Goal: Task Accomplishment & Management: Manage account settings

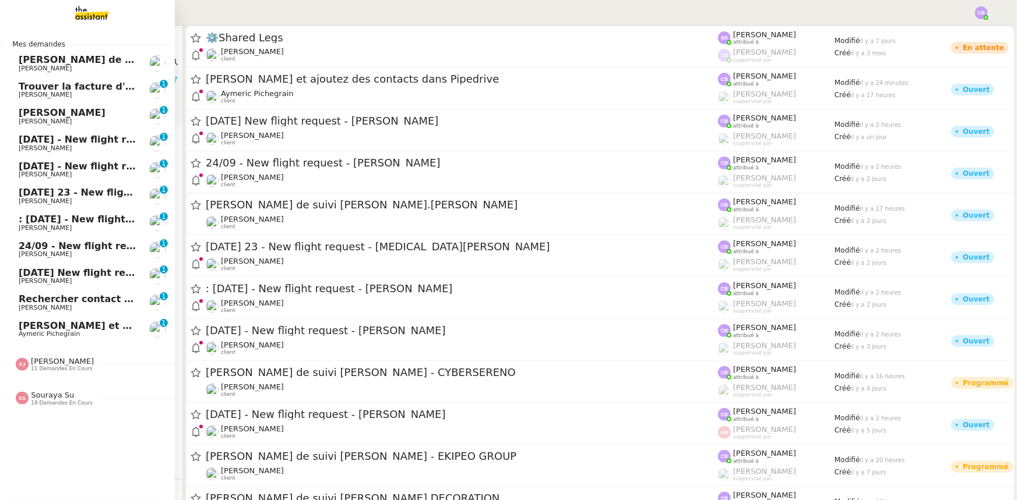
click at [113, 113] on span "[PERSON_NAME]" at bounding box center [78, 113] width 118 height 10
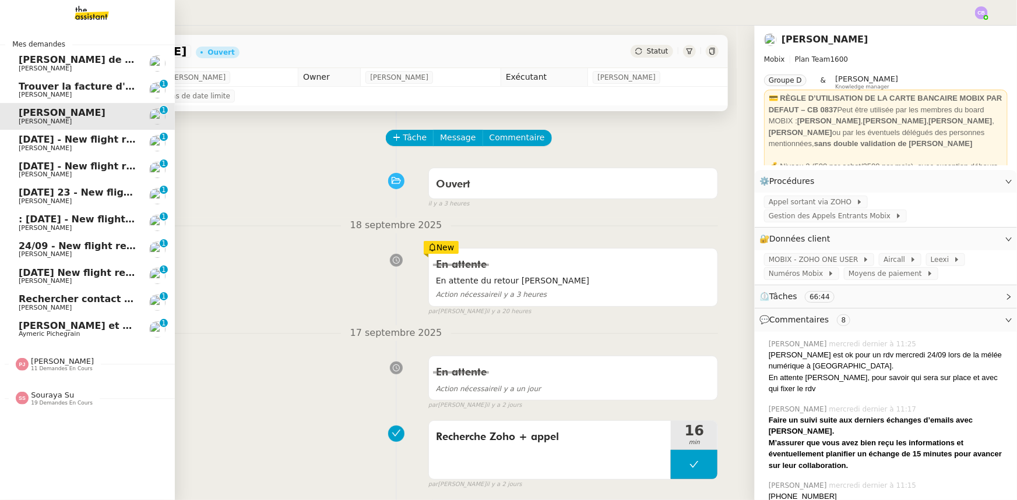
click at [63, 368] on span "11 demandes en cours" at bounding box center [62, 369] width 62 height 6
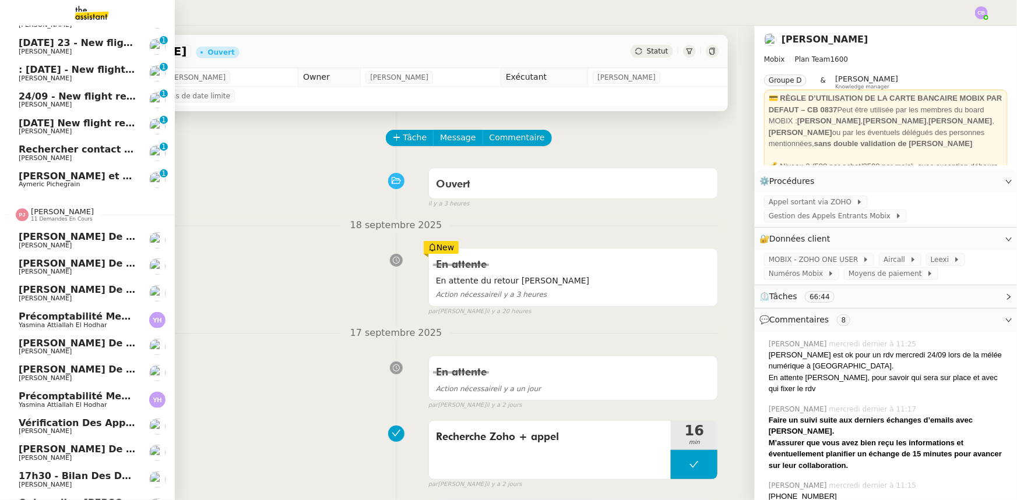
scroll to position [209, 0]
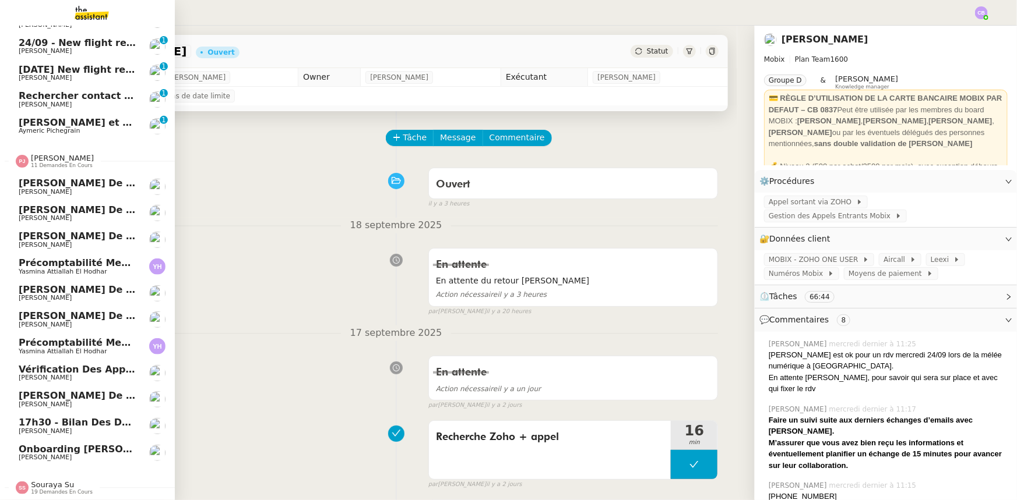
click at [56, 154] on span "[PERSON_NAME]" at bounding box center [62, 158] width 63 height 9
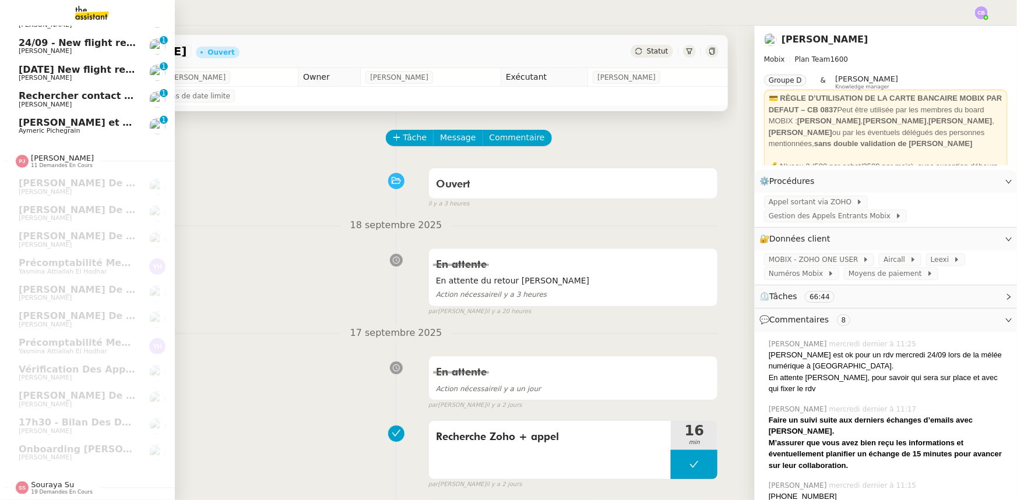
scroll to position [0, 0]
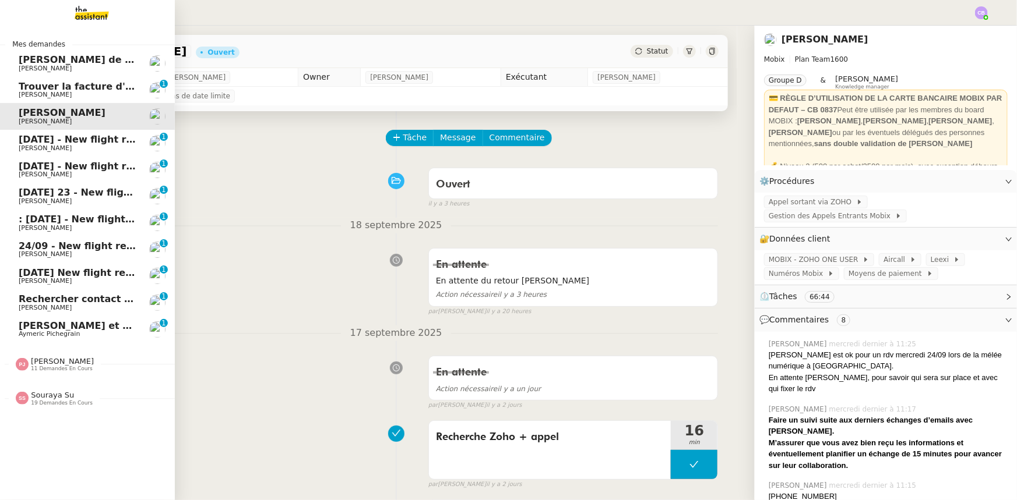
click at [58, 402] on span "19 demandes en cours" at bounding box center [62, 403] width 62 height 6
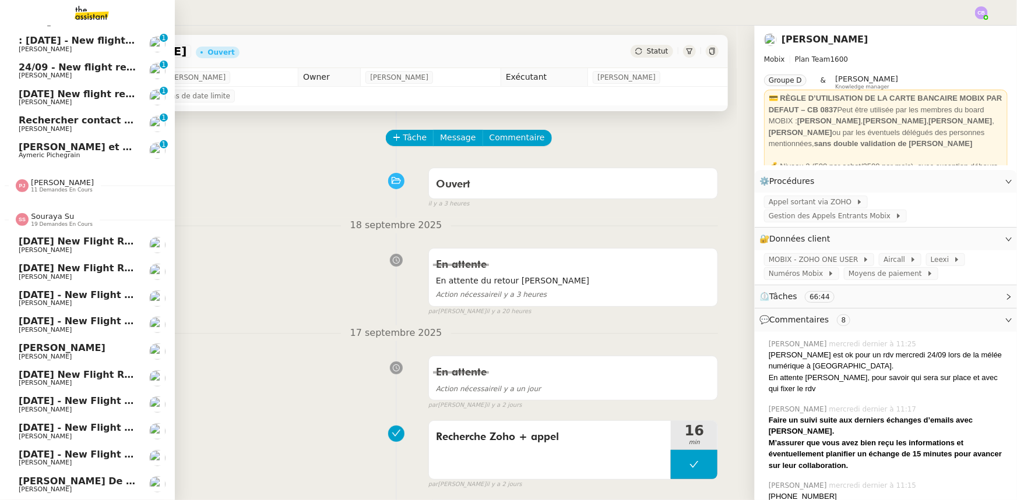
scroll to position [157, 0]
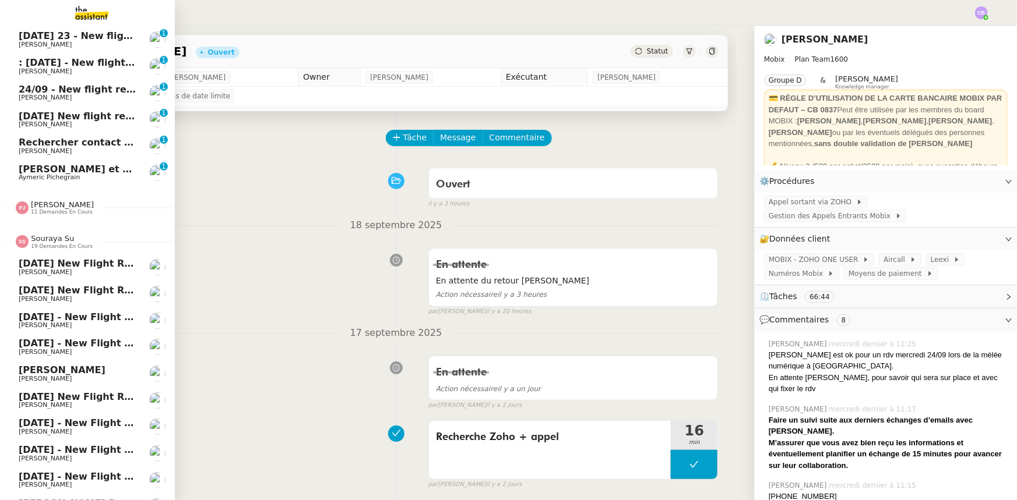
click at [44, 240] on span "Souraya Su" at bounding box center [52, 238] width 43 height 9
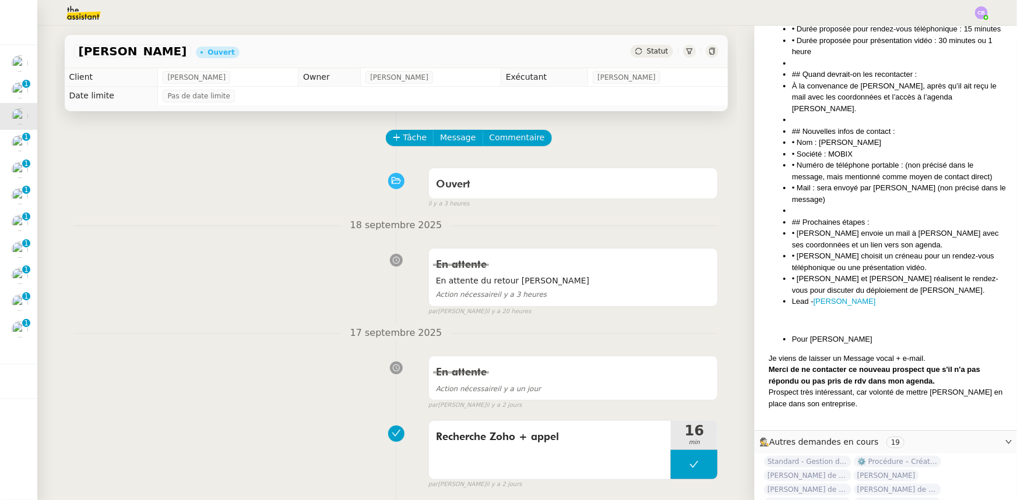
scroll to position [1217, 0]
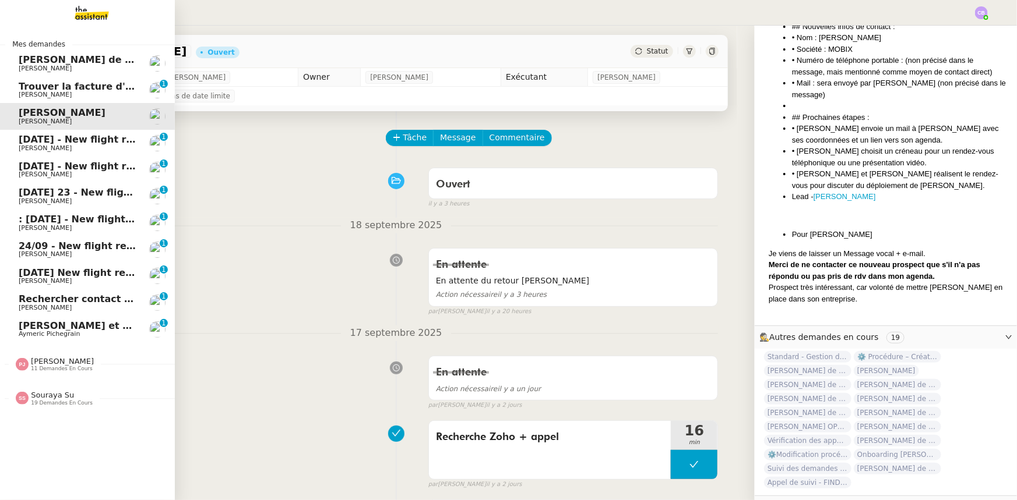
click at [44, 364] on span "[PERSON_NAME]" at bounding box center [62, 361] width 63 height 9
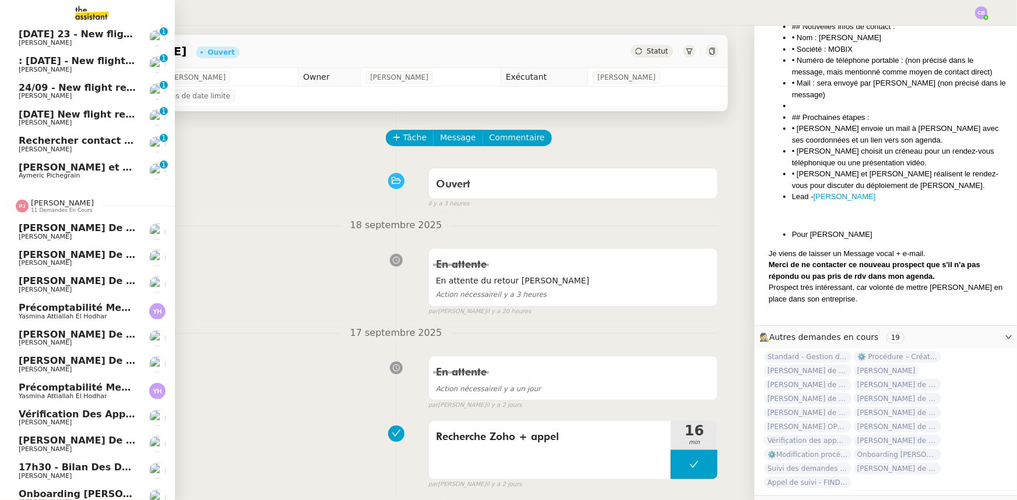
scroll to position [209, 0]
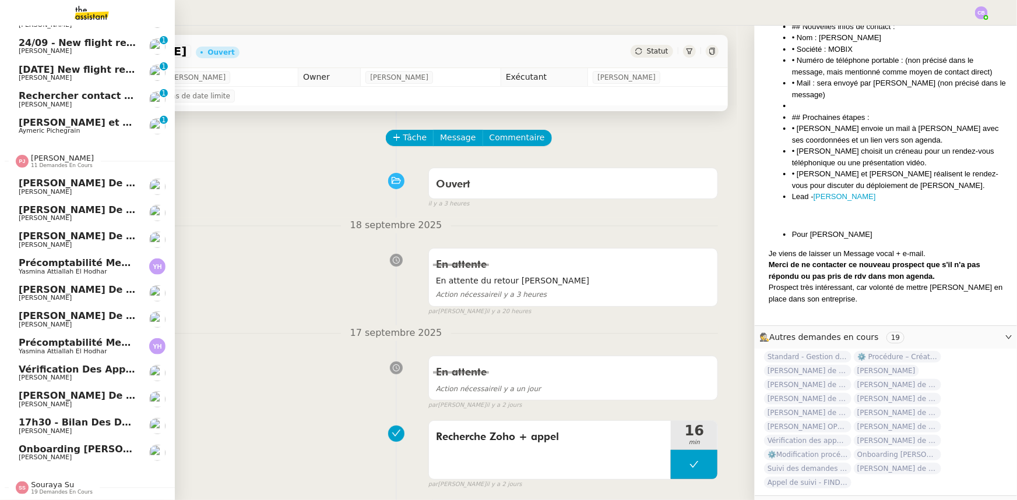
click at [55, 163] on span "11 demandes en cours" at bounding box center [62, 166] width 62 height 6
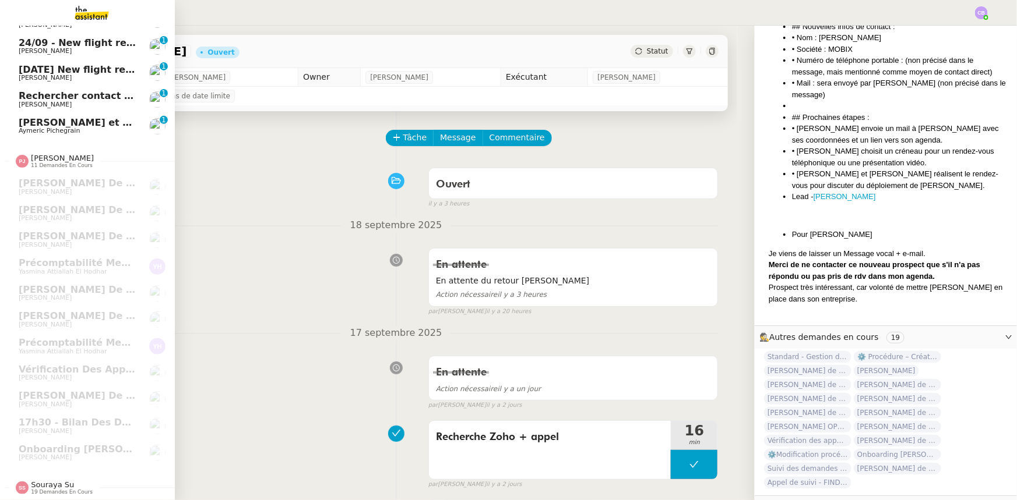
scroll to position [0, 0]
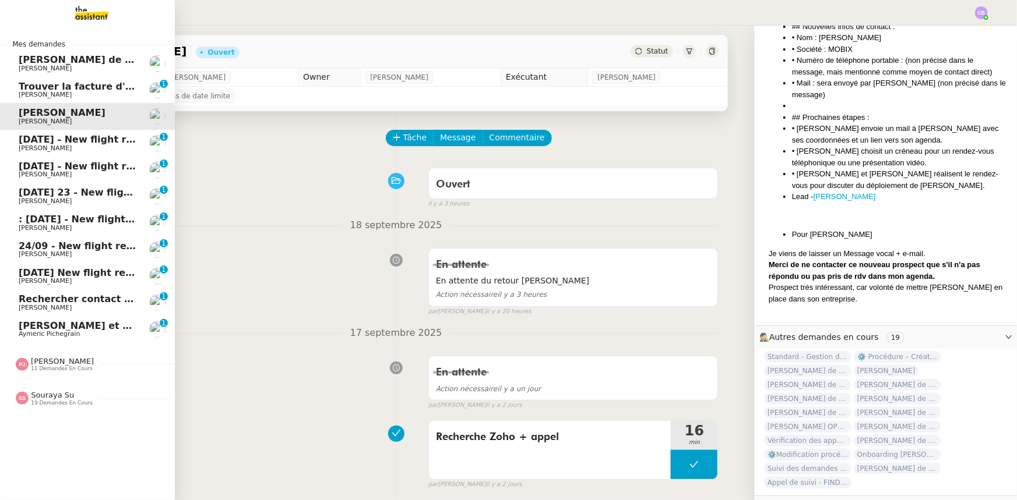
click at [64, 397] on div "[PERSON_NAME] 19 demandes en cours" at bounding box center [62, 398] width 62 height 15
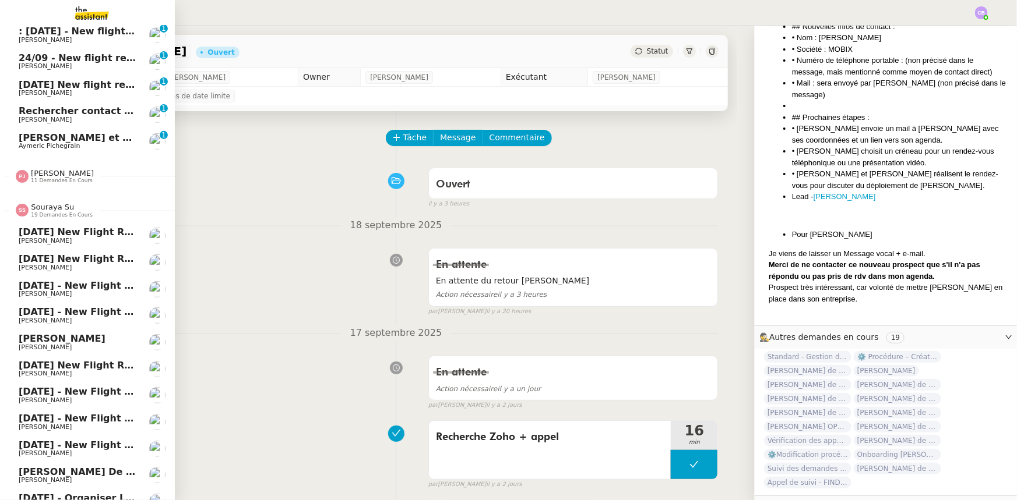
scroll to position [157, 0]
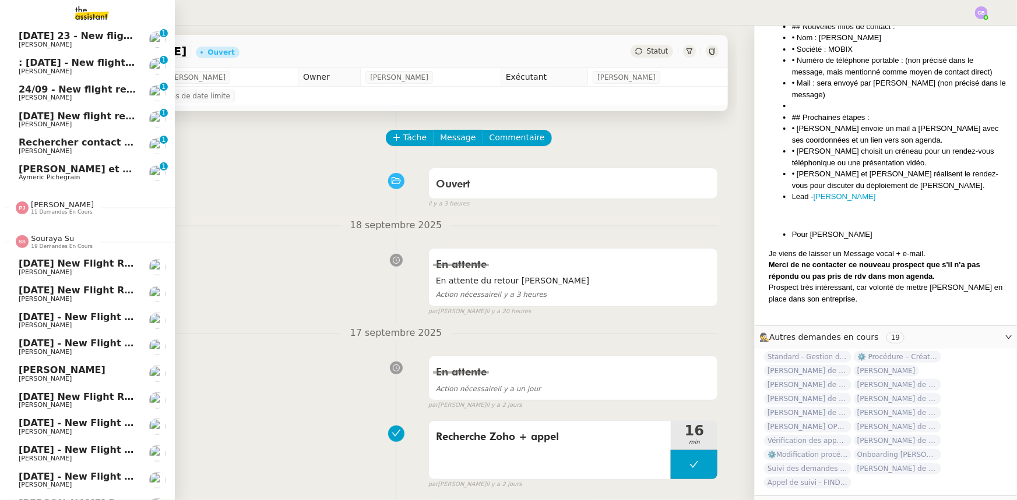
click at [69, 245] on span "19 demandes en cours" at bounding box center [62, 247] width 62 height 6
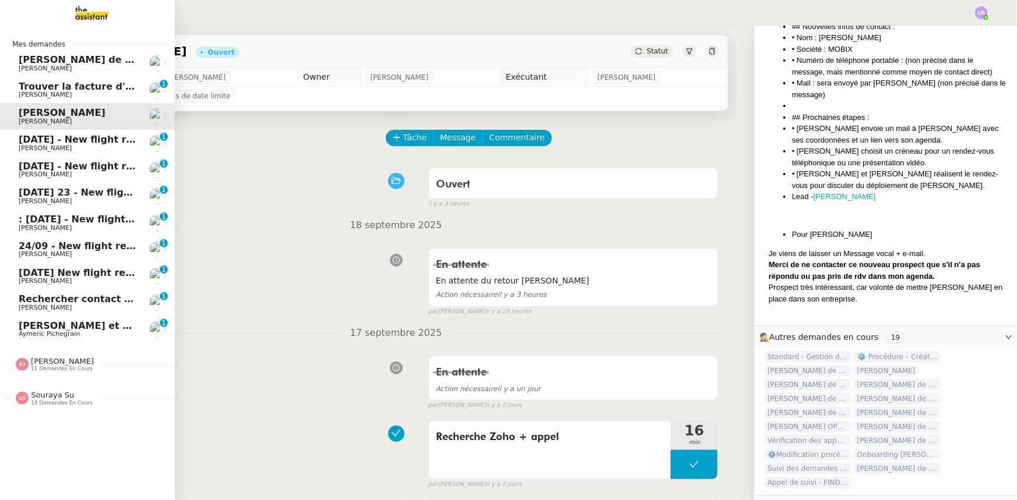
click at [76, 62] on span "[PERSON_NAME] de suivi [PERSON_NAME].[PERSON_NAME]" at bounding box center [174, 59] width 311 height 11
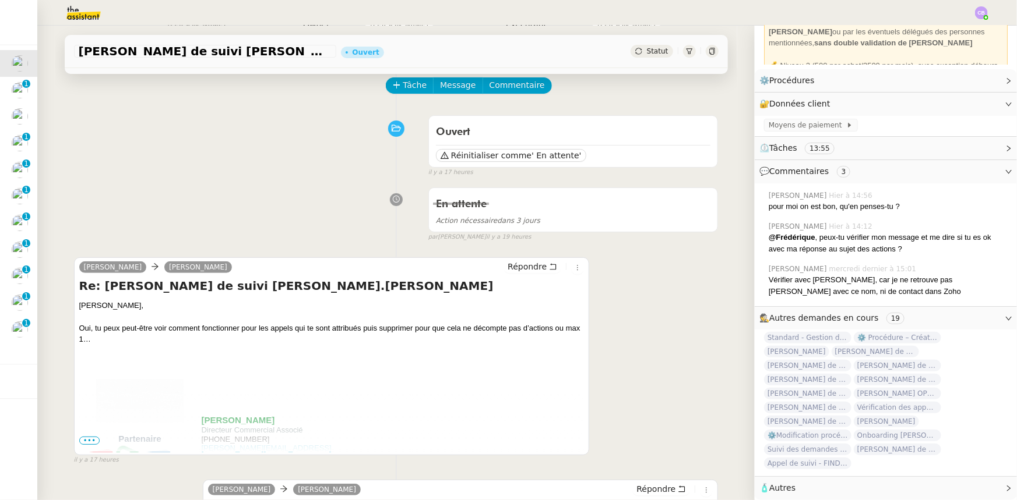
scroll to position [105, 0]
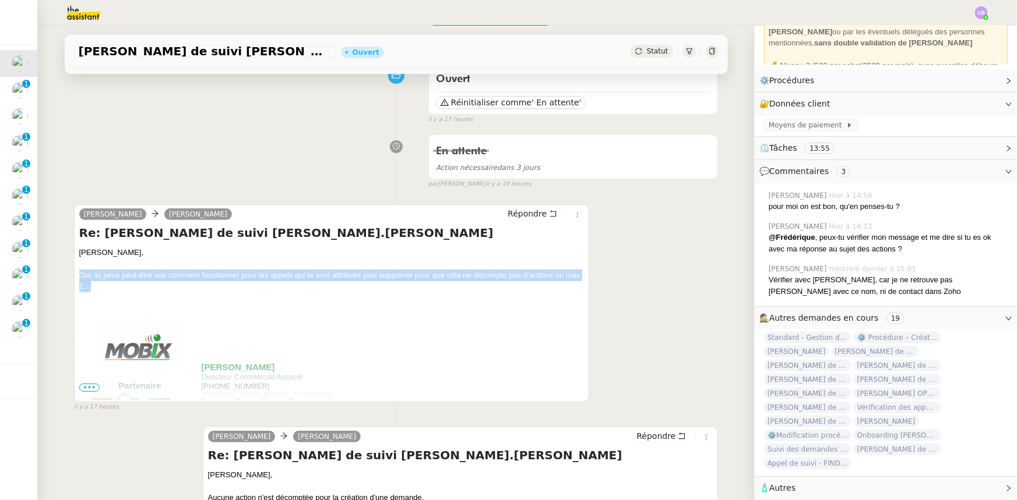
drag, startPoint x: 107, startPoint y: 288, endPoint x: 75, endPoint y: 280, distance: 33.2
click at [79, 280] on div "Oui, tu peux peut-être voir comment fonctionner pour les appels qui te sont att…" at bounding box center [331, 281] width 505 height 23
copy div "Oui, tu peux peut-être voir comment fonctionner pour les appels qui te sont att…"
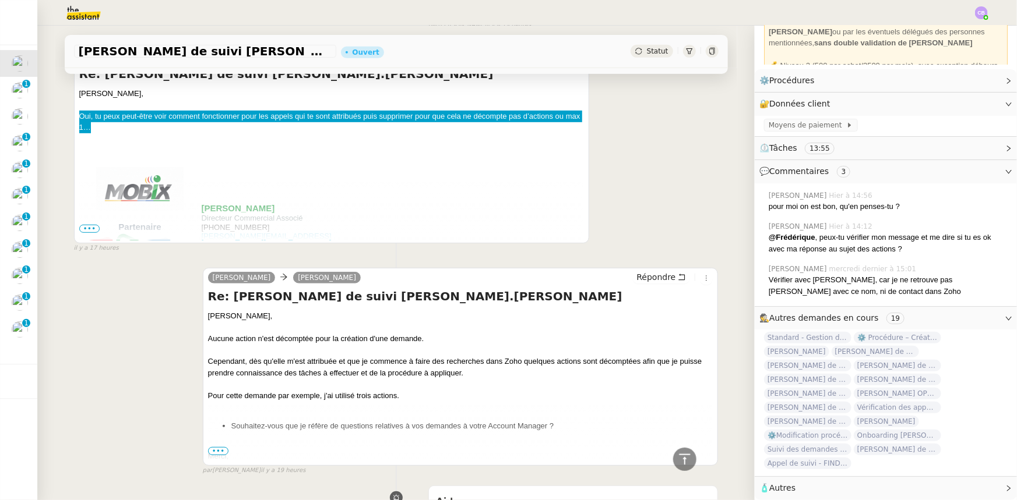
scroll to position [0, 0]
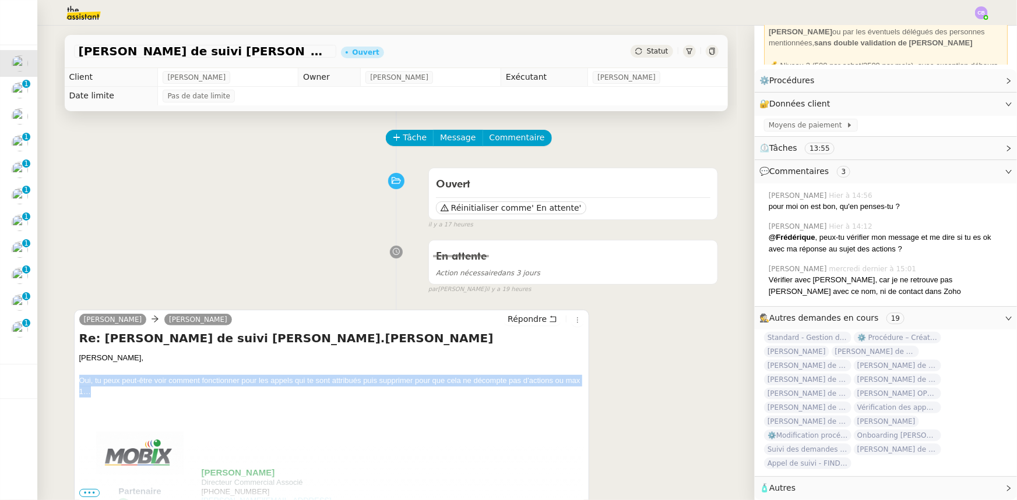
click at [243, 227] on div "Ouvert Réinitialiser comme ' En attente' false il y a 17 heures" at bounding box center [396, 197] width 644 height 68
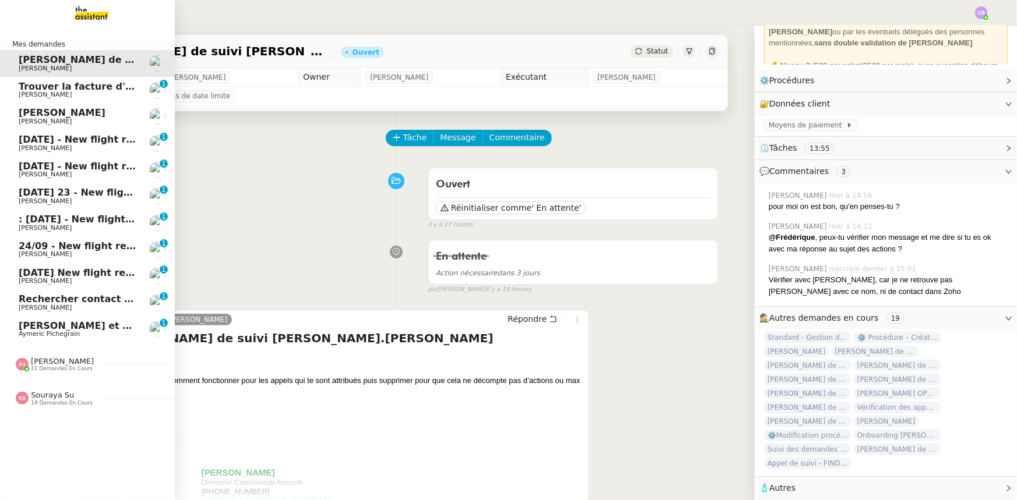
click at [50, 89] on span "Trouver la facture d'électricité" at bounding box center [99, 86] width 160 height 11
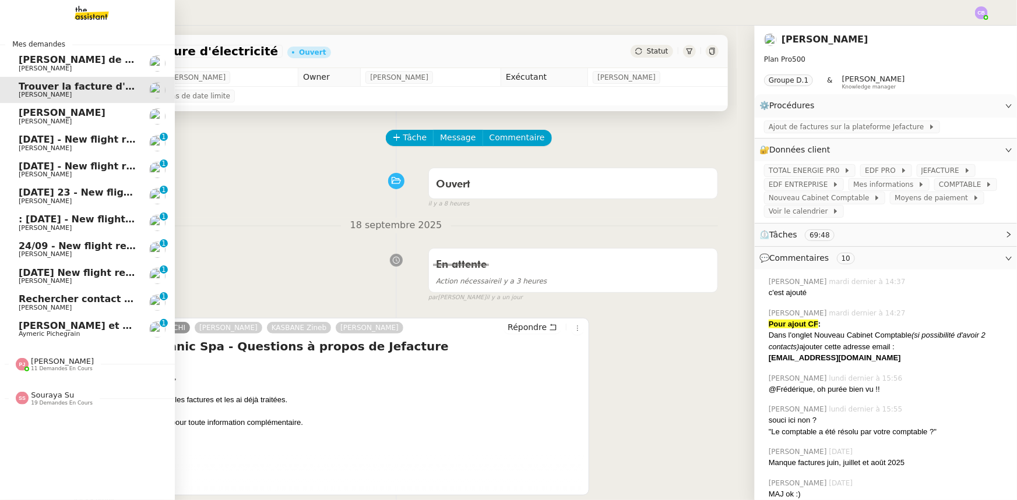
click at [65, 143] on span "[DATE] - New flight request - [PERSON_NAME]" at bounding box center [139, 139] width 241 height 11
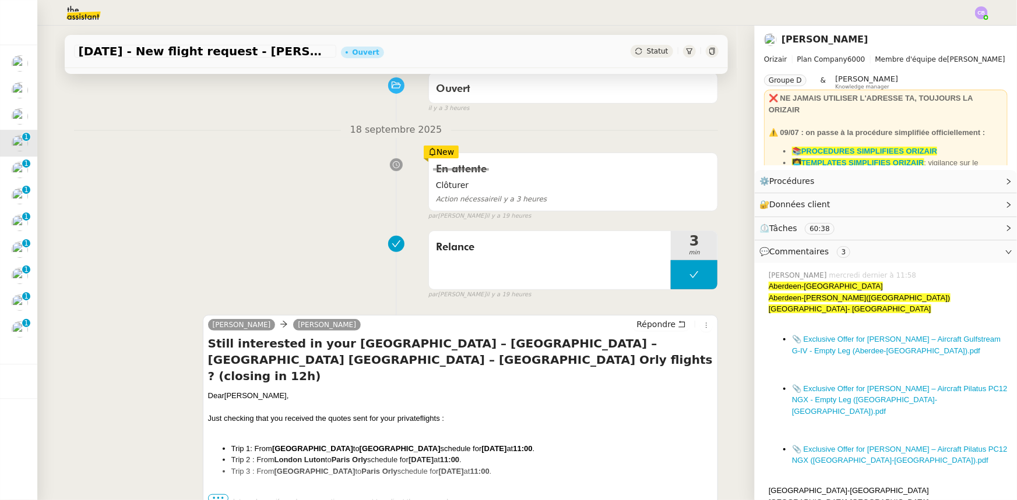
scroll to position [105, 0]
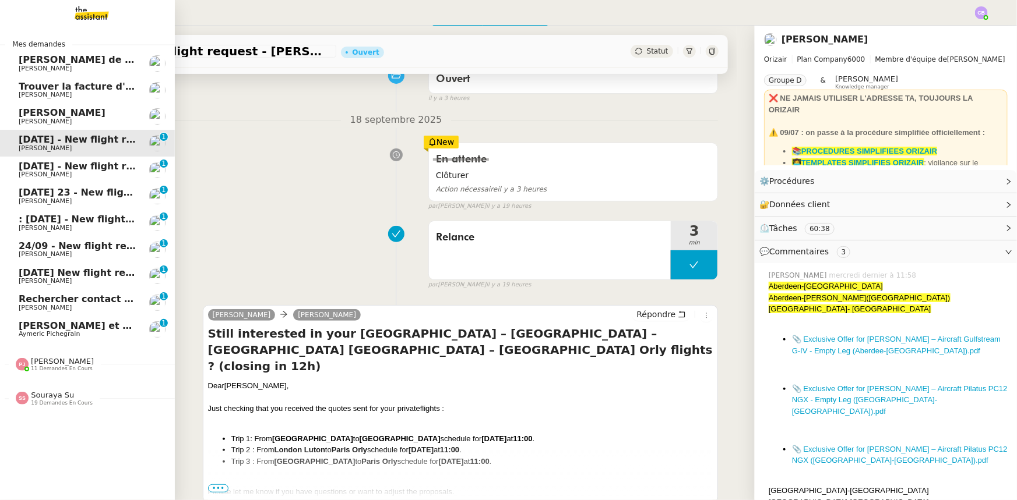
click at [35, 331] on span "Aymeric Pichegrain" at bounding box center [49, 334] width 61 height 8
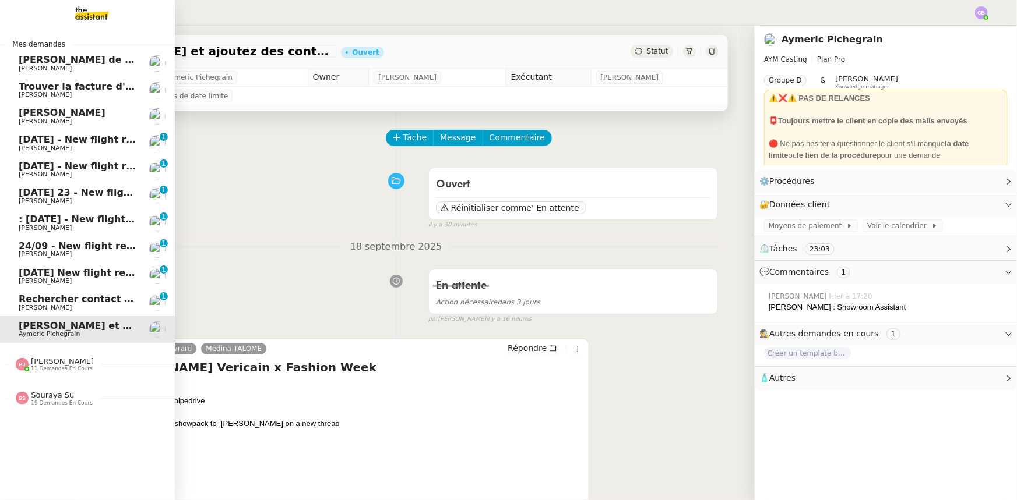
click at [38, 305] on span "[PERSON_NAME]" at bounding box center [45, 308] width 53 height 8
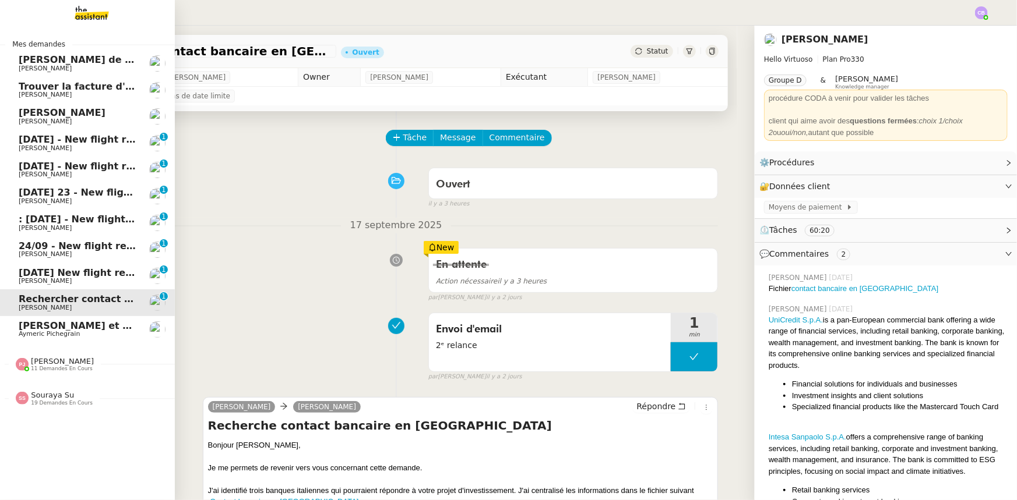
click at [86, 143] on span "[DATE] - New flight request - [PERSON_NAME]" at bounding box center [139, 139] width 241 height 11
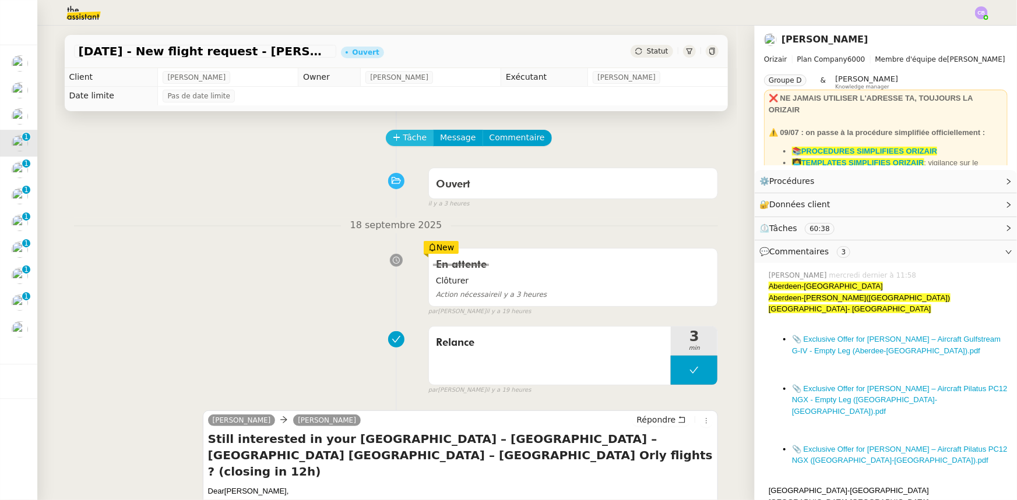
click at [412, 143] on span "Tâche" at bounding box center [415, 137] width 24 height 13
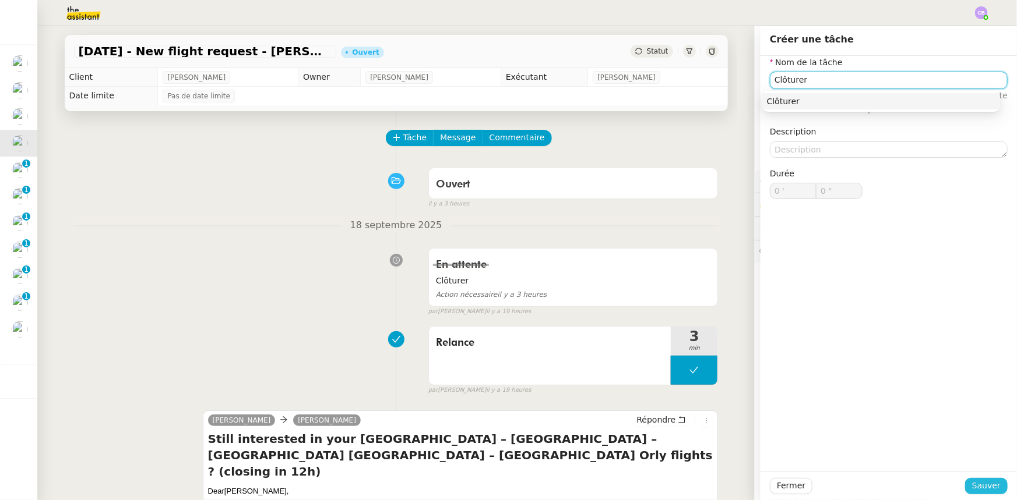
type input "Clôturer"
click at [978, 488] on span "Sauver" at bounding box center [986, 485] width 29 height 13
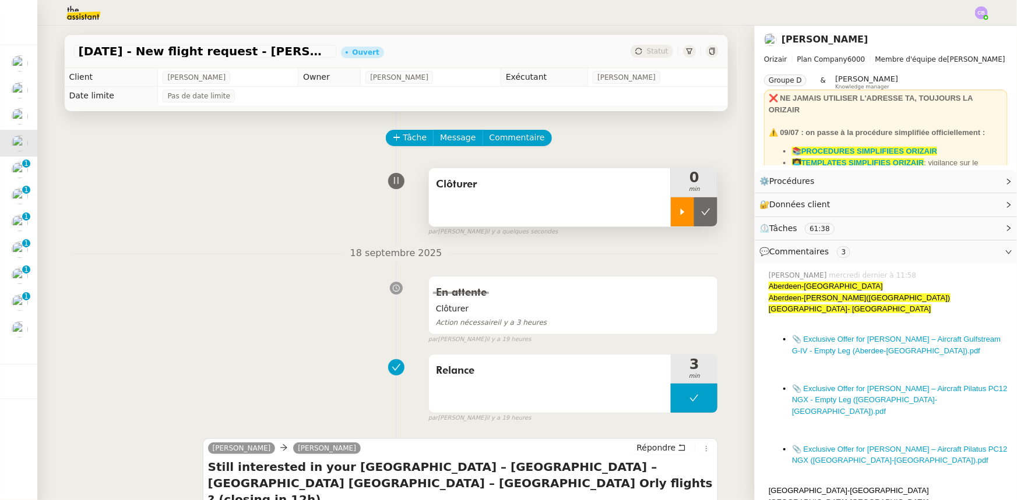
click at [678, 216] on icon at bounding box center [682, 211] width 9 height 9
click at [973, 182] on link "Modifier" at bounding box center [976, 181] width 33 height 13
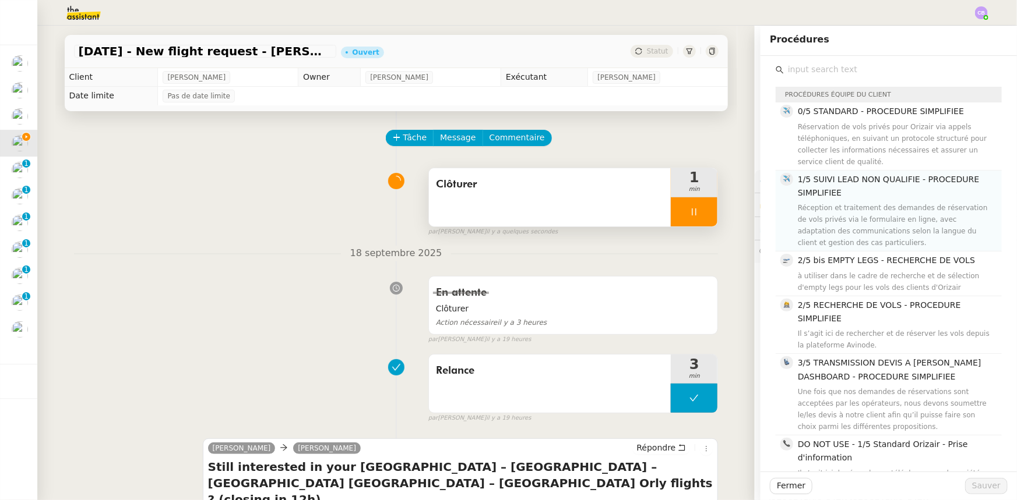
click at [860, 203] on div "Réception et traitement des demandes de réservation de vols privés via le formu…" at bounding box center [896, 225] width 197 height 47
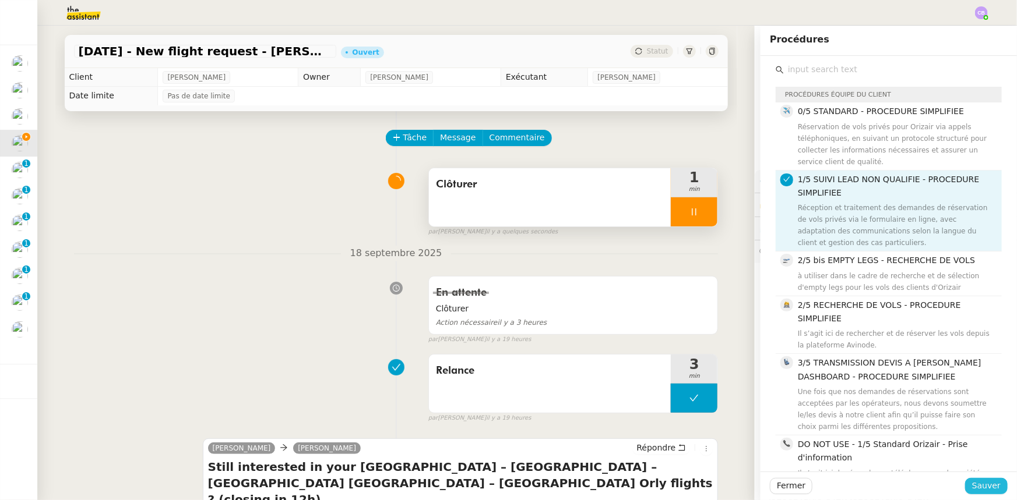
click at [986, 487] on span "Sauver" at bounding box center [986, 485] width 29 height 13
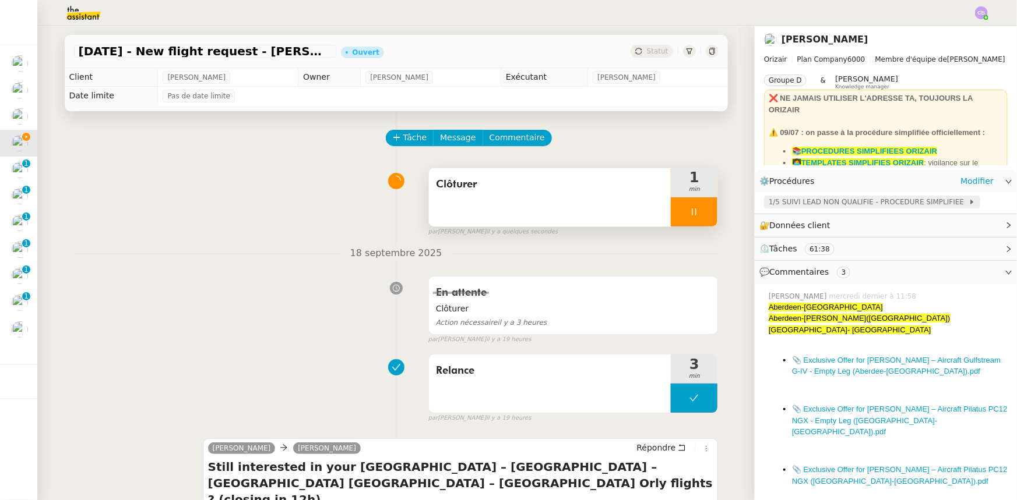
click at [818, 204] on span "1/5 SUIVI LEAD NON QUALIFIE - PROCEDURE SIMPLIFIEE" at bounding box center [868, 202] width 200 height 12
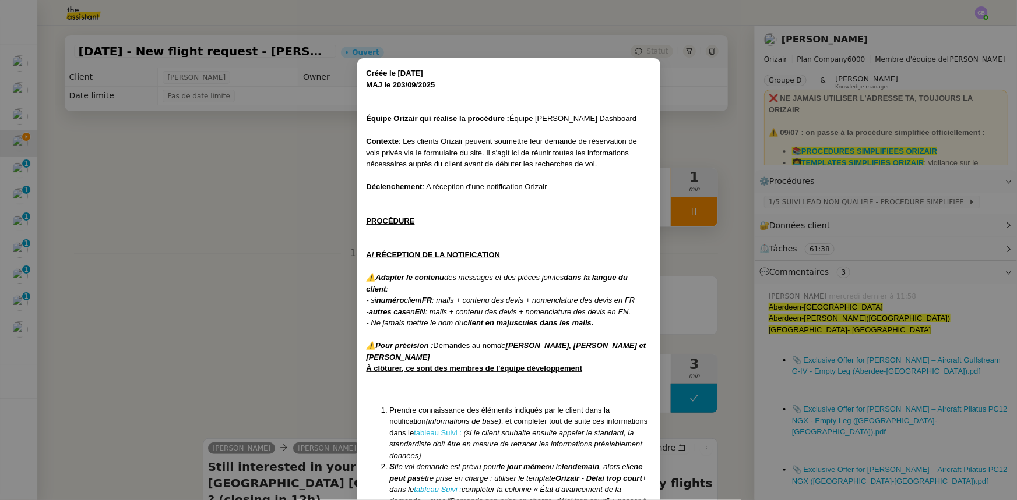
click at [440, 432] on link "tableau Suivi :" at bounding box center [438, 433] width 48 height 9
click at [264, 202] on nz-modal-container "Créée le [DATE] MAJ le 203/09 /2025 Équipe Orizair qui réalise la procédure : É…" at bounding box center [508, 250] width 1017 height 500
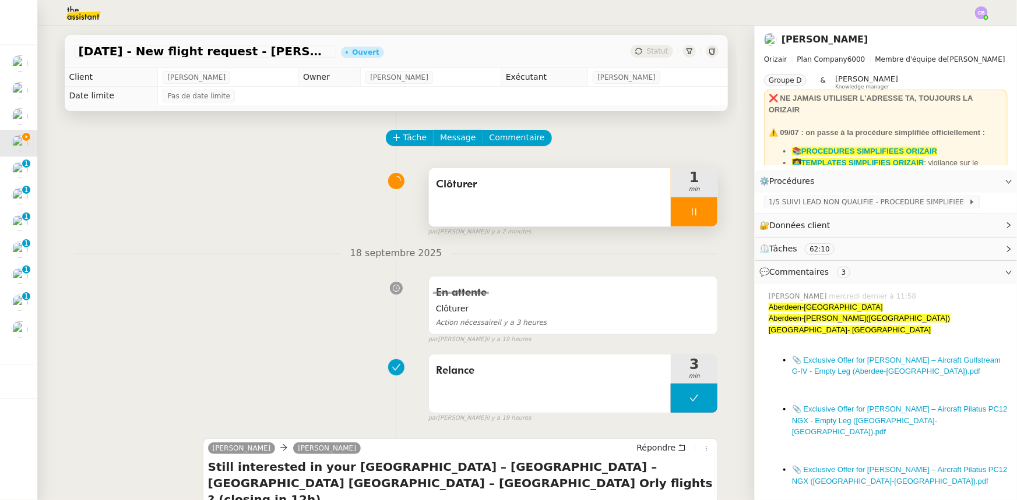
drag, startPoint x: 671, startPoint y: 206, endPoint x: 682, endPoint y: 212, distance: 12.5
click at [671, 206] on div at bounding box center [694, 211] width 47 height 29
click at [701, 216] on icon at bounding box center [705, 211] width 9 height 9
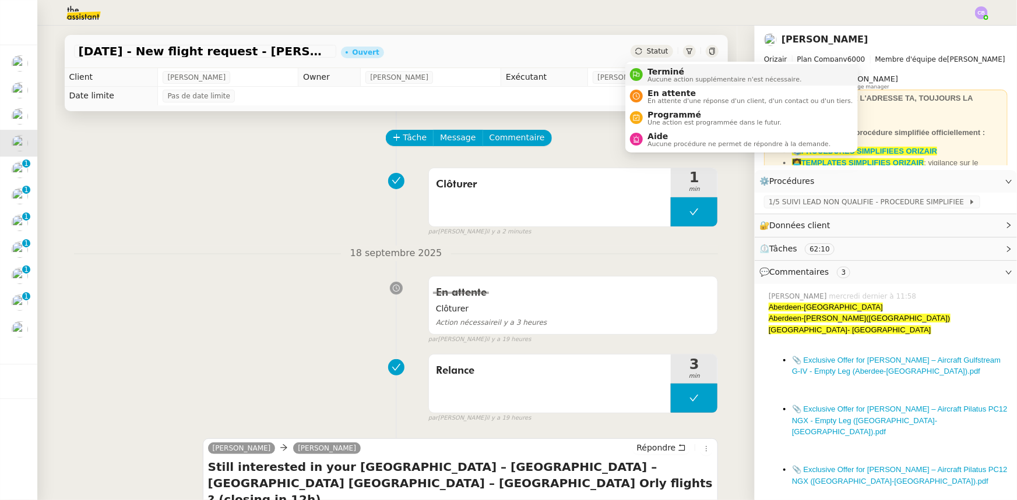
click at [656, 73] on span "Terminé" at bounding box center [724, 71] width 154 height 9
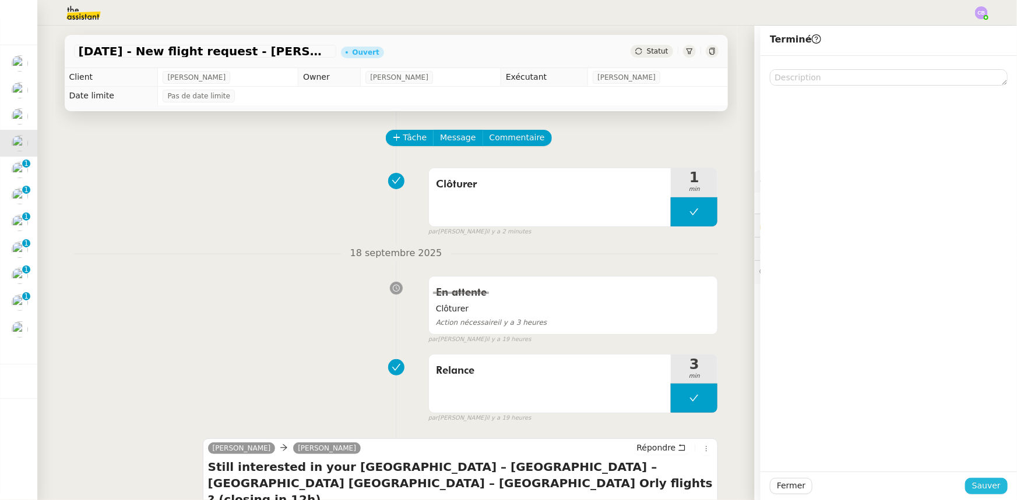
click at [972, 485] on span "Sauver" at bounding box center [986, 485] width 29 height 13
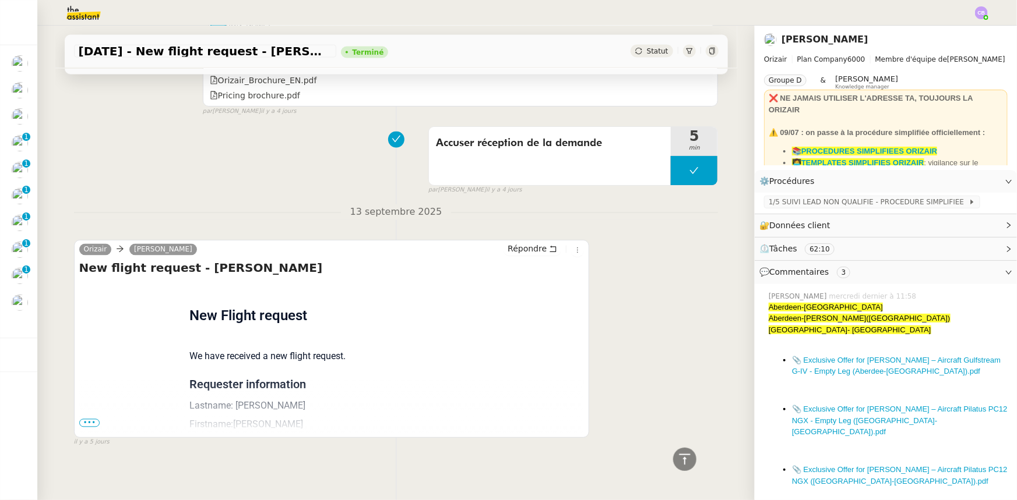
scroll to position [3210, 0]
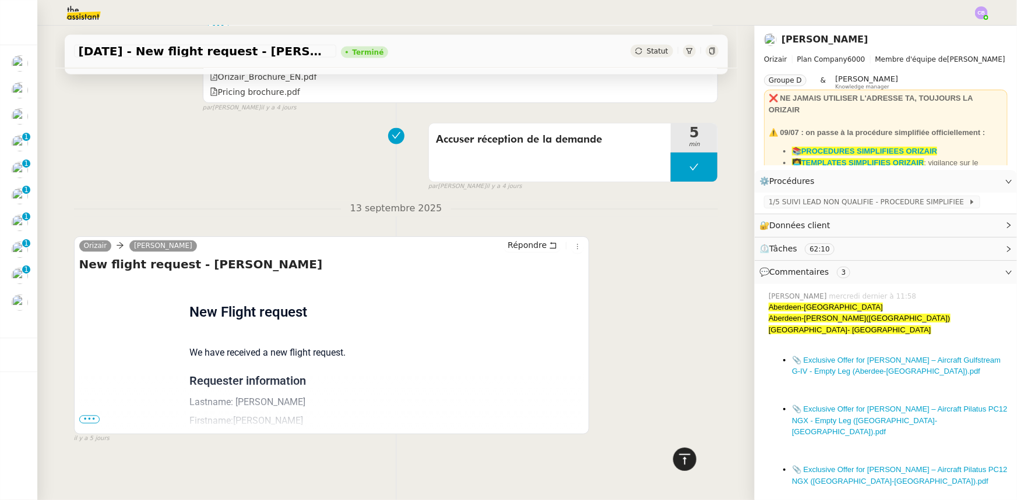
click at [679, 463] on icon at bounding box center [685, 460] width 14 height 14
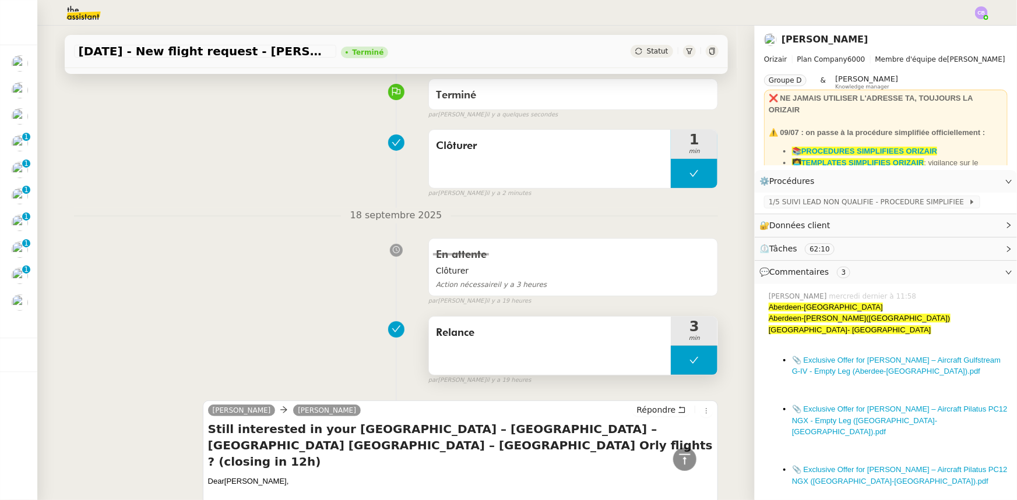
scroll to position [0, 0]
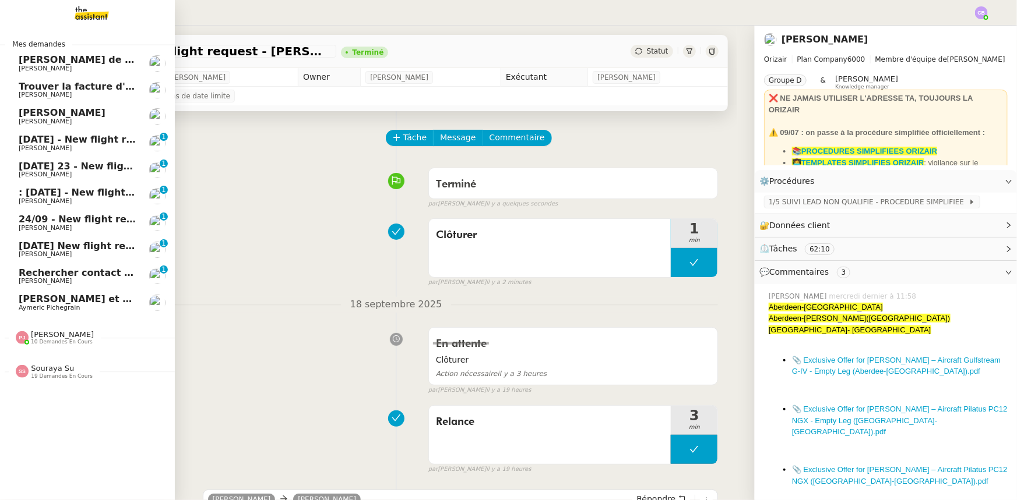
click at [73, 249] on span "[DATE] New flight request - [PERSON_NAME]" at bounding box center [136, 246] width 234 height 11
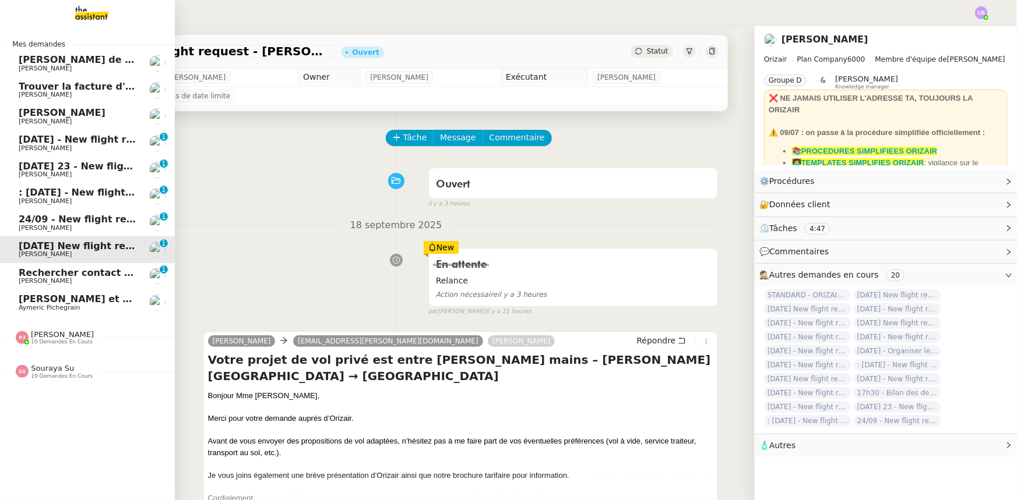
click at [95, 143] on span "[DATE] - New flight request - [PERSON_NAME]" at bounding box center [139, 139] width 241 height 11
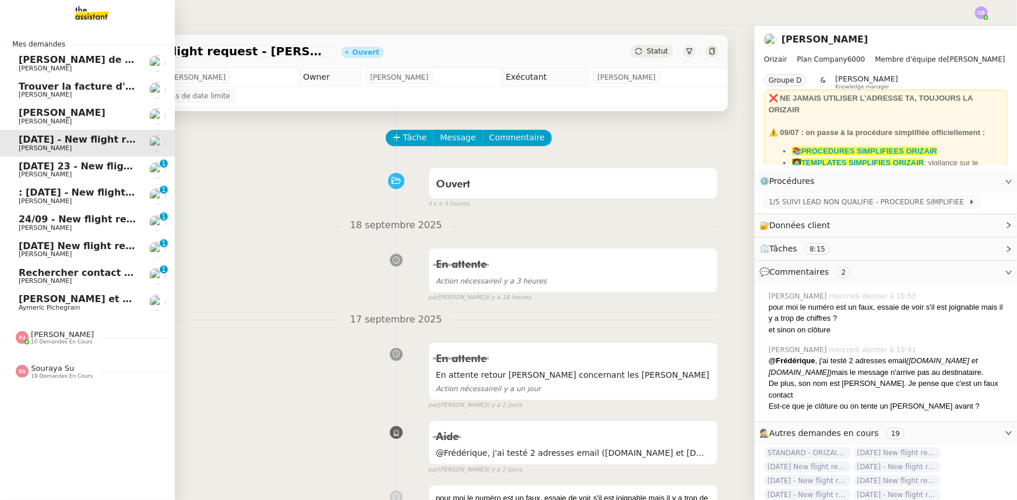
click at [27, 62] on span "[PERSON_NAME] de suivi [PERSON_NAME].[PERSON_NAME]" at bounding box center [174, 59] width 311 height 11
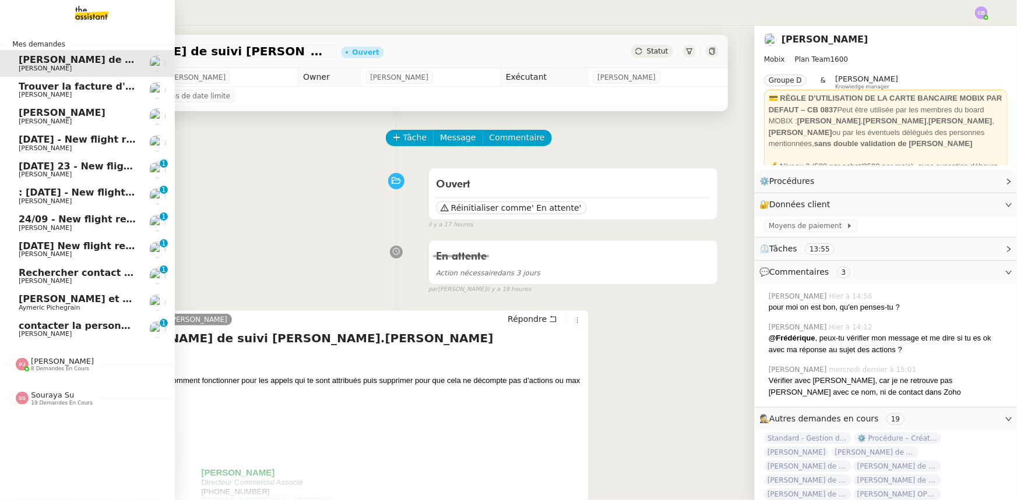
click at [54, 329] on span "contacter la personne en charge de la mutuelle d'entreprise" at bounding box center [177, 325] width 317 height 11
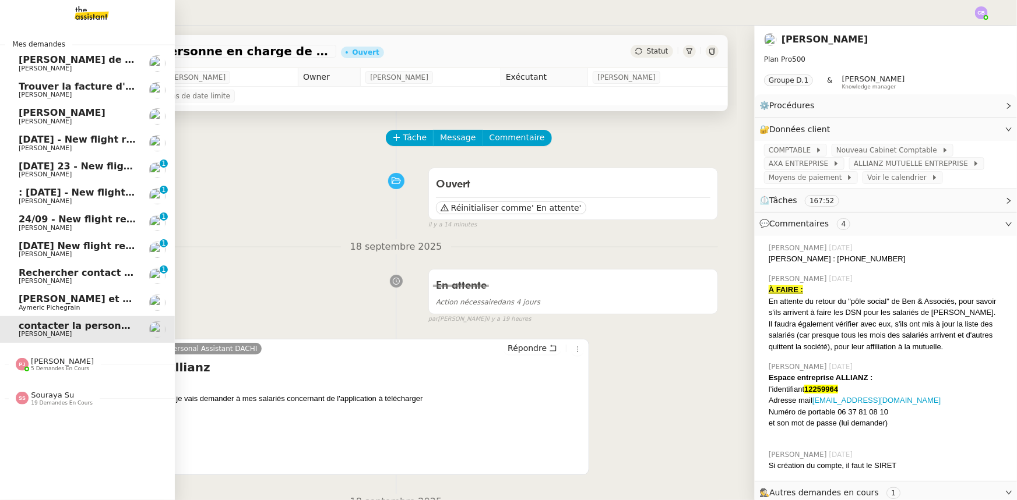
click at [63, 365] on span "[PERSON_NAME]" at bounding box center [62, 361] width 63 height 9
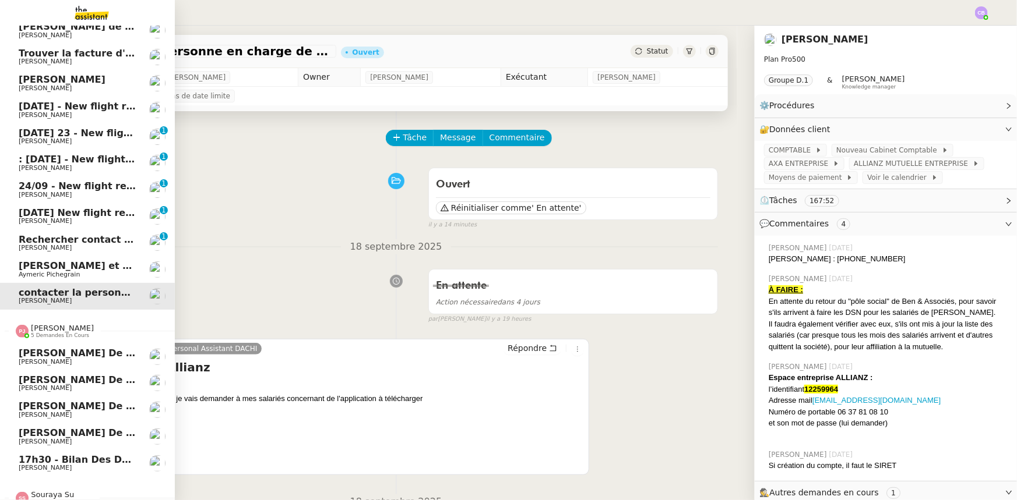
scroll to position [48, 0]
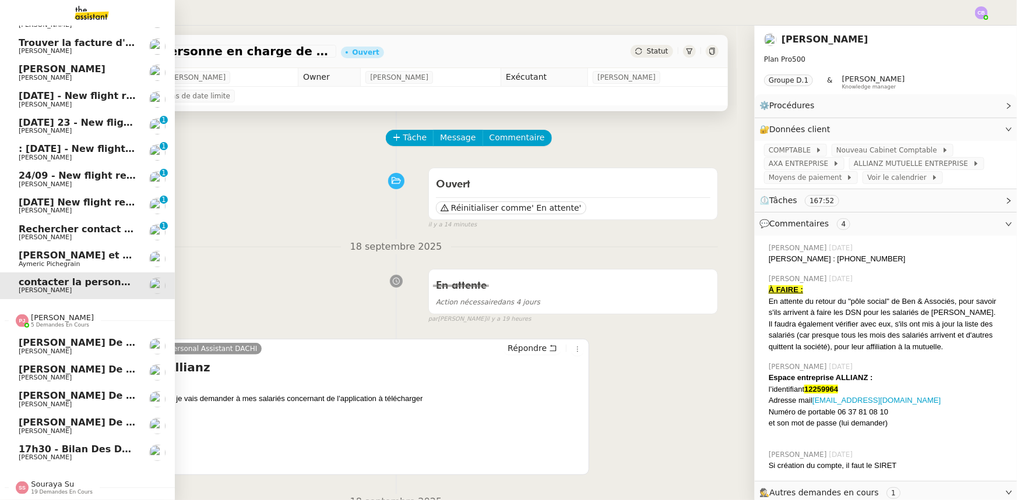
click at [58, 316] on span "[PERSON_NAME]" at bounding box center [62, 317] width 63 height 9
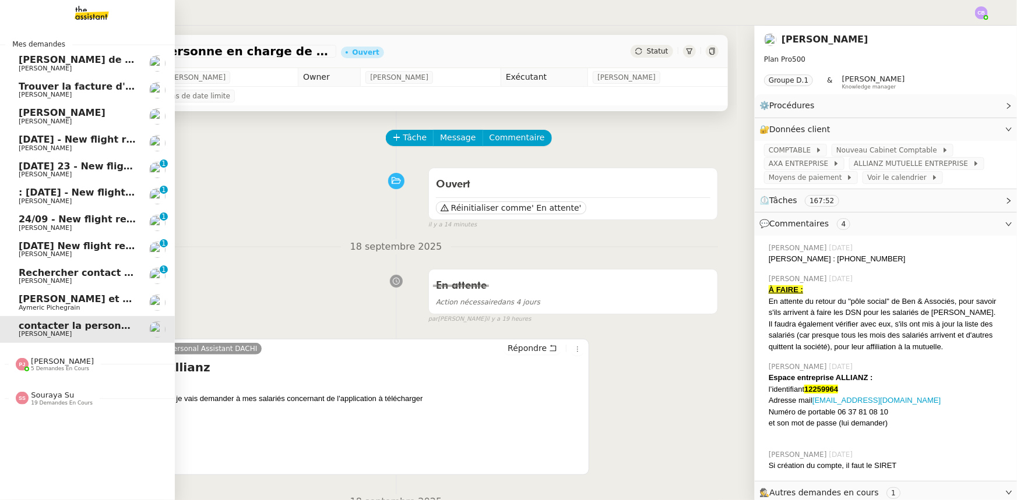
click at [55, 396] on span "Souraya Su" at bounding box center [52, 395] width 43 height 9
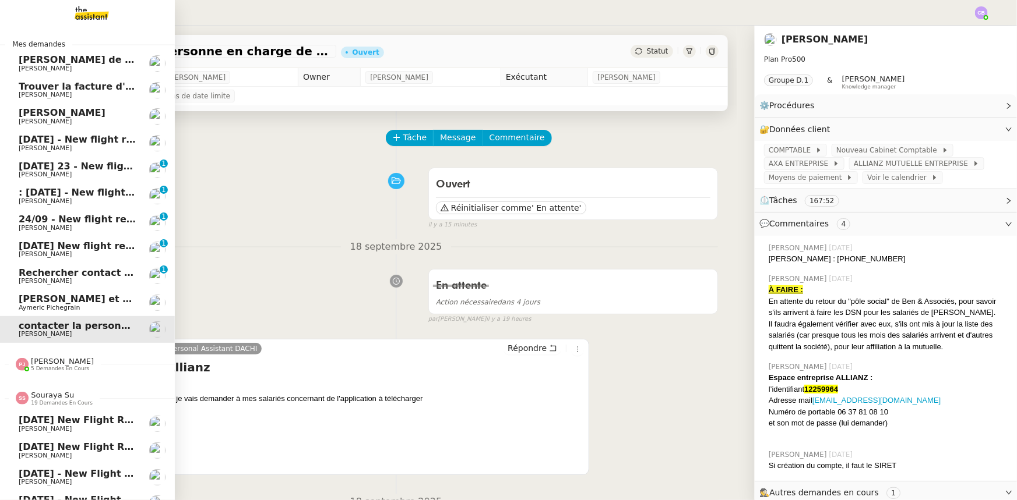
click at [53, 396] on span "Souraya Su" at bounding box center [52, 395] width 43 height 9
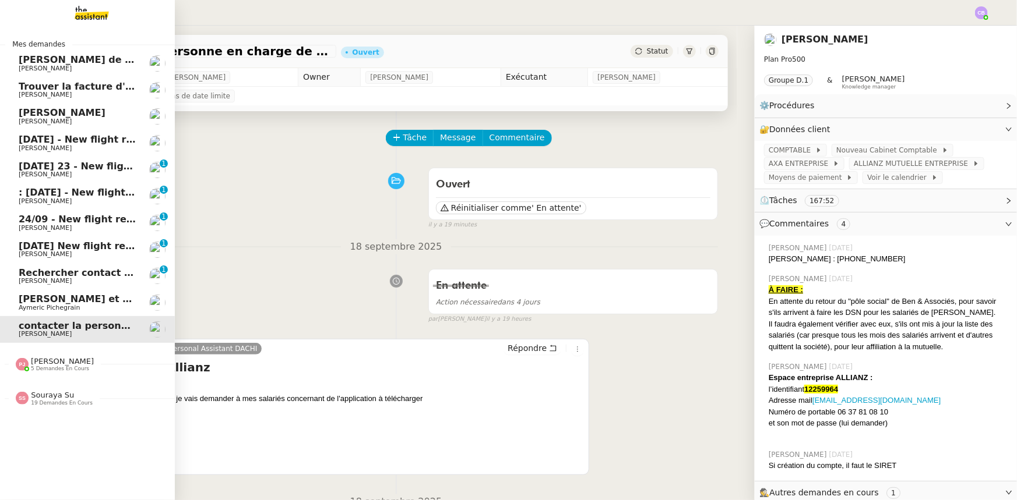
click at [45, 400] on span "19 demandes en cours" at bounding box center [62, 403] width 62 height 6
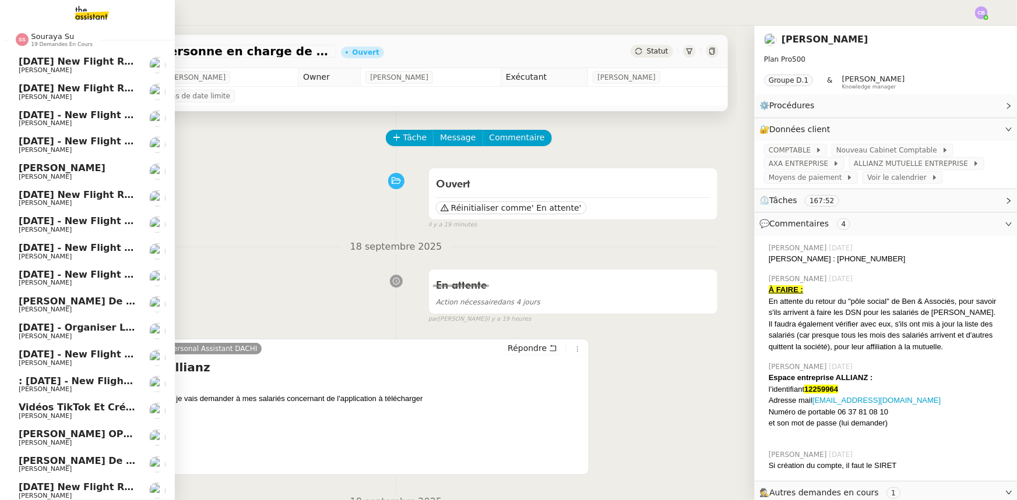
scroll to position [315, 0]
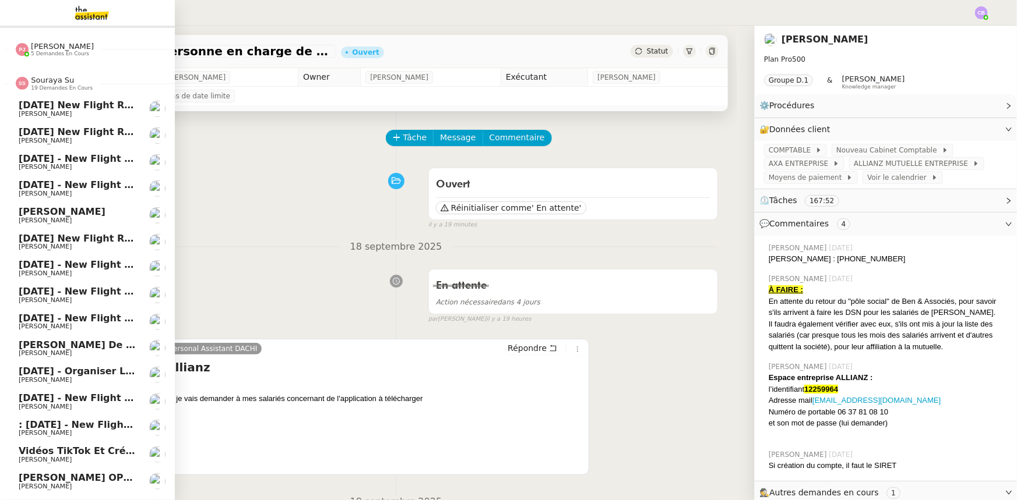
click at [59, 108] on span "[DATE] New flight request - [PERSON_NAME]" at bounding box center [138, 105] width 239 height 11
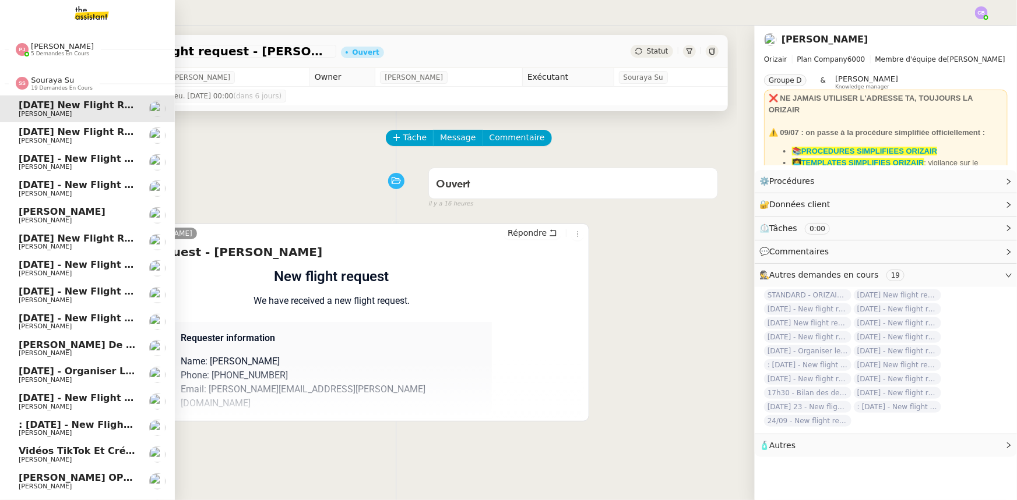
click at [60, 162] on span "[DATE] - New flight request - [PERSON_NAME]-[GEOGRAPHIC_DATA]" at bounding box center [198, 158] width 359 height 11
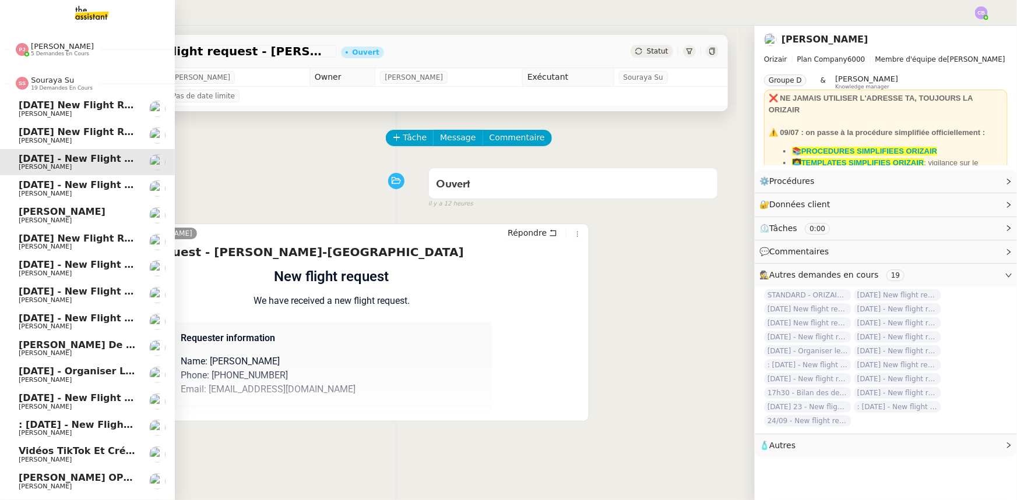
click at [55, 136] on span "[DATE] New flight request - [PERSON_NAME]" at bounding box center [138, 131] width 239 height 11
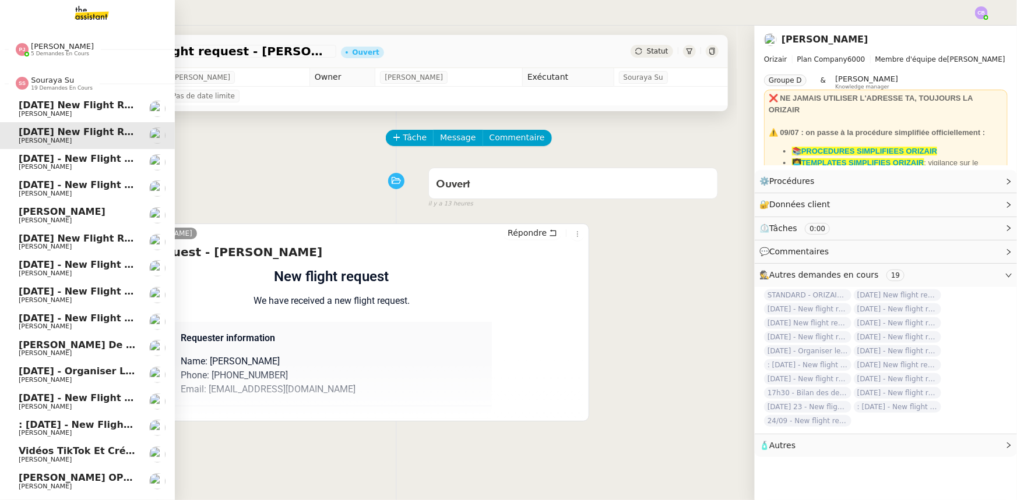
click at [59, 239] on span "[DATE] New flight request - [PERSON_NAME]" at bounding box center [138, 238] width 239 height 11
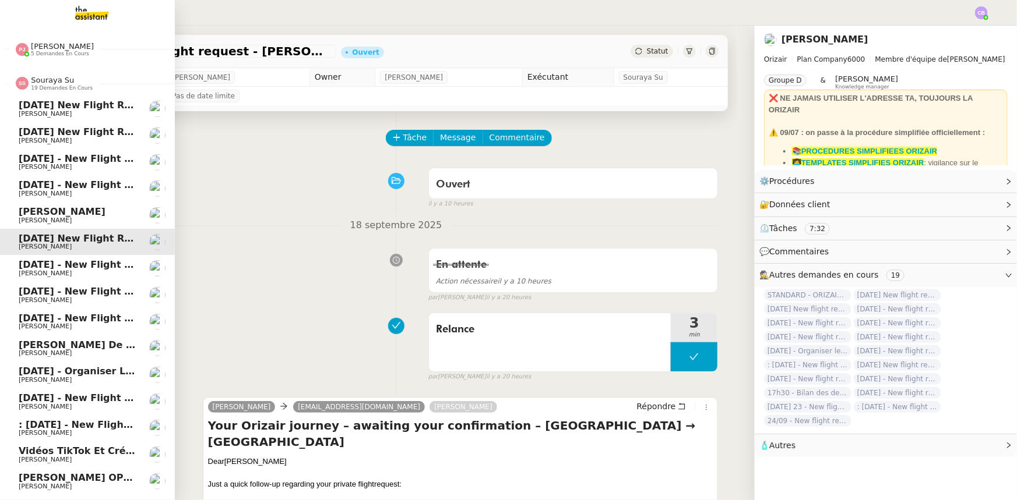
click at [60, 297] on span "[PERSON_NAME]" at bounding box center [78, 300] width 118 height 7
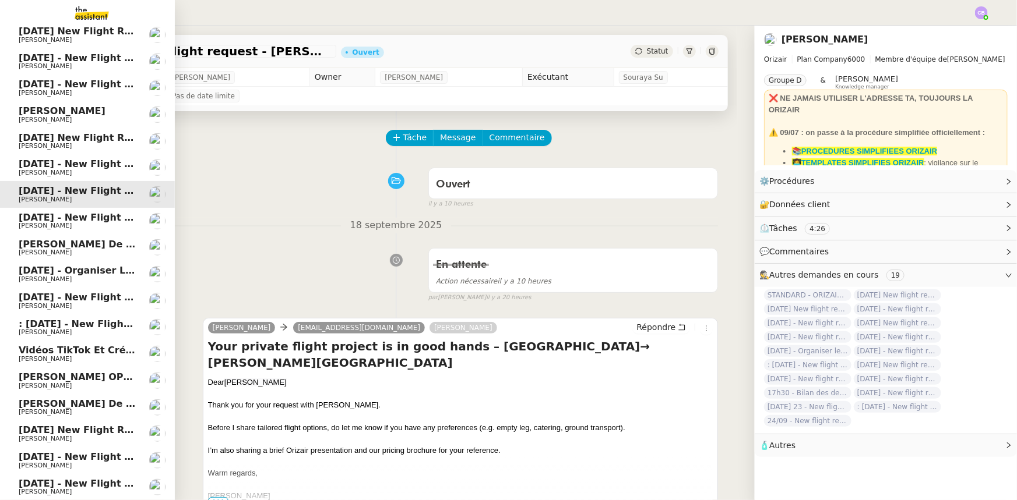
scroll to position [421, 0]
click at [60, 297] on span "[DATE] - New flight request - [PERSON_NAME]" at bounding box center [142, 297] width 246 height 11
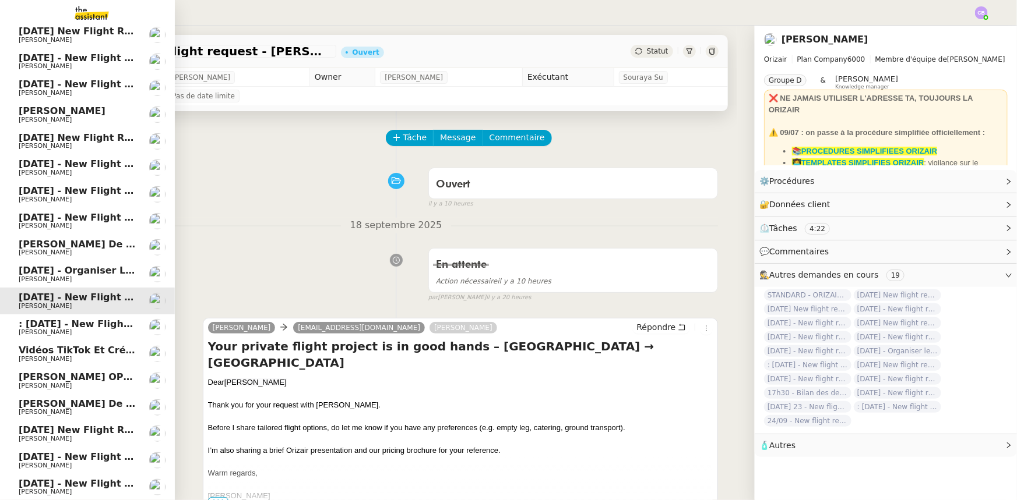
click at [65, 436] on span "[PERSON_NAME]" at bounding box center [78, 439] width 118 height 7
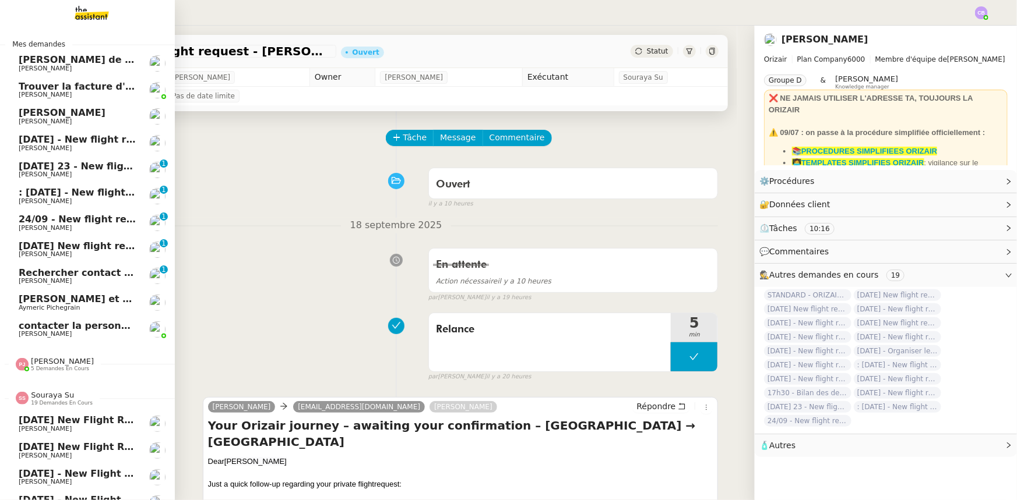
click at [58, 401] on span "19 demandes en cours" at bounding box center [62, 403] width 62 height 6
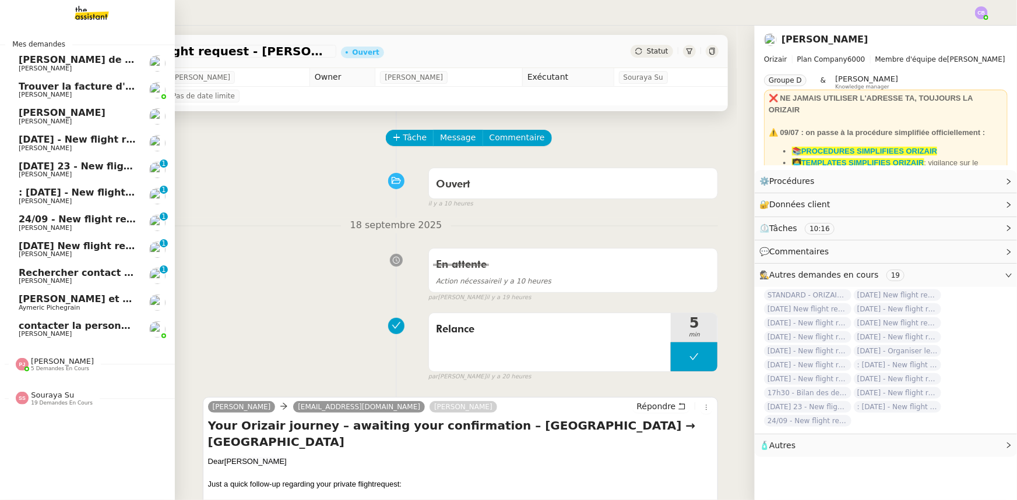
click at [58, 364] on span "[PERSON_NAME]" at bounding box center [62, 361] width 63 height 9
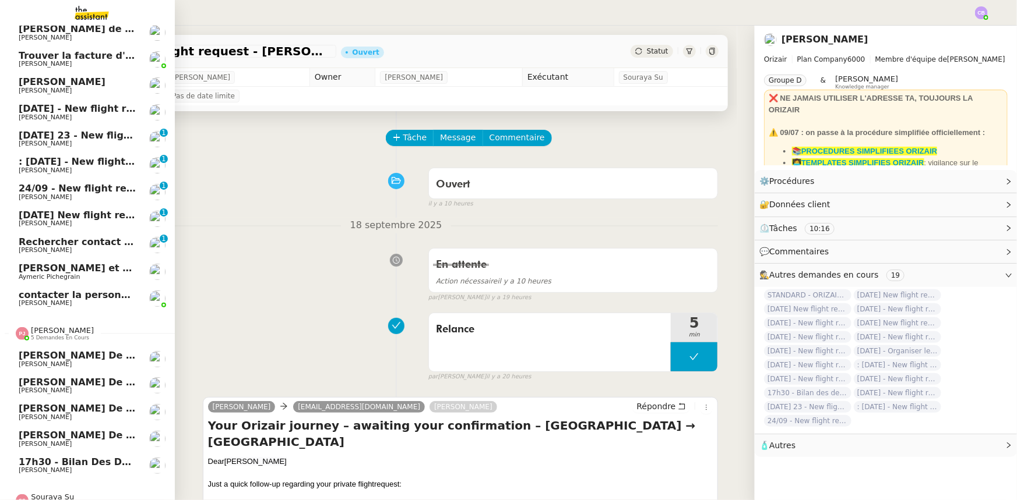
scroll to position [48, 0]
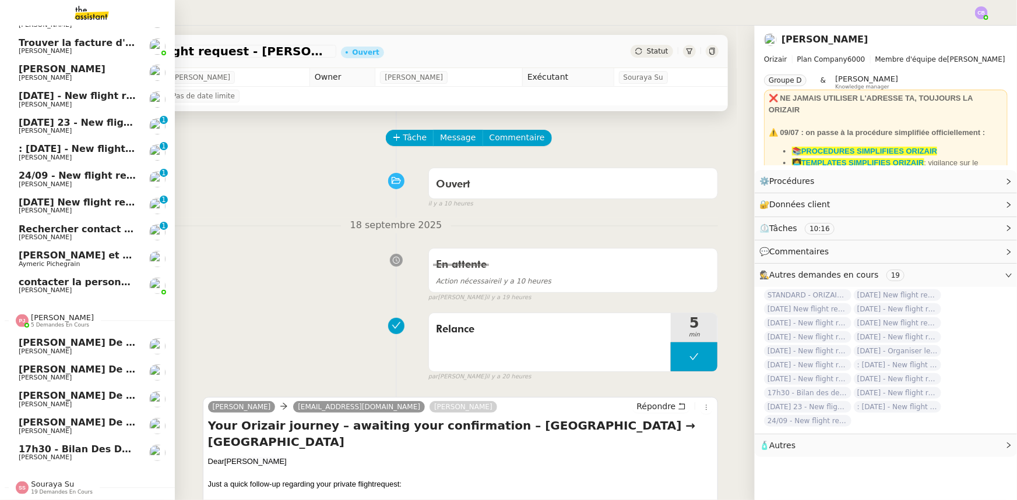
click at [48, 316] on span "[PERSON_NAME]" at bounding box center [62, 317] width 63 height 9
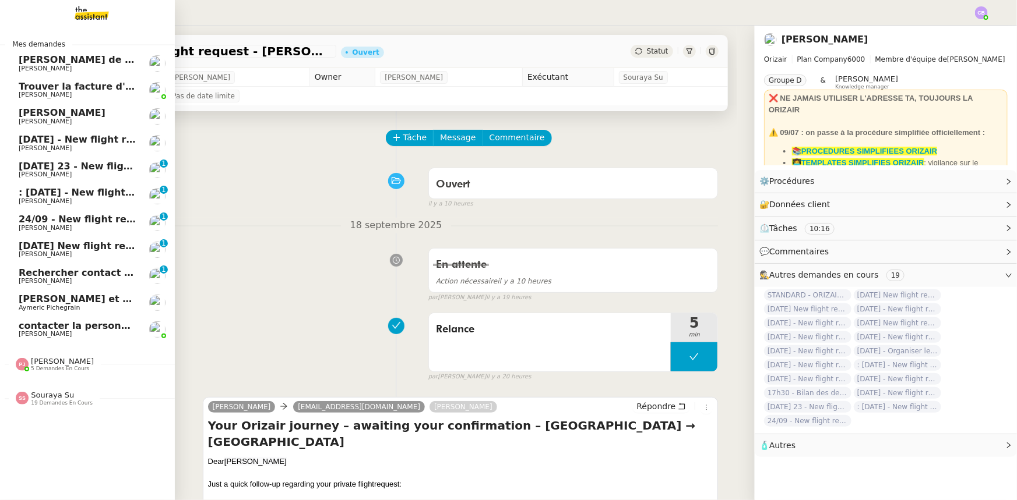
click at [64, 273] on span "Rechercher contact bancaire en [GEOGRAPHIC_DATA]" at bounding box center [159, 272] width 280 height 11
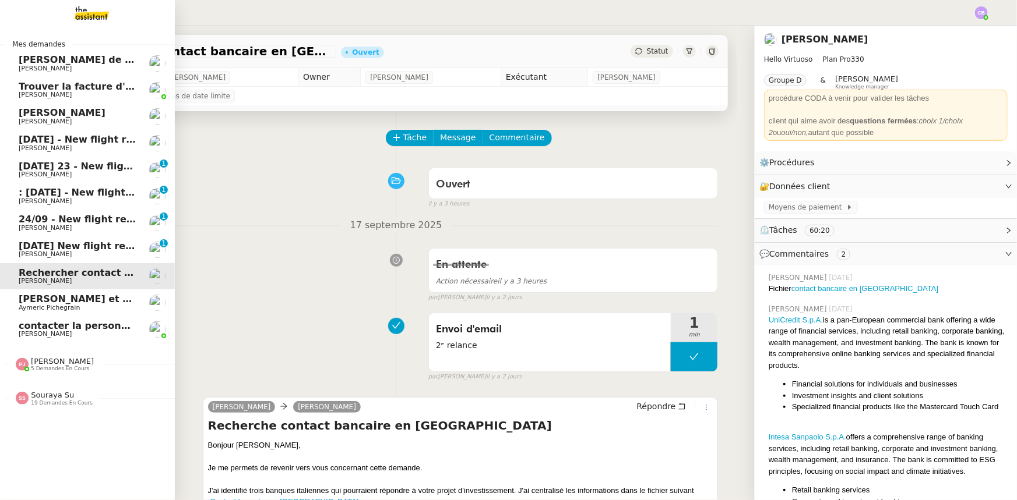
click at [86, 142] on span "[DATE] - New flight request - [PERSON_NAME]" at bounding box center [139, 139] width 241 height 11
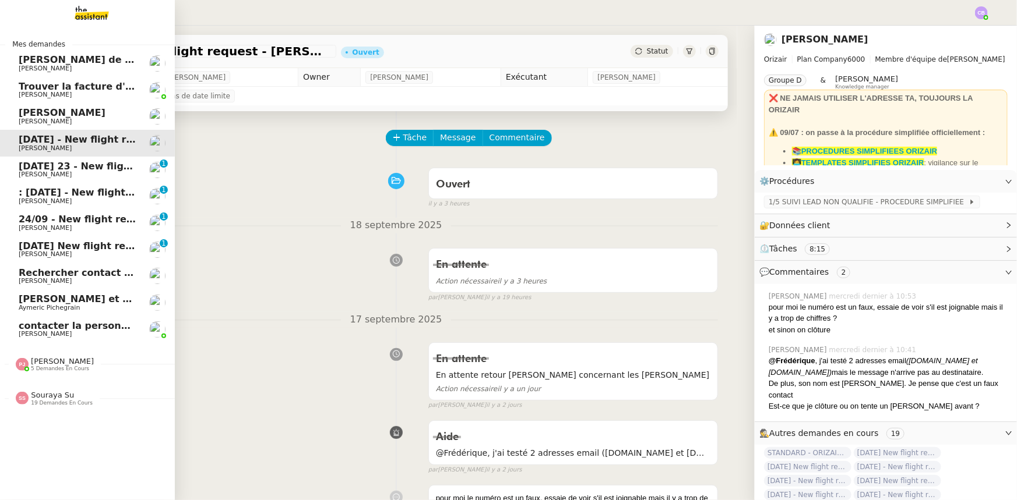
click at [34, 169] on span "[DATE] 23 - New flight request - [MEDICAL_DATA][PERSON_NAME]" at bounding box center [191, 166] width 344 height 11
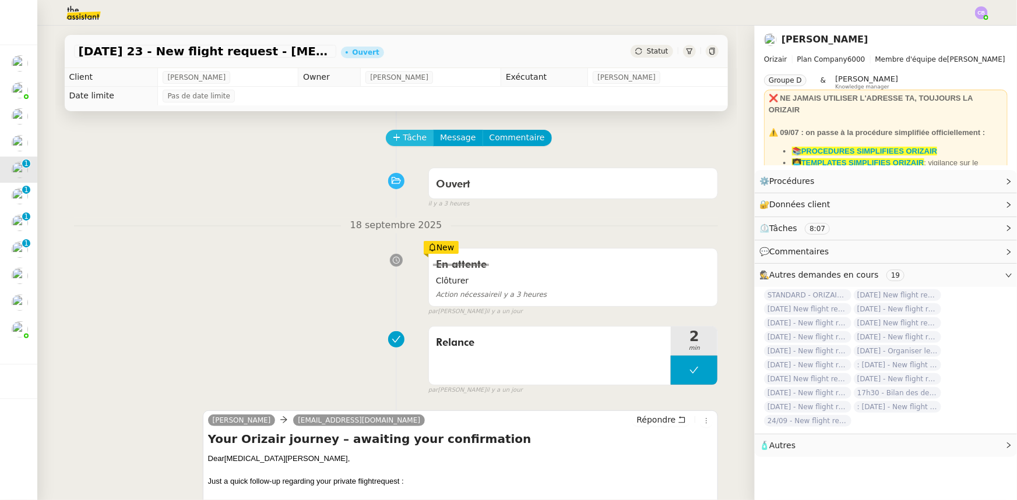
click at [403, 139] on span "Tâche" at bounding box center [415, 137] width 24 height 13
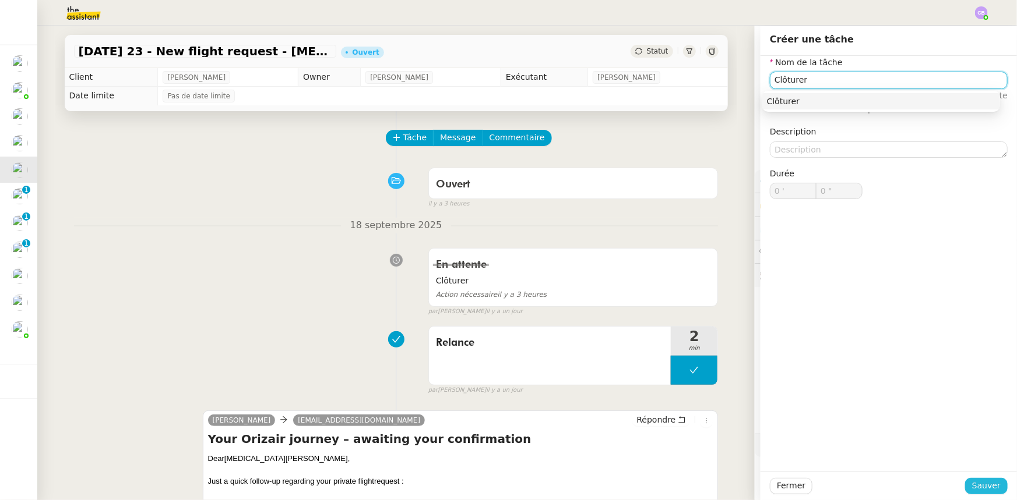
type input "Clôturer"
click at [980, 481] on span "Sauver" at bounding box center [986, 485] width 29 height 13
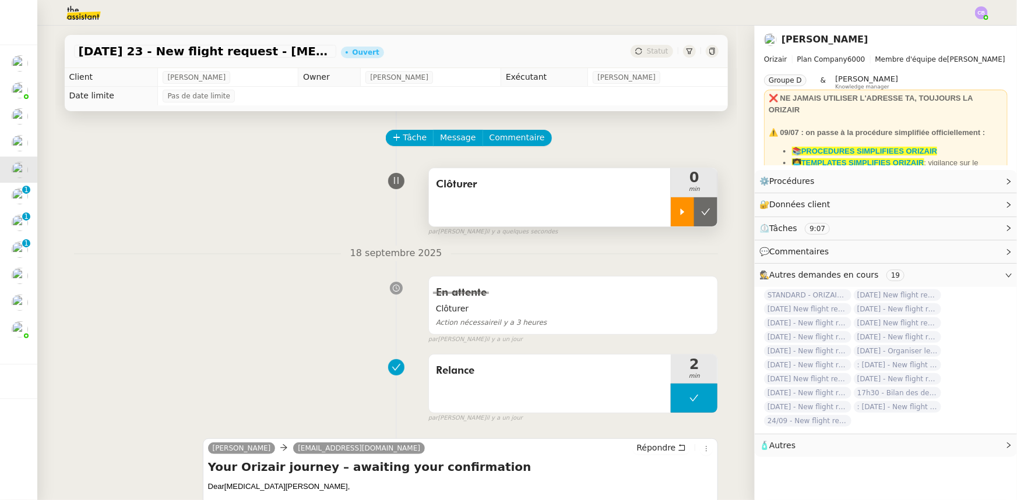
click at [678, 213] on icon at bounding box center [682, 211] width 9 height 9
click at [672, 209] on div at bounding box center [694, 211] width 47 height 29
click at [697, 218] on button at bounding box center [705, 211] width 23 height 29
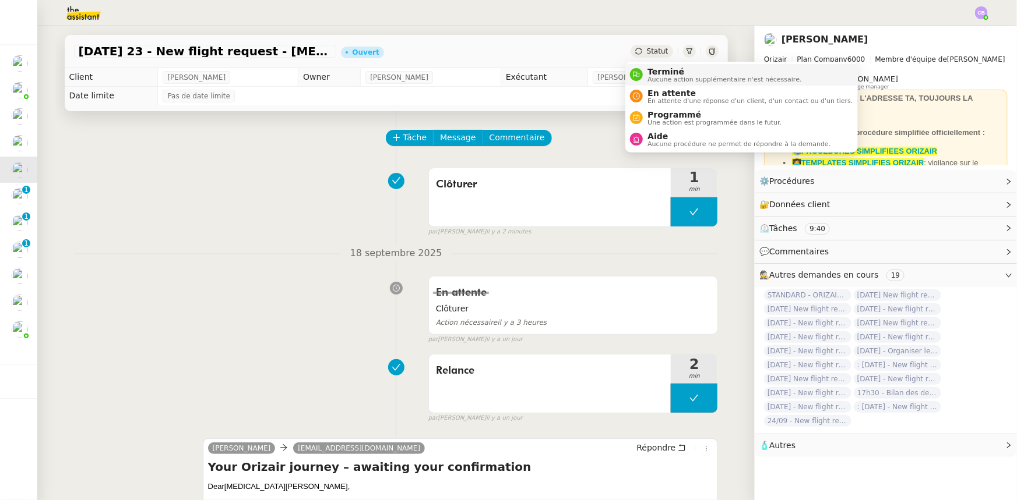
click at [660, 73] on span "Terminé" at bounding box center [724, 71] width 154 height 9
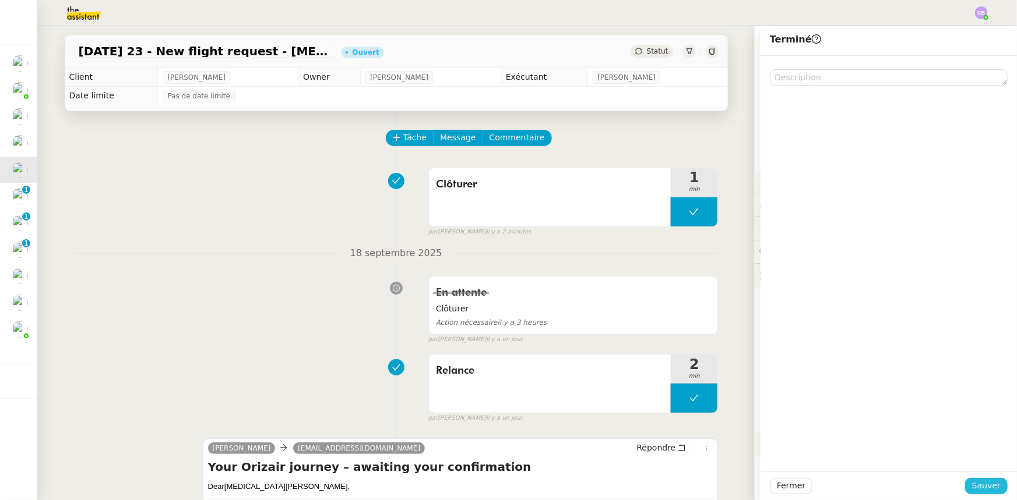
click at [967, 485] on button "Sauver" at bounding box center [986, 486] width 43 height 16
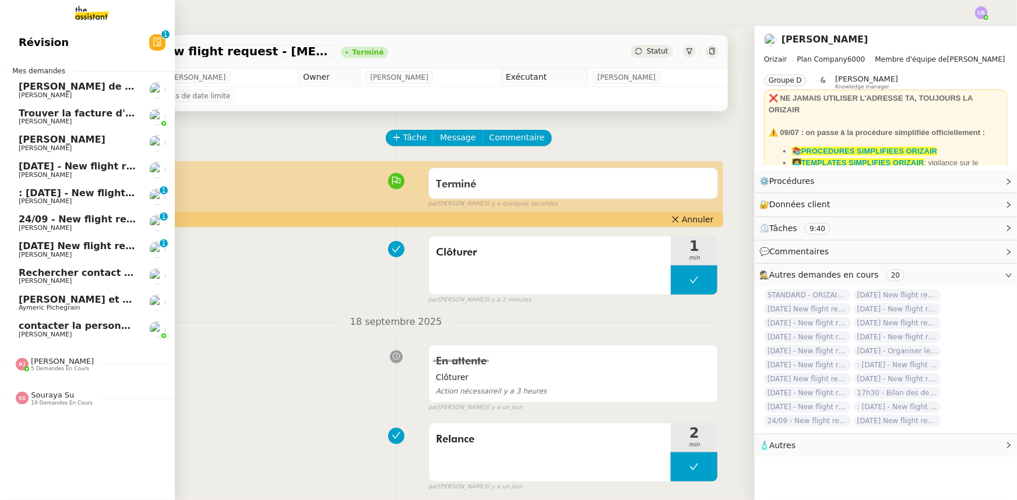
click at [73, 165] on span "[DATE] - New flight request - [PERSON_NAME]" at bounding box center [139, 166] width 241 height 11
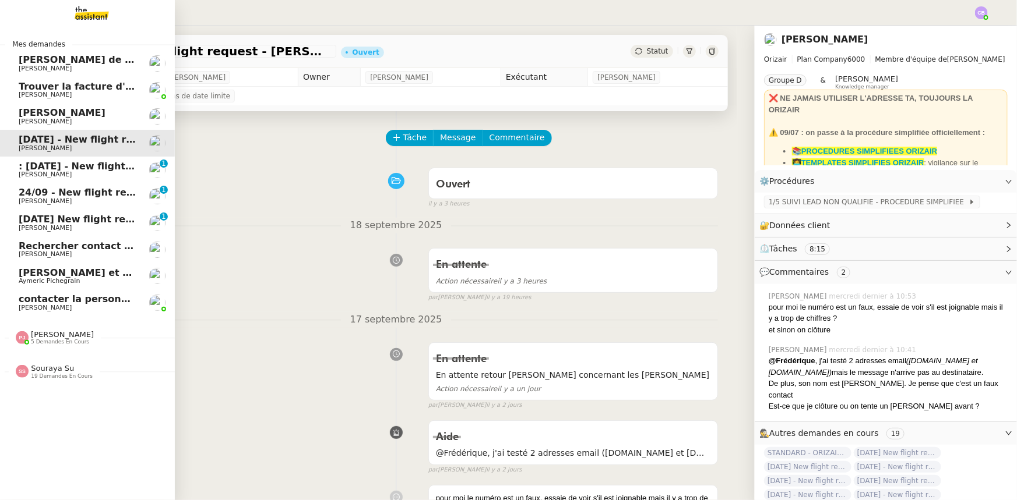
click at [58, 166] on span ": [DATE] - New flight request - [PERSON_NAME]" at bounding box center [143, 166] width 248 height 11
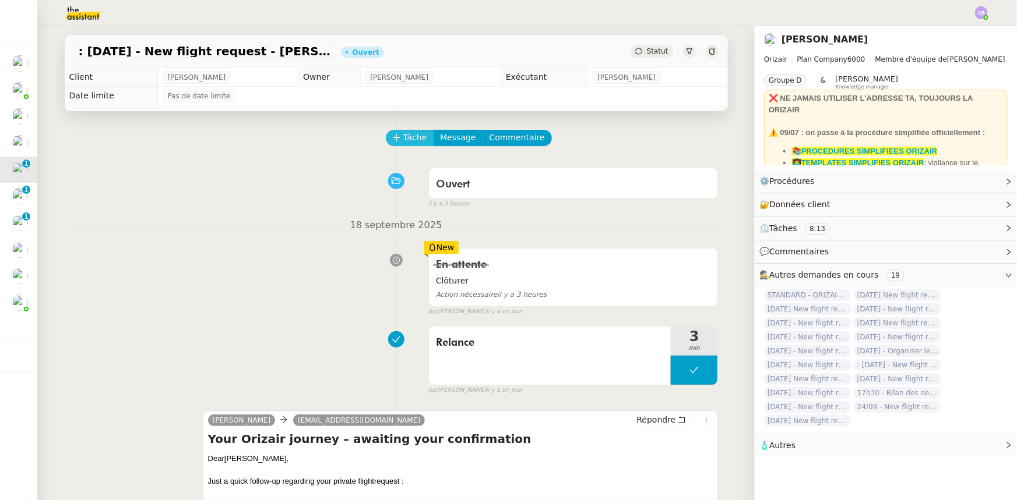
click at [403, 138] on span "Tâche" at bounding box center [415, 137] width 24 height 13
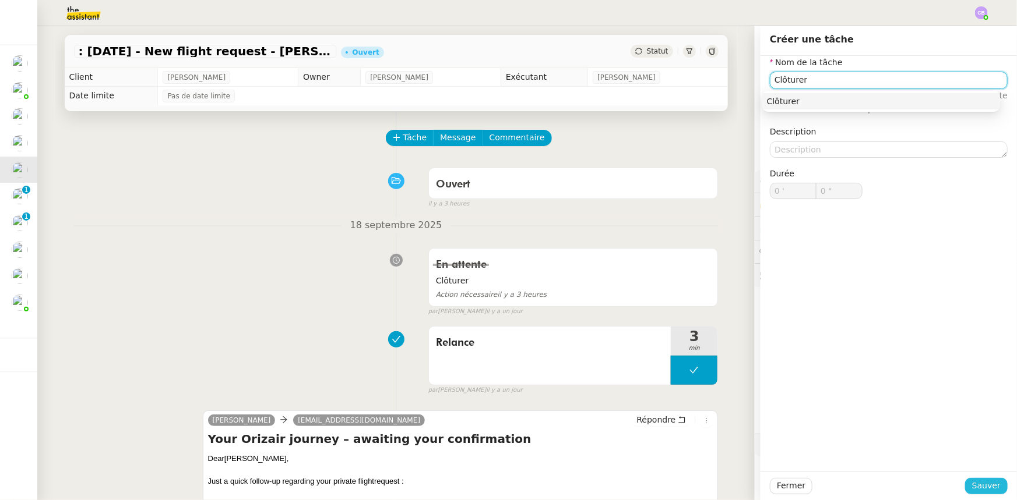
type input "Clôturer"
click at [987, 489] on span "Sauver" at bounding box center [986, 485] width 29 height 13
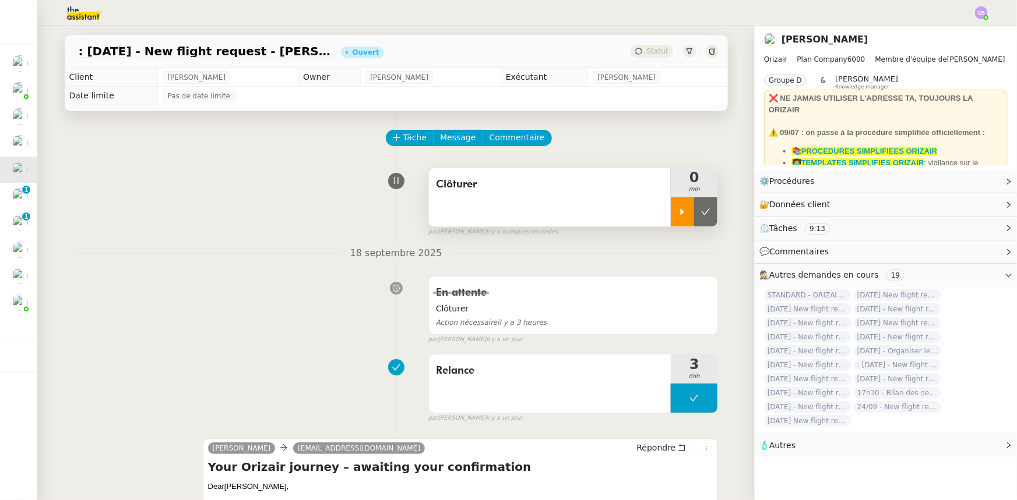
click at [678, 212] on icon at bounding box center [682, 211] width 9 height 9
click at [671, 208] on div at bounding box center [694, 211] width 47 height 29
click at [701, 214] on icon at bounding box center [705, 212] width 9 height 6
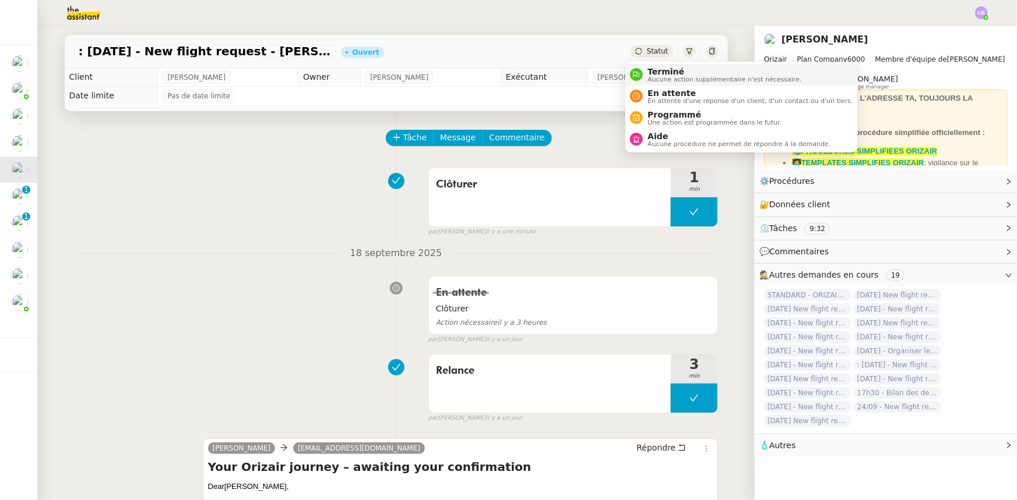
click at [658, 70] on span "Terminé" at bounding box center [724, 71] width 154 height 9
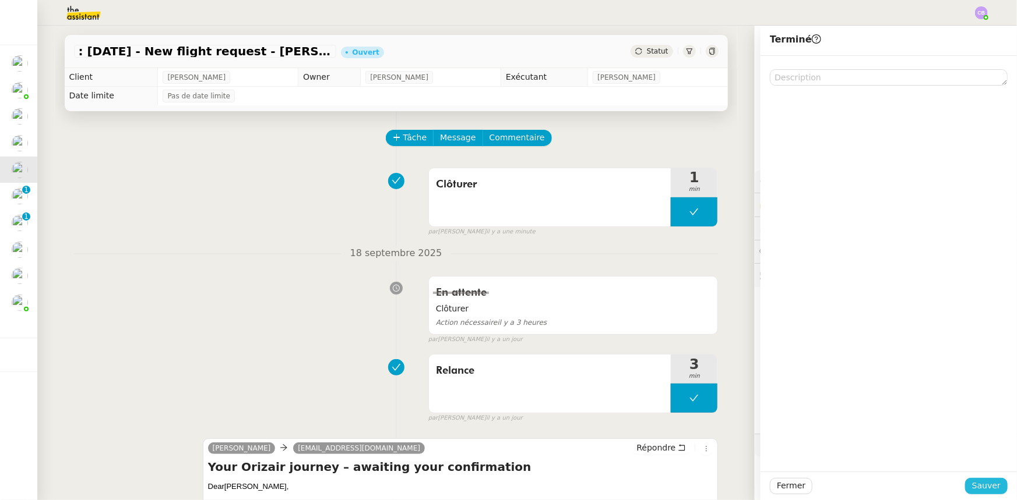
click at [985, 485] on span "Sauver" at bounding box center [986, 485] width 29 height 13
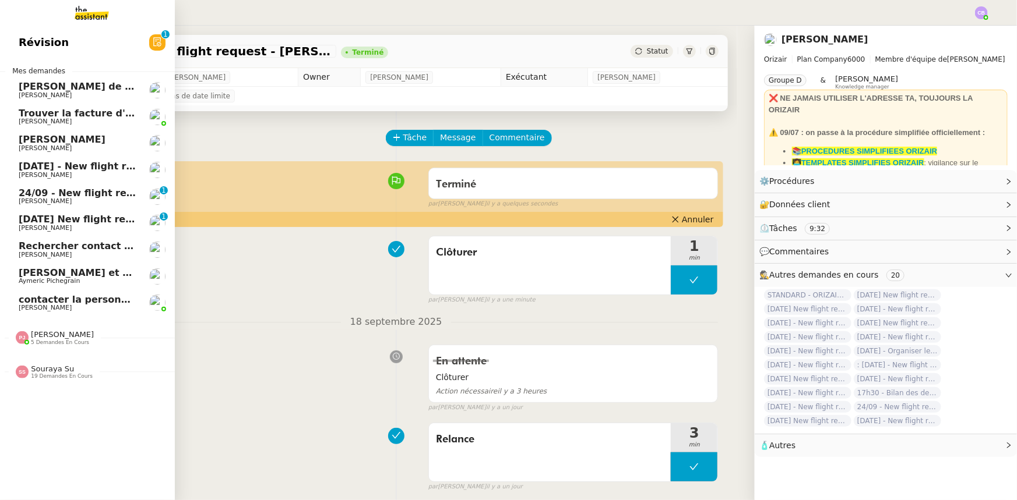
click at [60, 165] on span "[DATE] - New flight request - [PERSON_NAME]" at bounding box center [139, 166] width 241 height 11
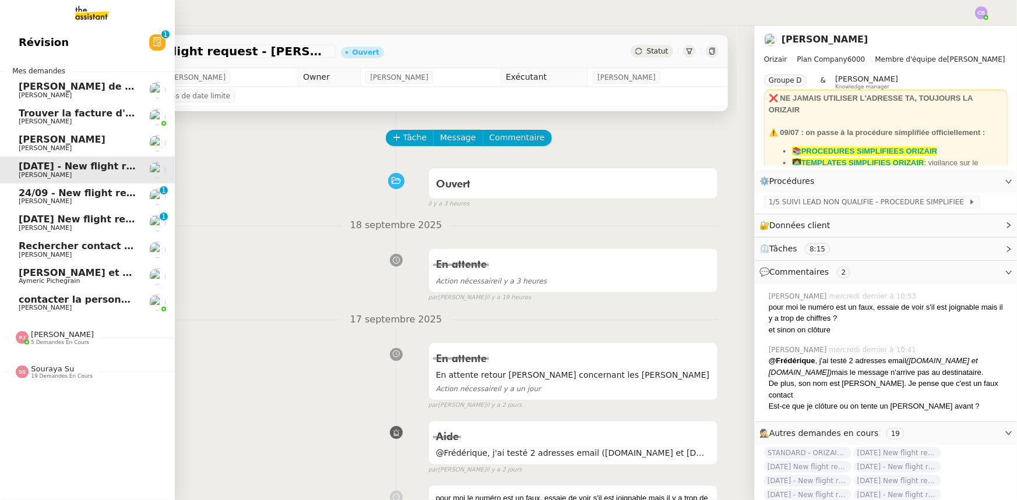
click at [79, 197] on span "24/09 - New flight request - [PERSON_NAME]" at bounding box center [136, 193] width 234 height 11
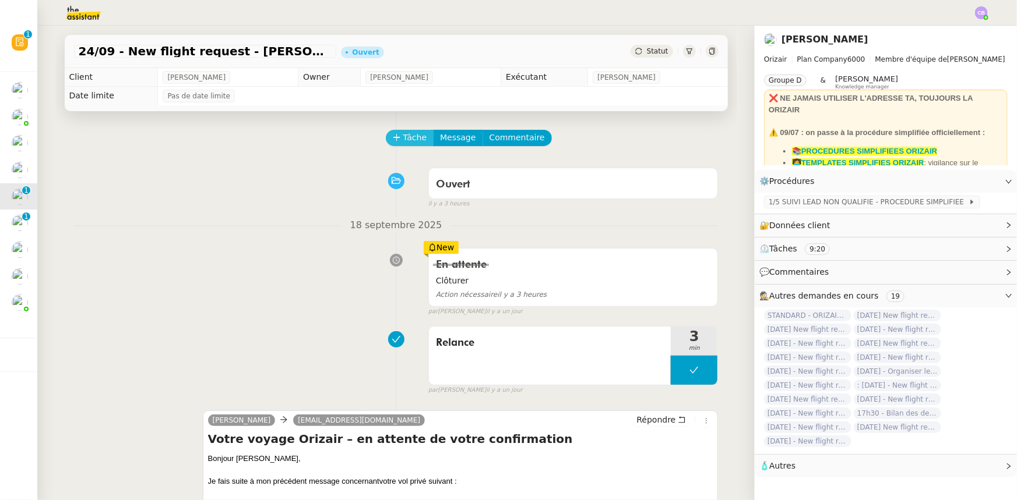
click at [404, 142] on span "Tâche" at bounding box center [415, 137] width 24 height 13
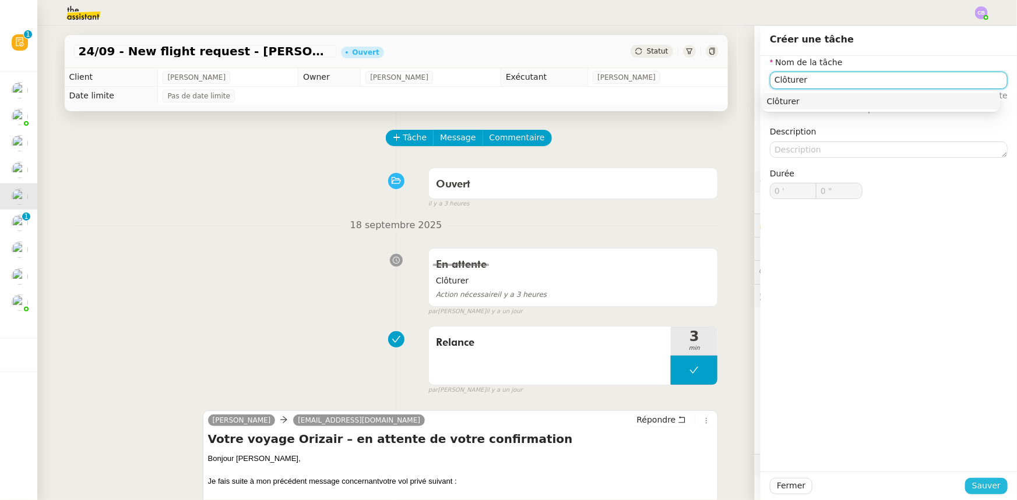
type input "Clôturer"
click at [973, 487] on span "Sauver" at bounding box center [986, 485] width 29 height 13
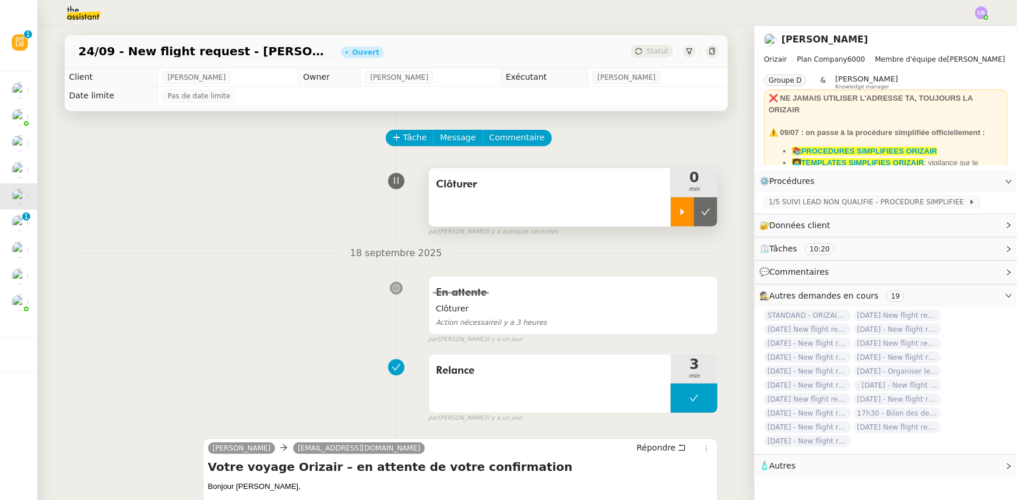
click at [678, 217] on icon at bounding box center [682, 211] width 9 height 9
click at [671, 218] on div at bounding box center [694, 211] width 47 height 29
click at [694, 220] on button at bounding box center [705, 211] width 23 height 29
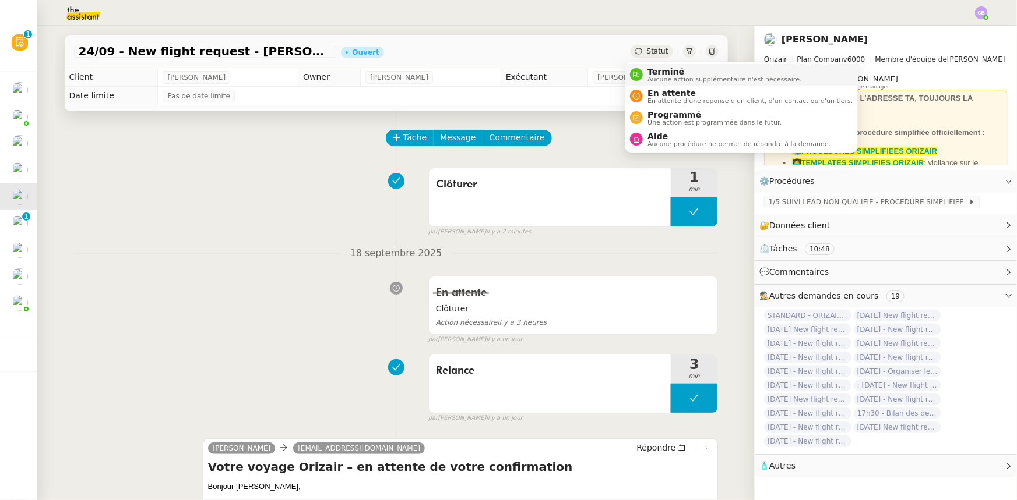
click at [651, 76] on span "Aucune action supplémentaire n'est nécessaire." at bounding box center [724, 79] width 154 height 6
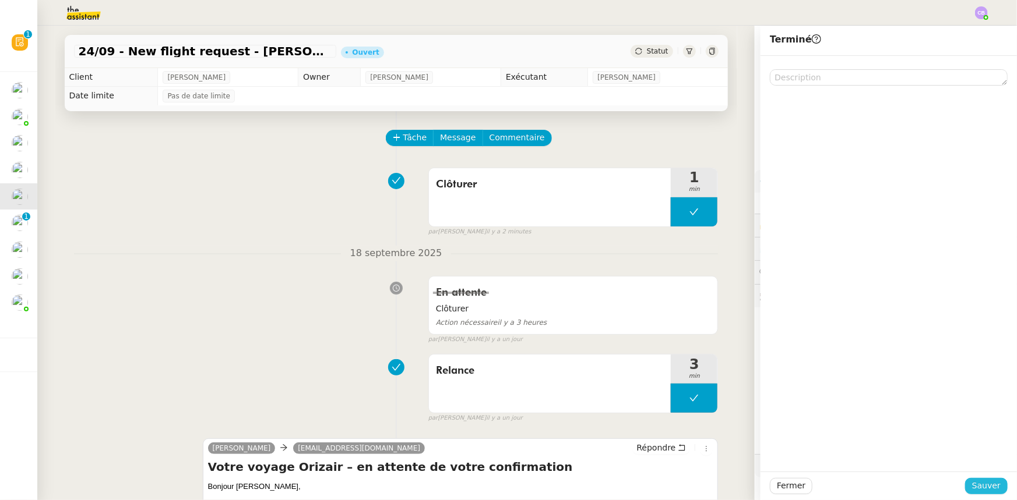
click at [975, 486] on span "Sauver" at bounding box center [986, 485] width 29 height 13
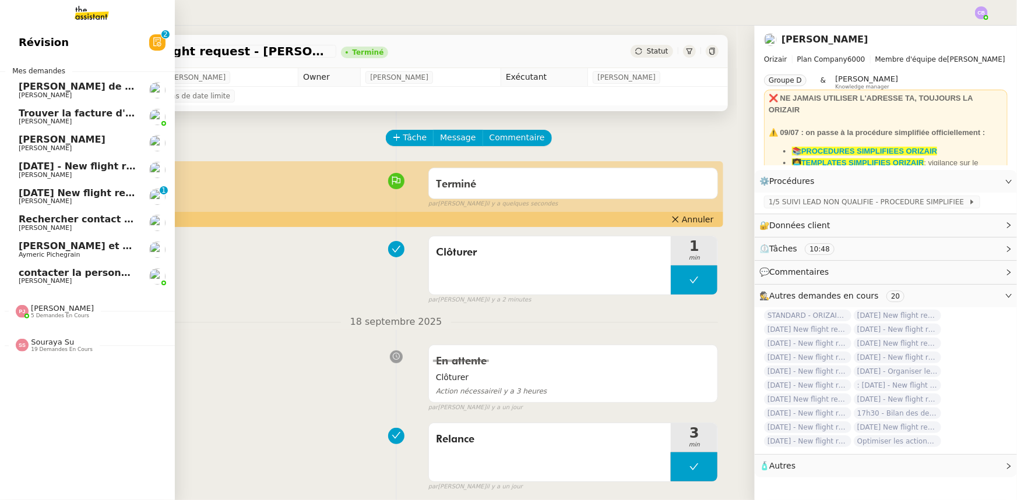
click at [79, 195] on span "[DATE] New flight request - [PERSON_NAME]" at bounding box center [136, 193] width 234 height 11
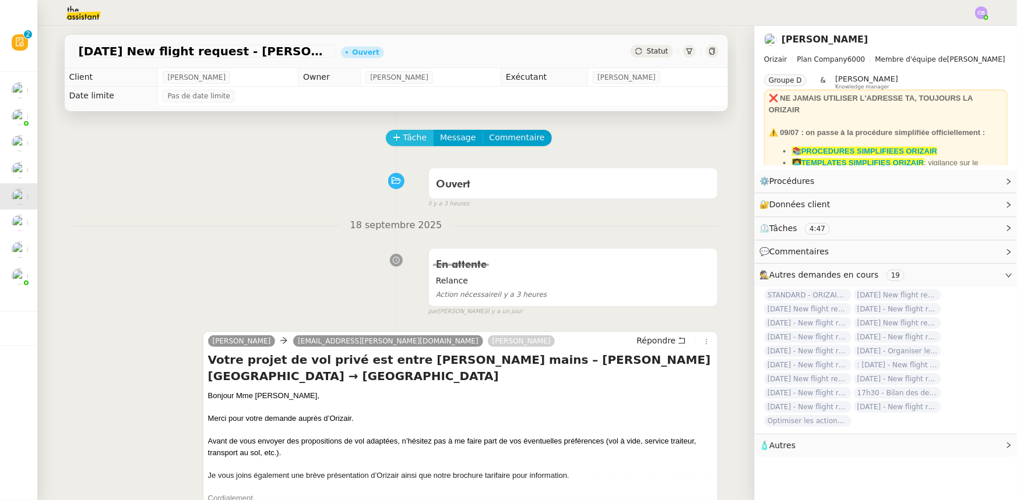
click at [403, 143] on span "Tâche" at bounding box center [415, 137] width 24 height 13
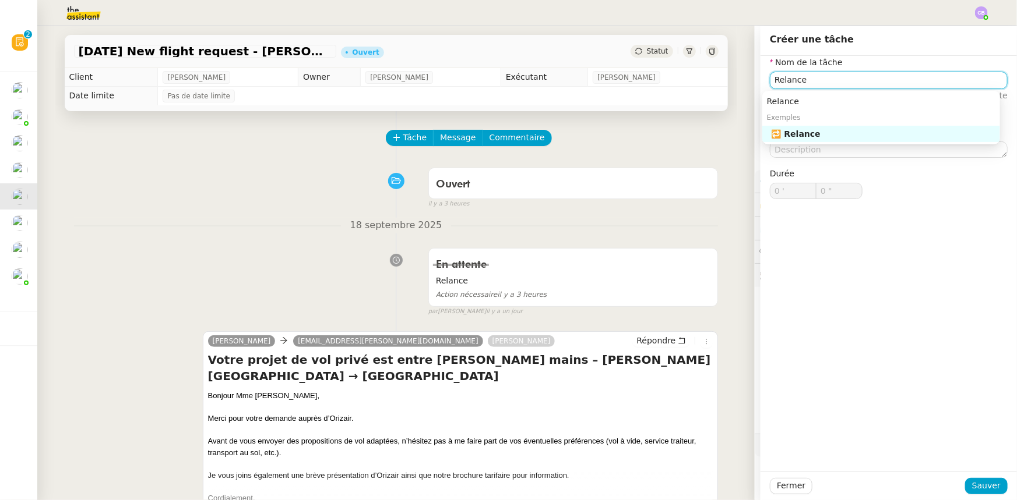
click at [796, 137] on div "🔁 Relance" at bounding box center [883, 134] width 224 height 10
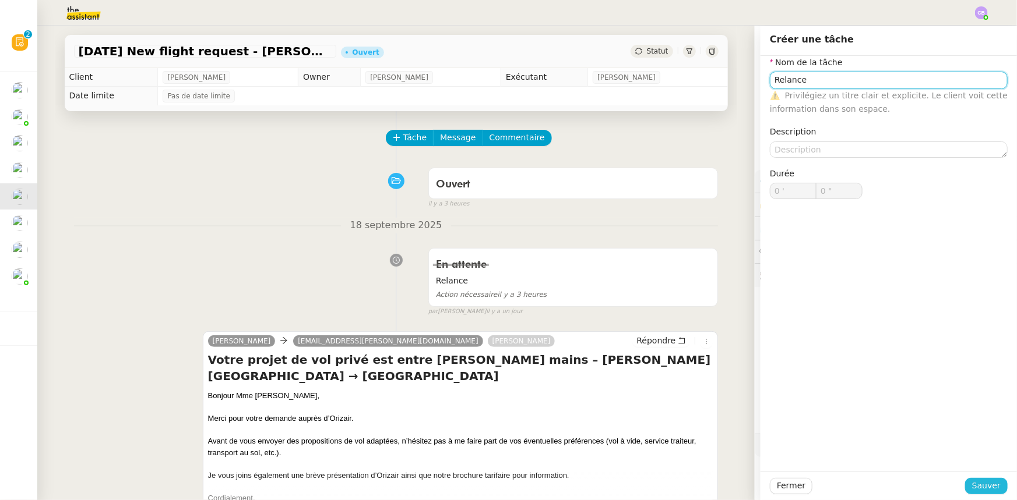
type input "Relance"
click at [986, 488] on span "Sauver" at bounding box center [986, 485] width 29 height 13
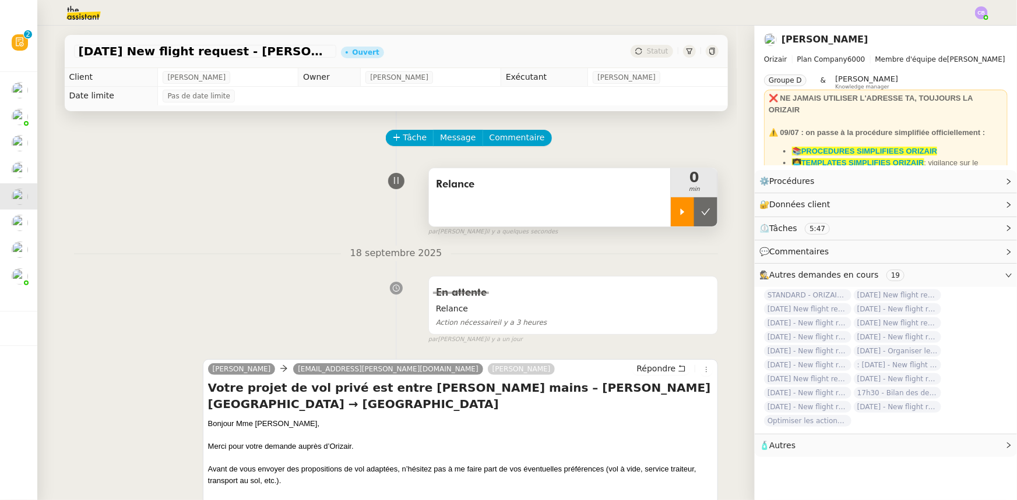
click at [680, 212] on icon at bounding box center [682, 212] width 4 height 6
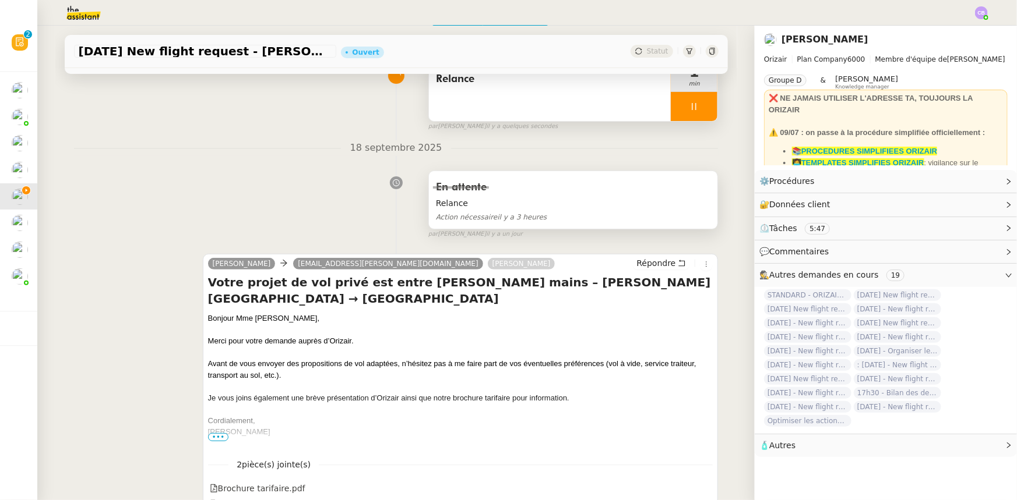
scroll to position [158, 0]
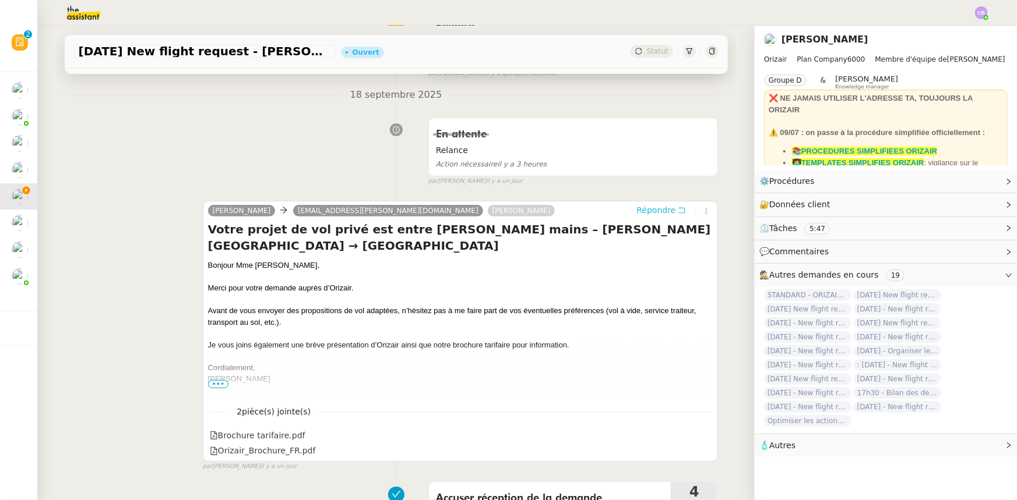
click at [647, 213] on span "Répondre" at bounding box center [655, 210] width 39 height 12
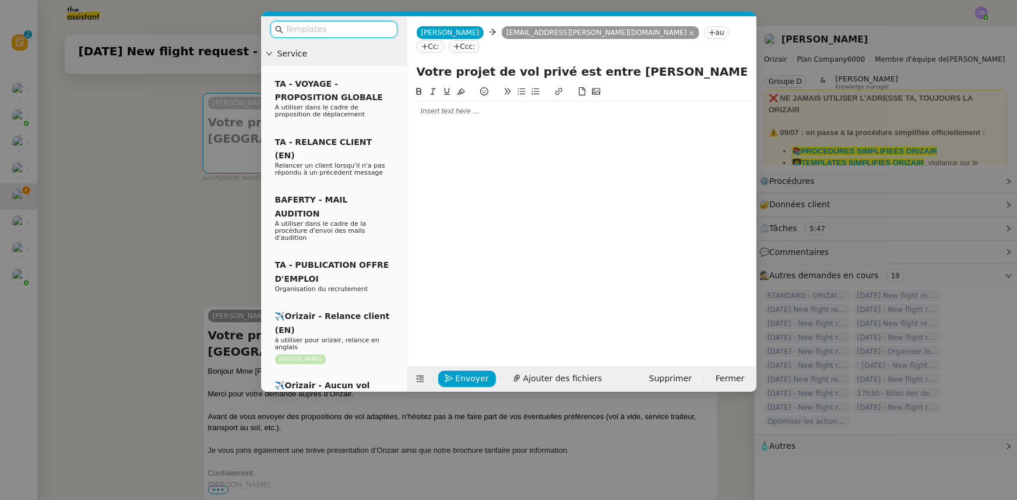
click at [345, 30] on input "text" at bounding box center [337, 29] width 105 height 13
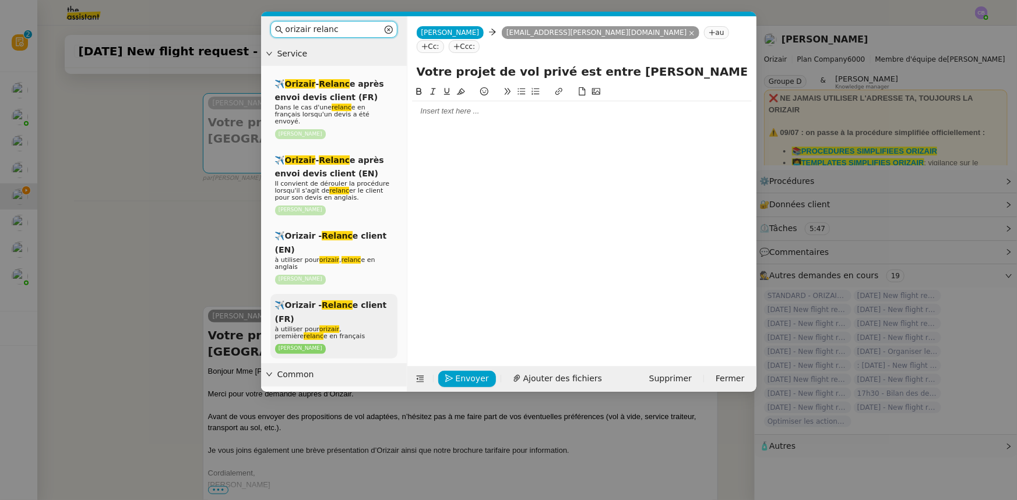
type input "orizair relanc"
click at [360, 326] on span "à utiliser pour orizair , première relanc e en français" at bounding box center [320, 333] width 90 height 15
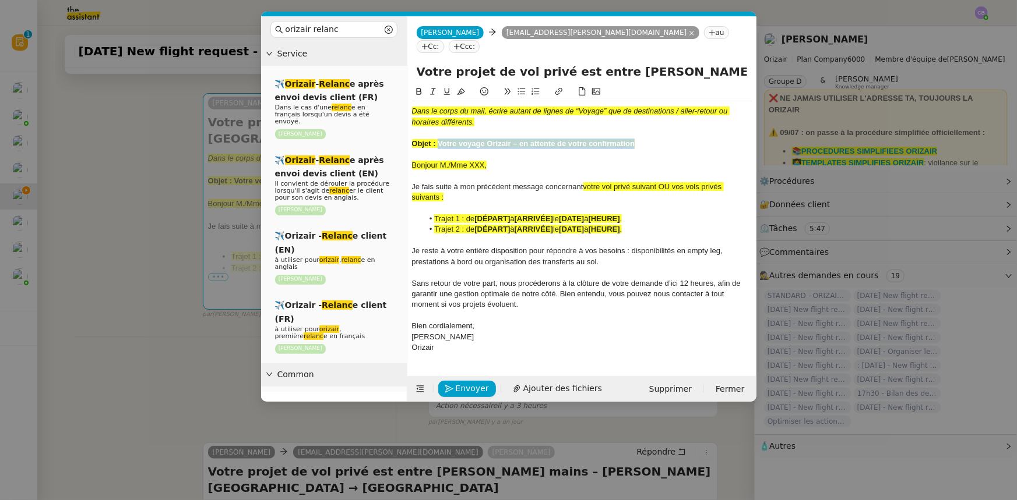
drag, startPoint x: 636, startPoint y: 130, endPoint x: 439, endPoint y: 126, distance: 196.9
click at [439, 139] on div "Objet : Votre voyage Orizair – en attente de votre confirmation" at bounding box center [582, 144] width 340 height 10
copy strong "Votre voyage Orizair – en attente de votre confirmation"
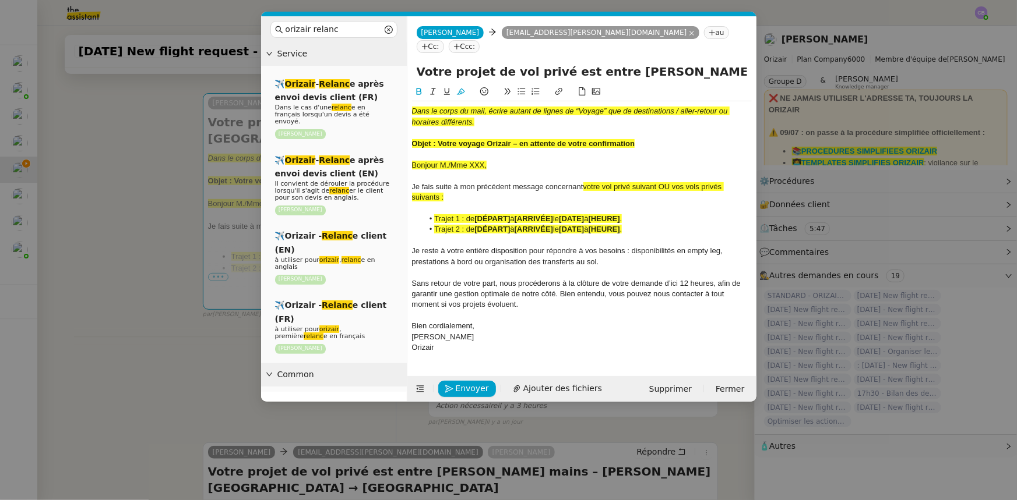
drag, startPoint x: 695, startPoint y: 58, endPoint x: 416, endPoint y: 58, distance: 279.0
click at [417, 63] on input "Votre projet de vol privé est entre [PERSON_NAME] mains – [PERSON_NAME][GEOGRAP…" at bounding box center [582, 71] width 330 height 17
paste input "voyage Orizair – en attente de votre confirmation"
type input "Votre voyage Orizair – en attente de votre confirmation – [PERSON_NAME][GEOGRAP…"
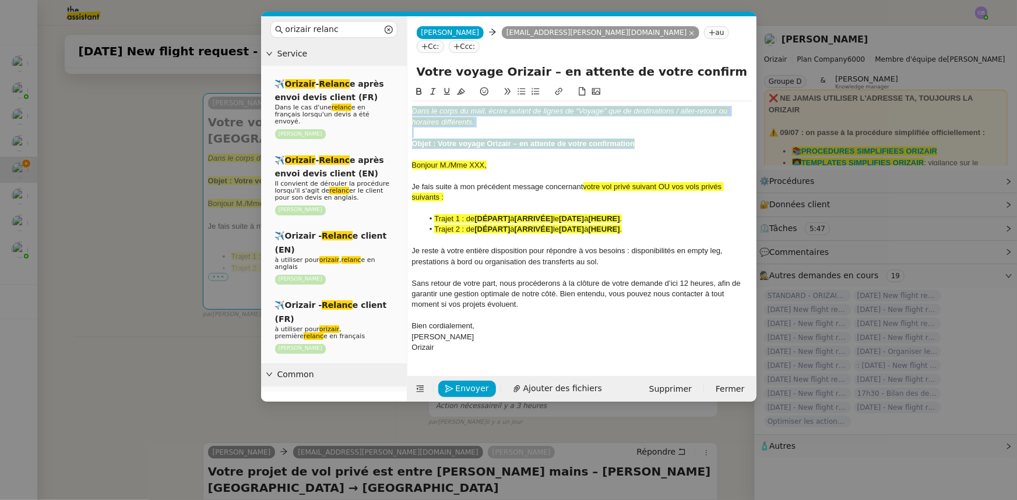
drag, startPoint x: 636, startPoint y: 131, endPoint x: 404, endPoint y: 97, distance: 233.8
click at [404, 97] on nz-layout "orizair relanc Service ✈️ Orizair - Relanc e après envoi devis client (FR) Dans…" at bounding box center [508, 209] width 495 height 386
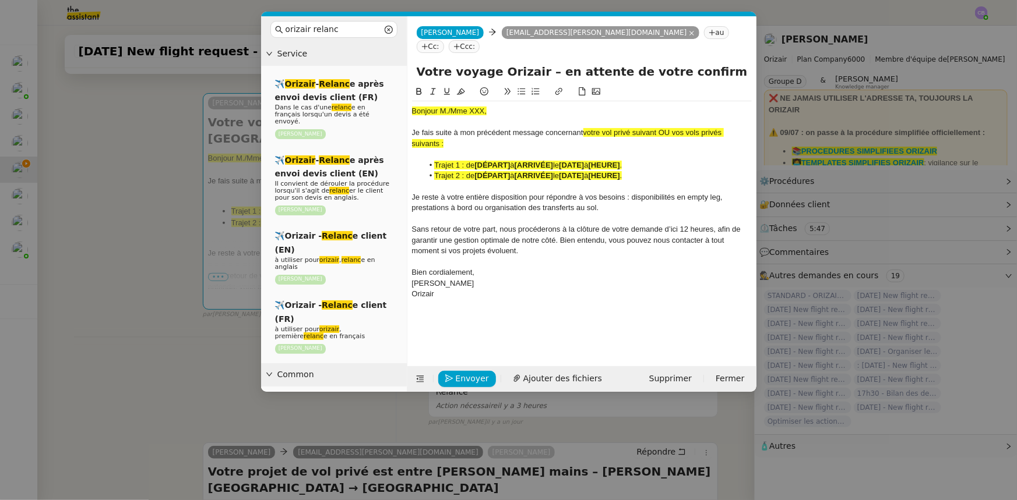
click at [166, 188] on nz-modal-container "orizair relanc Service ✈️ Orizair - Relanc e après envoi devis client (FR) Dans…" at bounding box center [508, 250] width 1017 height 500
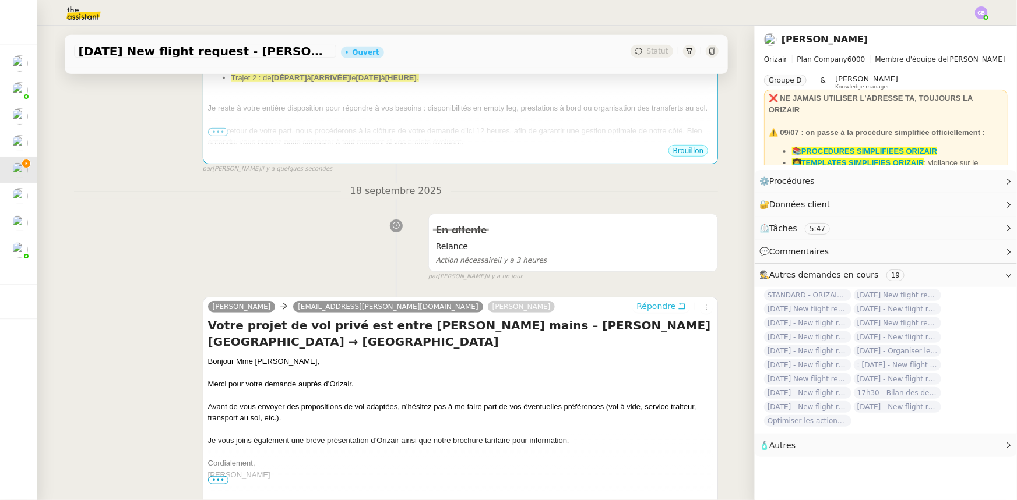
scroll to position [371, 0]
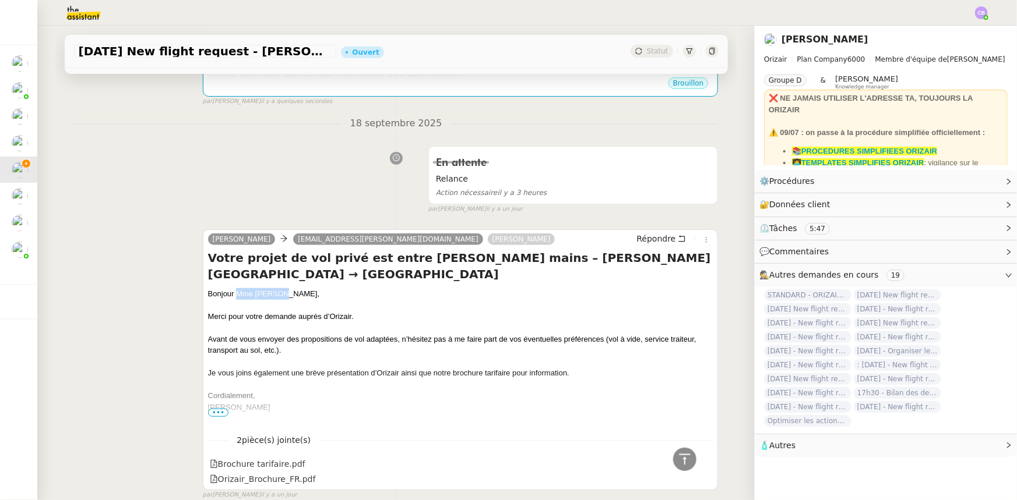
drag, startPoint x: 277, startPoint y: 296, endPoint x: 232, endPoint y: 294, distance: 45.5
click at [232, 294] on div "Bonjour Mme [PERSON_NAME]," at bounding box center [460, 294] width 505 height 12
copy div "Mme Hachani"
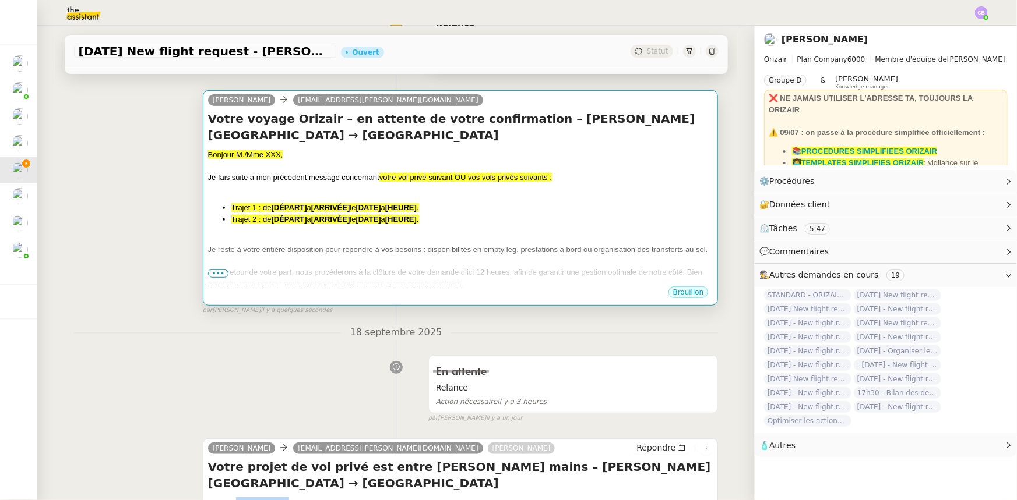
scroll to position [158, 0]
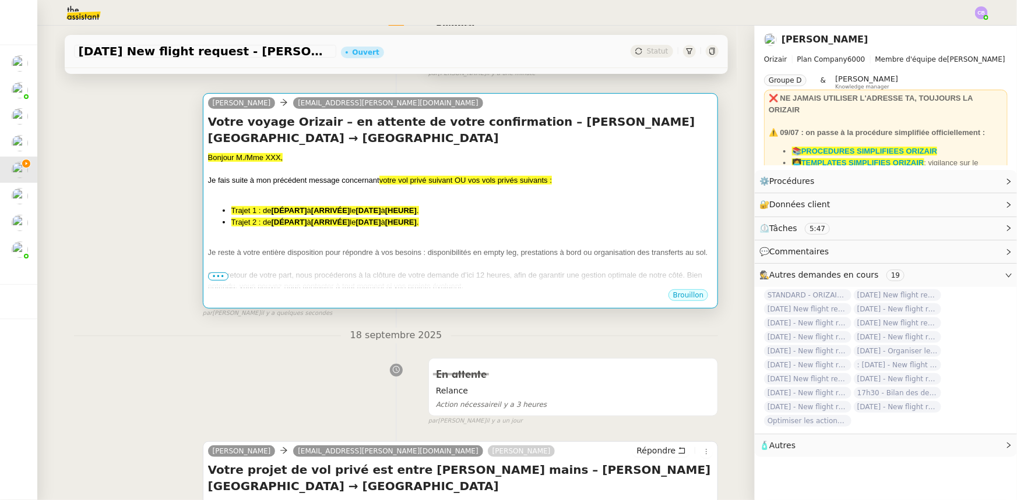
click at [368, 266] on div at bounding box center [460, 264] width 505 height 12
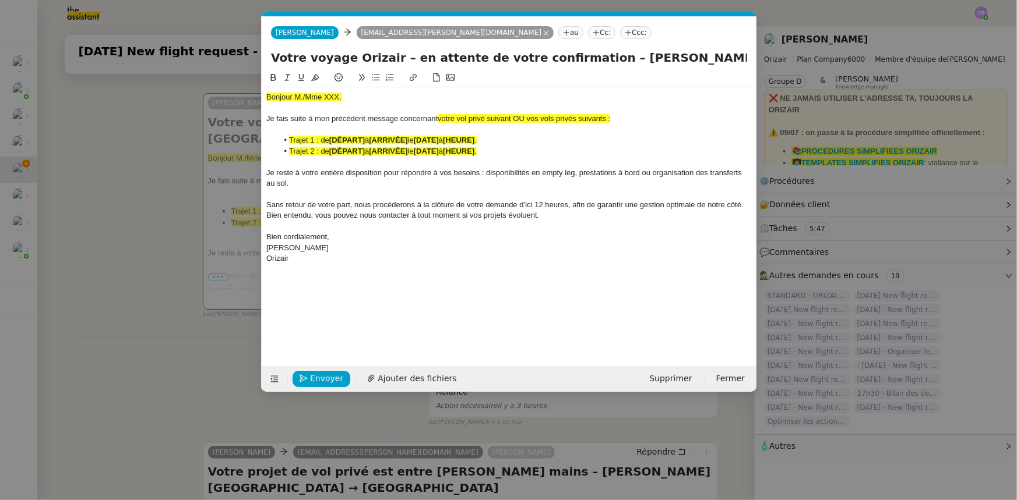
scroll to position [0, 70]
drag, startPoint x: 343, startPoint y: 96, endPoint x: 266, endPoint y: 97, distance: 76.3
click at [266, 97] on div "Bonjour M./Mme XXX," at bounding box center [508, 97] width 485 height 10
click at [315, 77] on icon at bounding box center [315, 77] width 8 height 8
click at [339, 95] on div "Bonjour M./Mme XXX," at bounding box center [508, 97] width 485 height 10
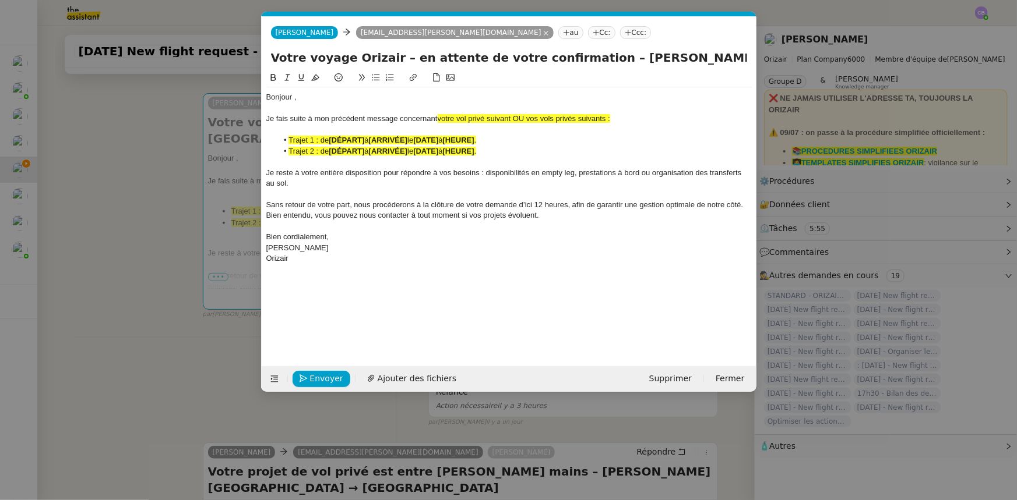
scroll to position [0, 0]
drag, startPoint x: 608, startPoint y: 120, endPoint x: 516, endPoint y: 119, distance: 92.0
click at [516, 119] on span "votre vol privé suivant OU vos vols privés suivants :" at bounding box center [523, 118] width 172 height 9
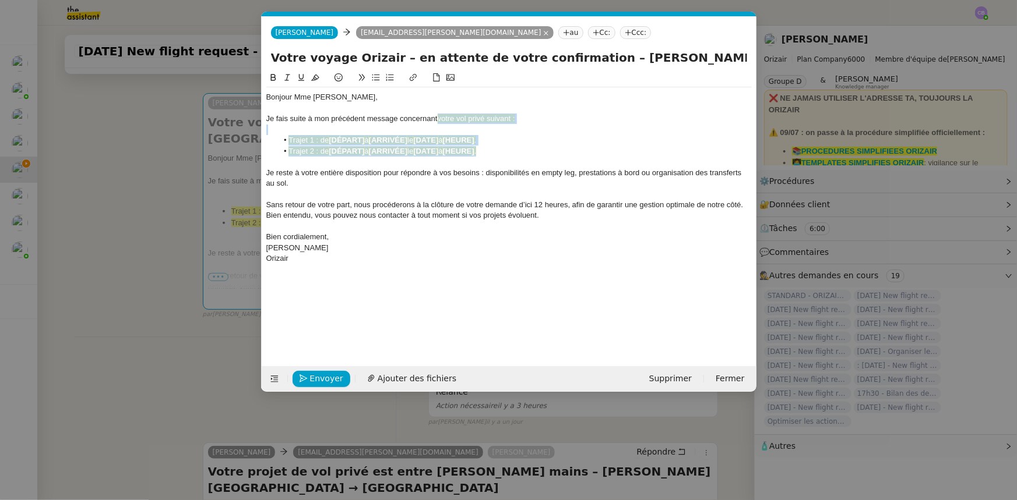
drag, startPoint x: 497, startPoint y: 152, endPoint x: 437, endPoint y: 118, distance: 69.4
click at [437, 118] on div "Bonjour [PERSON_NAME] fais suite à mon précédent message concernant votre vol p…" at bounding box center [508, 177] width 485 height 181
click at [314, 77] on icon at bounding box center [315, 78] width 8 height 6
click at [398, 208] on span "Sans retour de votre part, nous procéderons à la clôture de votre demande d’ici…" at bounding box center [505, 209] width 479 height 19
drag, startPoint x: 494, startPoint y: 150, endPoint x: 290, endPoint y: 150, distance: 203.9
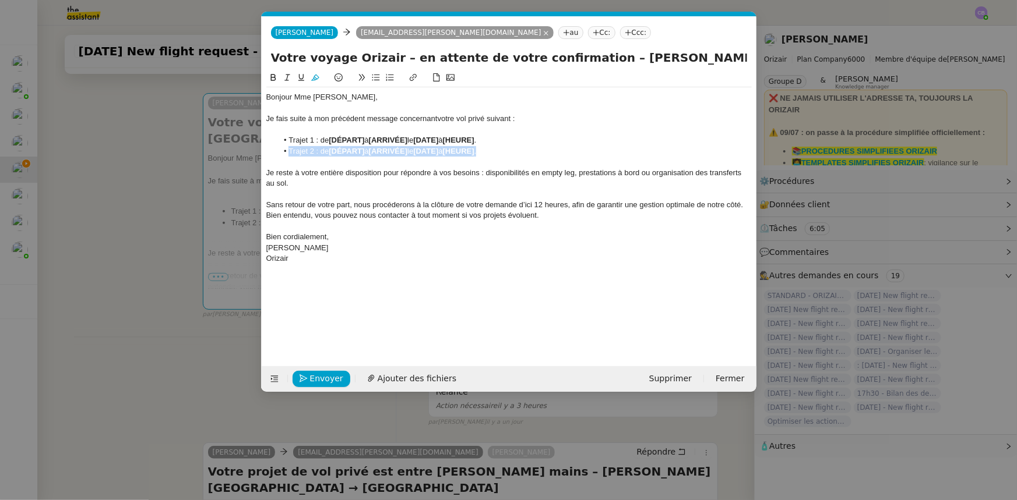
click at [290, 150] on li "Trajet 2 : de [DÉPART] à [ARRIVÉE] le [DATE] à [HEURE] ." at bounding box center [514, 151] width 474 height 10
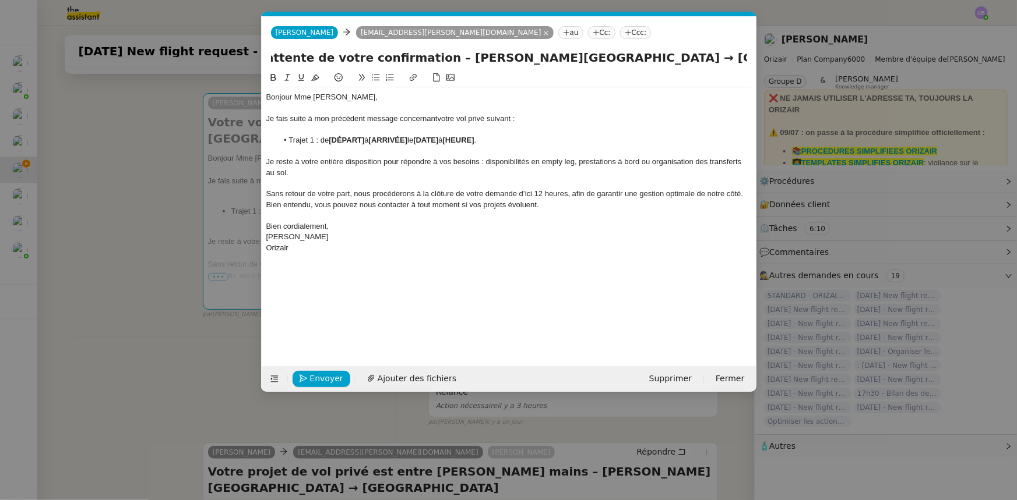
scroll to position [0, 197]
drag, startPoint x: 588, startPoint y: 57, endPoint x: 599, endPoint y: 52, distance: 12.0
click at [599, 52] on input "Votre voyage Orizair – en attente de votre confirmation – [PERSON_NAME][GEOGRAP…" at bounding box center [509, 57] width 476 height 17
drag, startPoint x: 366, startPoint y: 138, endPoint x: 332, endPoint y: 139, distance: 33.8
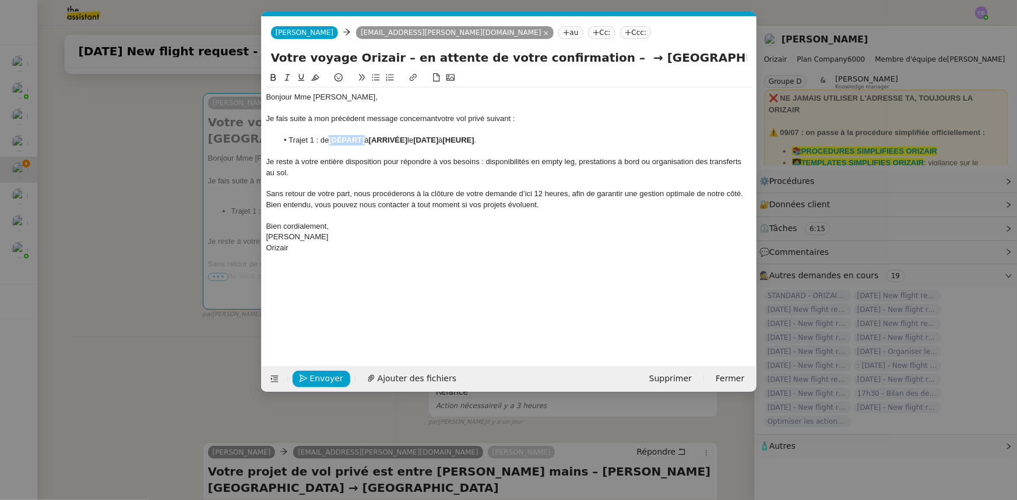
click at [332, 139] on strong "[DÉPART]" at bounding box center [347, 140] width 36 height 9
drag, startPoint x: 332, startPoint y: 139, endPoint x: 460, endPoint y: 141, distance: 127.6
click at [460, 141] on li "Trajet 1 : [PERSON_NAME][GEOGRAPHIC_DATA] à [ARRIVÉE] le [DATE] à [HEURE] ." at bounding box center [514, 140] width 474 height 10
click at [273, 79] on icon at bounding box center [273, 77] width 8 height 8
drag, startPoint x: 604, startPoint y: 57, endPoint x: 745, endPoint y: 57, distance: 140.4
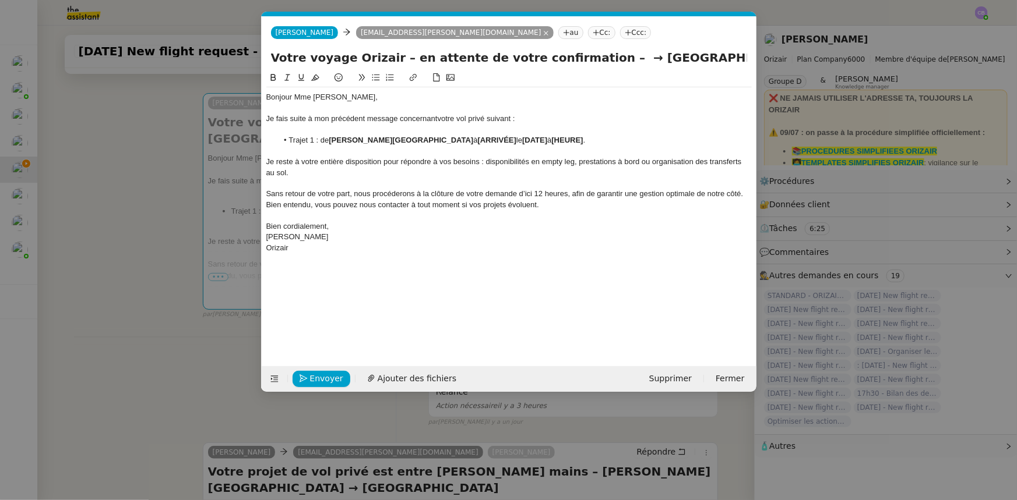
click at [745, 57] on input "Votre voyage Orizair – en attente de votre confirmation – → [GEOGRAPHIC_DATA]" at bounding box center [509, 57] width 476 height 17
drag, startPoint x: 516, startPoint y: 139, endPoint x: 478, endPoint y: 139, distance: 37.9
click at [478, 139] on strong "[ARRIVÉE]" at bounding box center [497, 140] width 38 height 9
drag, startPoint x: 478, startPoint y: 139, endPoint x: 562, endPoint y: 138, distance: 83.9
click at [562, 138] on li "Trajet 1 : [PERSON_NAME][GEOGRAPHIC_DATA] à [GEOGRAPHIC_DATA] le [DATE] à [HEUR…" at bounding box center [514, 140] width 474 height 10
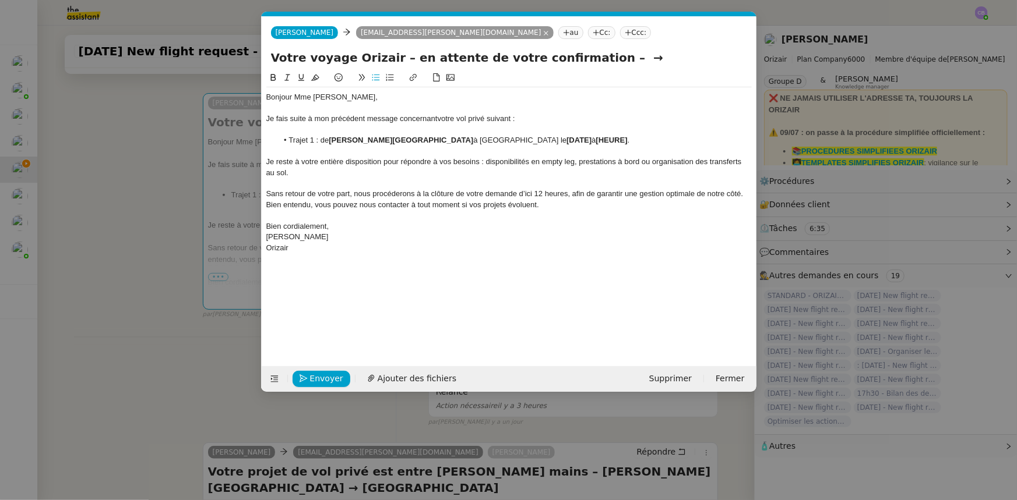
click at [273, 79] on icon at bounding box center [273, 77] width 8 height 8
click at [602, 57] on input "Votre voyage Orizair – en attente de votre confirmation – →" at bounding box center [509, 57] width 476 height 17
type input "Votre voyage Orizair – en attente de votre confirmation"
click at [590, 139] on strong "[DATE]" at bounding box center [576, 140] width 25 height 9
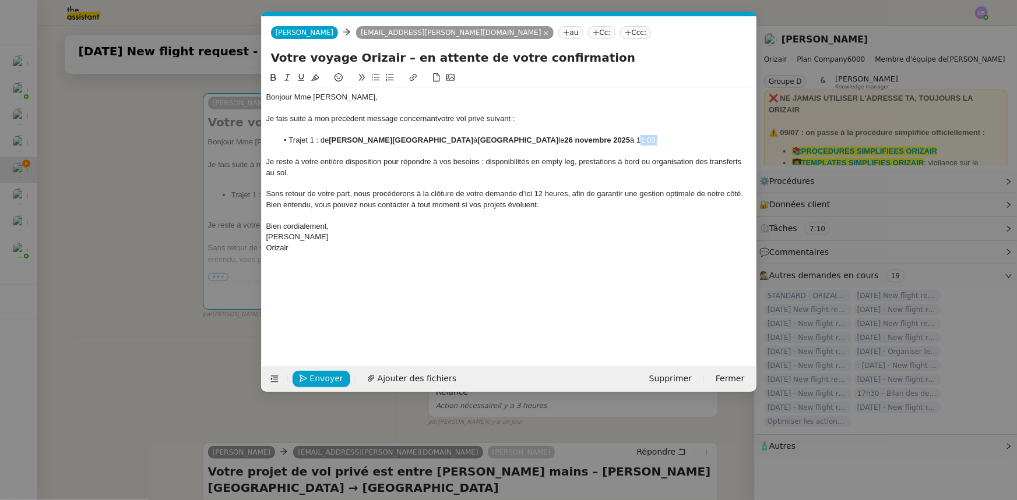
drag, startPoint x: 671, startPoint y: 139, endPoint x: 655, endPoint y: 139, distance: 15.7
click at [655, 139] on li "Trajet 1 : [PERSON_NAME][GEOGRAPHIC_DATA] à [GEOGRAPHIC_DATA] le 26 novembre 20…" at bounding box center [514, 140] width 474 height 10
click at [269, 76] on icon at bounding box center [273, 77] width 8 height 8
click at [388, 178] on div at bounding box center [508, 183] width 485 height 10
click at [528, 194] on span "Sans retour de votre part, nous procéderons à la clôture de votre demande d’ici…" at bounding box center [505, 198] width 479 height 19
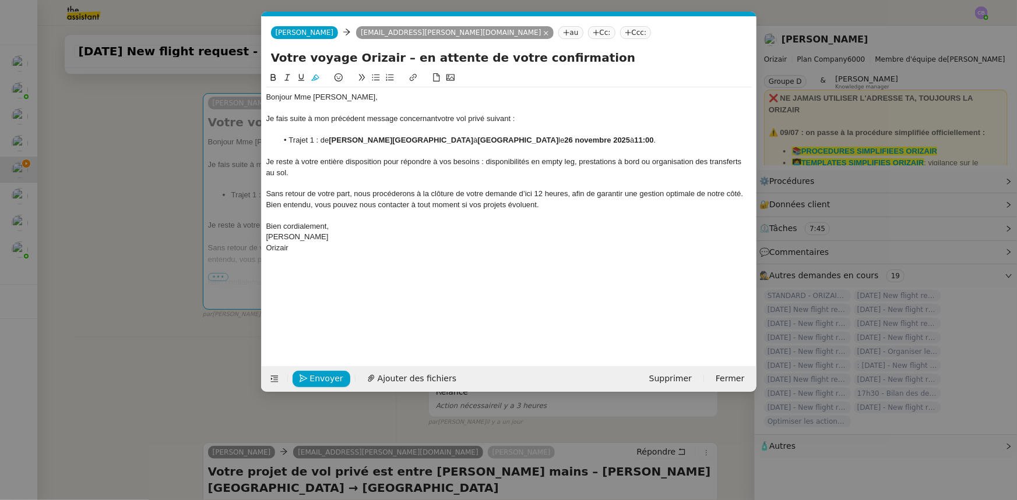
click at [0, 0] on lt-strong "d'ici à" at bounding box center [0, 0] width 0 height 0
click at [327, 377] on span "Envoyer" at bounding box center [326, 378] width 33 height 13
click at [327, 377] on span "Confirmer l'envoi" at bounding box center [345, 378] width 70 height 13
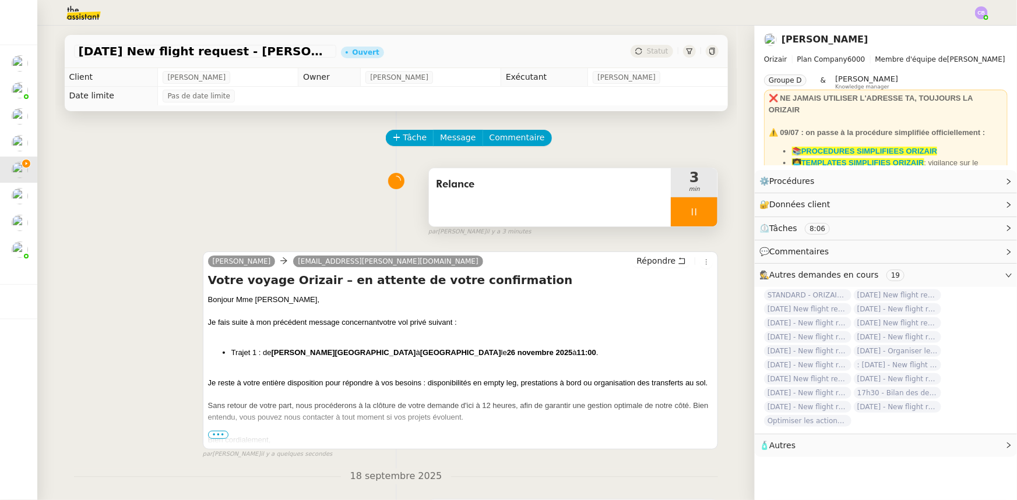
click at [671, 211] on div at bounding box center [694, 211] width 47 height 29
click at [696, 218] on button at bounding box center [705, 211] width 23 height 29
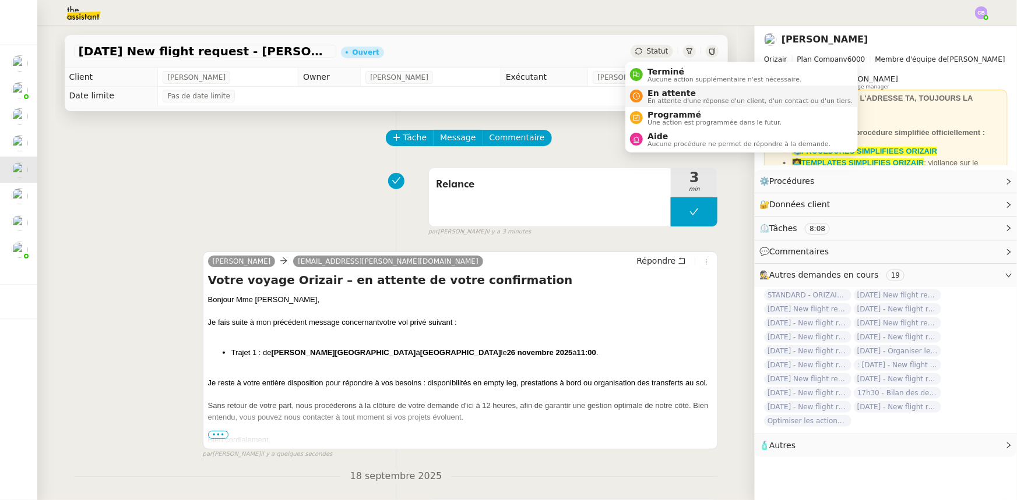
click at [654, 98] on span "En attente d'une réponse d'un client, d'un contact ou d'un tiers." at bounding box center [749, 101] width 205 height 6
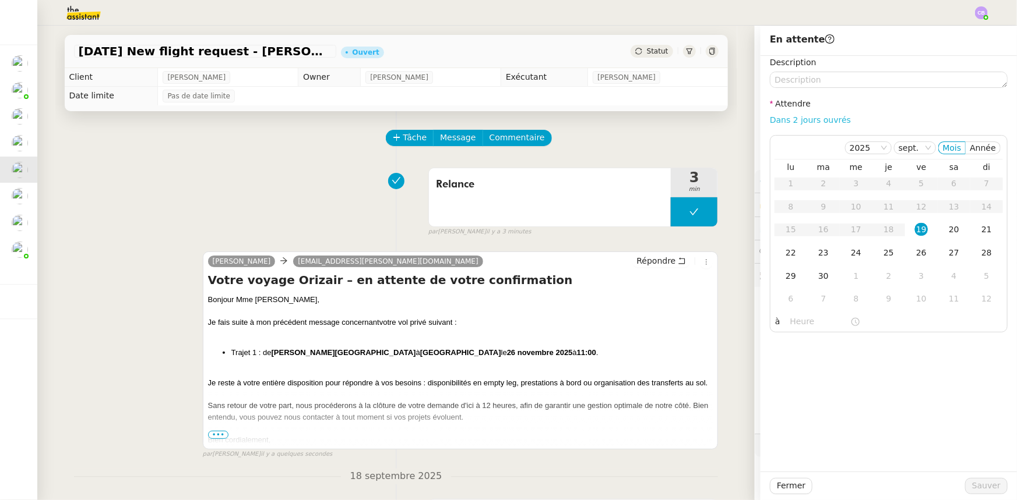
click at [788, 122] on link "Dans 2 jours ouvrés" at bounding box center [810, 119] width 81 height 9
type input "07:00"
click at [784, 252] on div "22" at bounding box center [790, 252] width 13 height 13
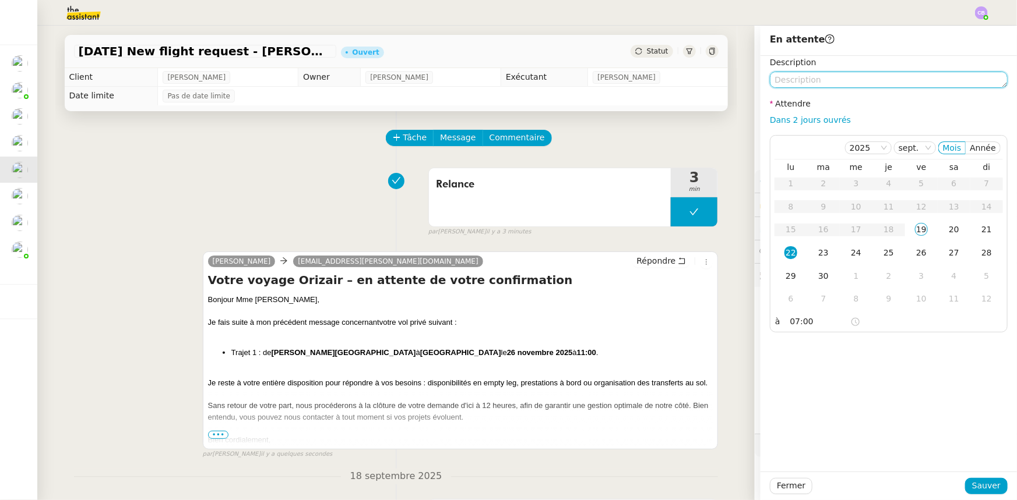
click at [831, 83] on textarea at bounding box center [889, 80] width 238 height 16
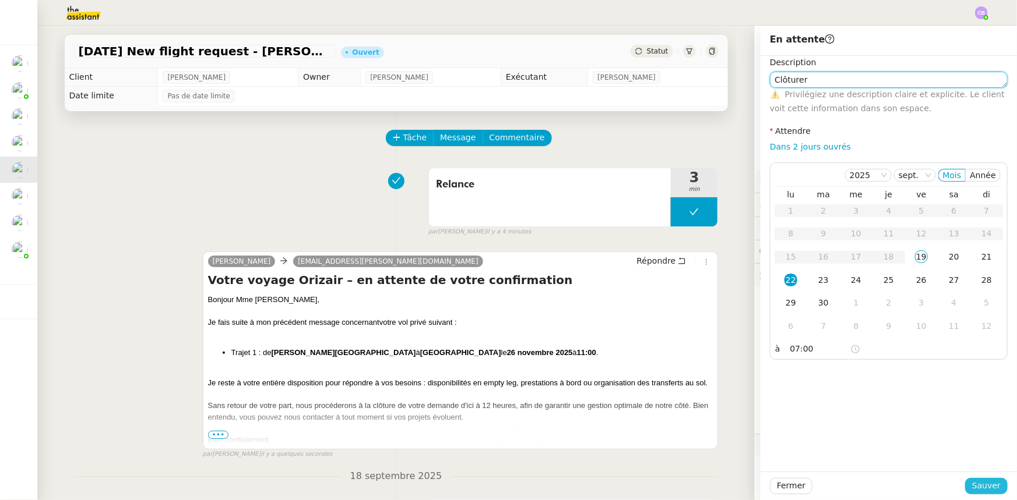
type textarea "Clôturer"
click at [985, 484] on span "Sauver" at bounding box center [986, 485] width 29 height 13
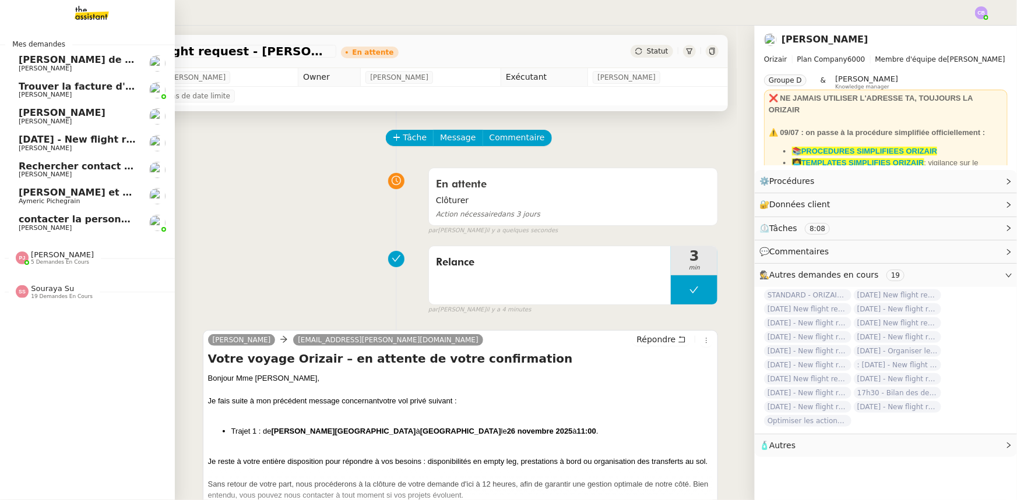
click at [55, 258] on span "[PERSON_NAME]" at bounding box center [62, 254] width 63 height 9
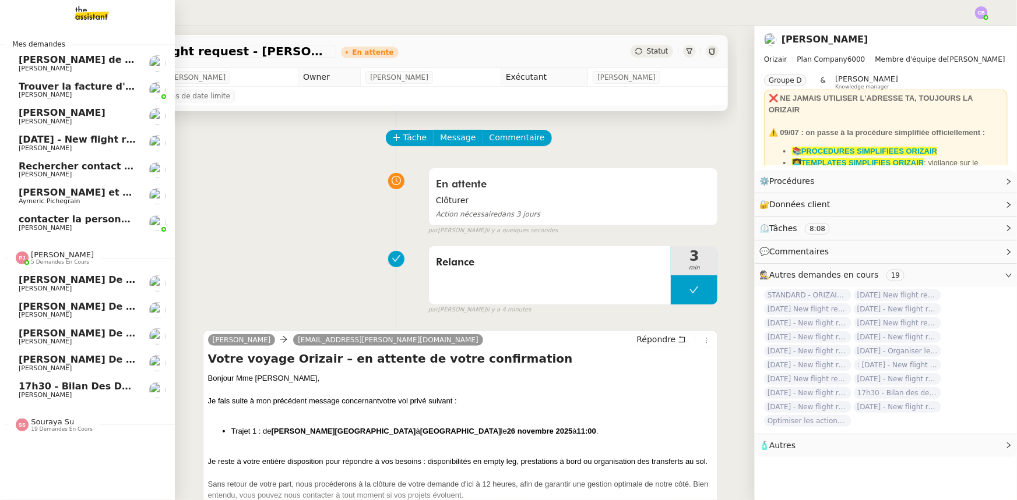
click at [55, 258] on span "[PERSON_NAME]" at bounding box center [62, 254] width 63 height 9
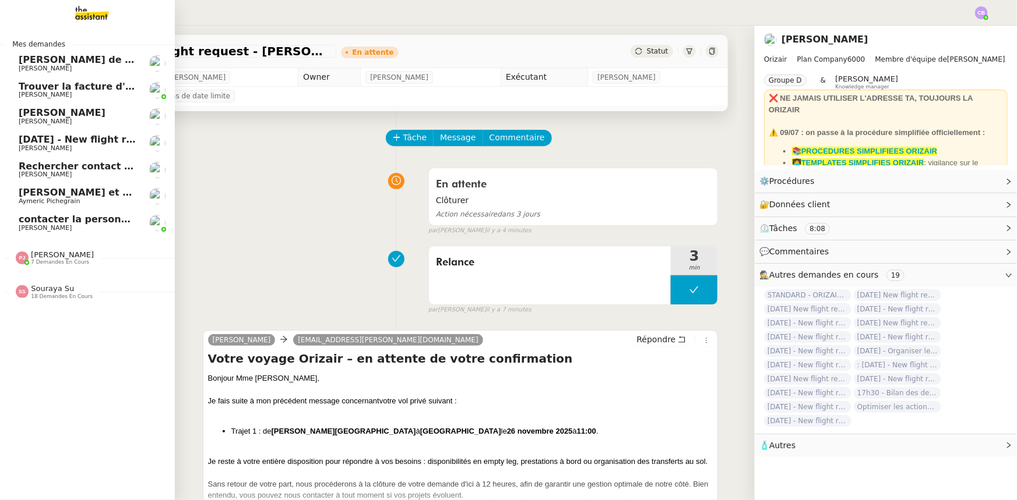
click at [69, 253] on span "[PERSON_NAME]" at bounding box center [62, 254] width 63 height 9
click at [55, 253] on span "[PERSON_NAME]" at bounding box center [62, 254] width 63 height 9
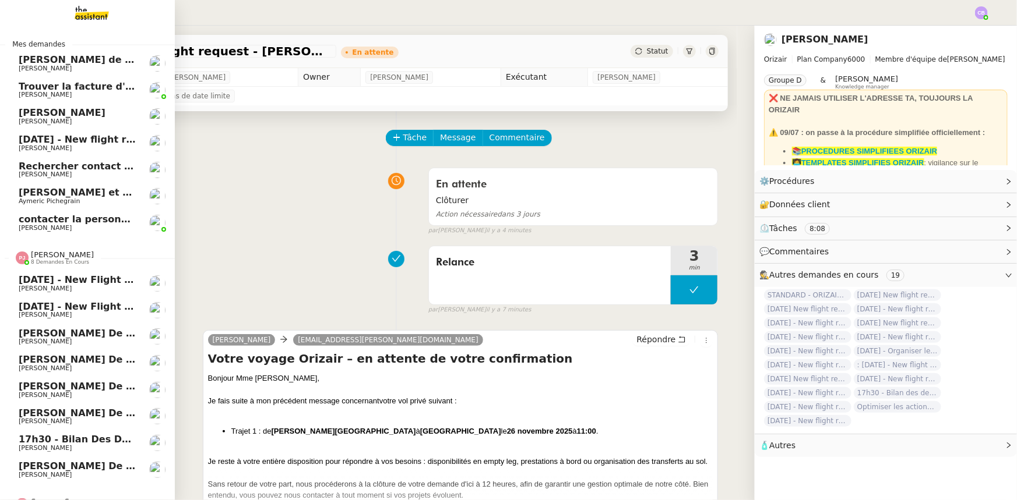
click at [55, 253] on span "[PERSON_NAME]" at bounding box center [62, 254] width 63 height 9
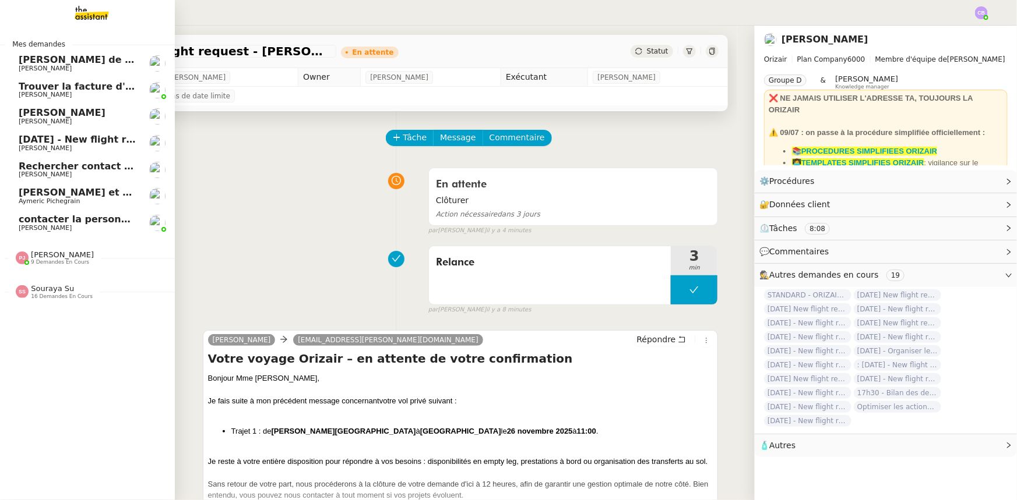
click at [36, 90] on span "Trouver la facture d'électricité" at bounding box center [99, 86] width 160 height 11
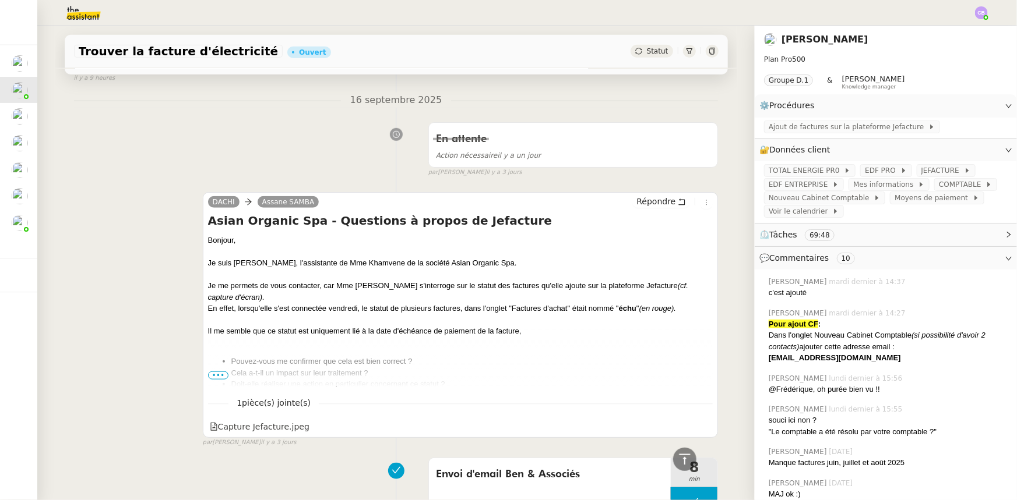
scroll to position [424, 0]
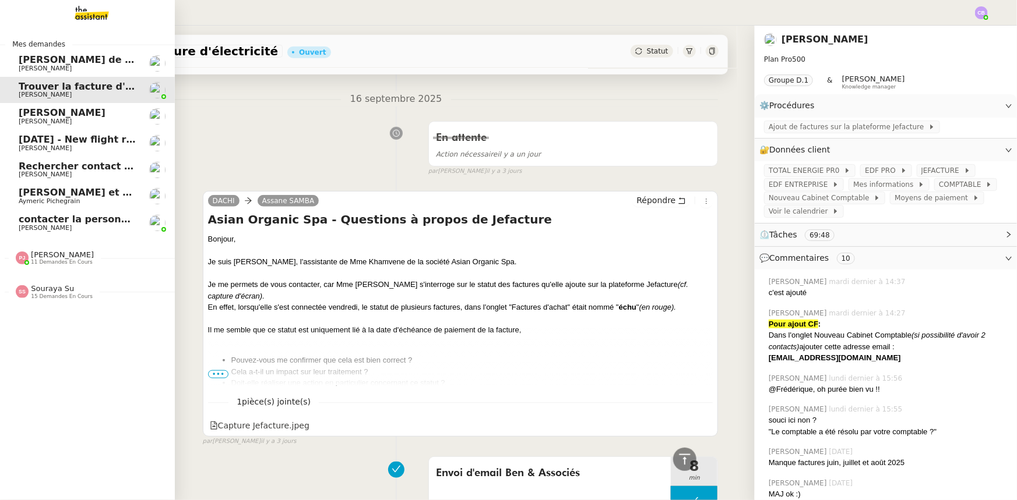
drag, startPoint x: 70, startPoint y: 139, endPoint x: 124, endPoint y: 155, distance: 55.9
click at [70, 139] on span "[DATE] - New flight request - [PERSON_NAME]" at bounding box center [139, 139] width 241 height 11
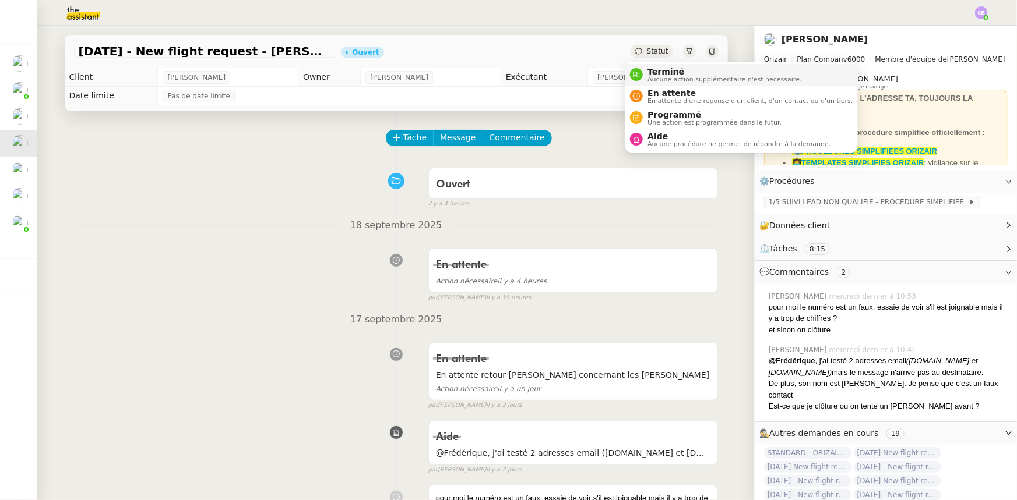
click at [658, 76] on span "Aucune action supplémentaire n'est nécessaire." at bounding box center [724, 79] width 154 height 6
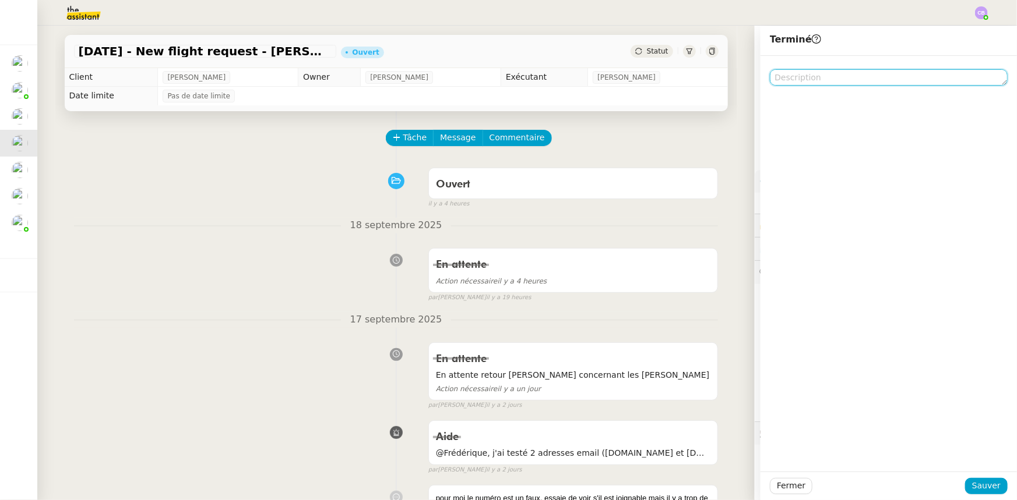
click at [820, 80] on textarea at bounding box center [889, 77] width 238 height 16
type textarea "A"
type textarea "F"
type textarea "J"
type textarea "M"
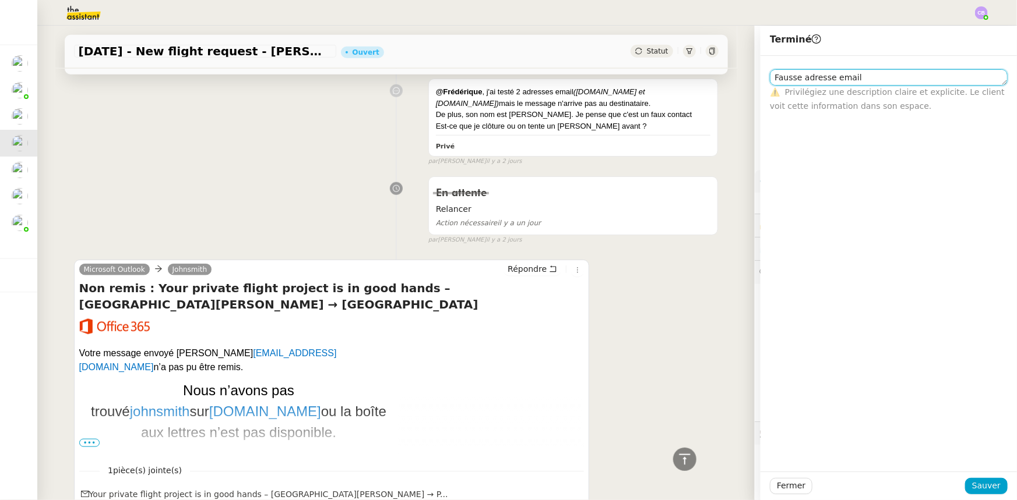
scroll to position [583, 0]
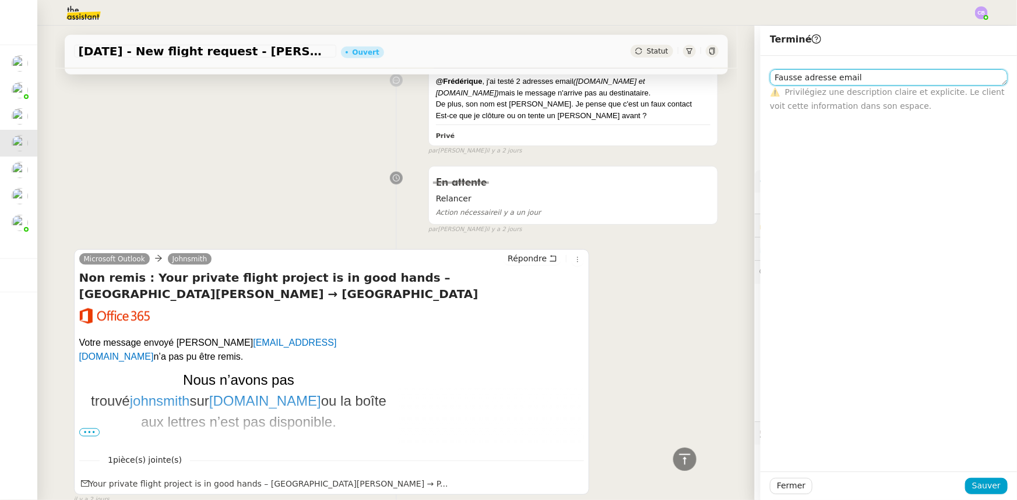
click at [770, 80] on textarea "Fausse adresse email" at bounding box center [889, 77] width 238 height 16
click at [770, 77] on textarea "A cloturer, fausse adresse email" at bounding box center [889, 77] width 238 height 16
click at [0, 0] on lt-em "À" at bounding box center [0, 0] width 0 height 0
click at [785, 79] on textarea "À cloturer, fausse adresse email" at bounding box center [889, 77] width 238 height 16
click at [0, 0] on lt-span "clôturer" at bounding box center [0, 0] width 0 height 0
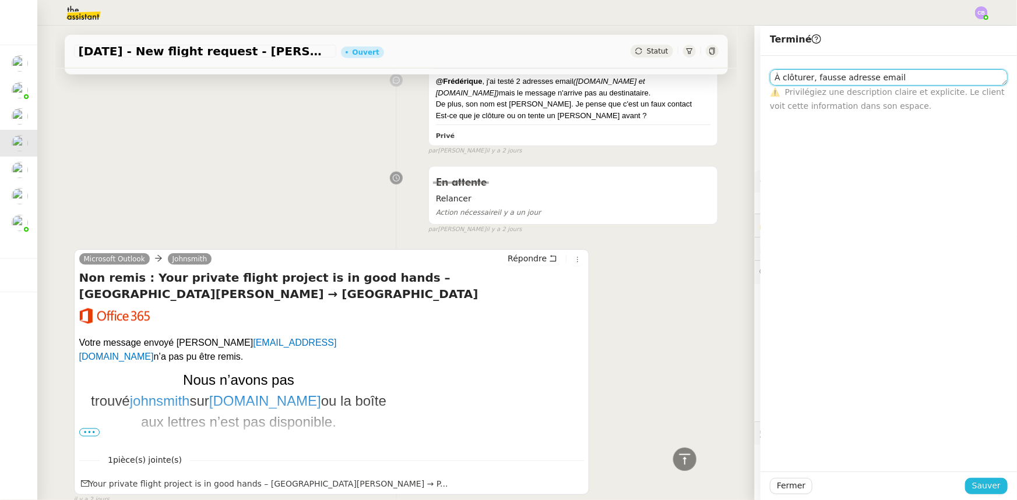
type textarea "À clôturer, fausse adresse email"
click at [988, 489] on span "Sauver" at bounding box center [986, 485] width 29 height 13
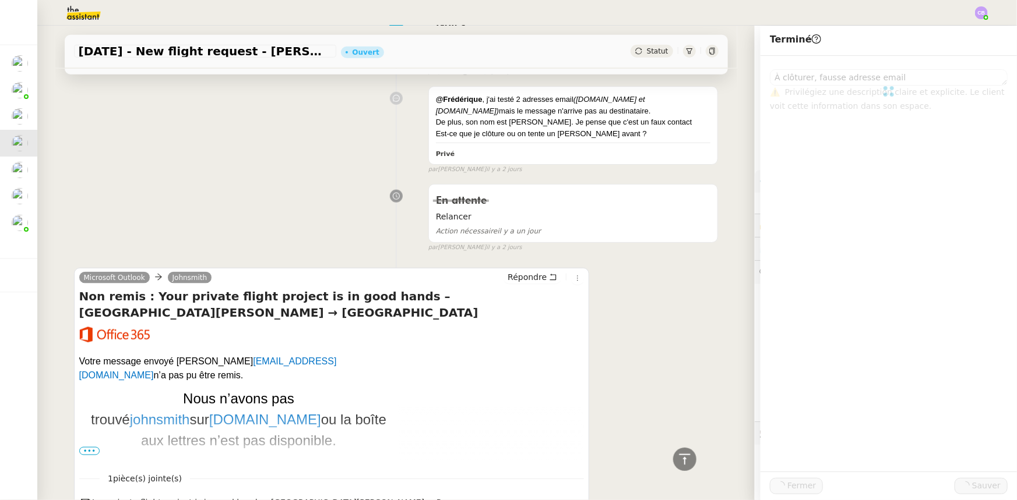
scroll to position [613, 0]
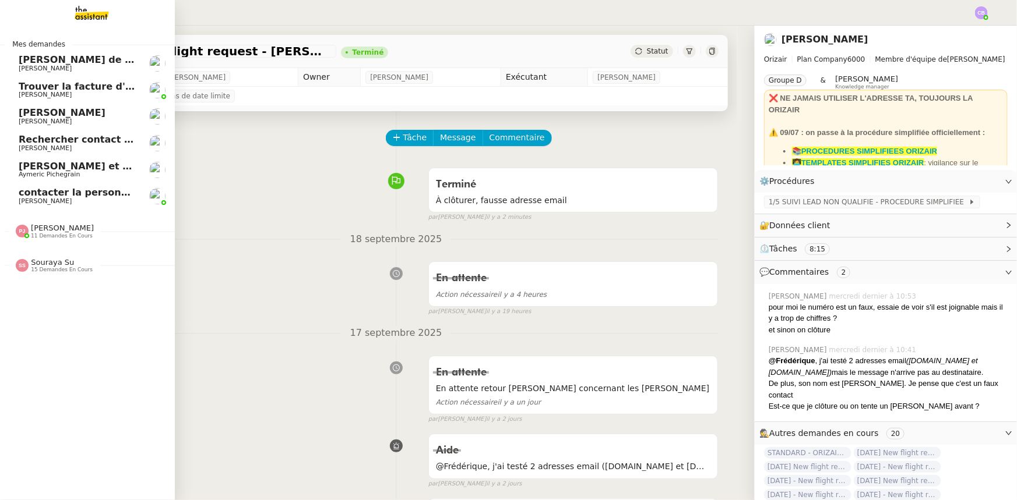
click at [41, 261] on span "Souraya Su" at bounding box center [52, 262] width 43 height 9
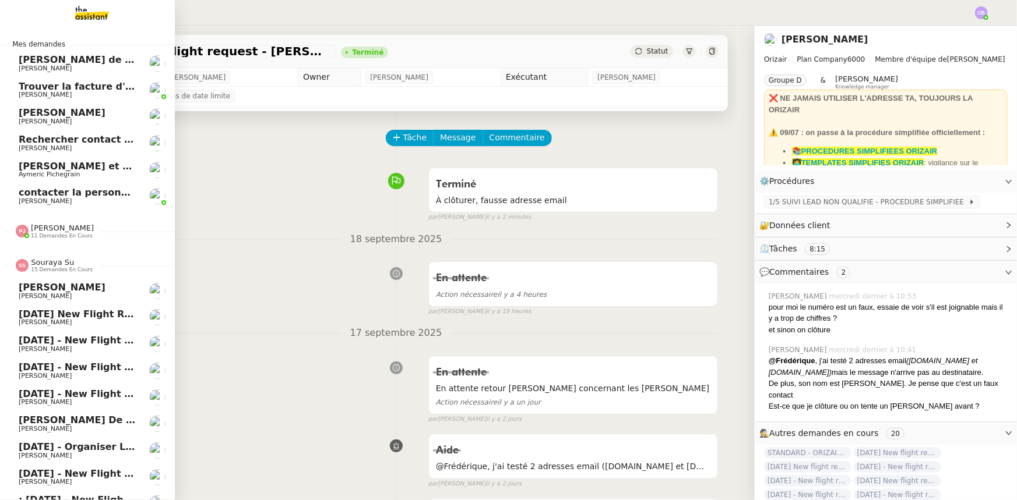
click at [52, 264] on span "Souraya Su" at bounding box center [52, 262] width 43 height 9
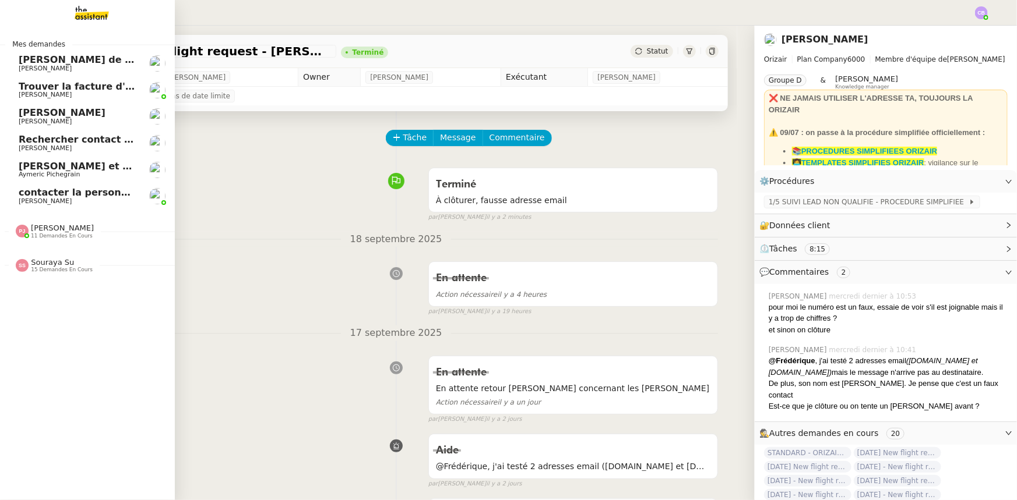
click at [52, 233] on span "11 demandes en cours" at bounding box center [62, 236] width 62 height 6
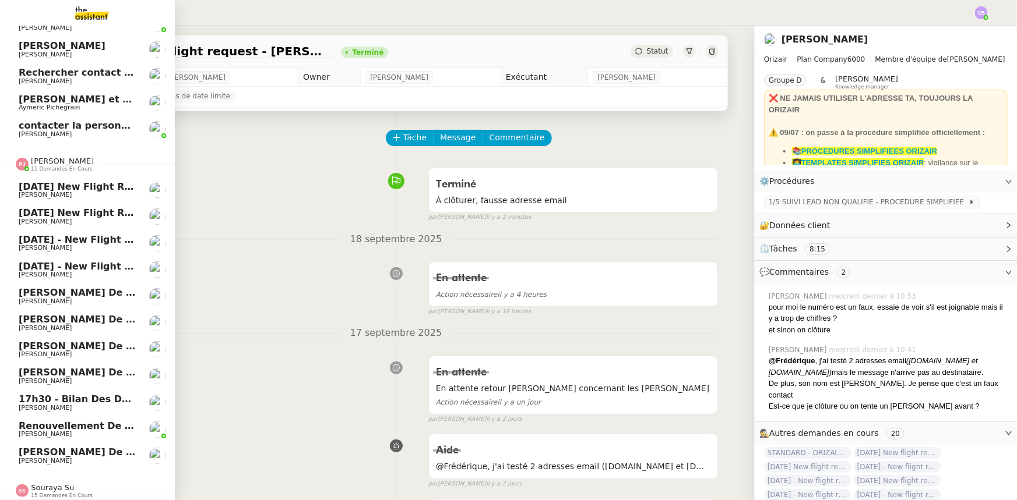
scroll to position [76, 0]
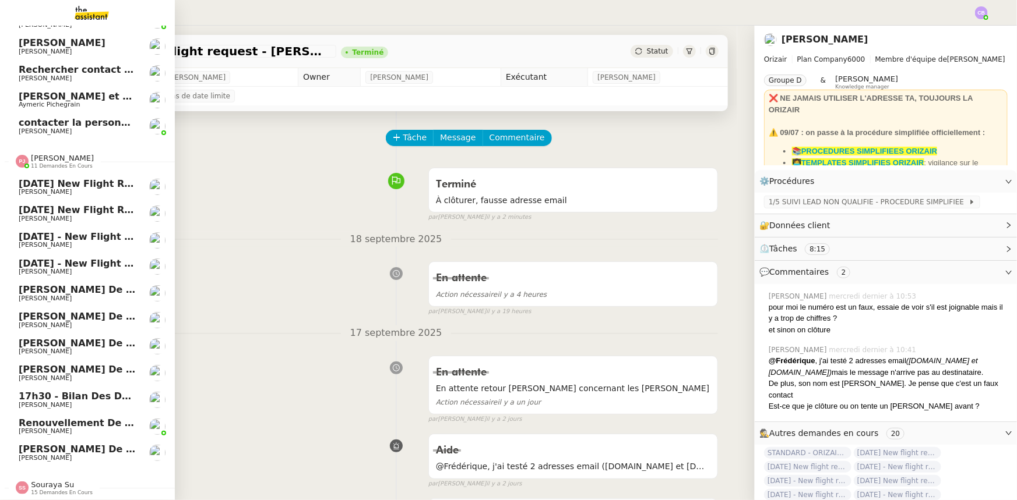
click at [93, 428] on span "[PERSON_NAME]" at bounding box center [78, 431] width 118 height 7
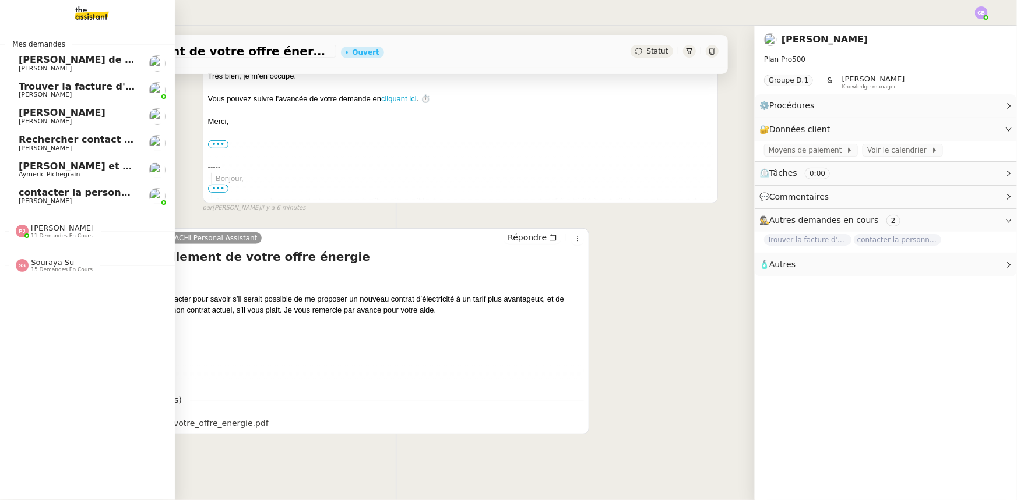
click at [79, 147] on span "[PERSON_NAME]" at bounding box center [78, 148] width 118 height 7
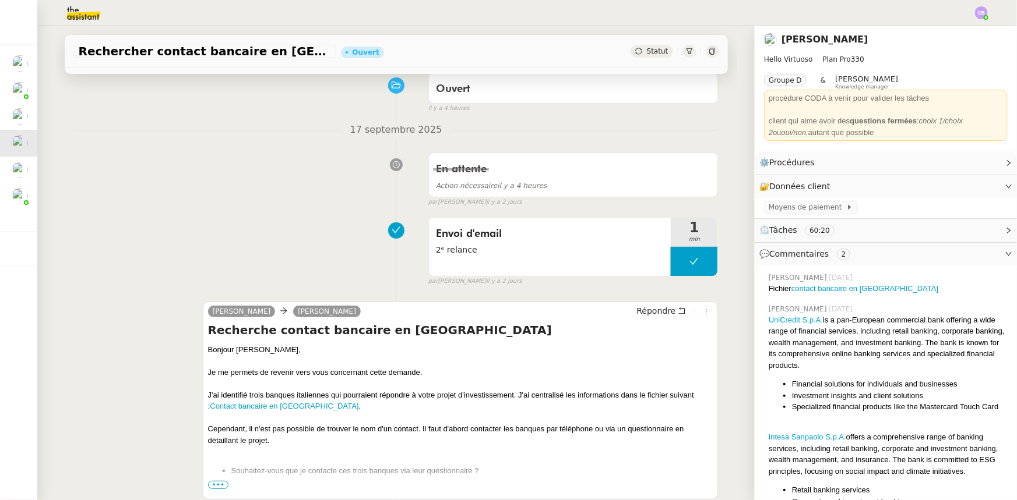
scroll to position [105, 0]
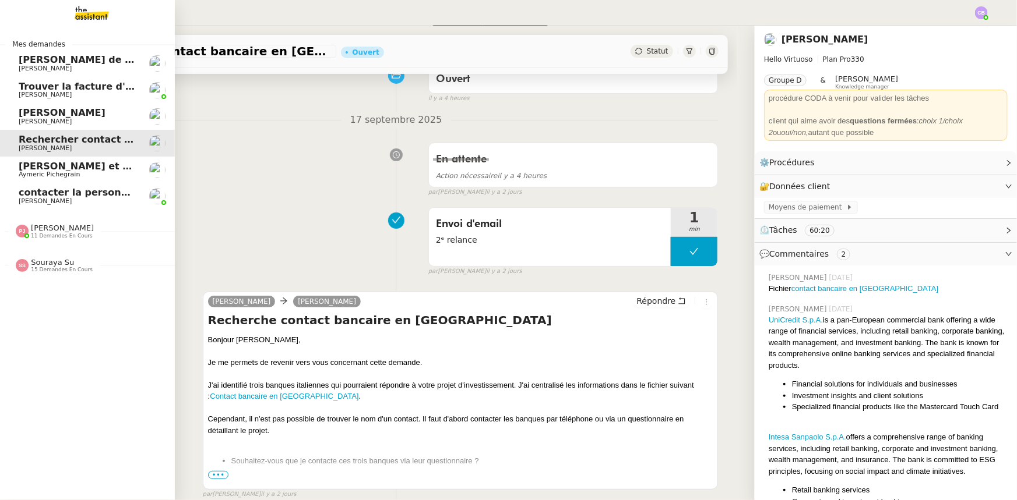
click at [35, 168] on span "[PERSON_NAME] et ajoutez des contacts dans Pipedrive" at bounding box center [166, 166] width 294 height 11
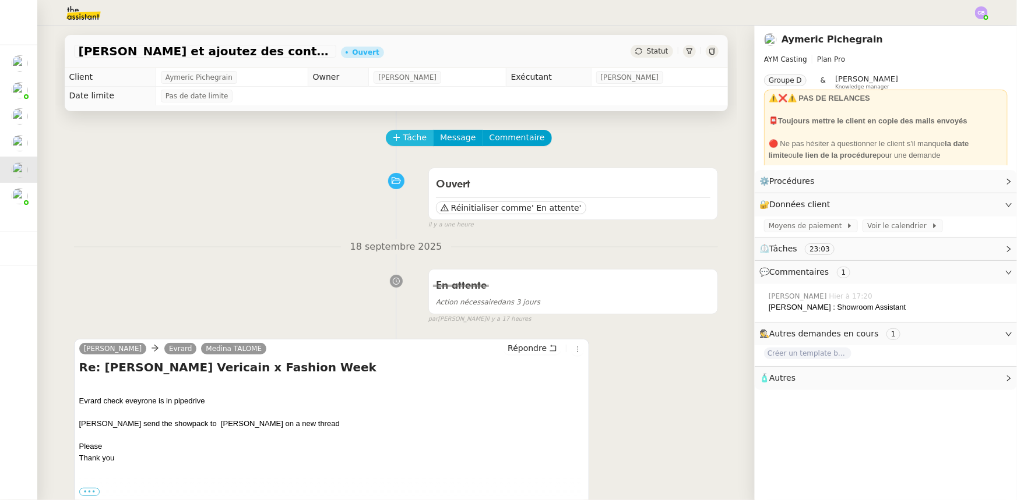
click at [403, 141] on span "Tâche" at bounding box center [415, 137] width 24 height 13
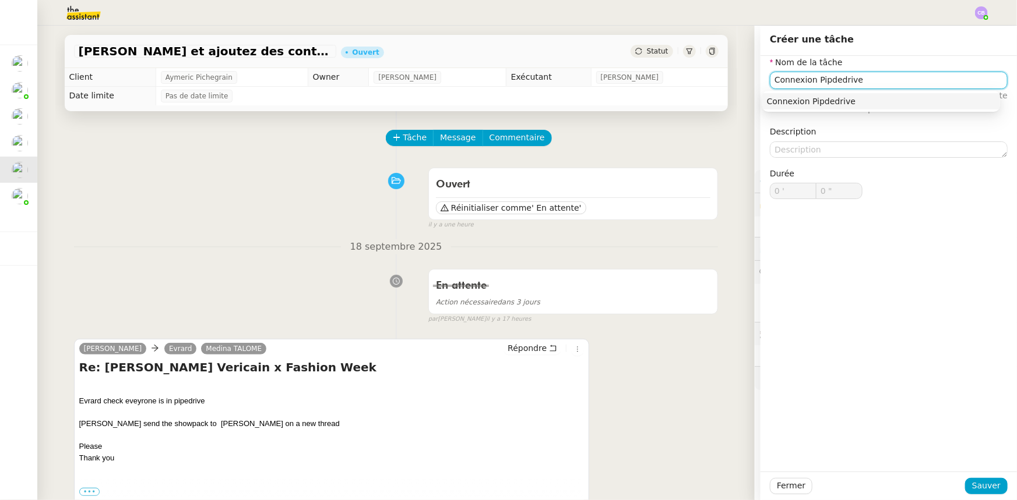
click at [828, 81] on input "Connexion Pipdedrive" at bounding box center [889, 80] width 238 height 17
type input "Connexion Pipedrive"
click at [975, 485] on span "Sauver" at bounding box center [986, 485] width 29 height 13
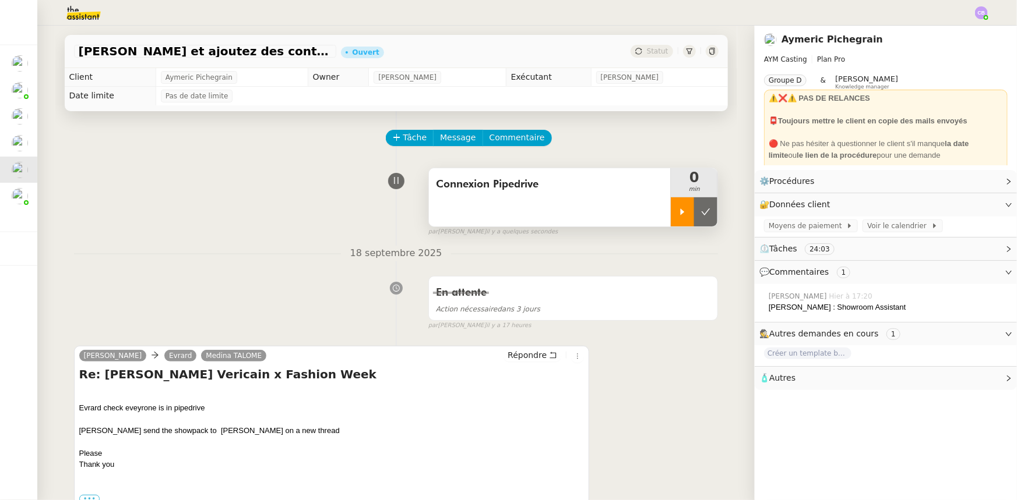
click at [678, 216] on icon at bounding box center [682, 211] width 9 height 9
click at [960, 204] on link "Modifier" at bounding box center [976, 204] width 33 height 13
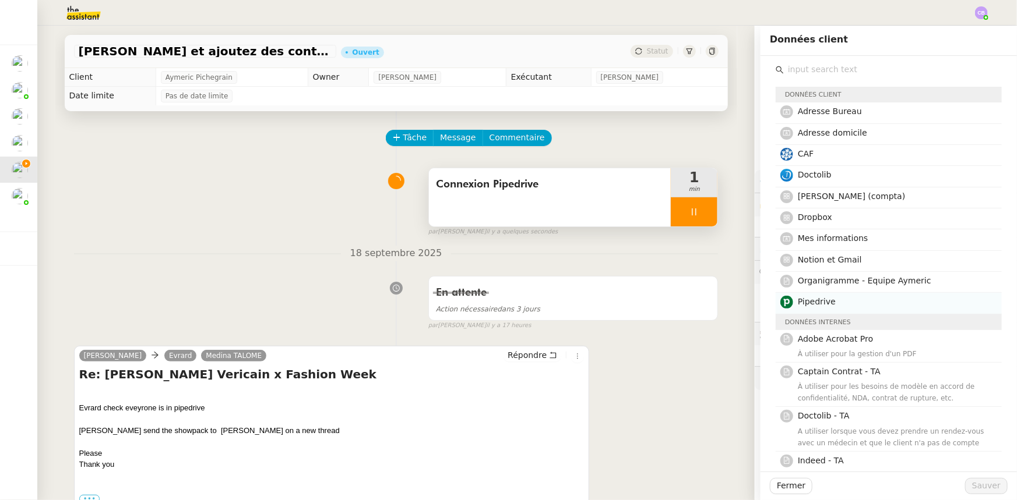
click at [827, 301] on h4 "Pipedrive" at bounding box center [896, 301] width 197 height 13
click at [987, 487] on span "Sauver" at bounding box center [986, 485] width 29 height 13
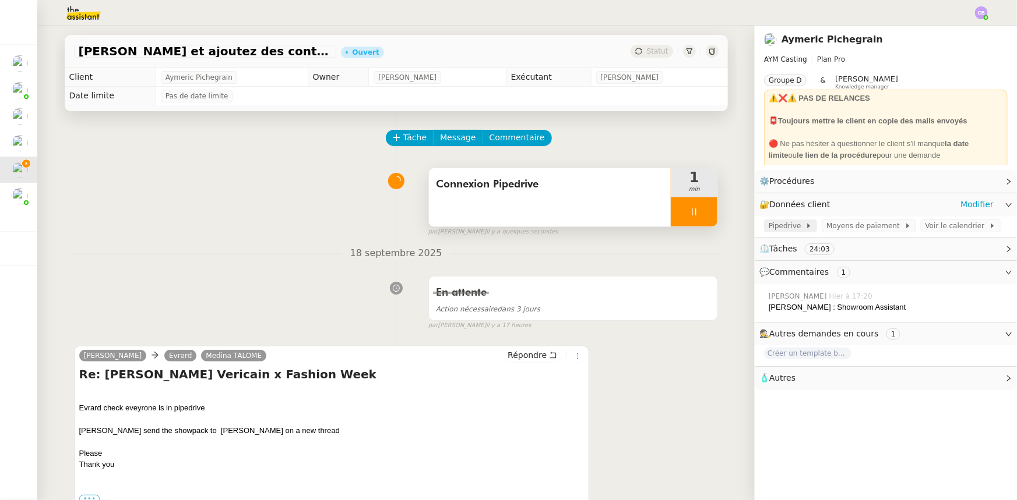
click at [778, 227] on span "Pipedrive" at bounding box center [786, 226] width 37 height 12
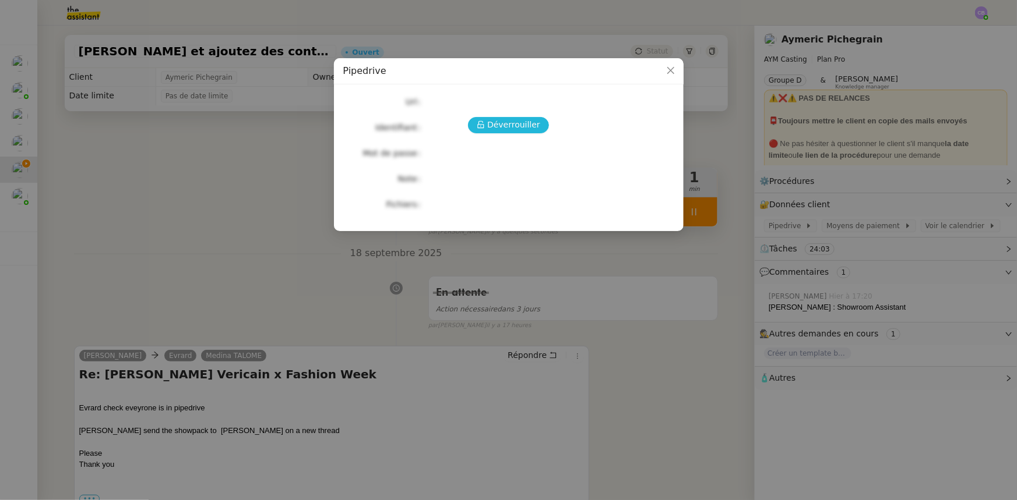
click at [516, 121] on span "Déverrouiller" at bounding box center [513, 124] width 53 height 13
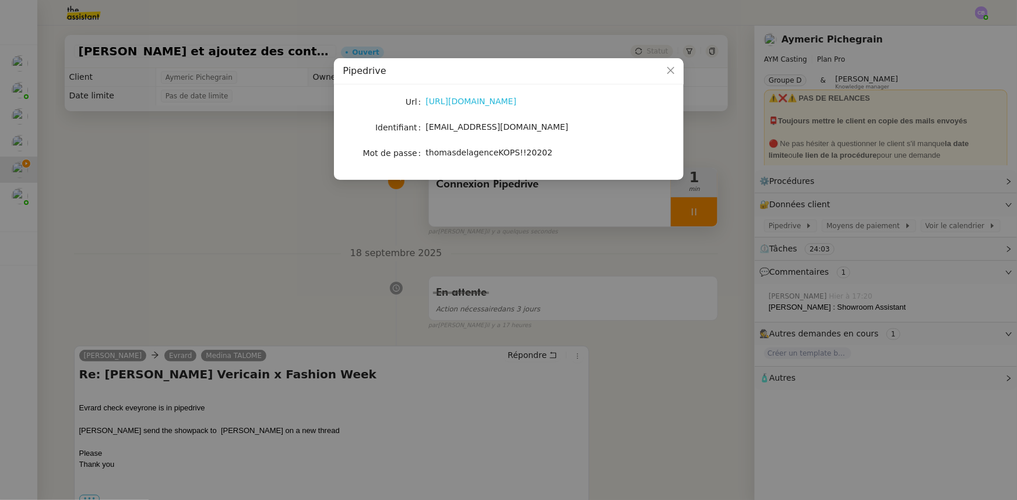
click at [485, 99] on link "[URL][DOMAIN_NAME]" at bounding box center [471, 101] width 91 height 9
click at [673, 69] on icon "Close" at bounding box center [670, 70] width 9 height 9
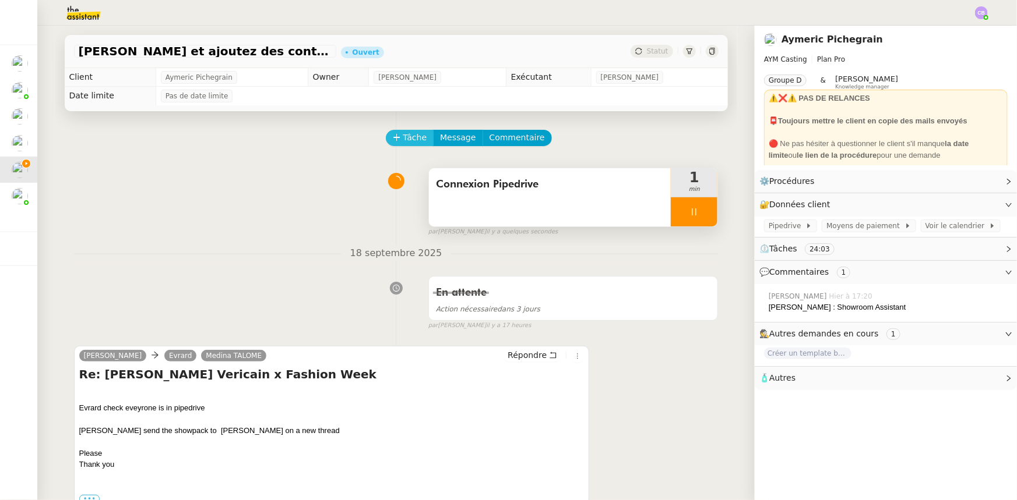
click at [403, 144] on span "Tâche" at bounding box center [415, 137] width 24 height 13
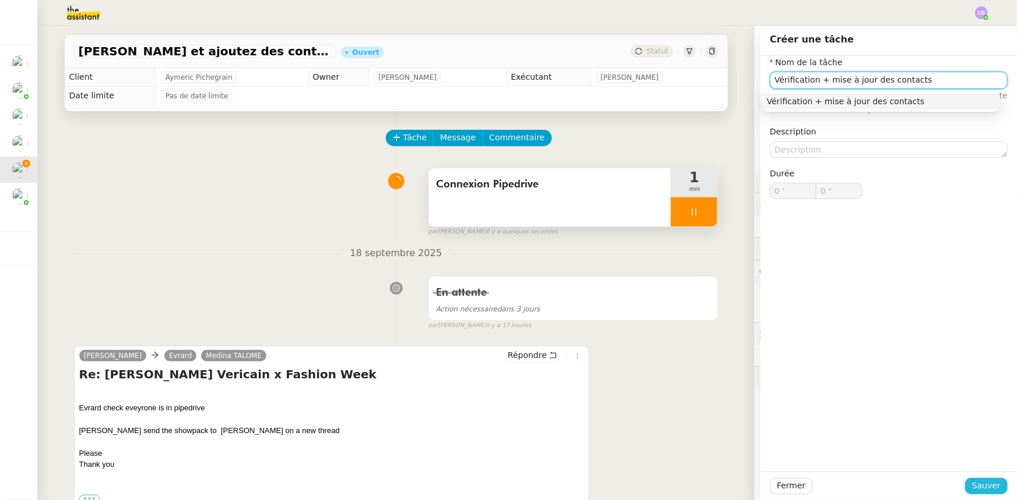
type input "Vérification + mise à jour des contacts"
click at [983, 482] on span "Sauver" at bounding box center [986, 485] width 29 height 13
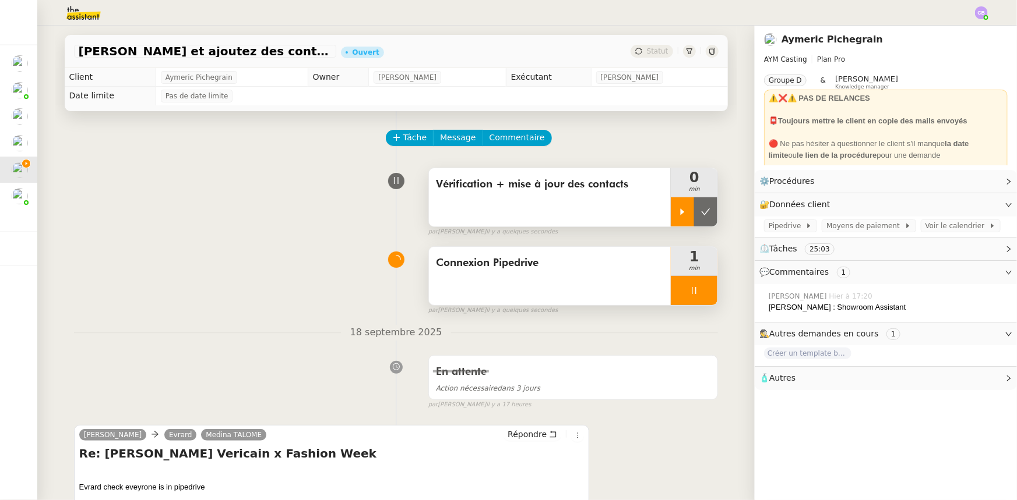
click at [678, 213] on icon at bounding box center [682, 211] width 9 height 9
click at [671, 287] on div at bounding box center [694, 290] width 47 height 29
click at [701, 295] on icon at bounding box center [705, 290] width 9 height 9
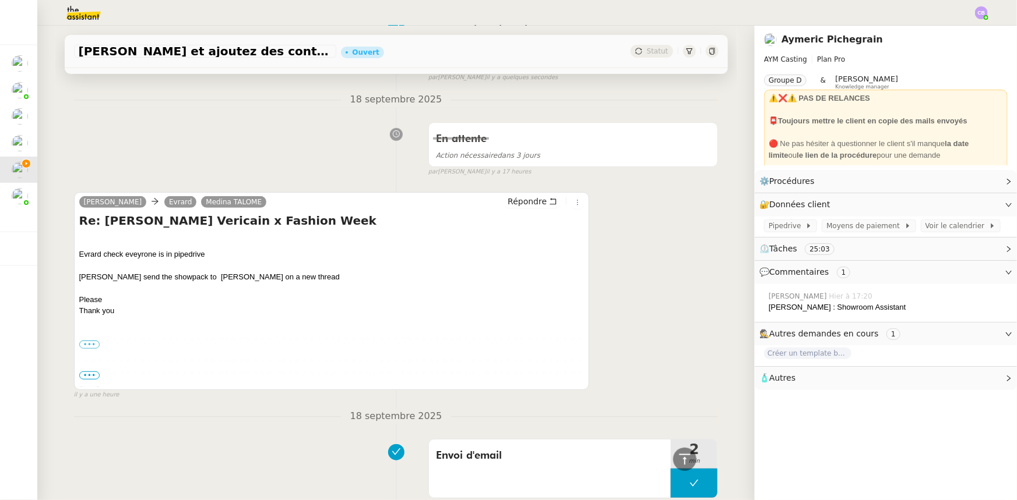
scroll to position [264, 0]
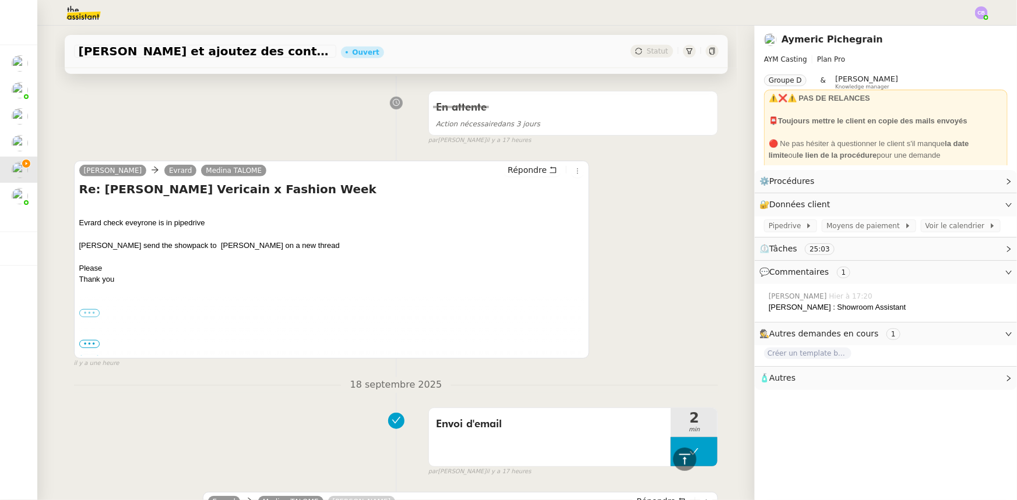
click at [86, 313] on label "•••" at bounding box center [89, 313] width 21 height 8
click at [0, 0] on input "•••" at bounding box center [0, 0] width 0 height 0
click at [89, 345] on span "•••" at bounding box center [89, 344] width 21 height 8
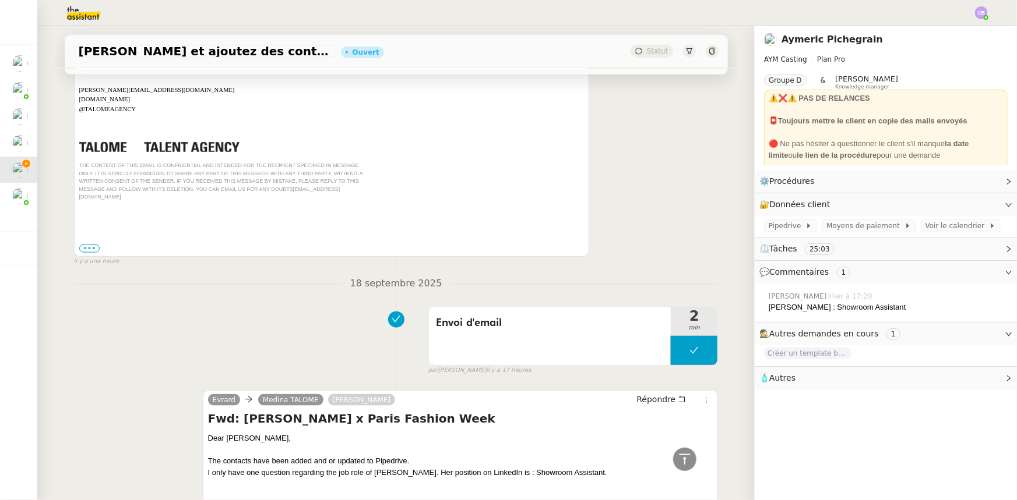
scroll to position [530, 0]
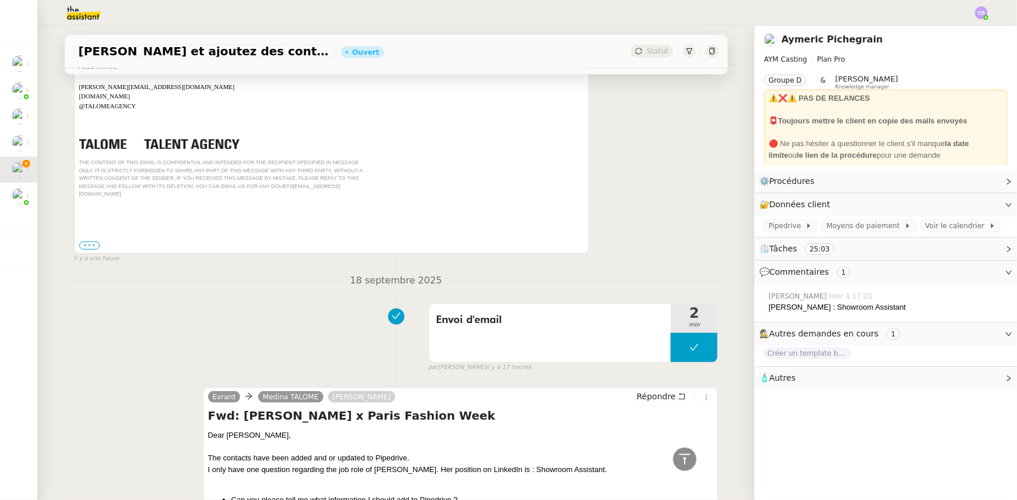
click at [80, 242] on label "•••" at bounding box center [89, 246] width 21 height 8
click at [0, 0] on input "•••" at bounding box center [0, 0] width 0 height 0
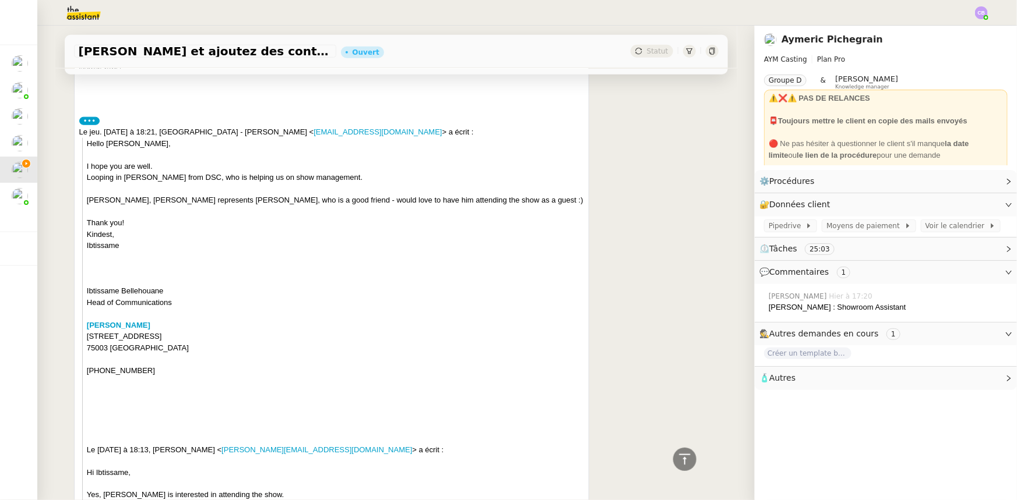
scroll to position [635, 0]
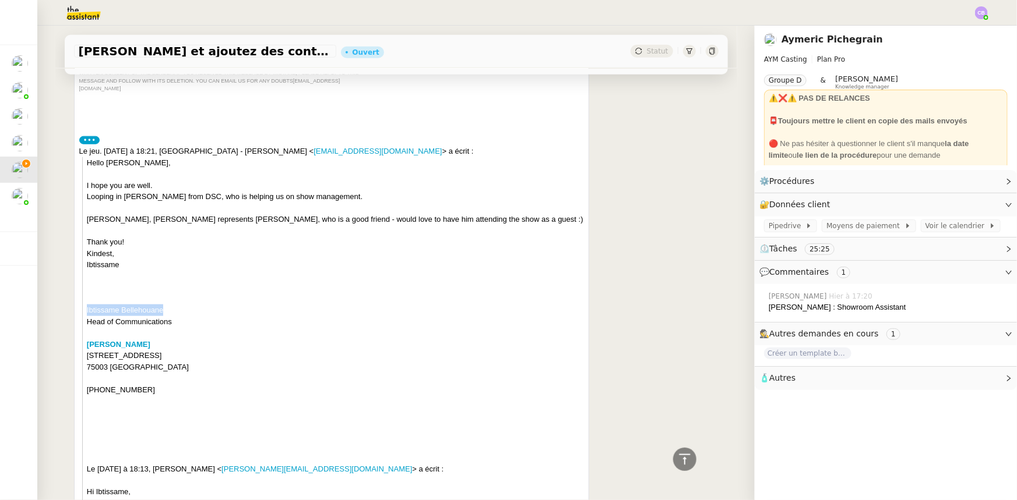
drag, startPoint x: 158, startPoint y: 304, endPoint x: 82, endPoint y: 301, distance: 76.9
copy div "Ibtissame Bellehouane"
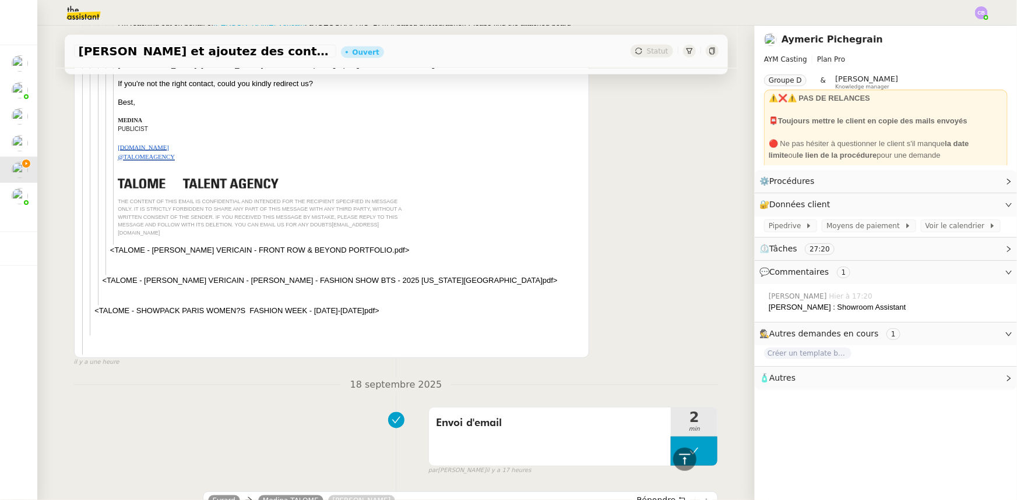
scroll to position [3177, 0]
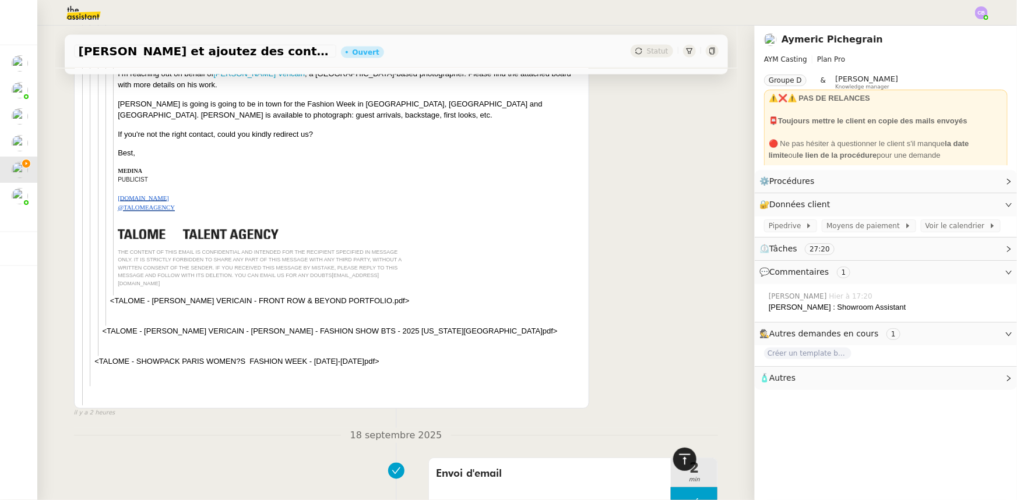
drag, startPoint x: 675, startPoint y: 457, endPoint x: 672, endPoint y: 450, distance: 7.6
click at [678, 457] on icon at bounding box center [685, 460] width 14 height 14
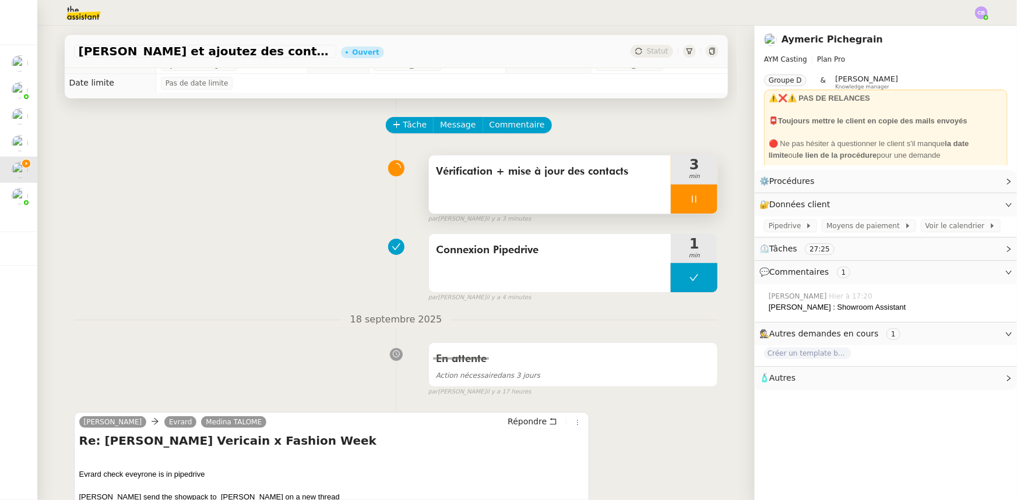
scroll to position [0, 0]
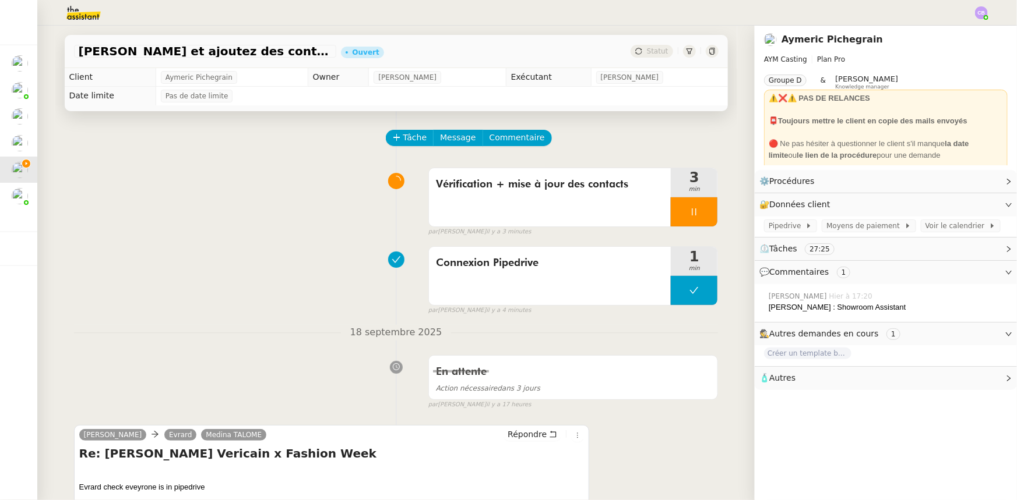
click at [671, 212] on div at bounding box center [694, 211] width 47 height 29
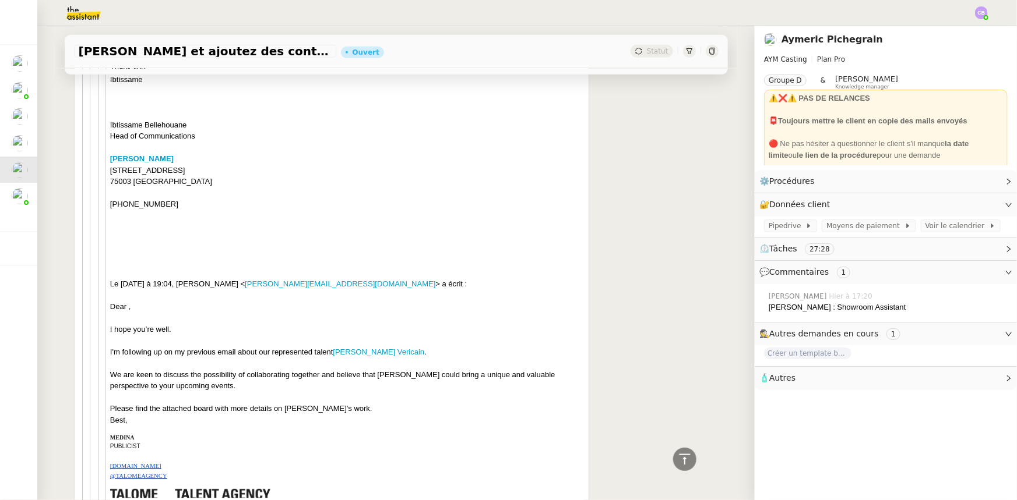
scroll to position [2648, 0]
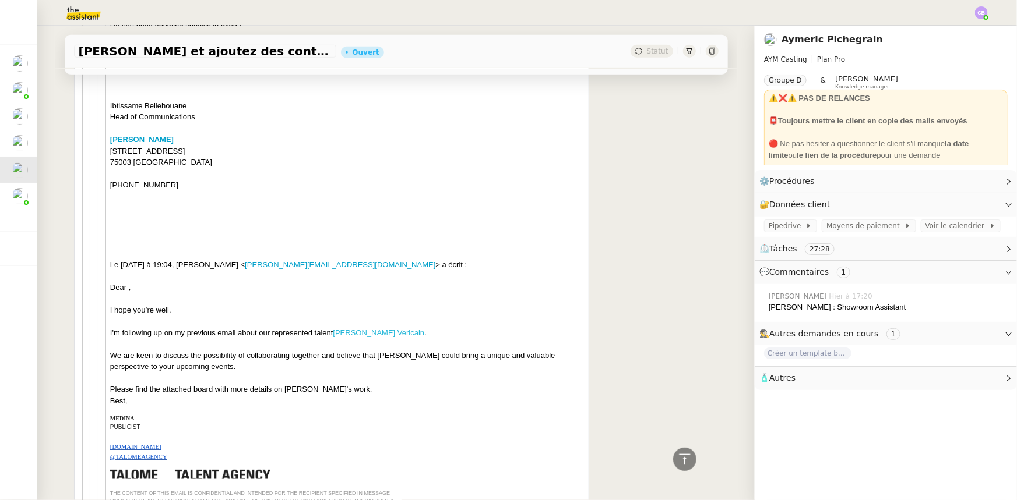
click at [380, 329] on link "[PERSON_NAME] Vericain" at bounding box center [378, 333] width 91 height 9
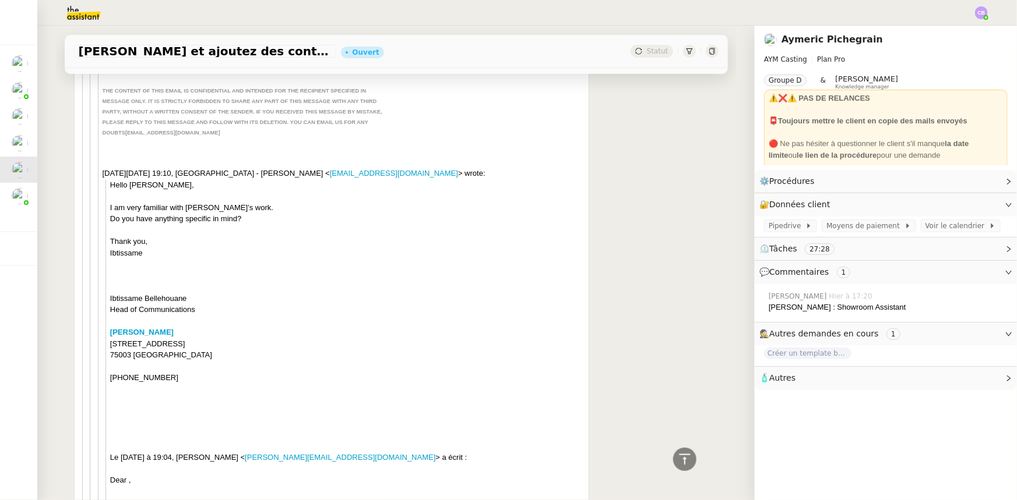
scroll to position [2436, 0]
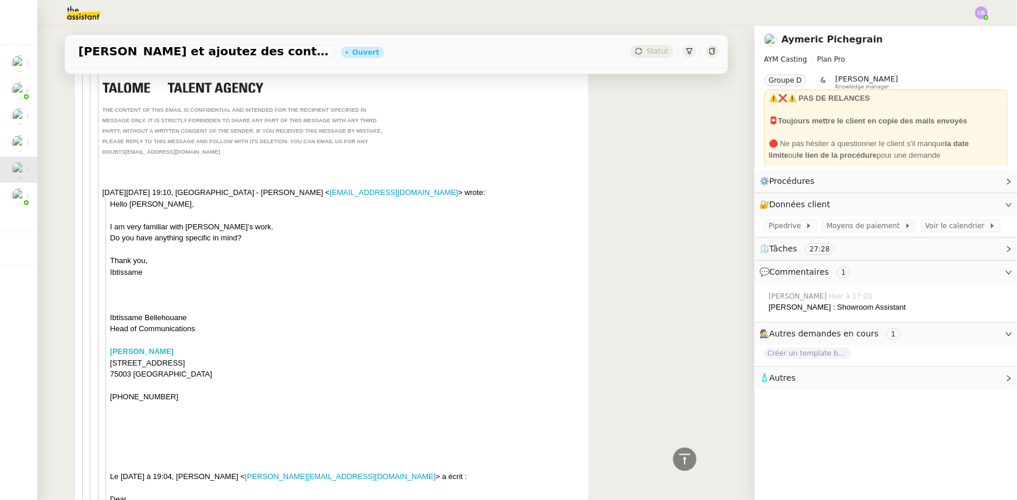
click at [152, 347] on b "[PERSON_NAME]" at bounding box center [141, 351] width 63 height 9
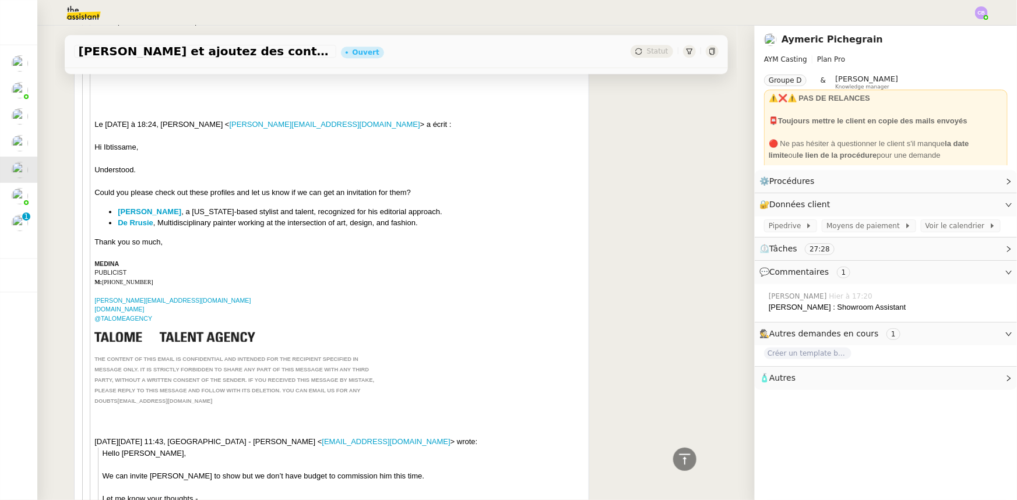
scroll to position [1536, 0]
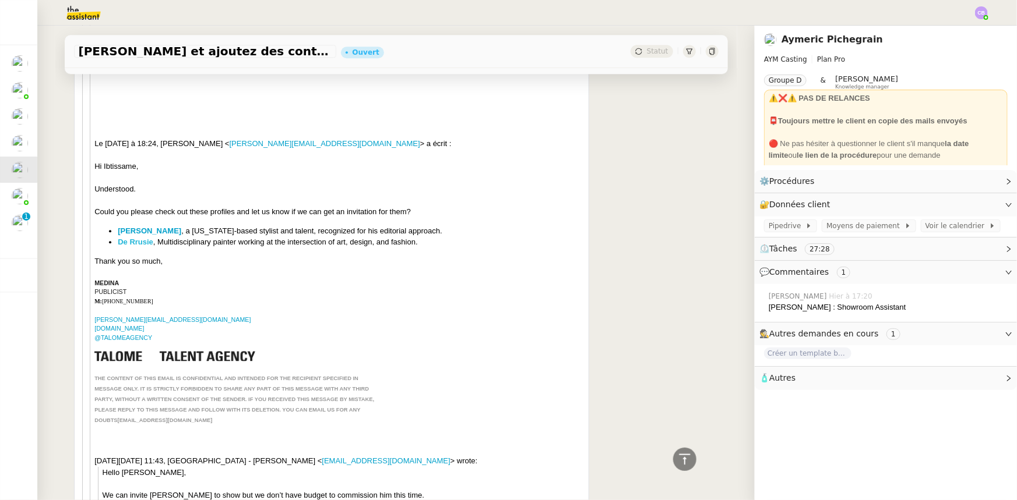
click at [134, 238] on link "De Rrusie" at bounding box center [136, 242] width 36 height 9
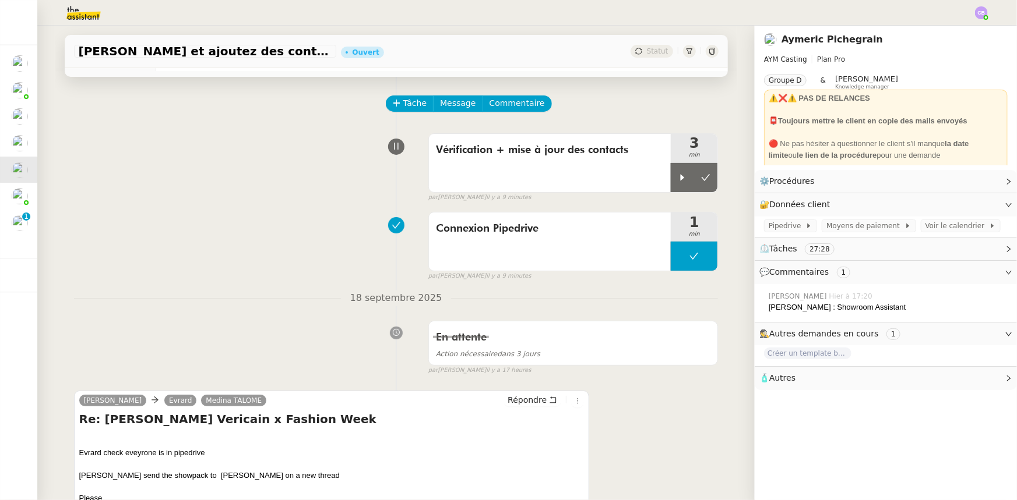
scroll to position [0, 0]
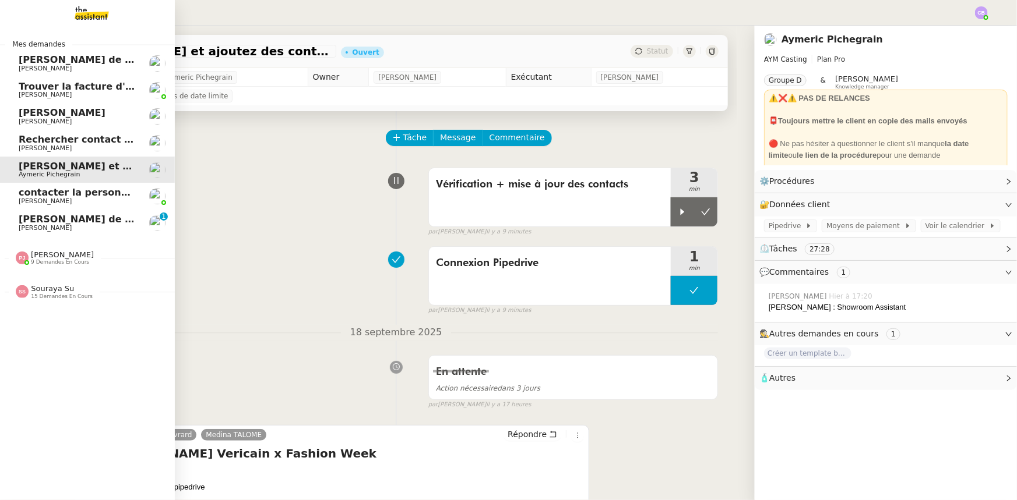
click at [46, 220] on span "[PERSON_NAME] de suivi [PERSON_NAME] DECORATION" at bounding box center [165, 219] width 292 height 11
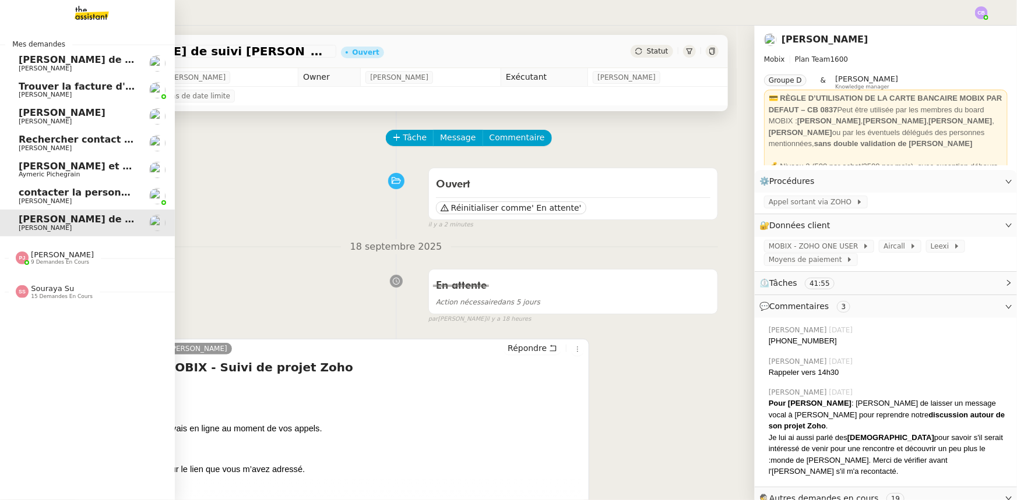
click at [50, 165] on span "[PERSON_NAME] et ajoutez des contacts dans Pipedrive" at bounding box center [166, 166] width 294 height 11
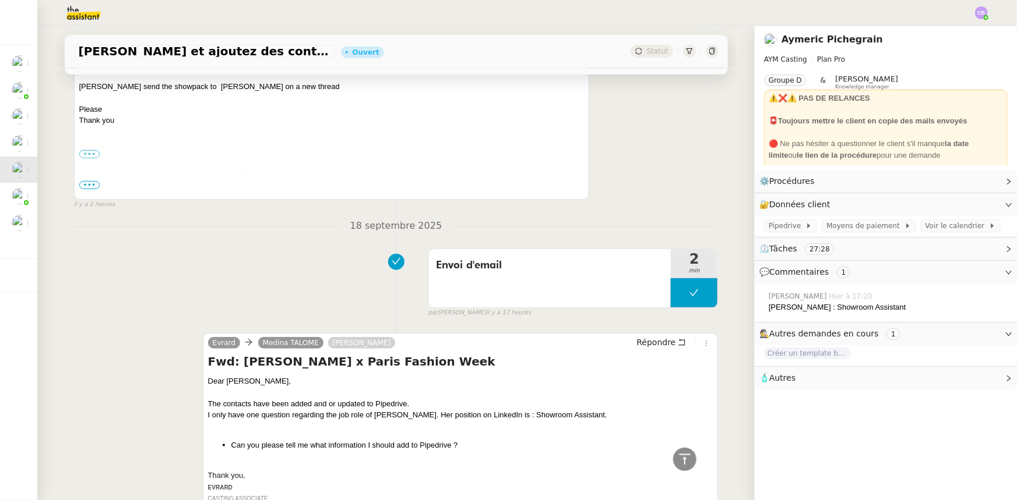
scroll to position [371, 0]
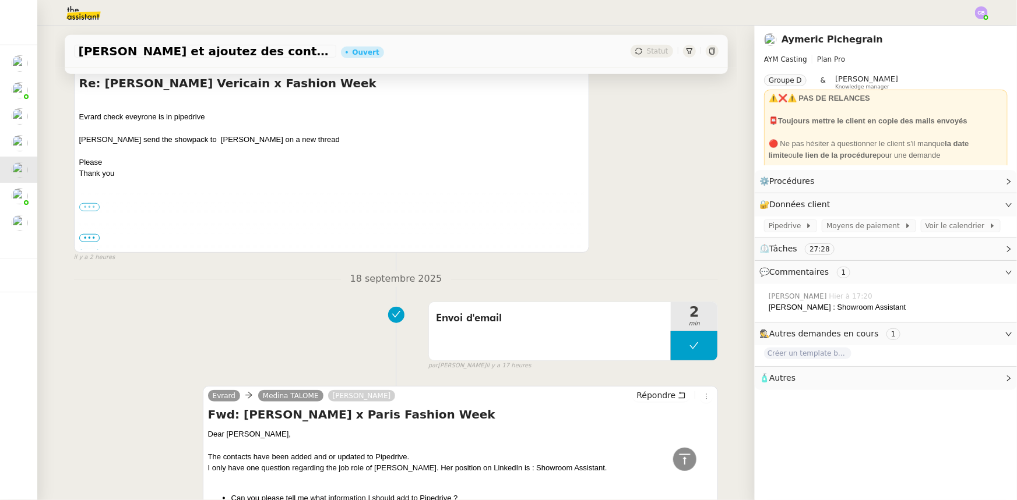
click at [83, 207] on label "•••" at bounding box center [89, 207] width 21 height 8
click at [0, 0] on input "•••" at bounding box center [0, 0] width 0 height 0
click at [84, 237] on span "•••" at bounding box center [89, 238] width 21 height 8
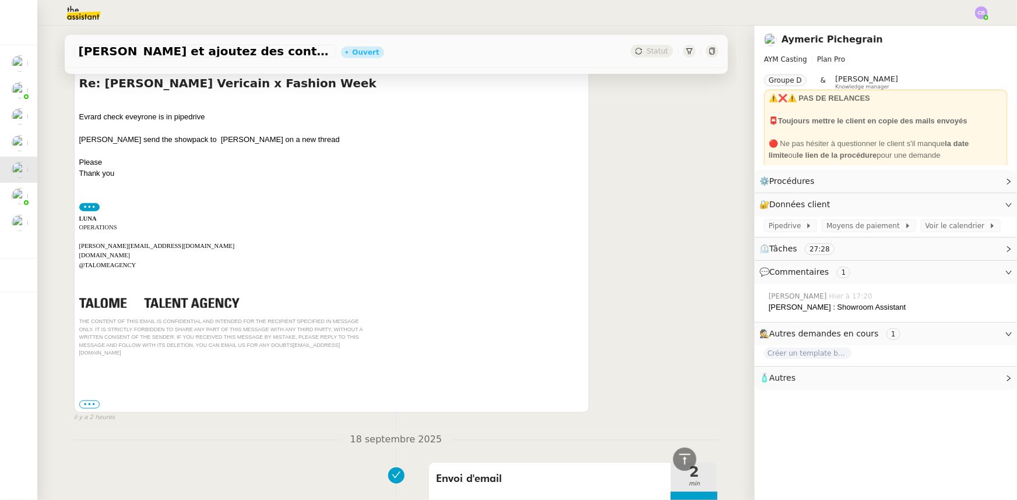
scroll to position [424, 0]
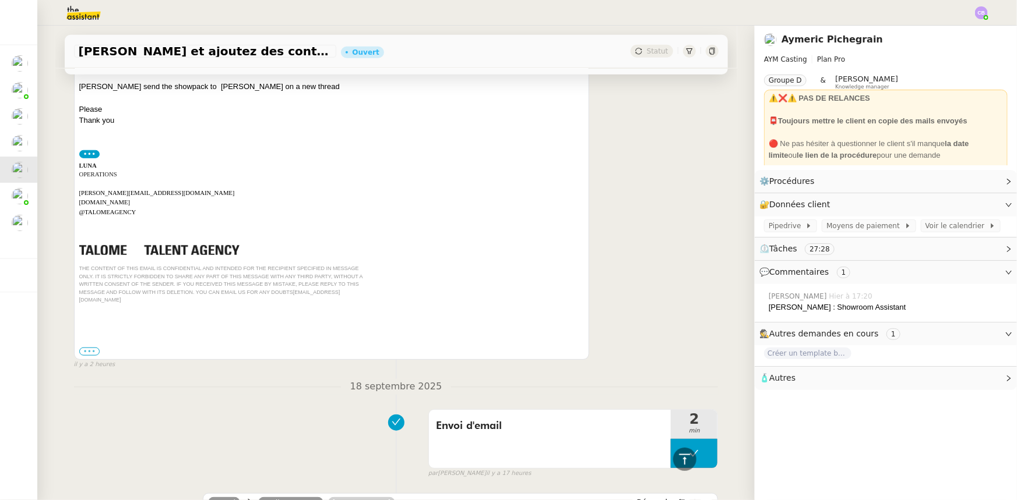
click at [86, 348] on label "•••" at bounding box center [89, 352] width 21 height 8
click at [0, 0] on input "•••" at bounding box center [0, 0] width 0 height 0
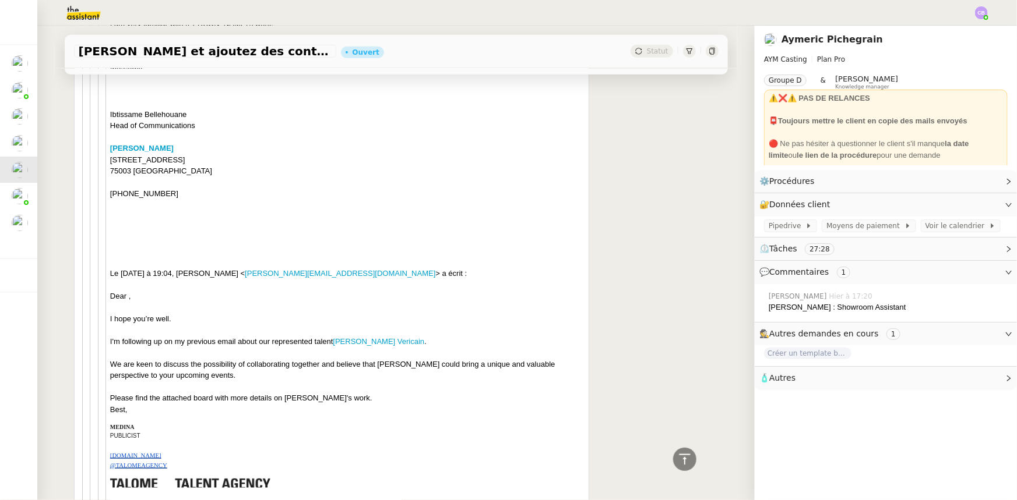
scroll to position [2648, 0]
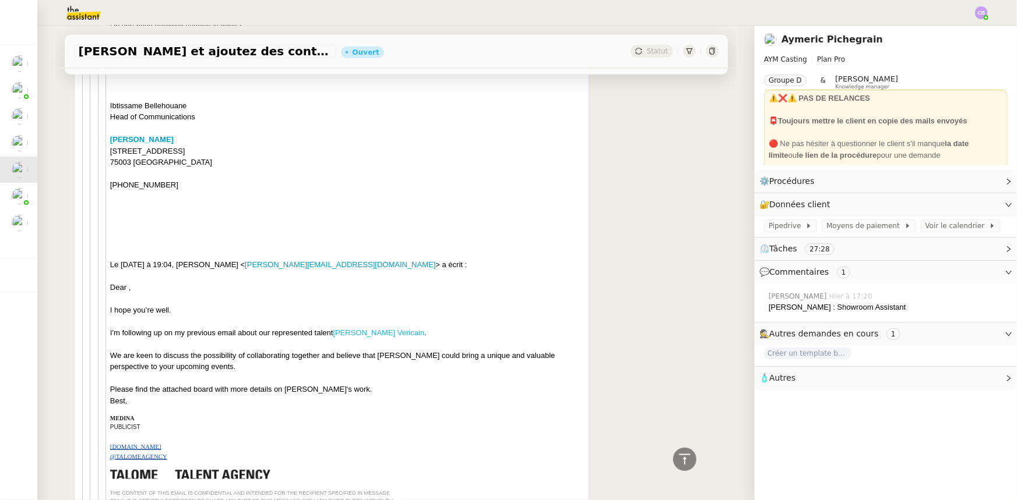
click at [363, 329] on link "[PERSON_NAME] Vericain" at bounding box center [378, 333] width 91 height 9
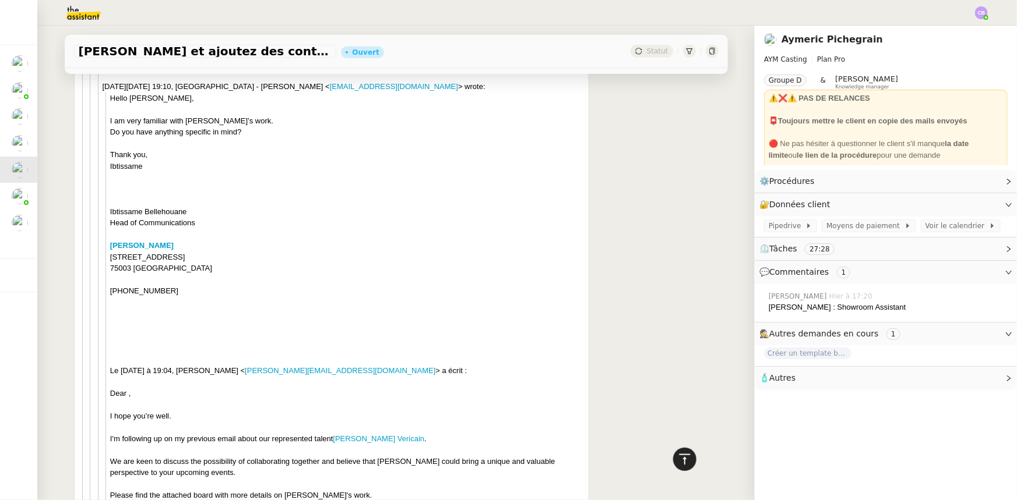
click at [682, 457] on icon at bounding box center [685, 460] width 14 height 14
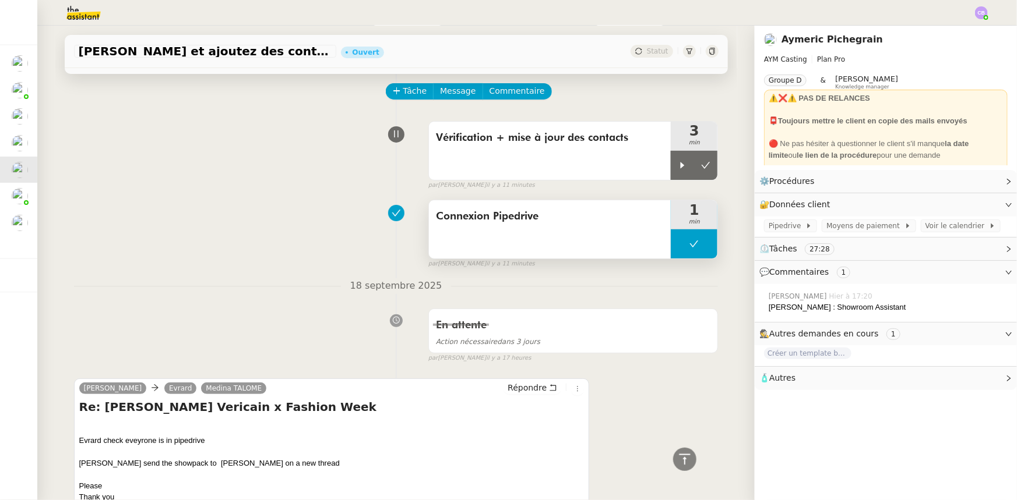
scroll to position [0, 0]
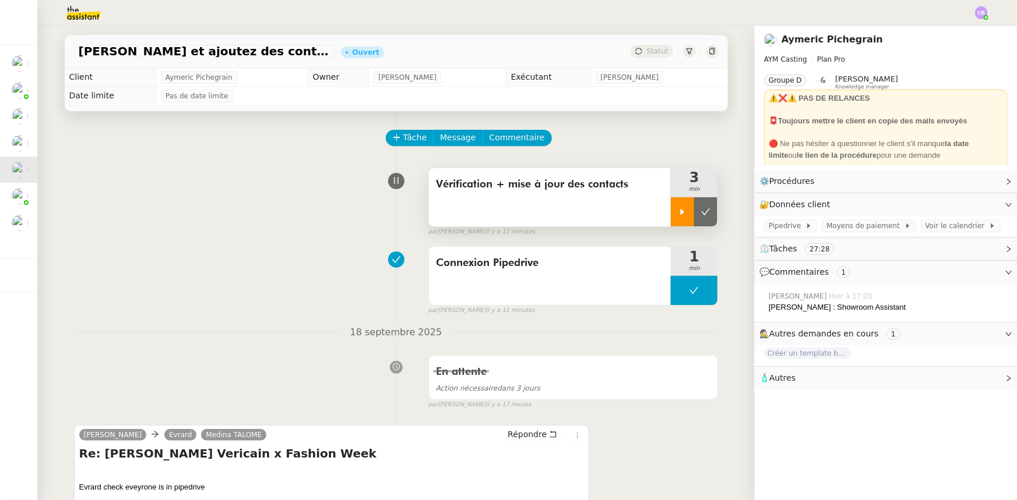
click at [678, 210] on icon at bounding box center [682, 211] width 9 height 9
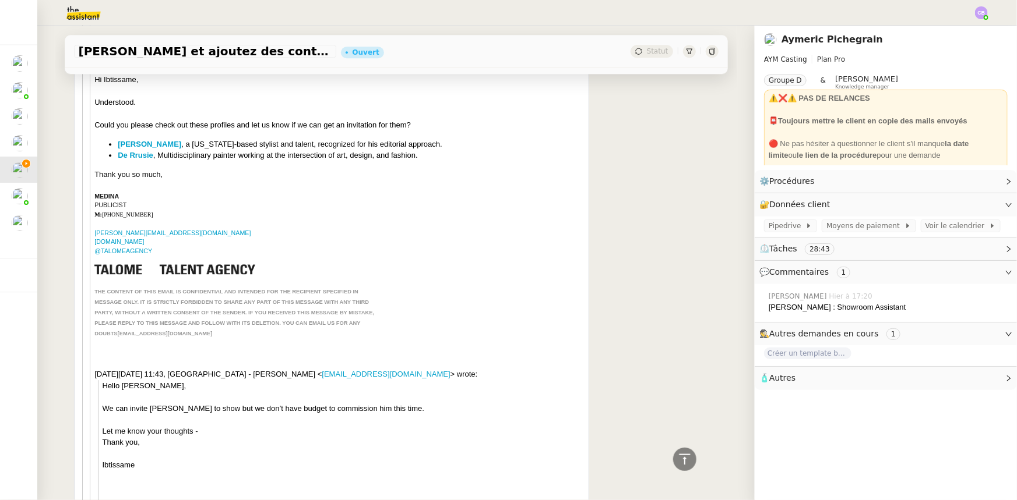
scroll to position [1536, 0]
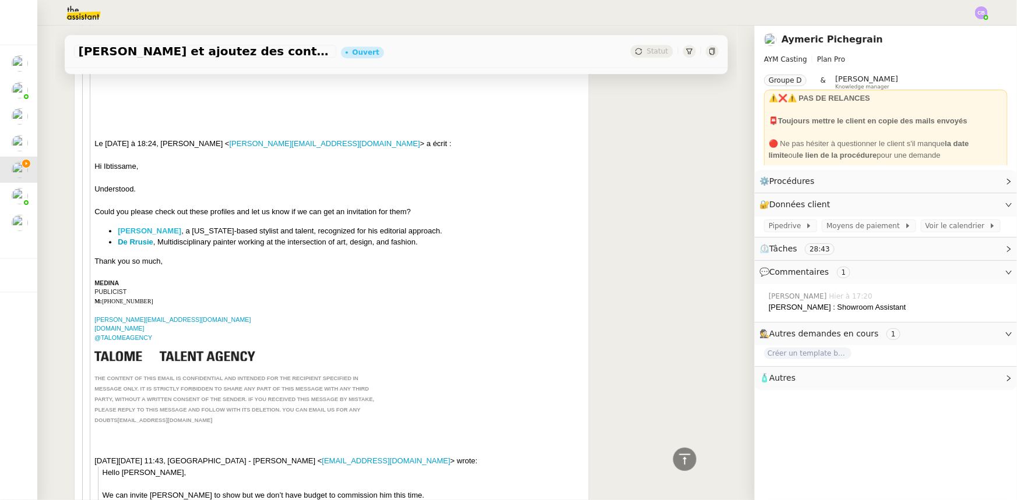
click at [159, 227] on link "[PERSON_NAME]" at bounding box center [149, 231] width 63 height 9
click at [137, 238] on link "De Rrusie" at bounding box center [136, 242] width 36 height 9
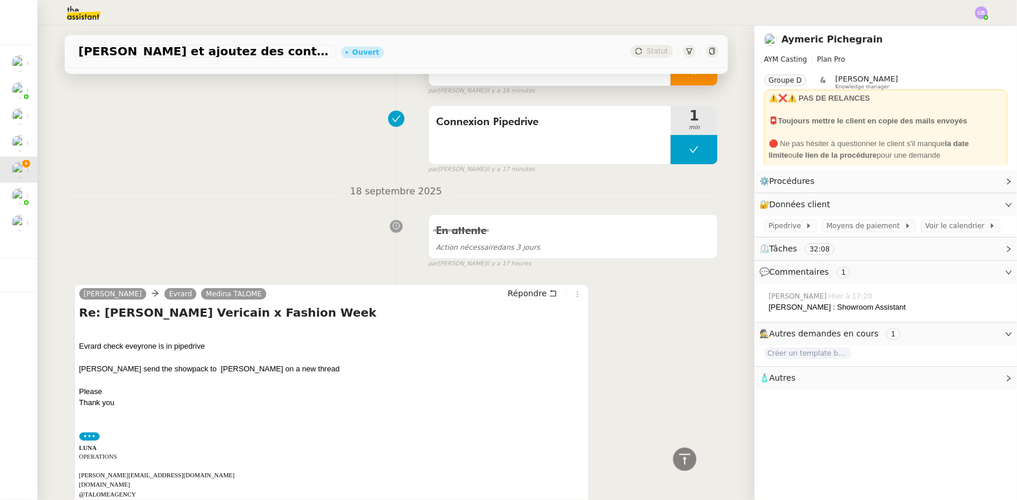
scroll to position [0, 0]
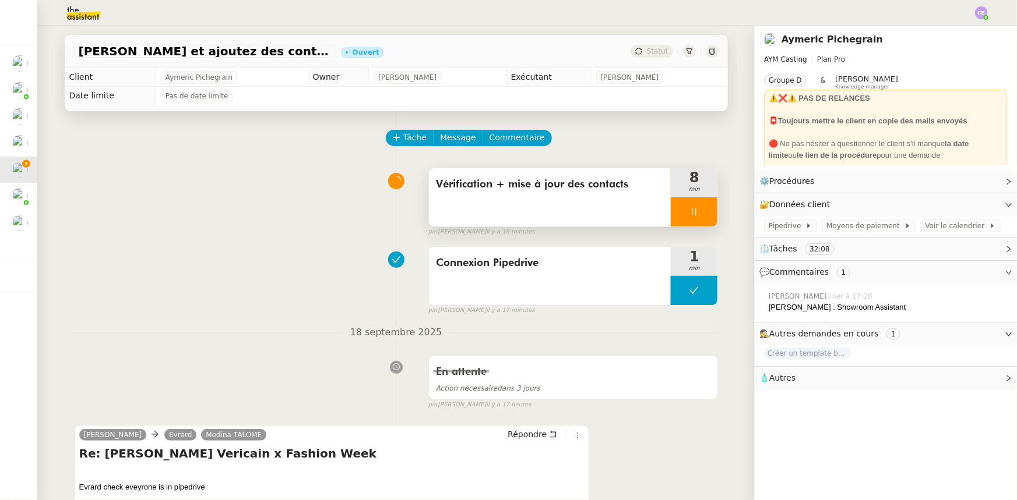
click at [674, 213] on div at bounding box center [694, 211] width 47 height 29
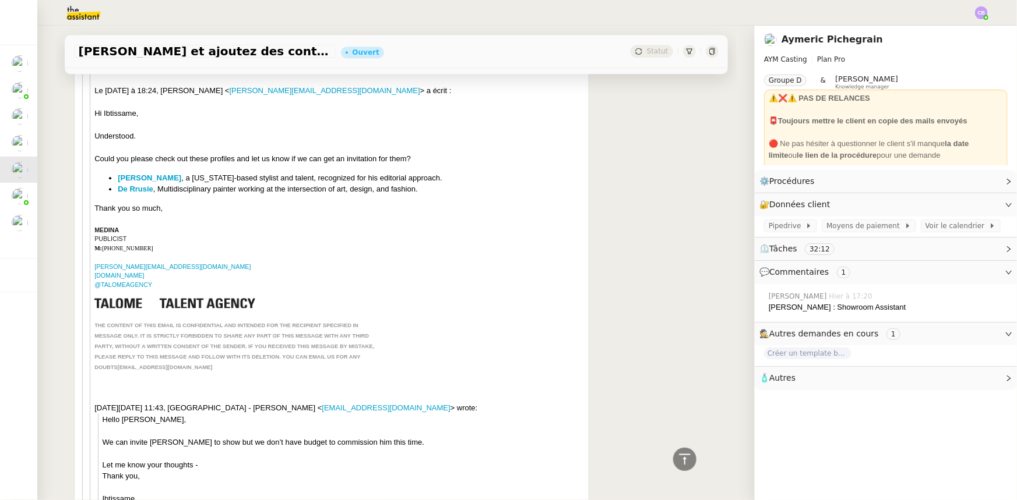
scroll to position [1536, 0]
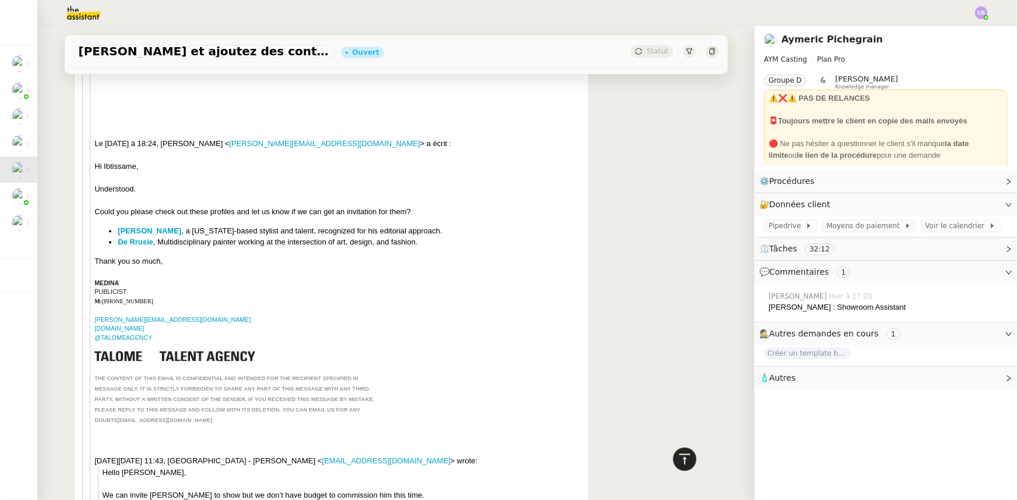
click at [678, 457] on icon at bounding box center [685, 460] width 14 height 14
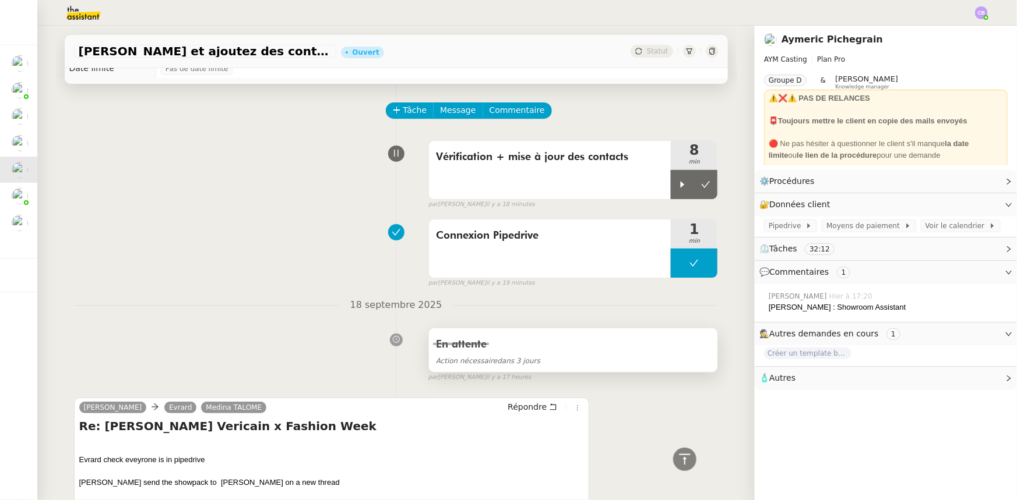
scroll to position [0, 0]
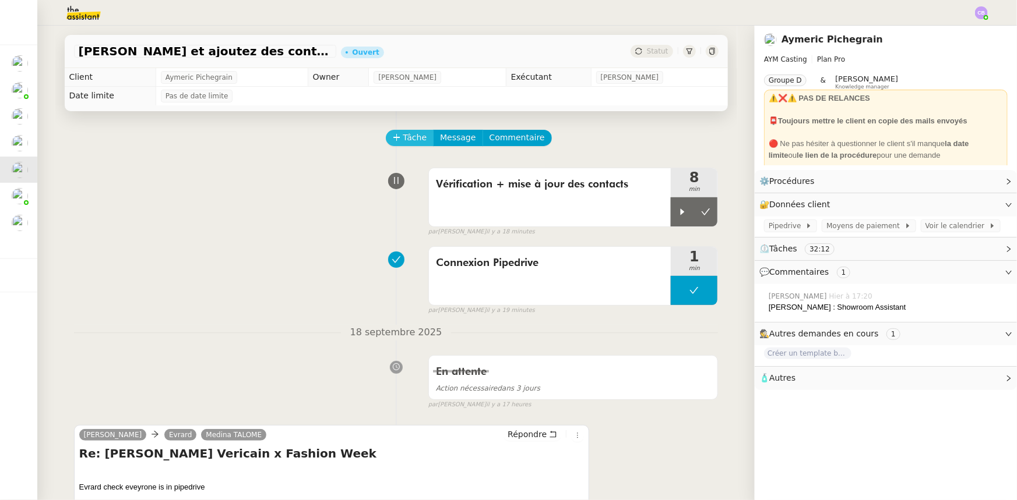
click at [407, 137] on span "Tâche" at bounding box center [415, 137] width 24 height 13
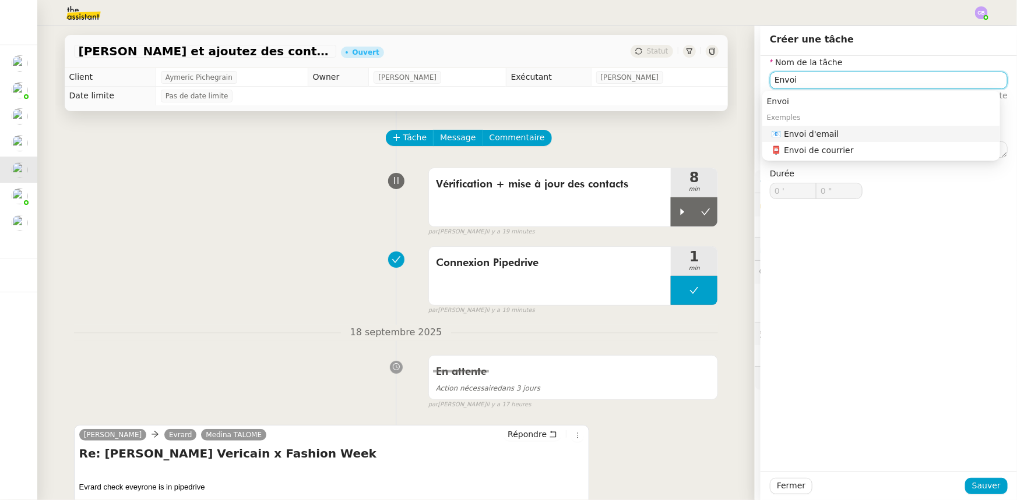
click at [794, 132] on div "📧 Envoi d'email" at bounding box center [883, 134] width 224 height 10
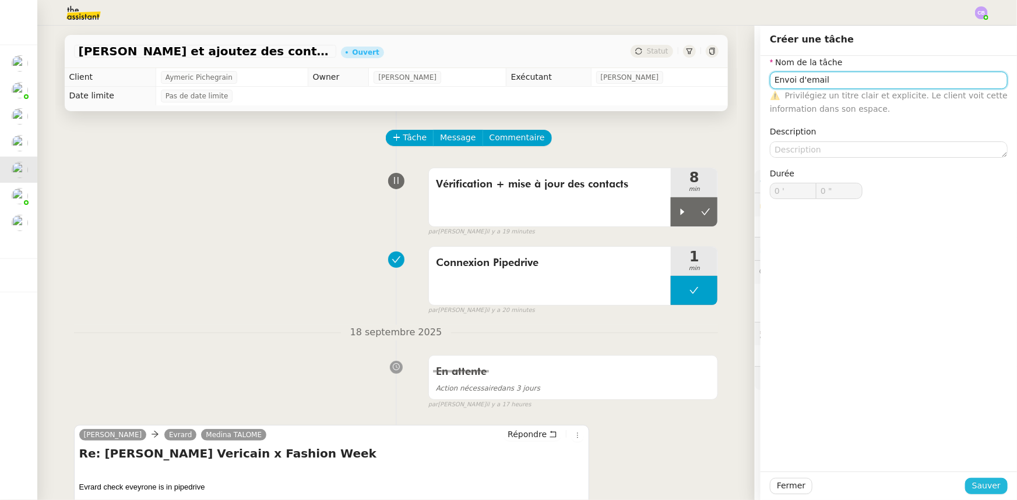
type input "Envoi d'email"
click at [987, 485] on span "Sauver" at bounding box center [986, 485] width 29 height 13
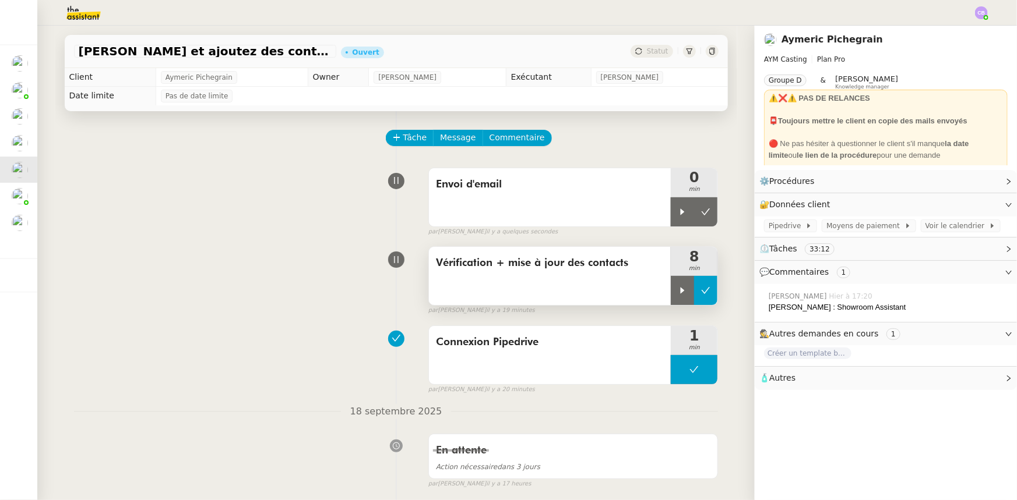
click at [701, 293] on icon at bounding box center [705, 290] width 9 height 9
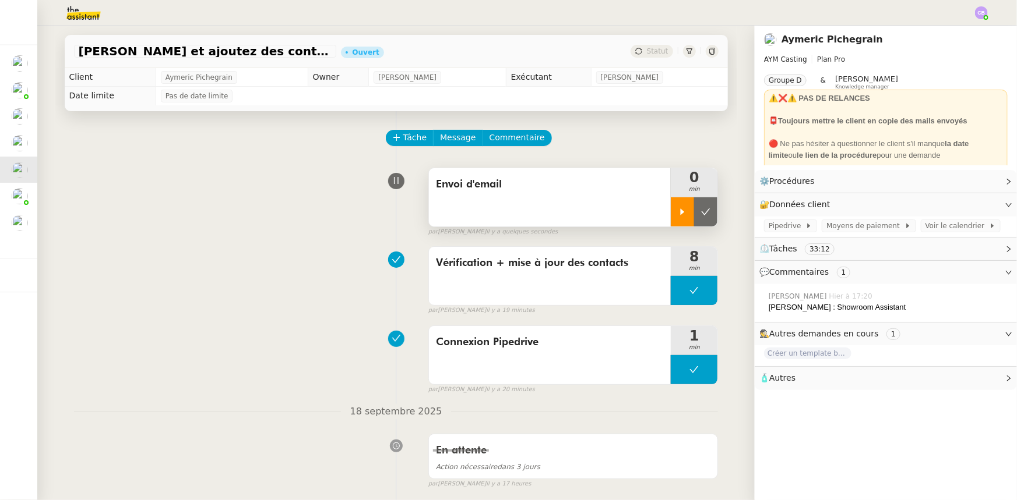
click at [678, 212] on icon at bounding box center [682, 211] width 9 height 9
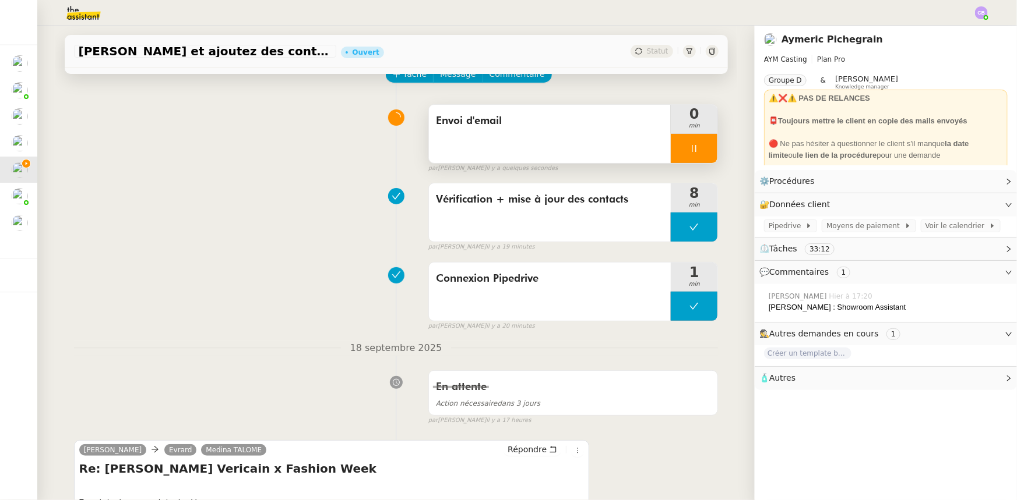
scroll to position [211, 0]
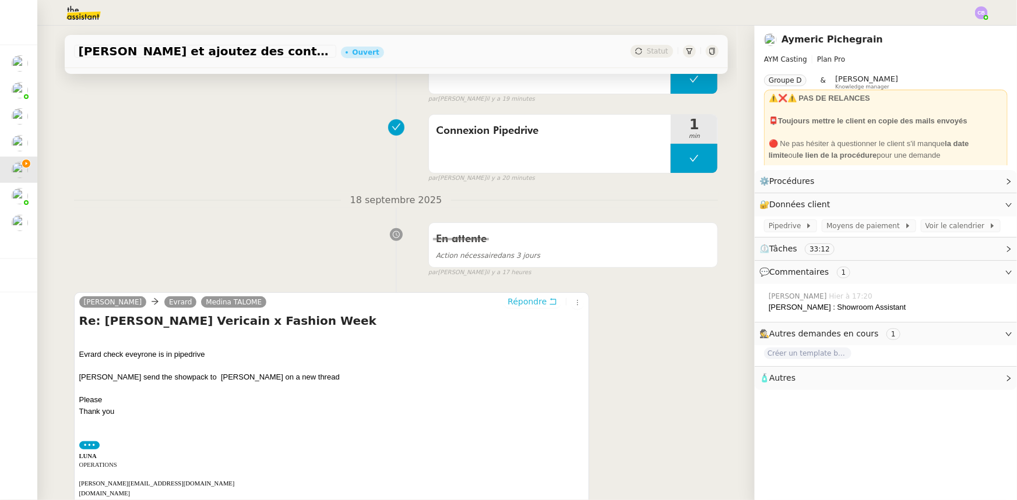
click at [510, 308] on span "Répondre" at bounding box center [526, 302] width 39 height 12
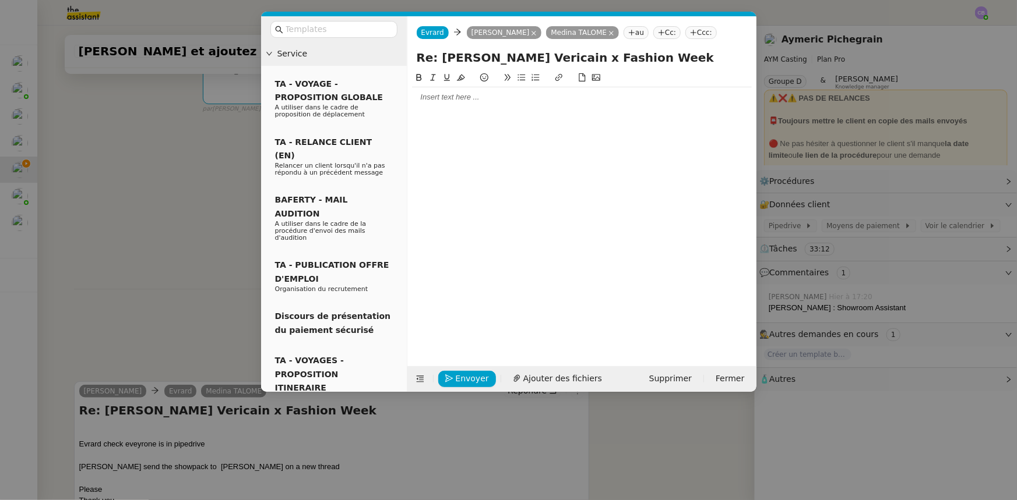
click at [442, 102] on div at bounding box center [582, 97] width 340 height 10
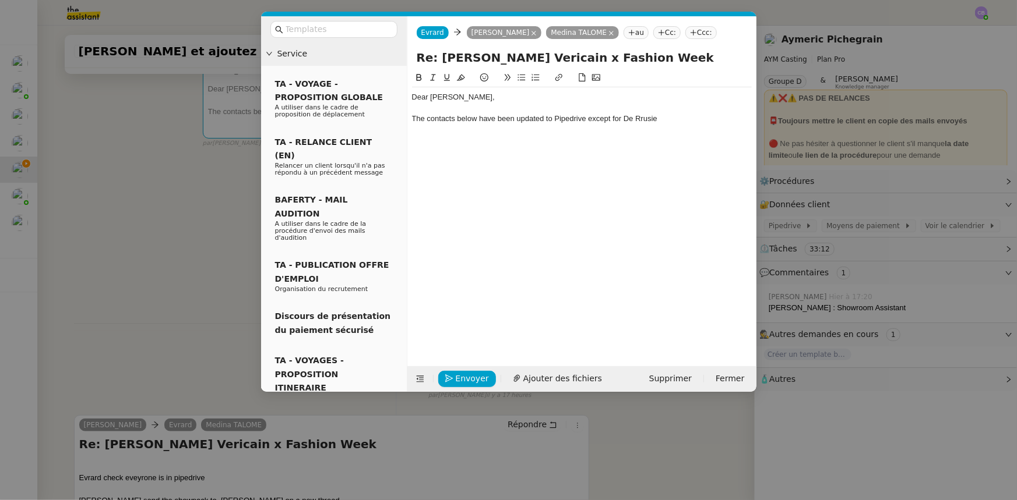
click at [154, 210] on nz-modal-container "Service TA - VOYAGE - PROPOSITION GLOBALE A utiliser dans le cadre de propositi…" at bounding box center [508, 250] width 1017 height 500
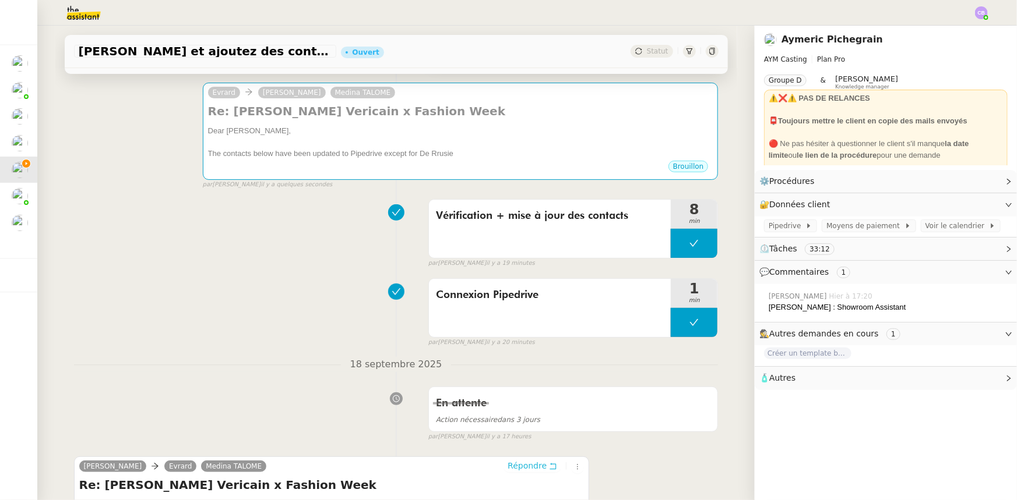
scroll to position [0, 0]
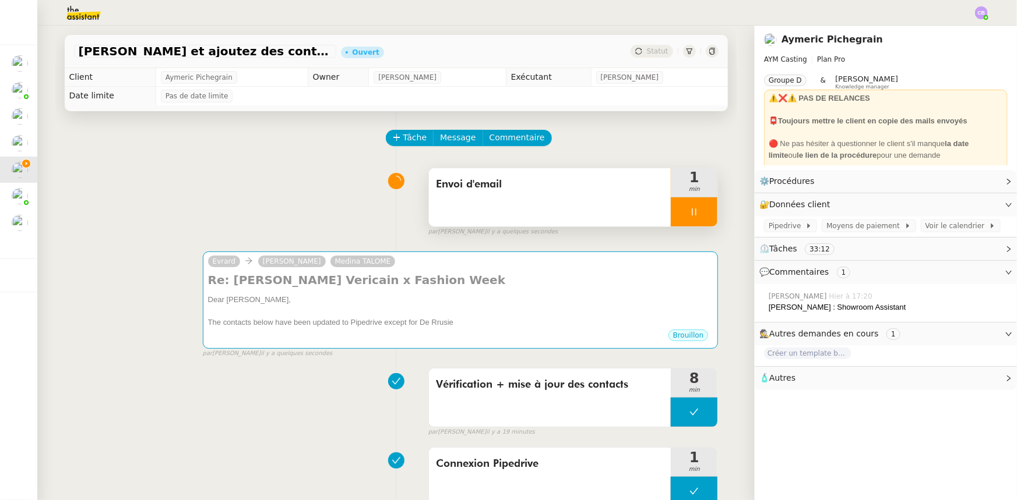
click at [671, 215] on div at bounding box center [694, 211] width 47 height 29
click at [671, 214] on div at bounding box center [682, 211] width 23 height 29
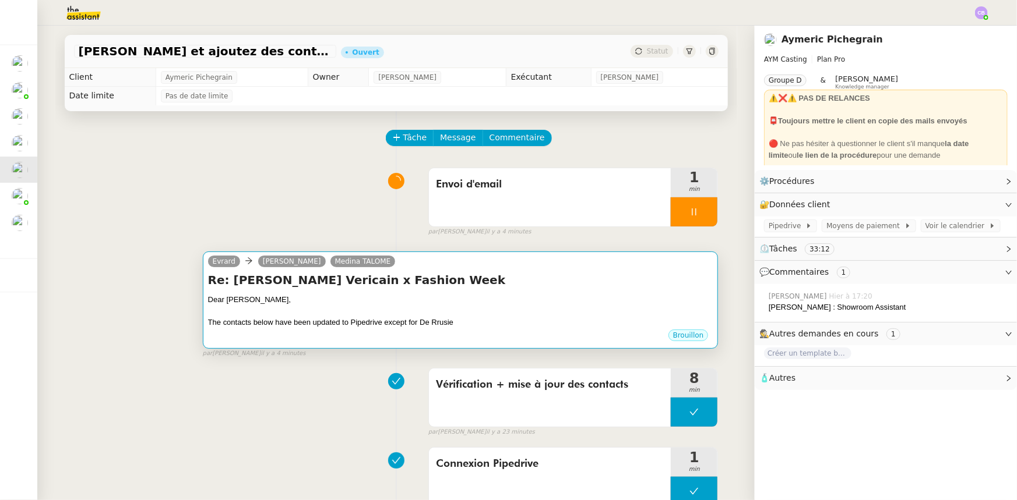
click at [601, 292] on div "Re: [PERSON_NAME] Vericain x Fashion Week Dear [PERSON_NAME], The contacts belo…" at bounding box center [460, 300] width 505 height 57
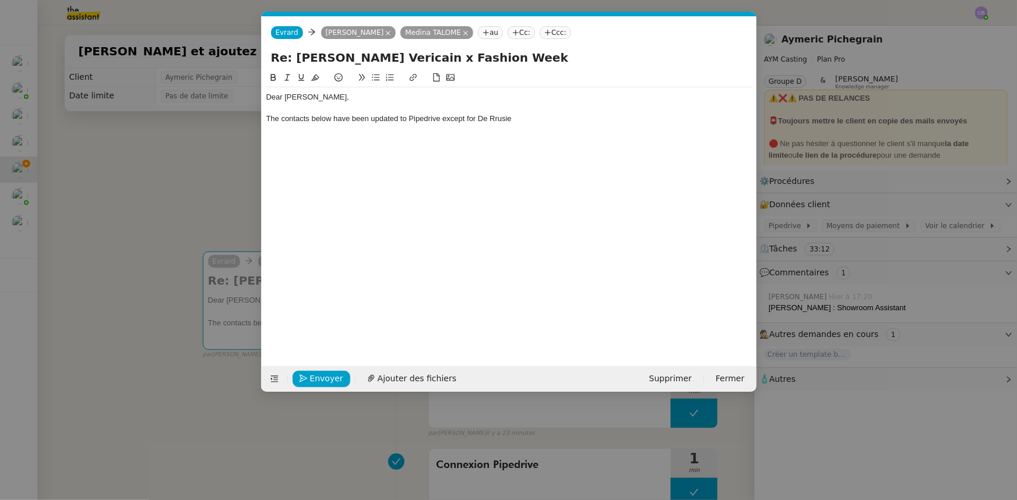
scroll to position [0, 24]
click at [544, 119] on div "The contacts below have been updated to Pipedrive except for De Rrusie" at bounding box center [508, 119] width 485 height 10
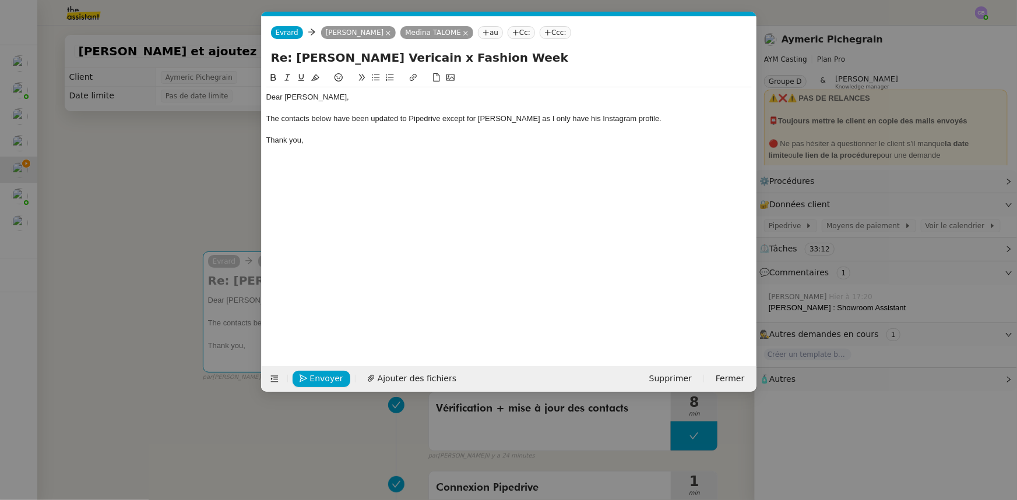
click at [633, 119] on div "The contacts below have been updated to Pipedrive except for [PERSON_NAME] as I…" at bounding box center [508, 119] width 485 height 10
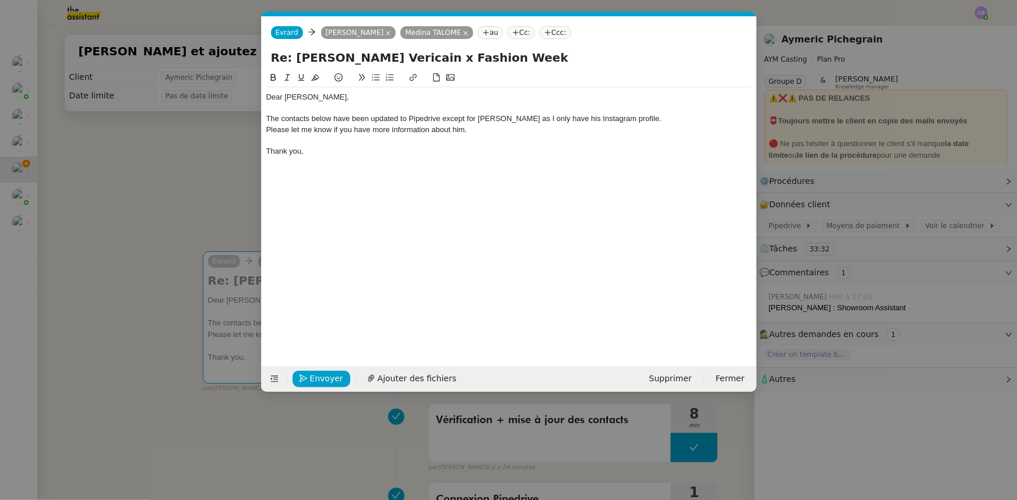
click at [207, 169] on nz-modal-container "Service TA - VOYAGE - PROPOSITION GLOBALE A utiliser dans le cadre de propositi…" at bounding box center [508, 250] width 1017 height 500
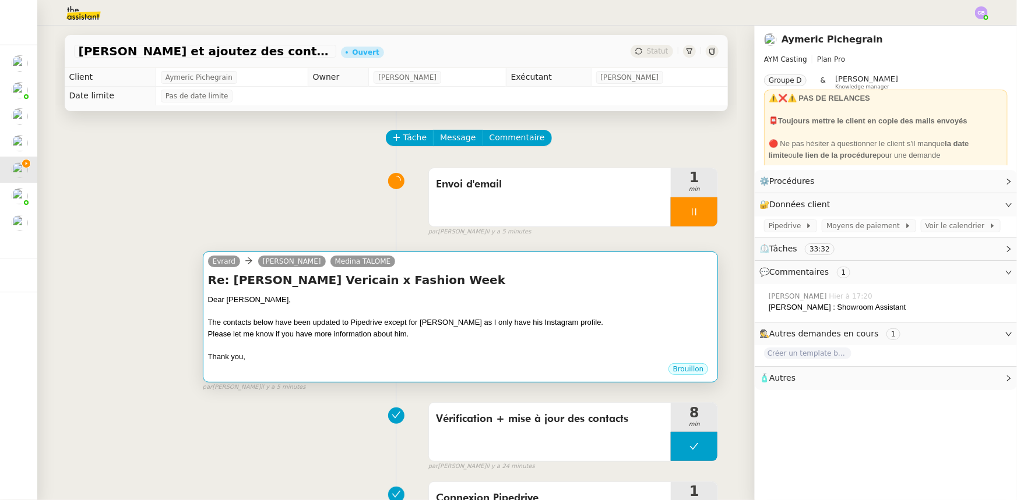
click at [516, 344] on div at bounding box center [460, 346] width 505 height 12
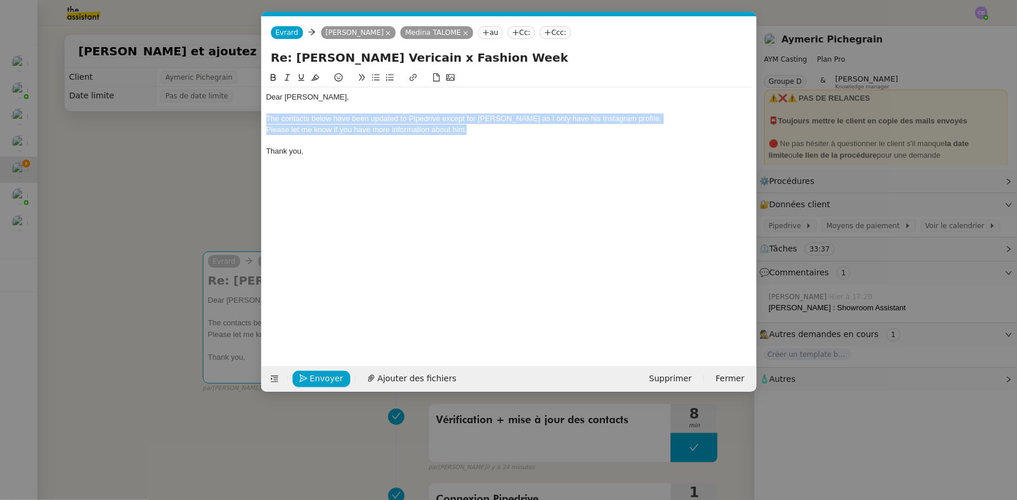
drag, startPoint x: 471, startPoint y: 130, endPoint x: 265, endPoint y: 115, distance: 206.2
click at [265, 115] on nz-spin "Dear [PERSON_NAME], The contacts below have been updated to Pipedrive except fo…" at bounding box center [509, 212] width 495 height 282
copy div "The contacts below have been updated to Pipedrive except for [PERSON_NAME] as I…"
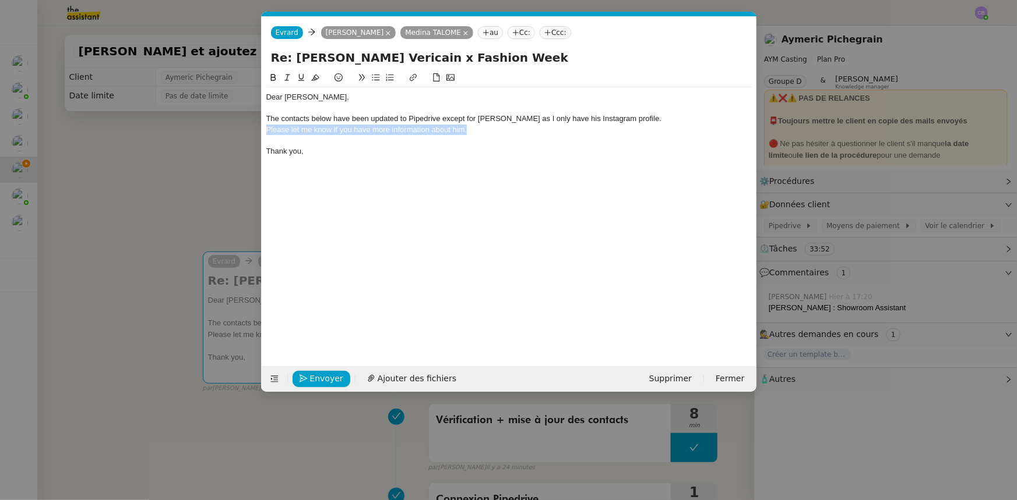
drag, startPoint x: 472, startPoint y: 132, endPoint x: 254, endPoint y: 131, distance: 217.9
click at [254, 131] on nz-modal-container "Service TA - VOYAGE - PROPOSITION GLOBALE A utiliser dans le cadre de propositi…" at bounding box center [508, 250] width 1017 height 500
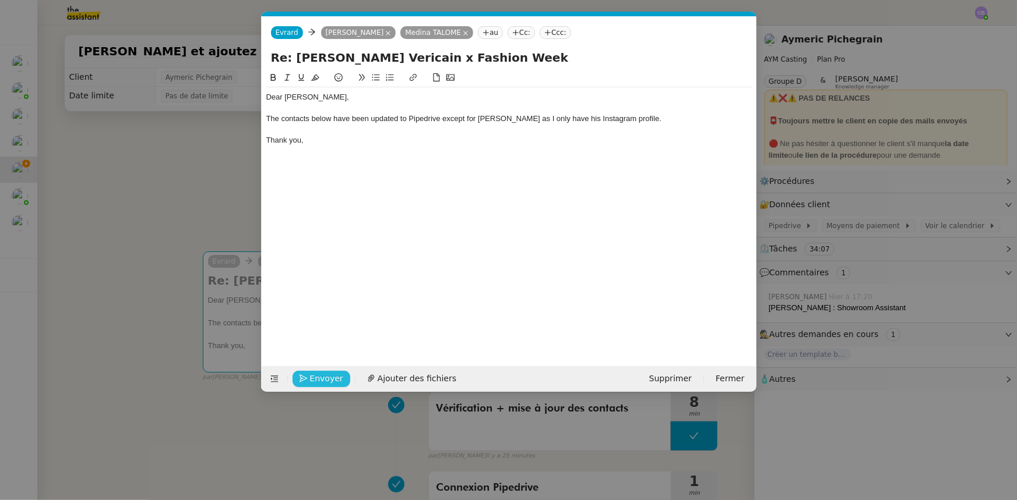
click at [336, 379] on span "Envoyer" at bounding box center [326, 378] width 33 height 13
click at [336, 379] on span "Confirmer l'envoi" at bounding box center [345, 378] width 70 height 13
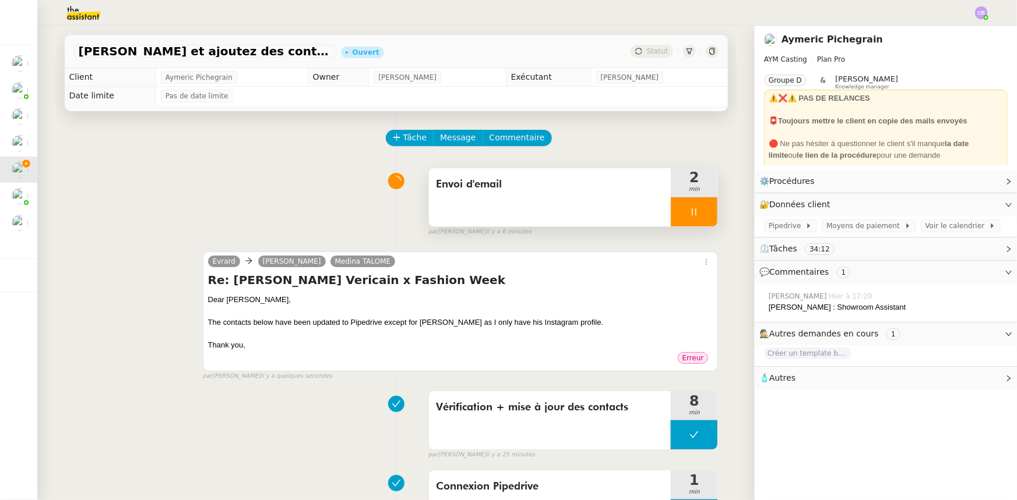
click at [671, 217] on div at bounding box center [694, 211] width 47 height 29
click at [634, 324] on div "The contacts below have been updated to Pipedrive except for [PERSON_NAME] as I…" at bounding box center [460, 323] width 505 height 12
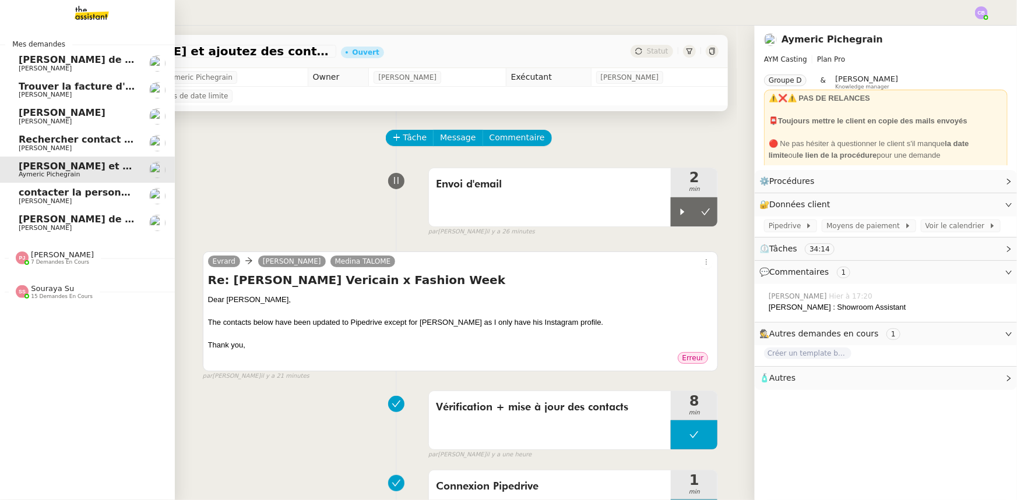
click at [47, 142] on span "Rechercher contact bancaire en [GEOGRAPHIC_DATA]" at bounding box center [159, 139] width 280 height 11
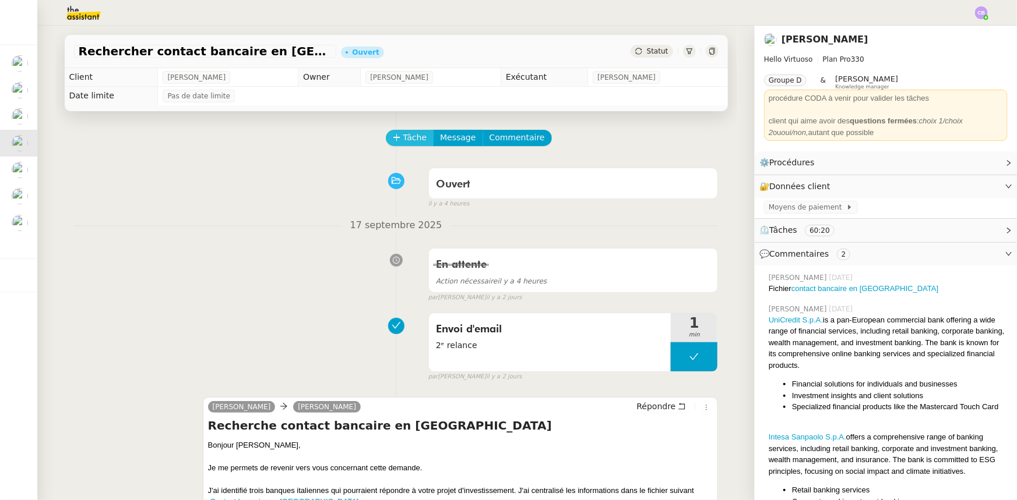
click at [394, 140] on button "Tâche" at bounding box center [410, 138] width 48 height 16
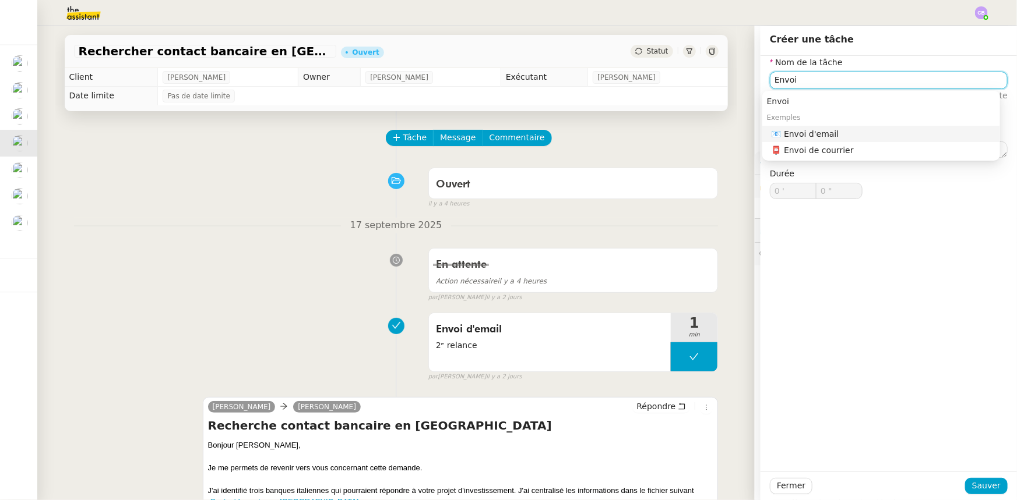
click at [795, 133] on div "📧 Envoi d'email" at bounding box center [883, 134] width 224 height 10
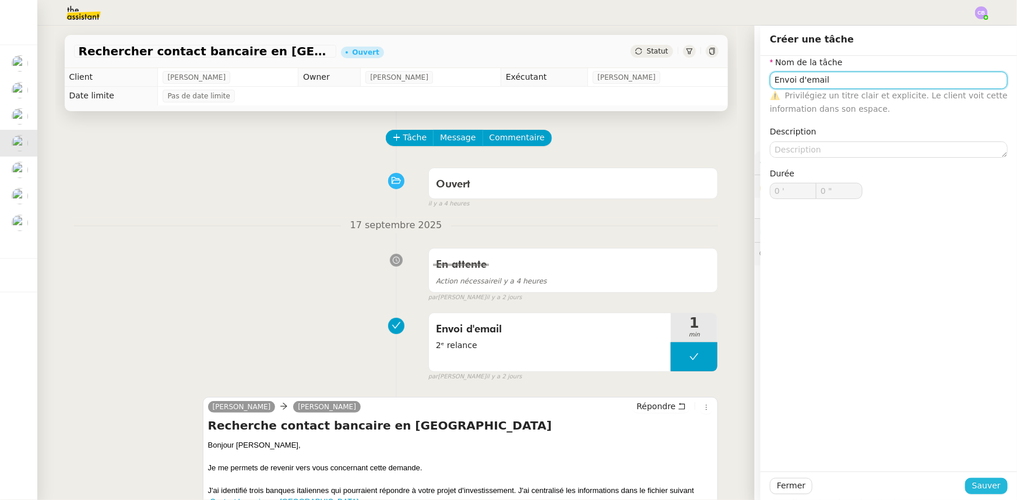
type input "Envoi d'email"
click at [975, 484] on span "Sauver" at bounding box center [986, 485] width 29 height 13
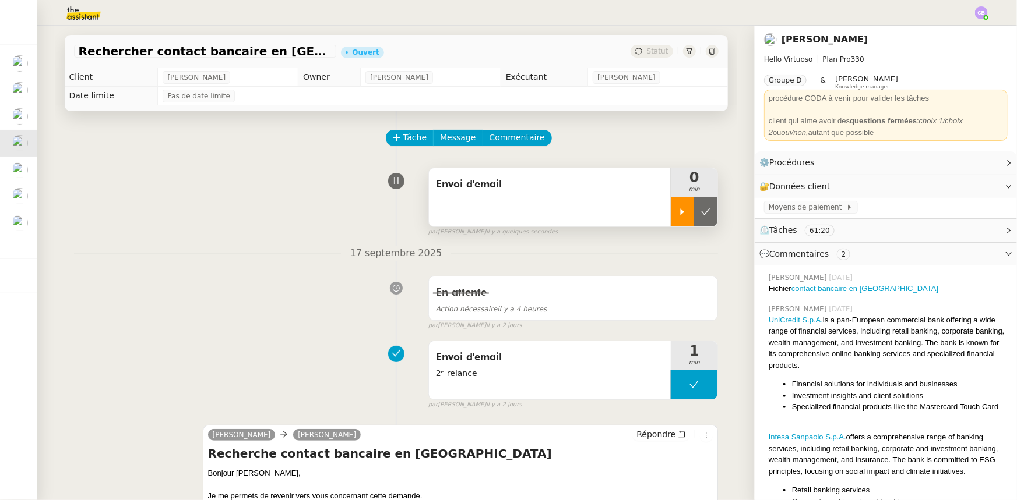
click at [678, 216] on div at bounding box center [682, 211] width 23 height 29
click at [608, 200] on div "Envoi d'email" at bounding box center [550, 197] width 242 height 58
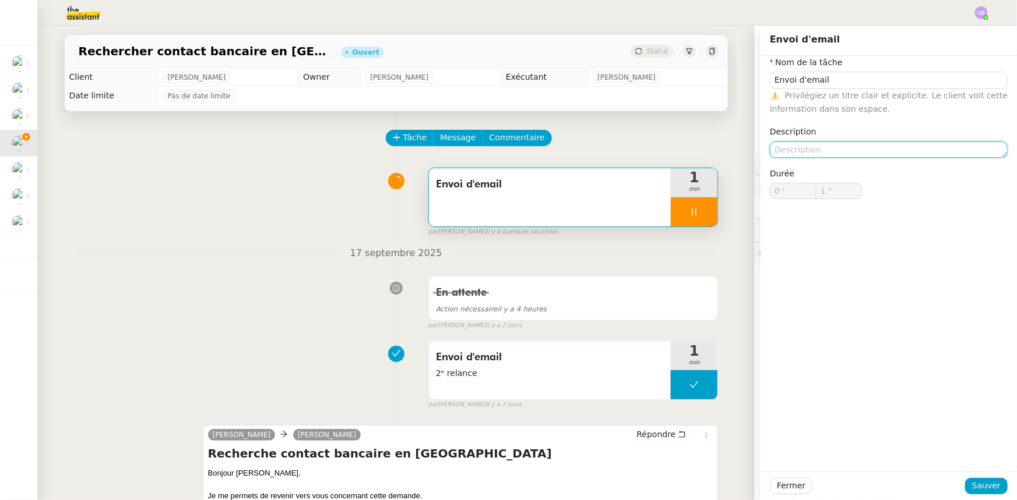
click at [791, 147] on textarea at bounding box center [889, 150] width 238 height 16
type input "2 ""
type textarea "3"
type input "3 ""
type textarea "3e"
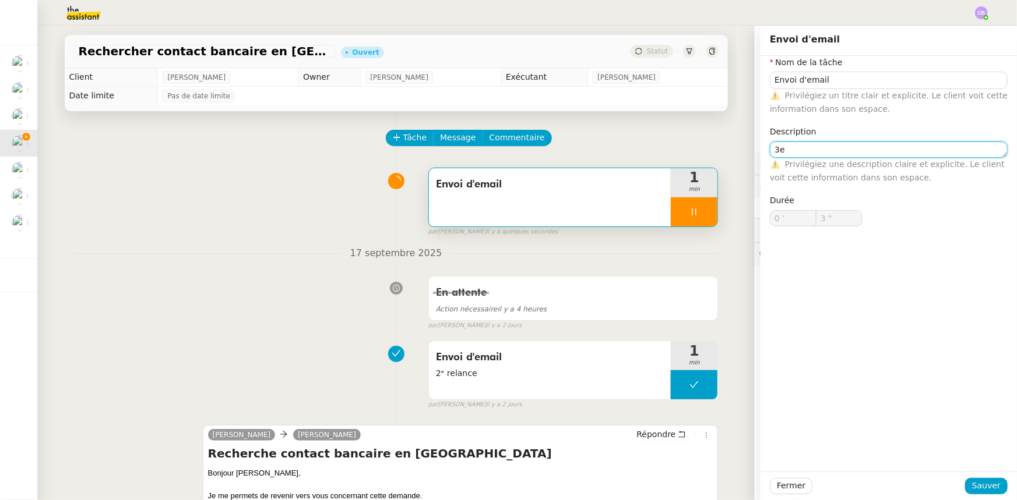
type input "4 ""
type textarea "3eme re"
type input "5 ""
type textarea "3eme relance"
click at [777, 150] on textarea "3eme relance" at bounding box center [889, 150] width 238 height 16
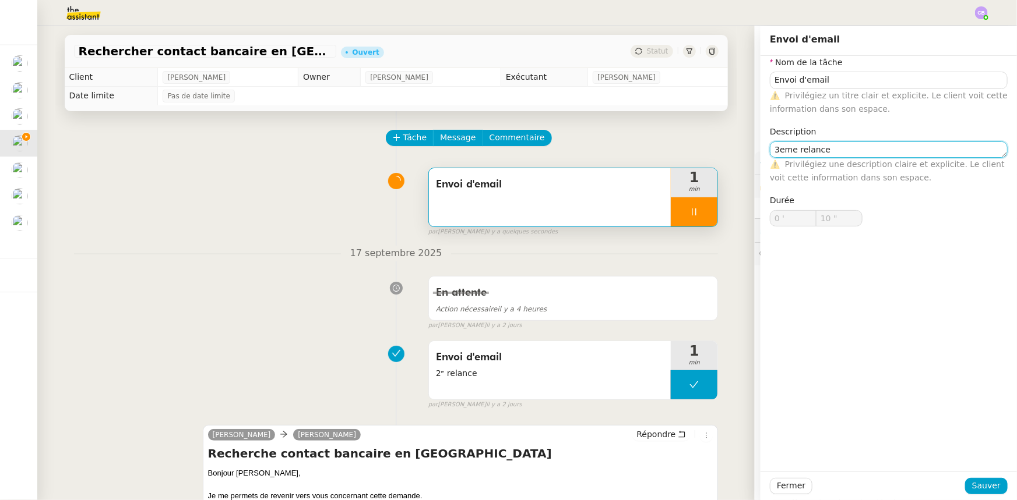
type input "11 ""
click at [0, 0] on lt-em "3ᵉ" at bounding box center [0, 0] width 0 height 0
type textarea "3ᵉ relance"
click at [990, 484] on span "Sauver" at bounding box center [986, 485] width 29 height 13
type input "12 ""
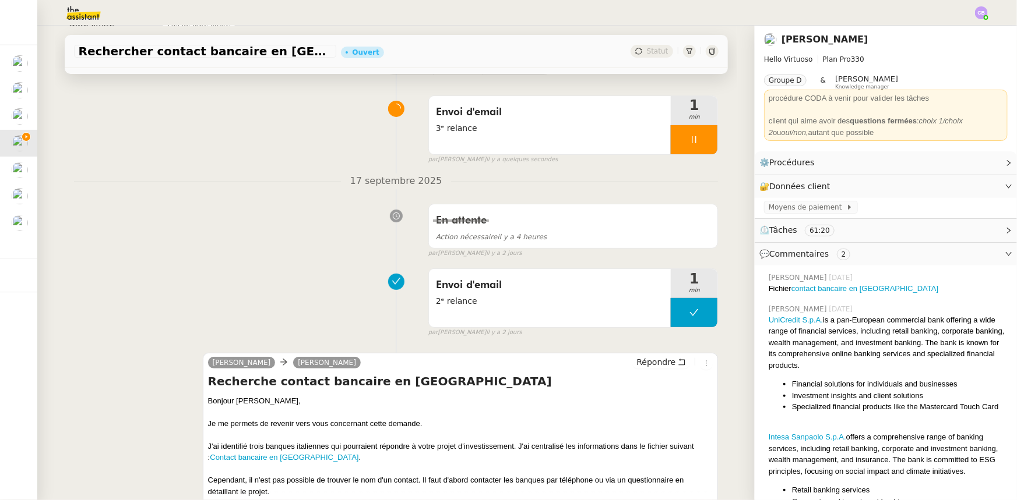
scroll to position [211, 0]
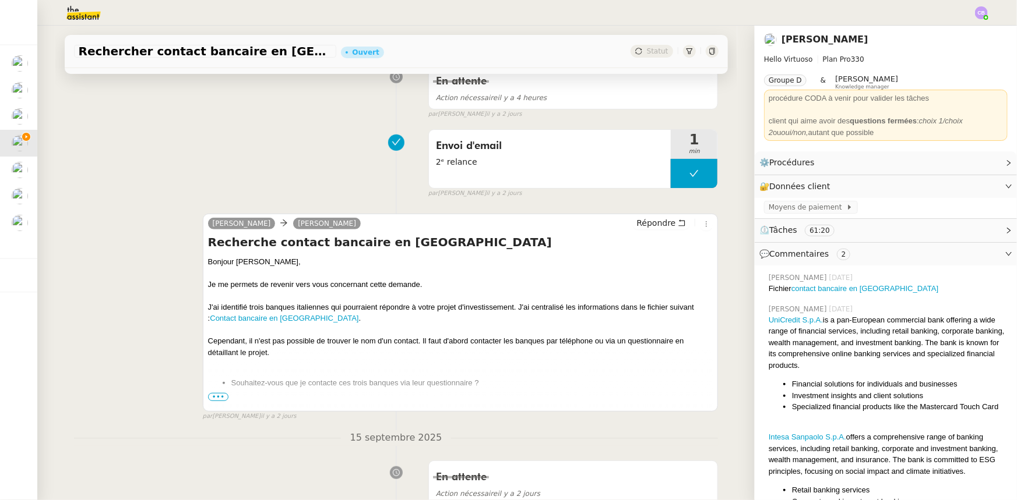
click at [216, 397] on span "•••" at bounding box center [218, 397] width 21 height 8
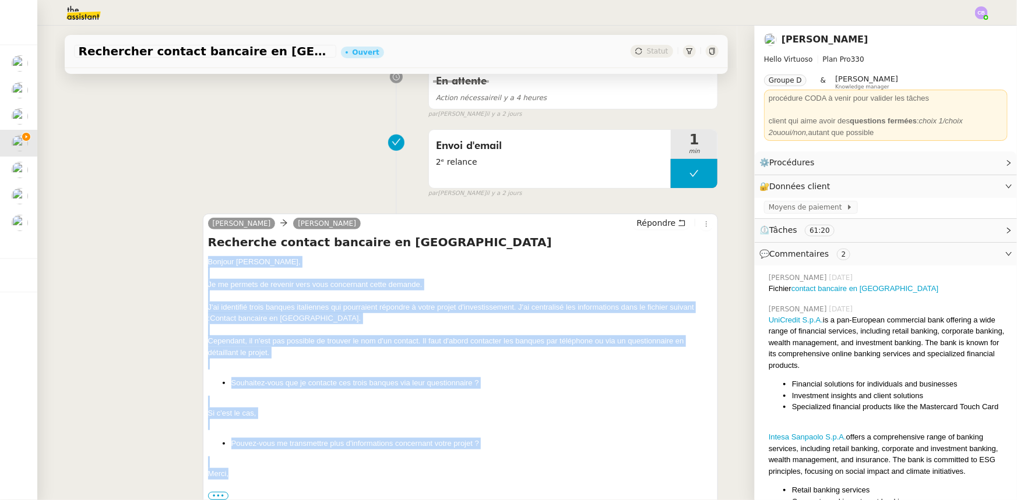
drag, startPoint x: 227, startPoint y: 475, endPoint x: 204, endPoint y: 261, distance: 215.0
copy div "Bonjour [PERSON_NAME], Je me permets de revenir vers vous concernant cette dema…"
click at [643, 225] on span "Répondre" at bounding box center [655, 223] width 39 height 12
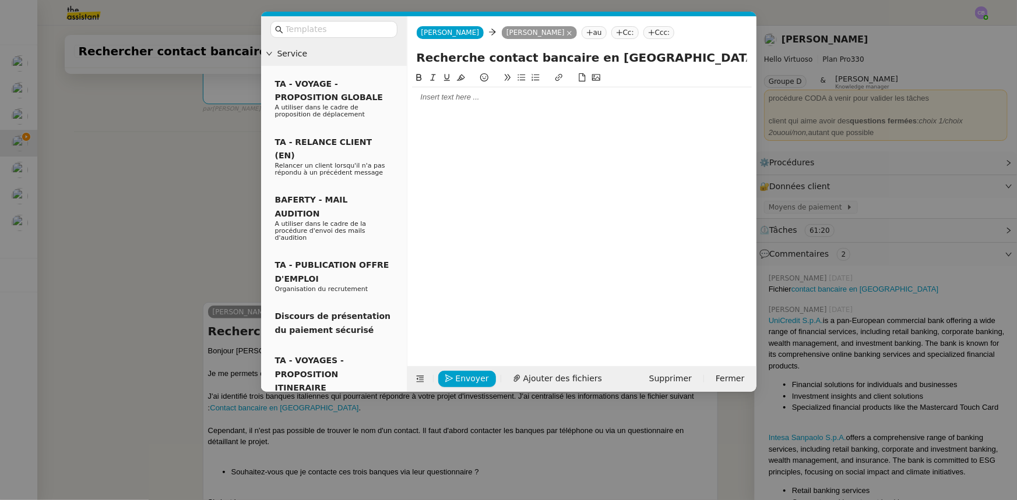
click at [447, 102] on div at bounding box center [582, 97] width 340 height 10
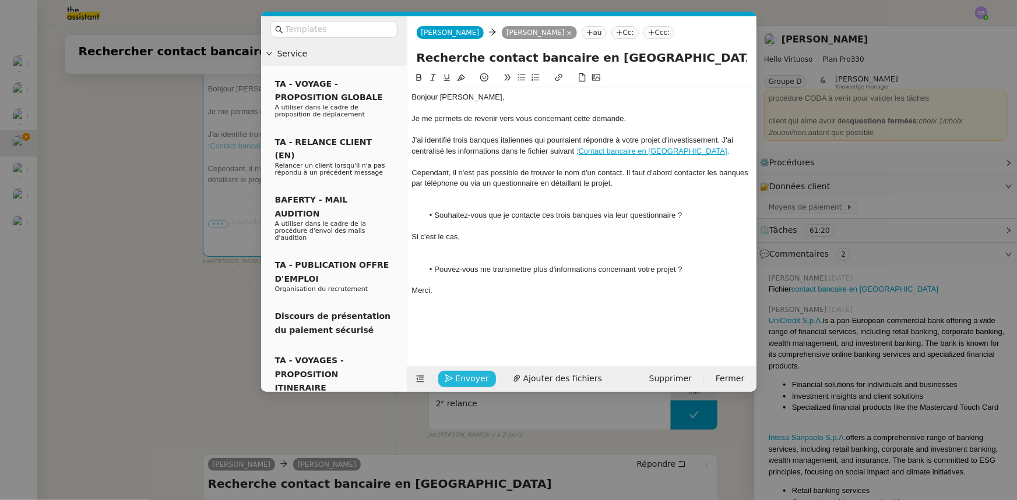
click at [484, 382] on button "Envoyer" at bounding box center [467, 379] width 58 height 16
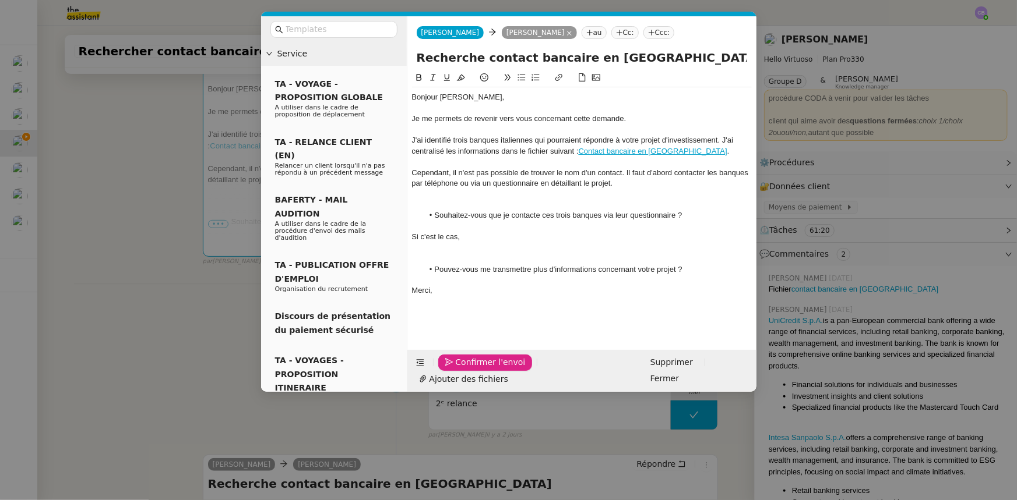
click at [484, 369] on span "Confirmer l'envoi" at bounding box center [491, 362] width 70 height 13
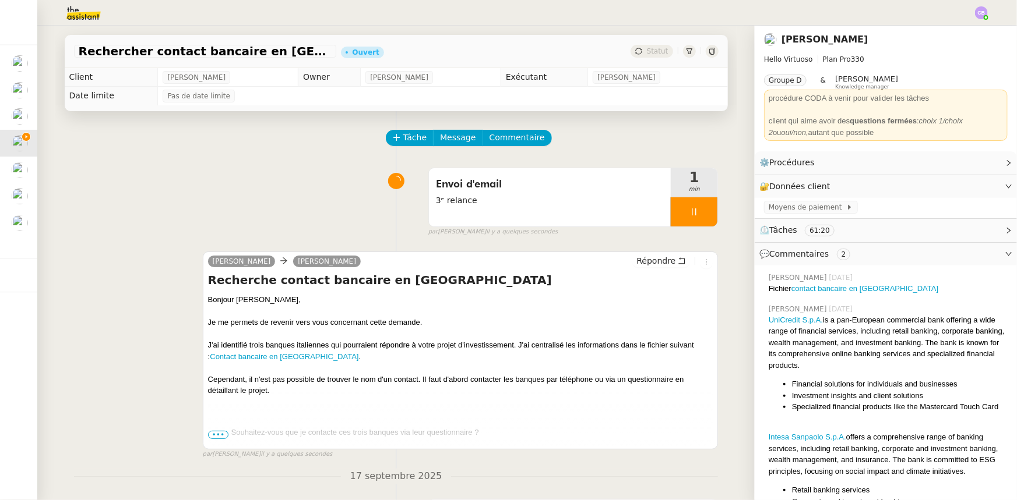
click at [671, 210] on div at bounding box center [694, 211] width 47 height 29
click at [701, 212] on icon at bounding box center [705, 212] width 9 height 6
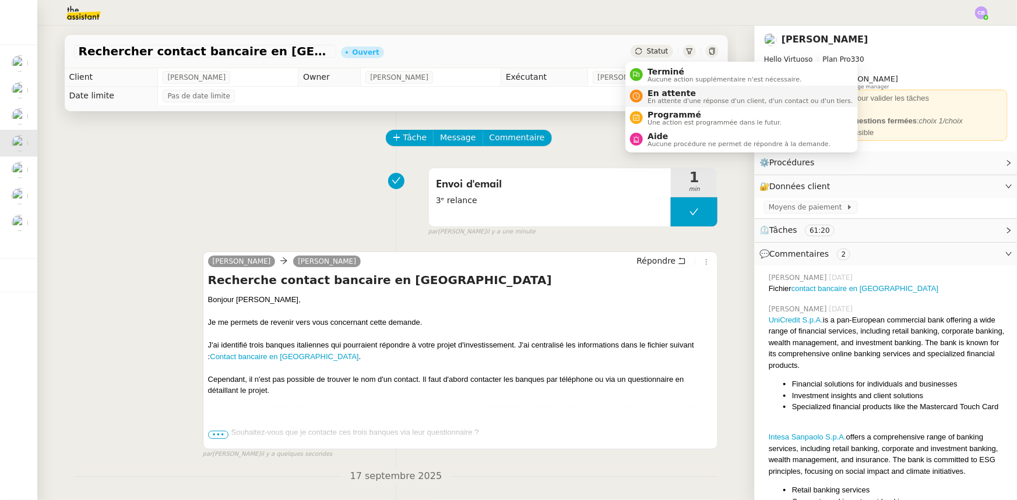
click at [670, 93] on span "En attente" at bounding box center [749, 93] width 205 height 9
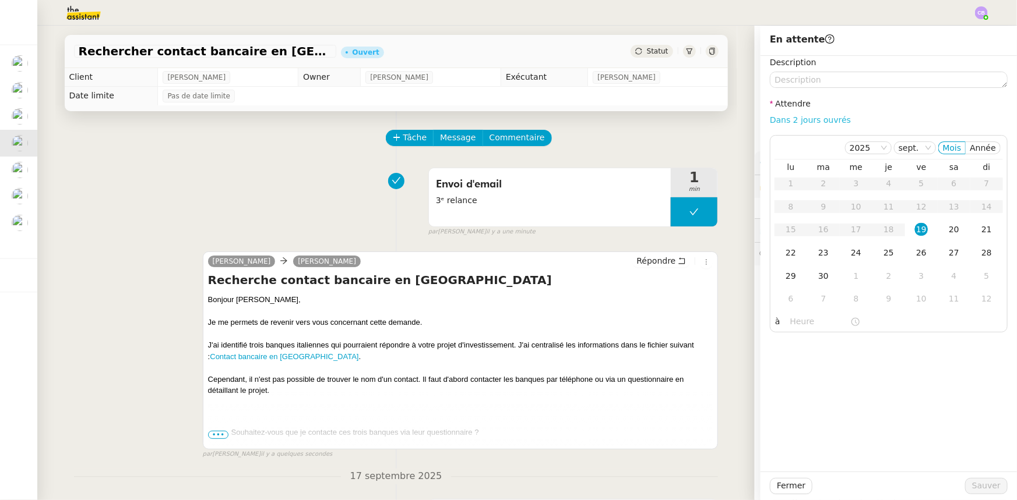
click at [817, 123] on link "Dans 2 jours ouvrés" at bounding box center [810, 119] width 81 height 9
type input "07:00"
click at [972, 484] on span "Sauver" at bounding box center [986, 485] width 29 height 13
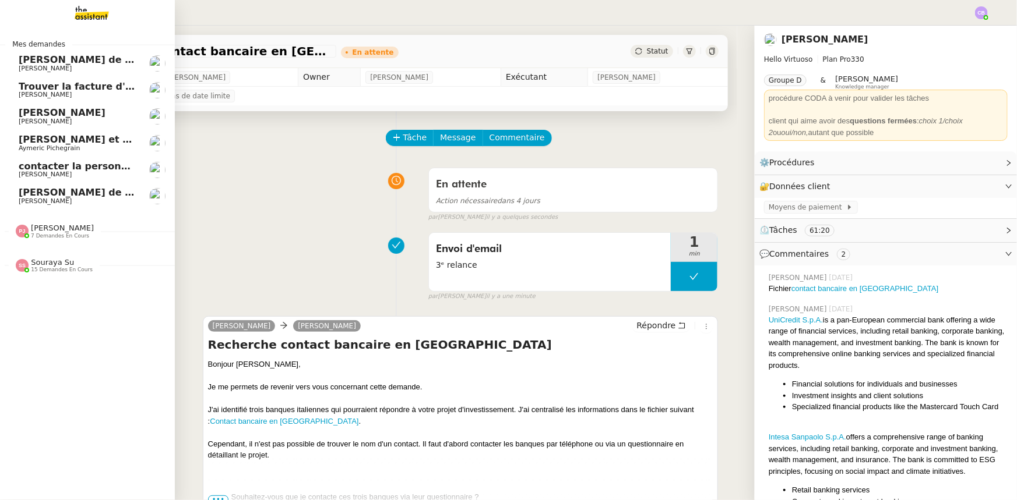
click at [71, 233] on span "7 demandes en cours" at bounding box center [60, 236] width 58 height 6
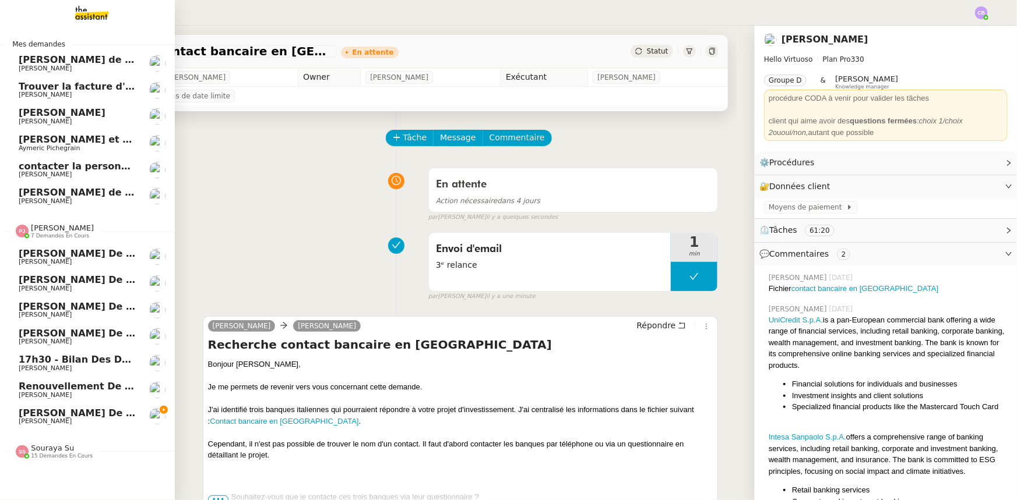
click at [71, 233] on span "7 demandes en cours" at bounding box center [60, 236] width 58 height 6
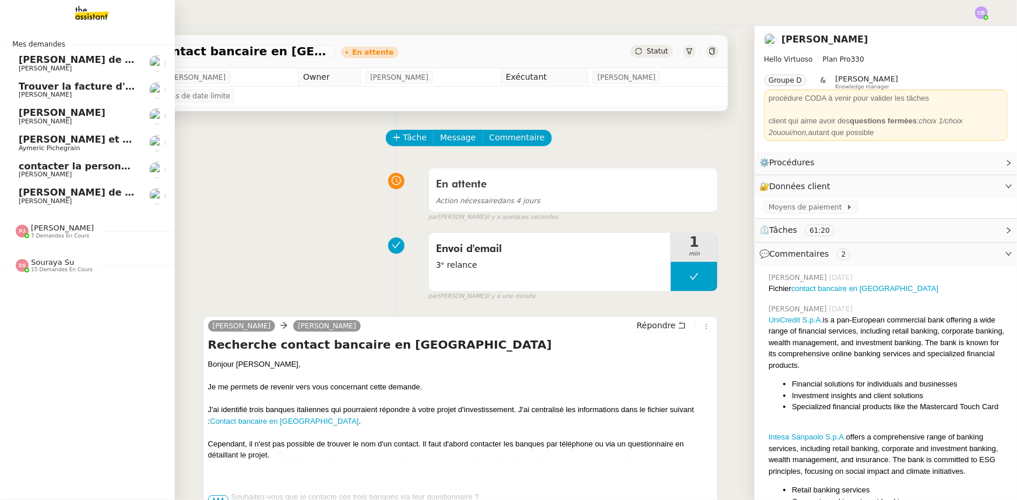
click at [55, 267] on span "15 demandes en cours" at bounding box center [62, 270] width 62 height 6
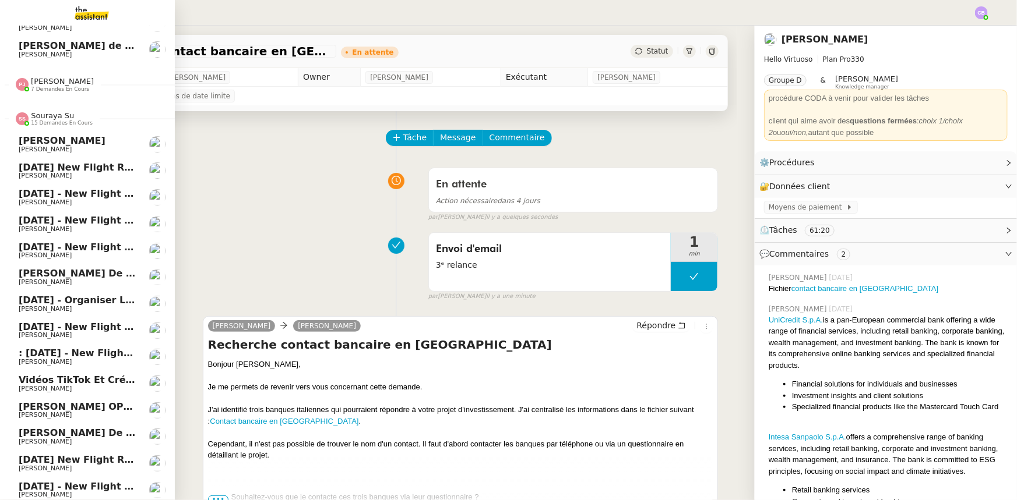
scroll to position [182, 0]
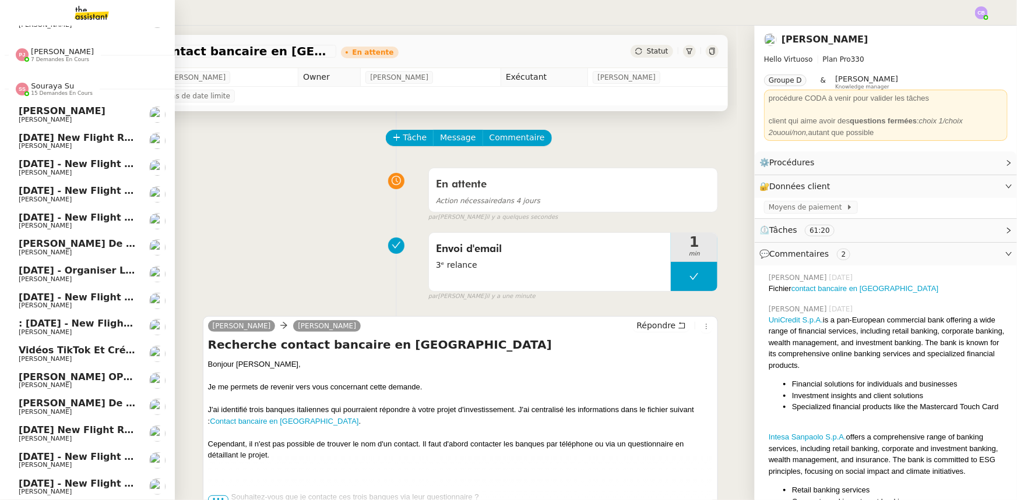
click at [53, 136] on span "[DATE] New flight request - [PERSON_NAME]" at bounding box center [138, 137] width 239 height 11
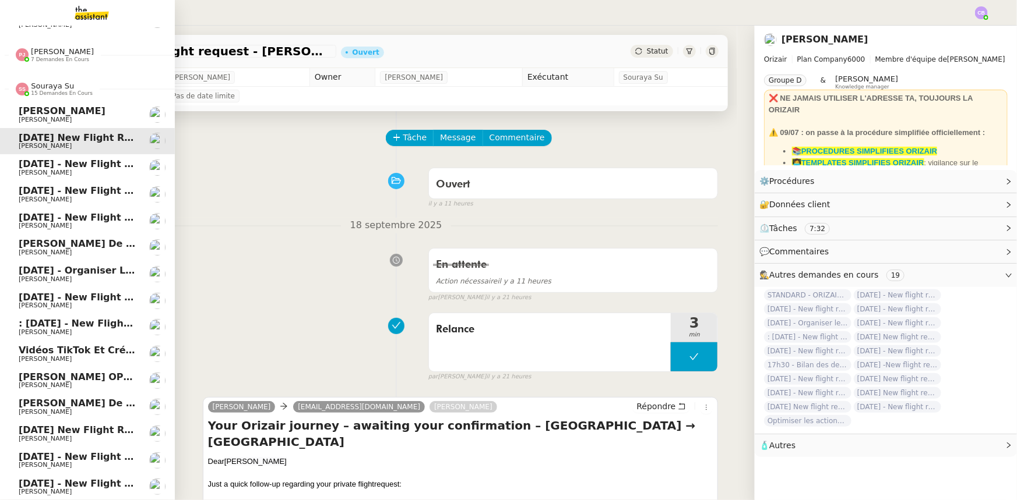
click at [53, 90] on span "15 demandes en cours" at bounding box center [62, 93] width 62 height 6
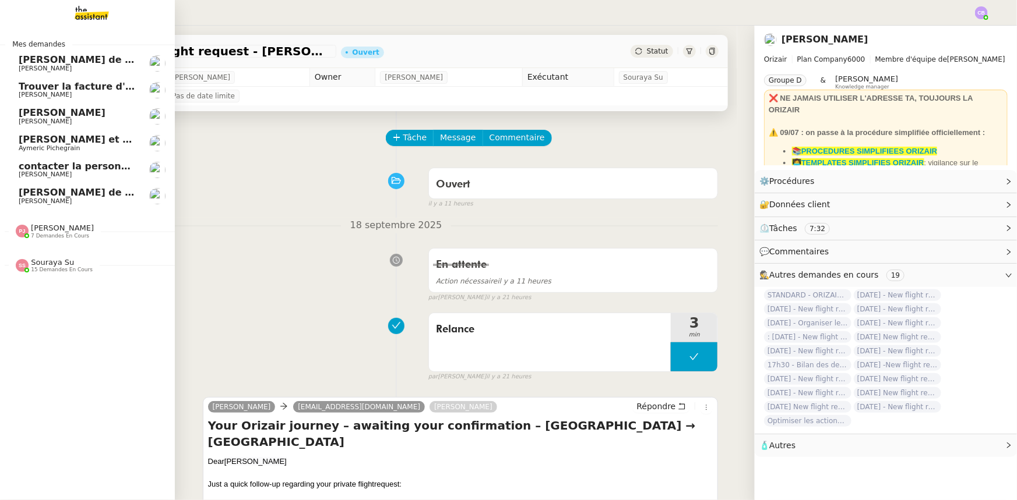
click at [56, 88] on span "Trouver la facture d'électricité" at bounding box center [99, 86] width 160 height 11
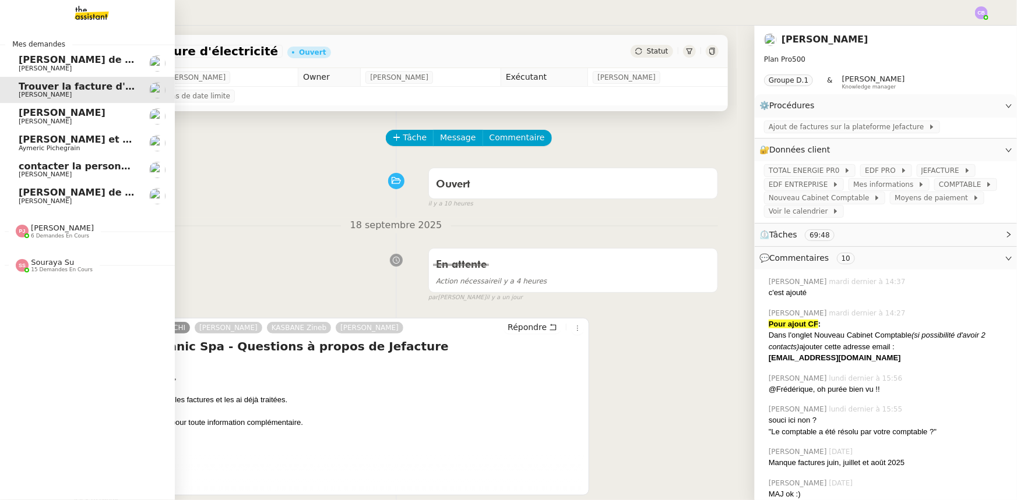
click at [26, 143] on span "[PERSON_NAME] et ajoutez des contacts dans Pipedrive" at bounding box center [166, 139] width 294 height 11
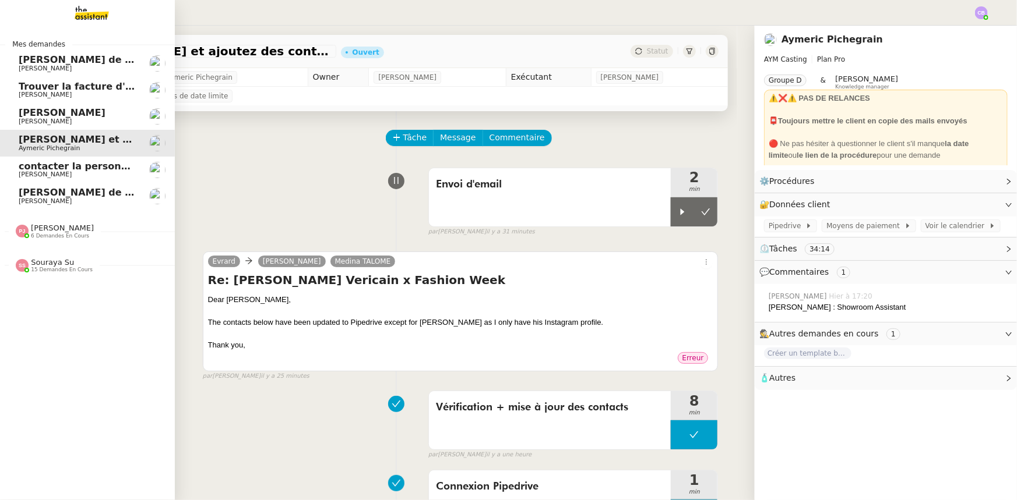
click at [67, 90] on span "Trouver la facture d'électricité" at bounding box center [99, 86] width 160 height 11
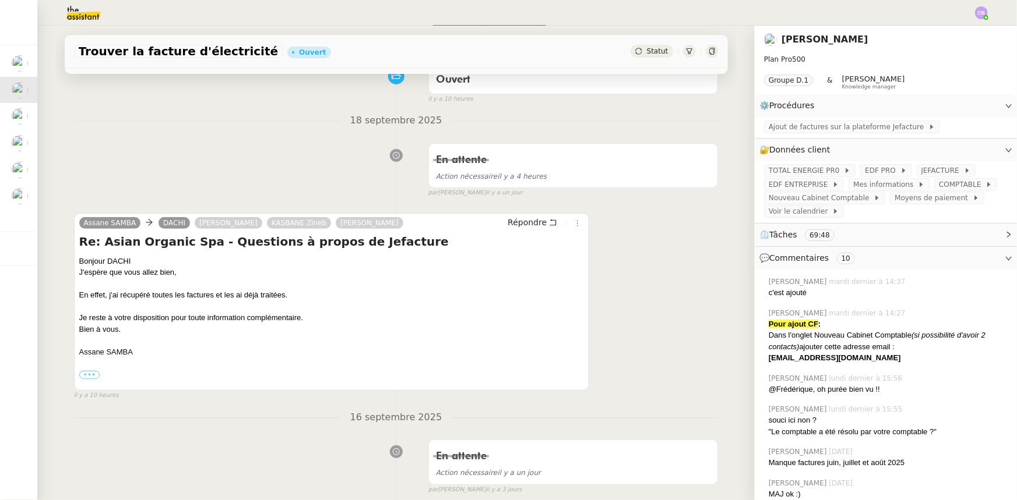
scroll to position [105, 0]
click at [89, 375] on label "•••" at bounding box center [89, 375] width 21 height 8
click at [83, 377] on label "•••" at bounding box center [89, 375] width 21 height 8
click at [0, 0] on input "•••" at bounding box center [0, 0] width 0 height 0
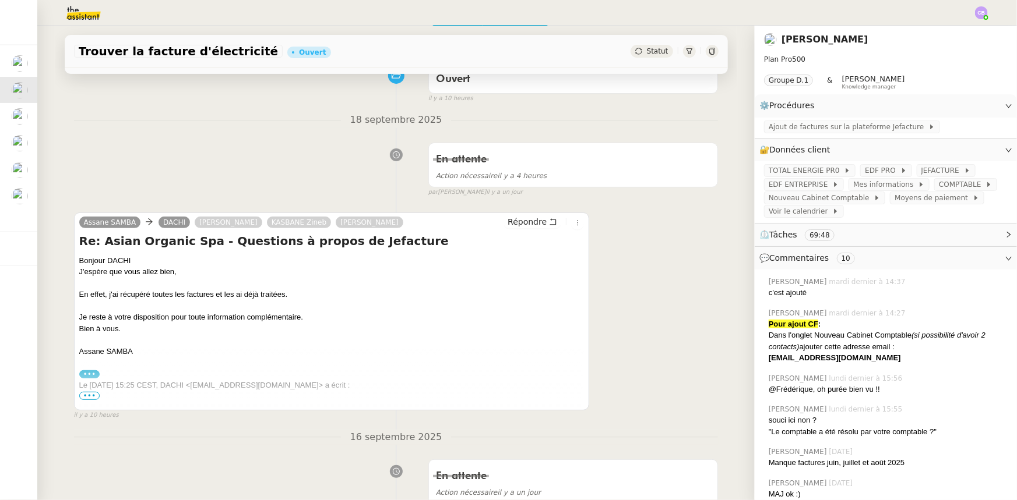
click at [86, 396] on span "•••" at bounding box center [89, 396] width 21 height 8
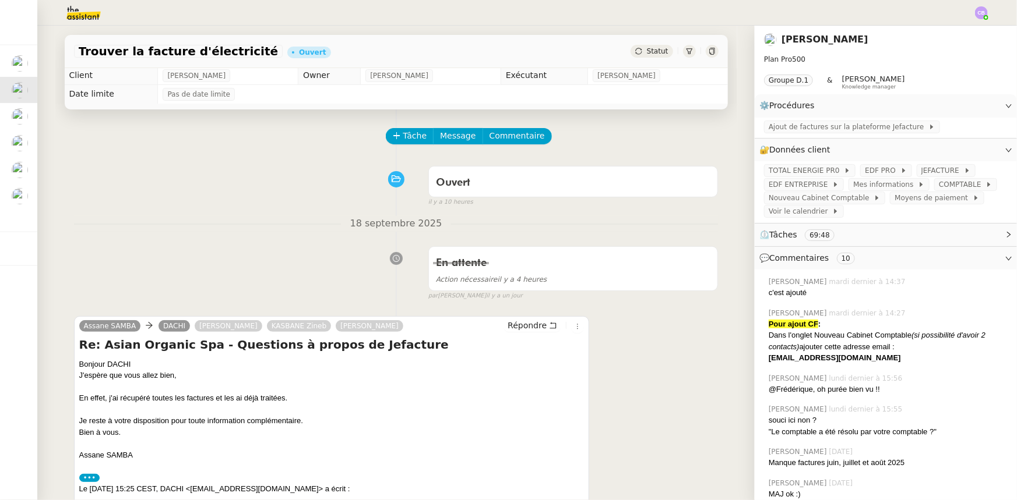
scroll to position [0, 0]
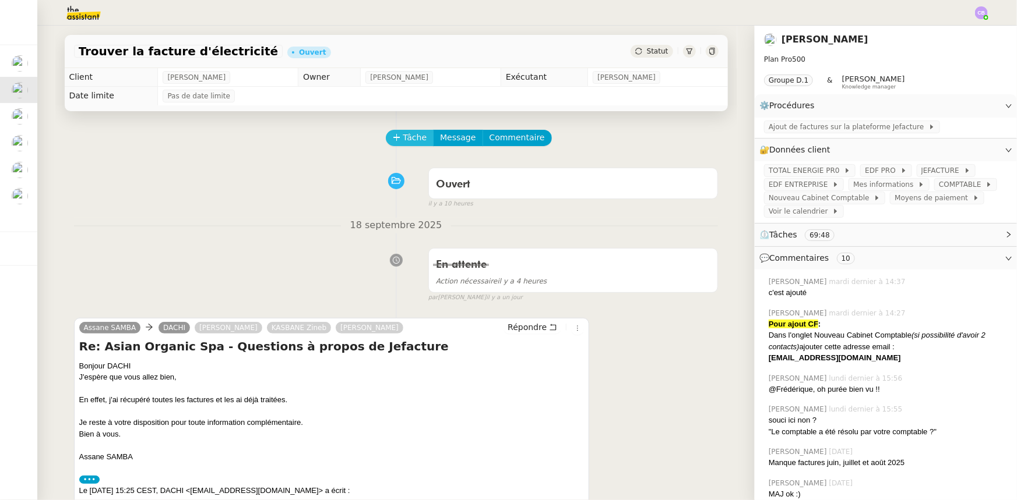
click at [403, 141] on span "Tâche" at bounding box center [415, 137] width 24 height 13
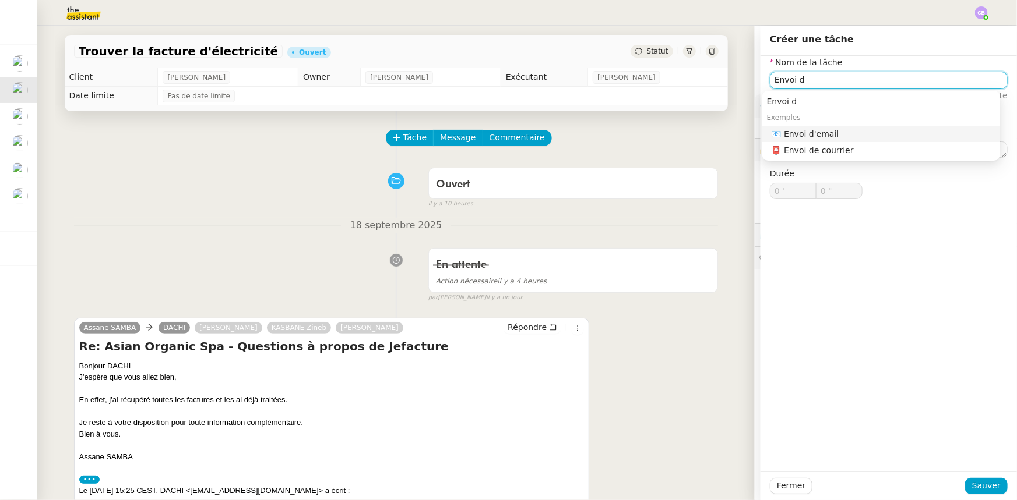
click at [807, 133] on div "📧 Envoi d'email" at bounding box center [883, 134] width 224 height 10
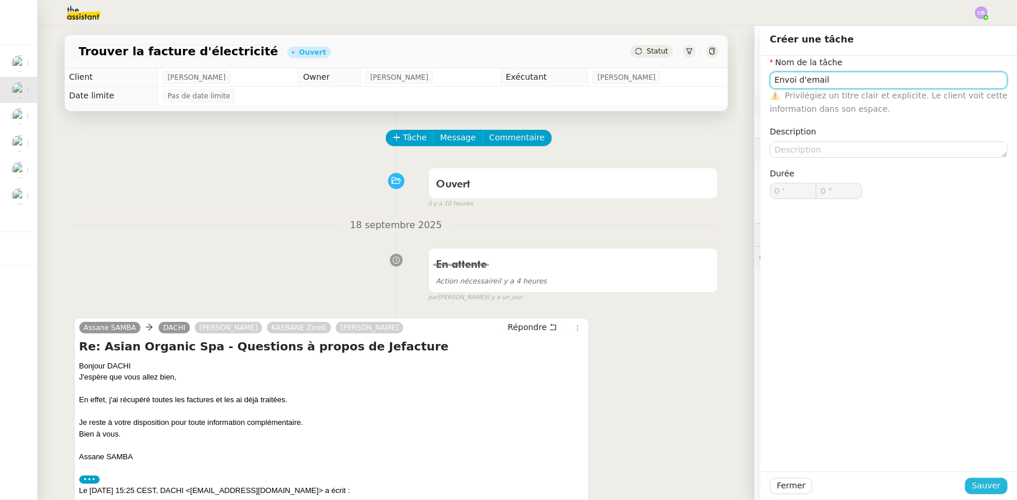
type input "Envoi d'email"
click at [979, 484] on span "Sauver" at bounding box center [986, 485] width 29 height 13
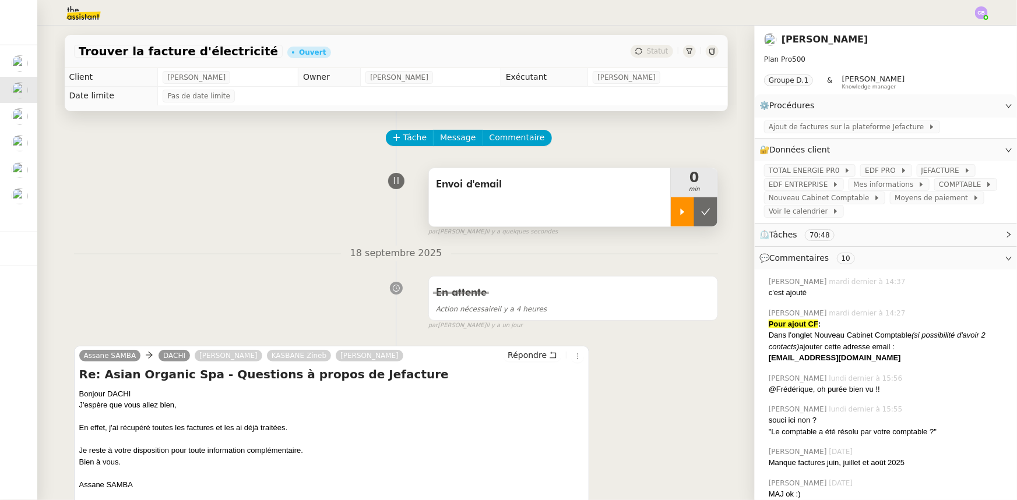
click at [678, 217] on icon at bounding box center [682, 211] width 9 height 9
click at [514, 360] on span "Répondre" at bounding box center [526, 356] width 39 height 12
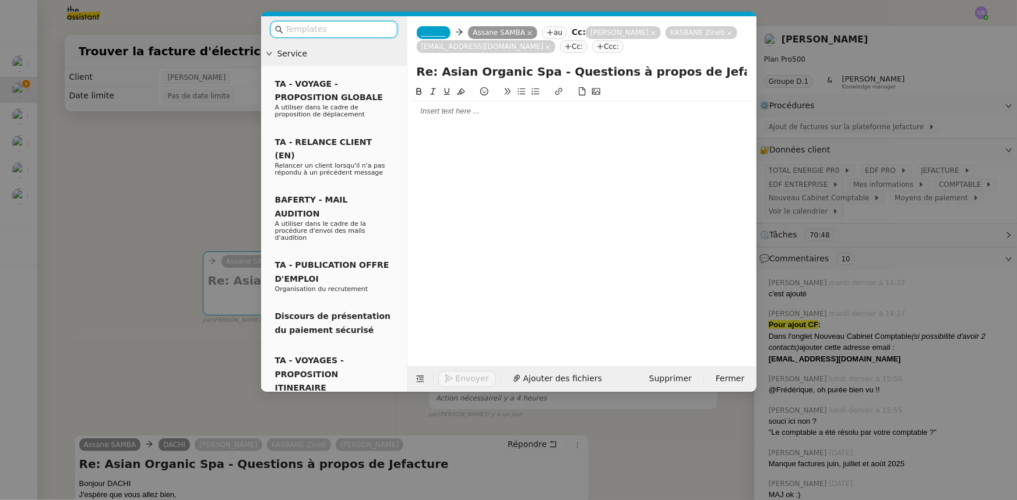
click at [434, 29] on span "_______" at bounding box center [433, 33] width 24 height 8
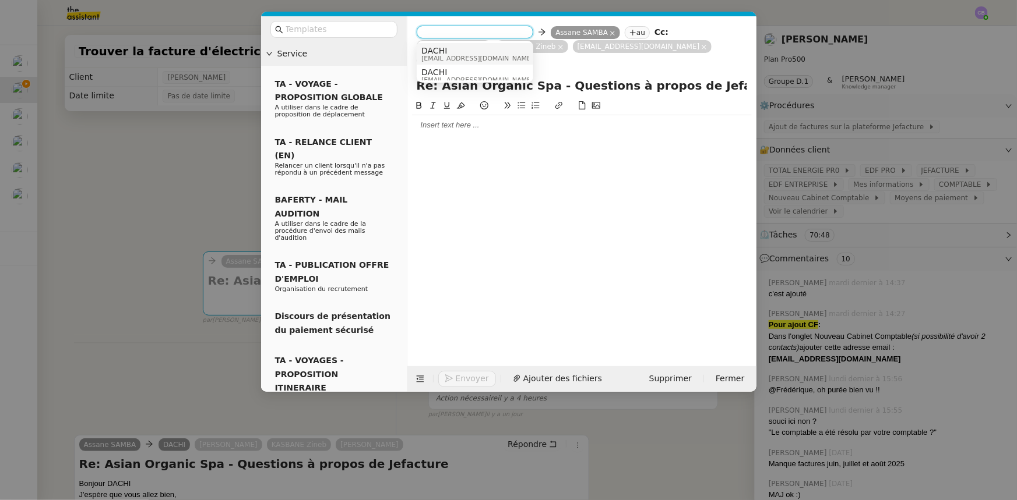
click at [446, 50] on span "DACHI" at bounding box center [477, 50] width 112 height 9
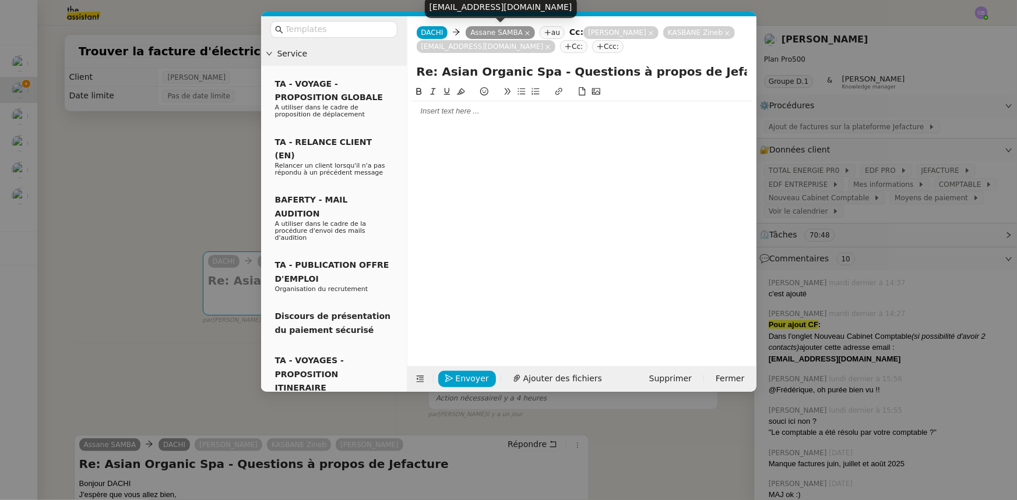
click at [524, 31] on icon at bounding box center [527, 33] width 6 height 6
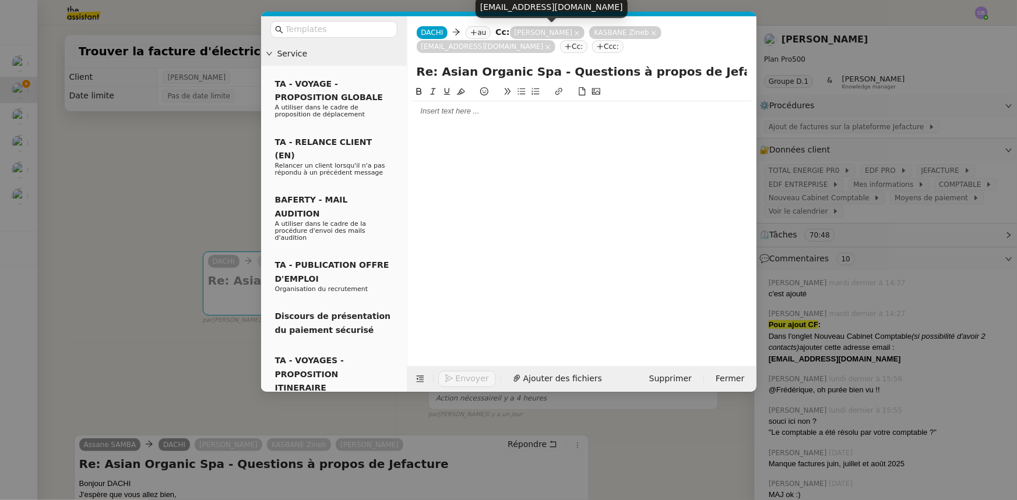
click at [574, 34] on icon at bounding box center [576, 33] width 5 height 5
click at [571, 34] on icon at bounding box center [573, 33] width 5 height 5
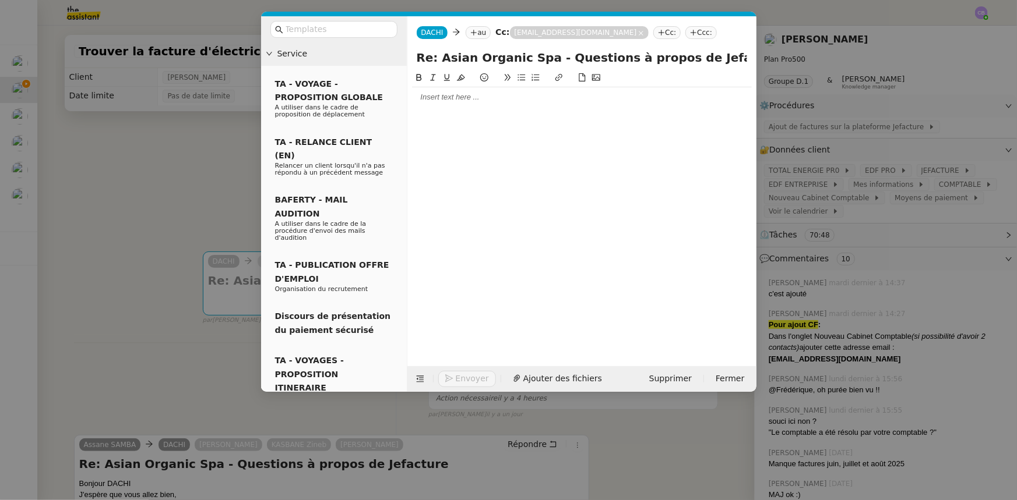
click at [478, 34] on nz-tag "au" at bounding box center [477, 32] width 25 height 13
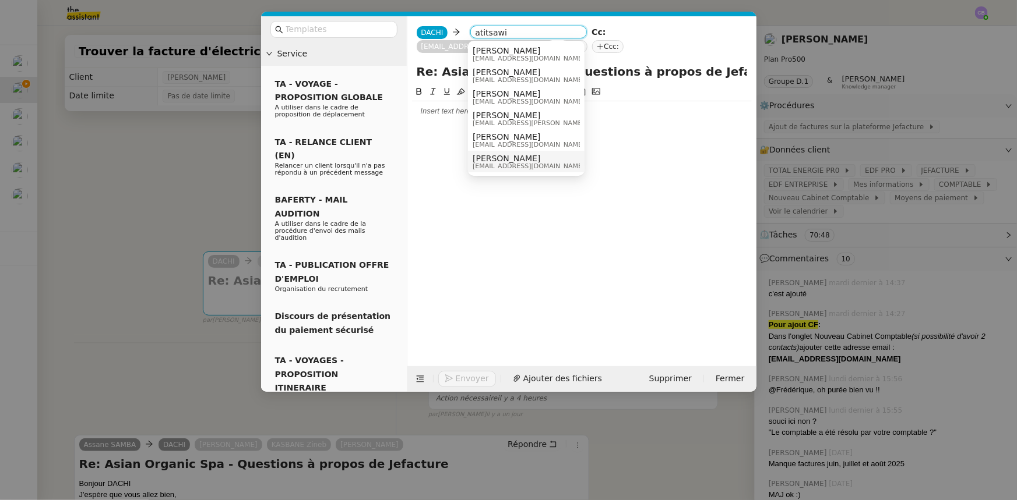
type input "atitsawi"
click at [525, 162] on span "[PERSON_NAME]" at bounding box center [528, 158] width 112 height 9
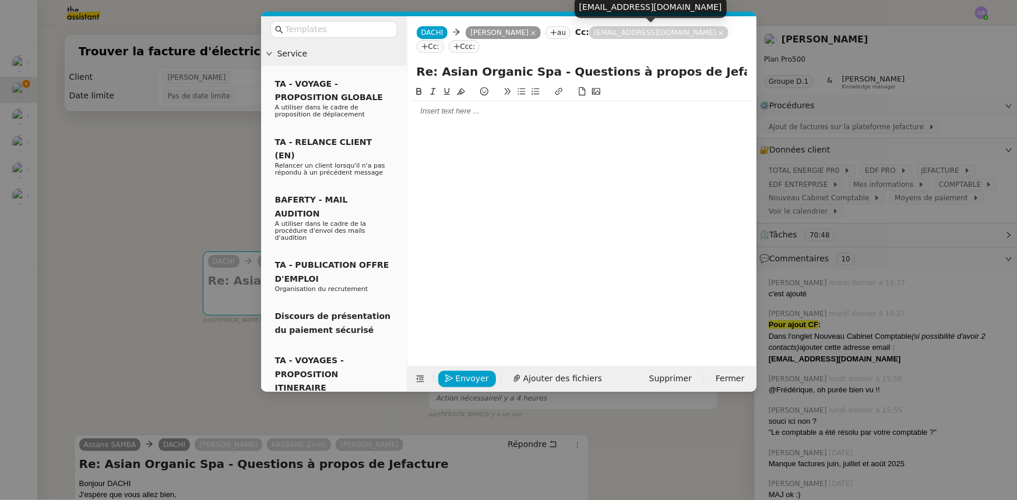
click at [718, 30] on icon at bounding box center [721, 33] width 6 height 6
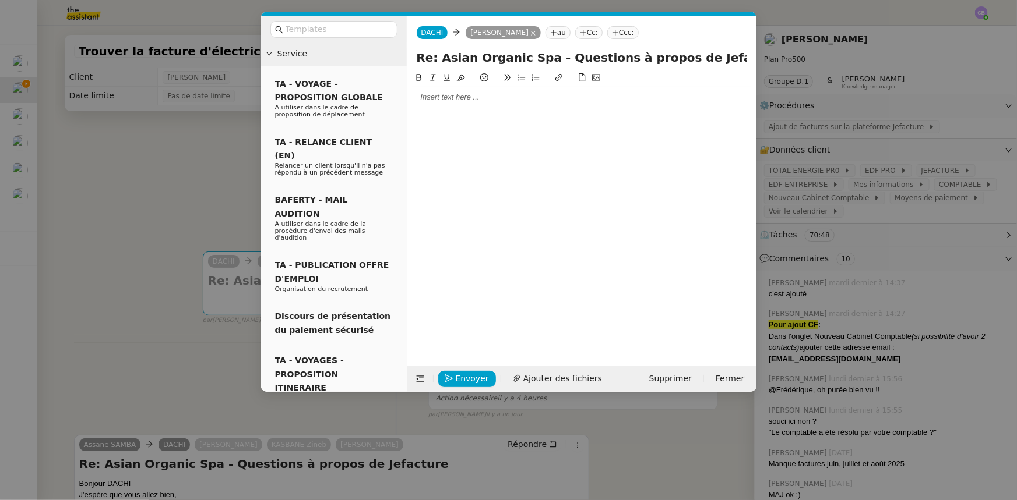
click at [465, 100] on div at bounding box center [582, 97] width 340 height 10
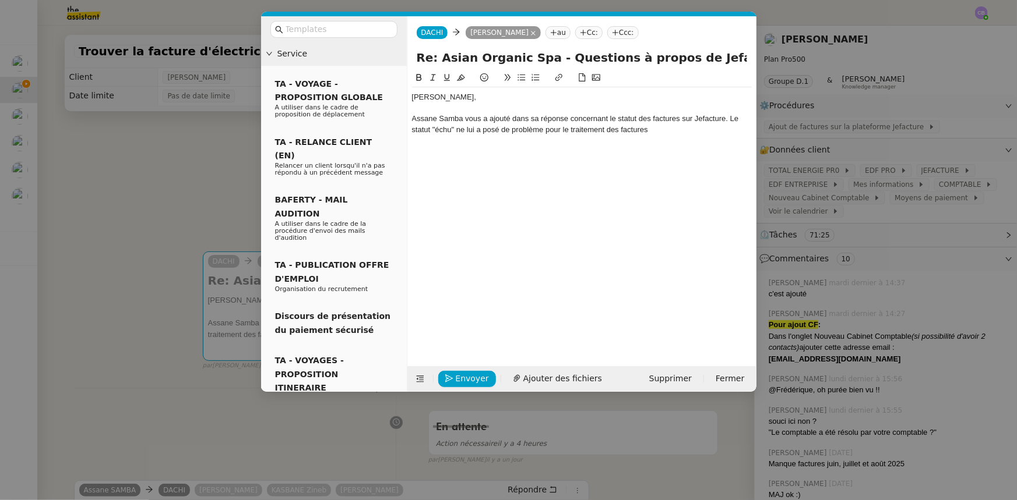
click at [482, 131] on div "Assane Samba vous a ajouté dans sa réponse concernant le statut des factures su…" at bounding box center [582, 125] width 340 height 22
click at [666, 129] on div "Assane Samba vous a ajouté dans sa réponse concernant le statut des factures su…" at bounding box center [582, 125] width 340 height 22
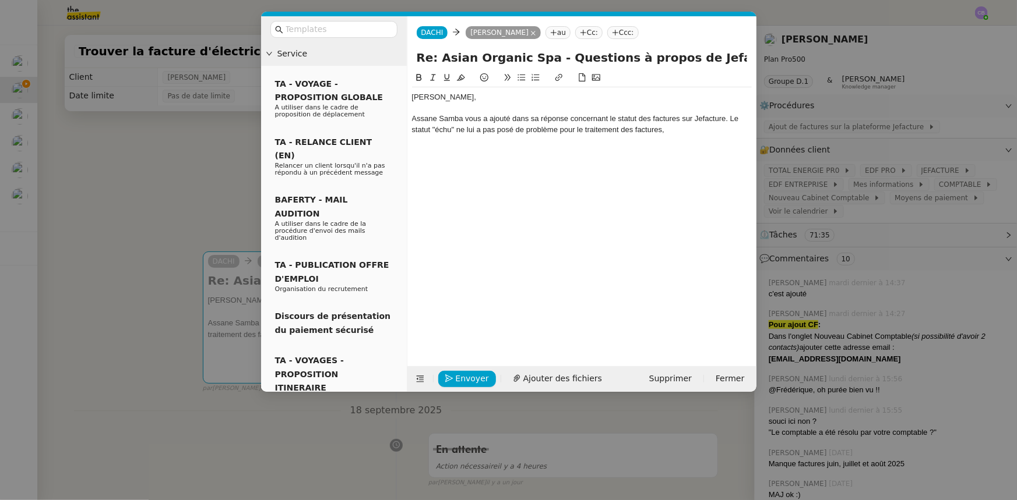
click at [216, 189] on nz-modal-container "Service TA - VOYAGE - PROPOSITION GLOBALE A utiliser dans le cadre de propositi…" at bounding box center [508, 250] width 1017 height 500
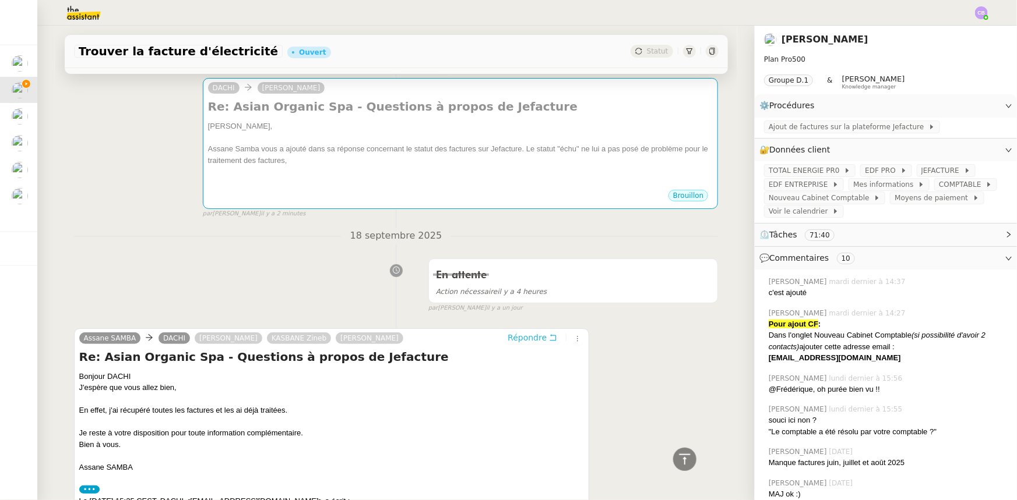
scroll to position [147, 0]
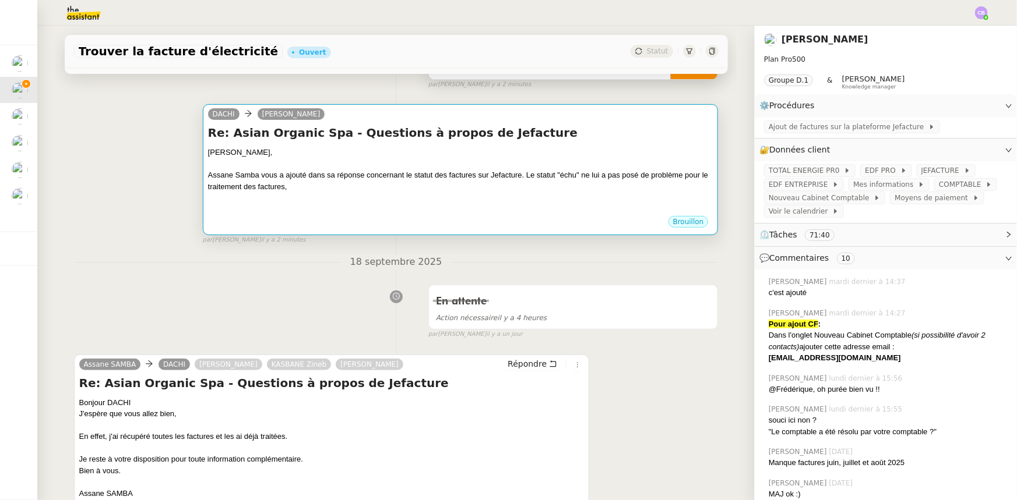
click at [472, 203] on div at bounding box center [460, 198] width 505 height 12
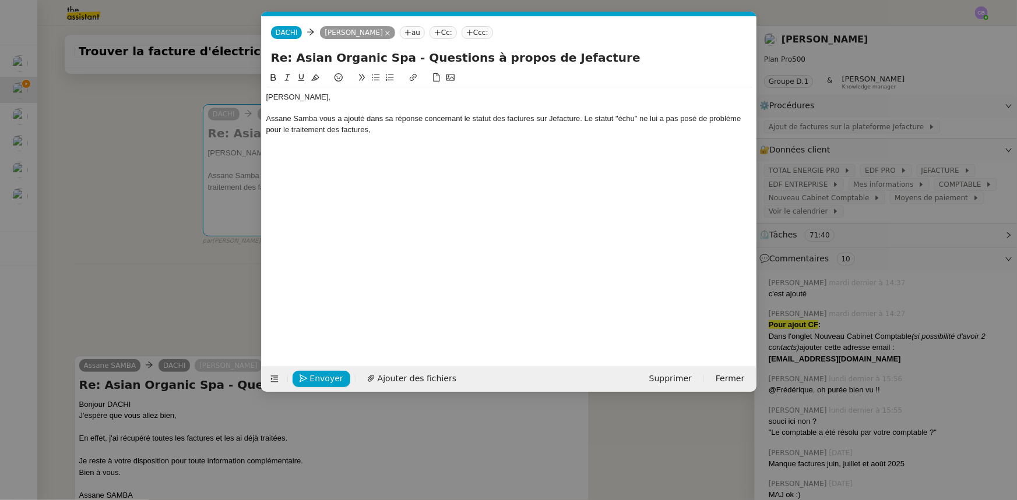
scroll to position [0, 24]
click at [384, 126] on div "Assane Samba vous a ajouté dans sa réponse concernant le statut des factures su…" at bounding box center [508, 125] width 485 height 22
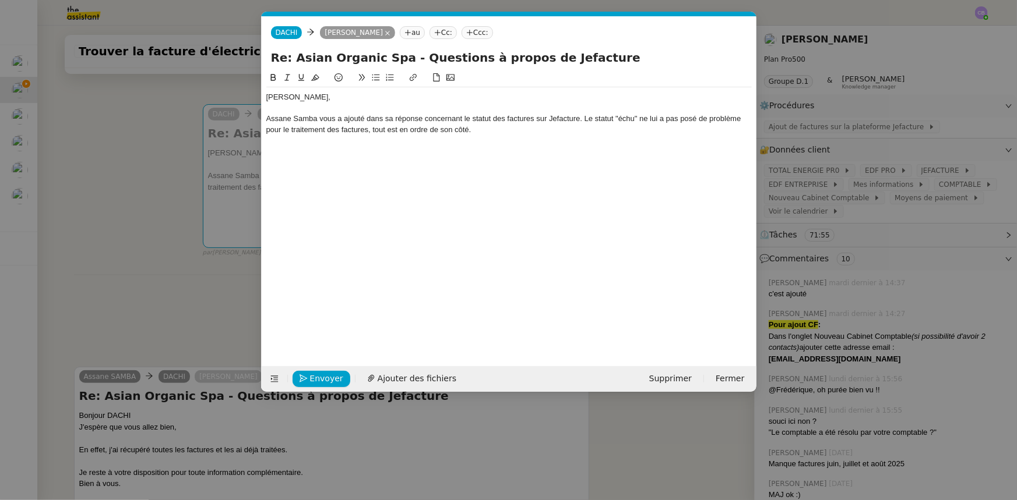
click at [374, 79] on icon at bounding box center [376, 77] width 8 height 8
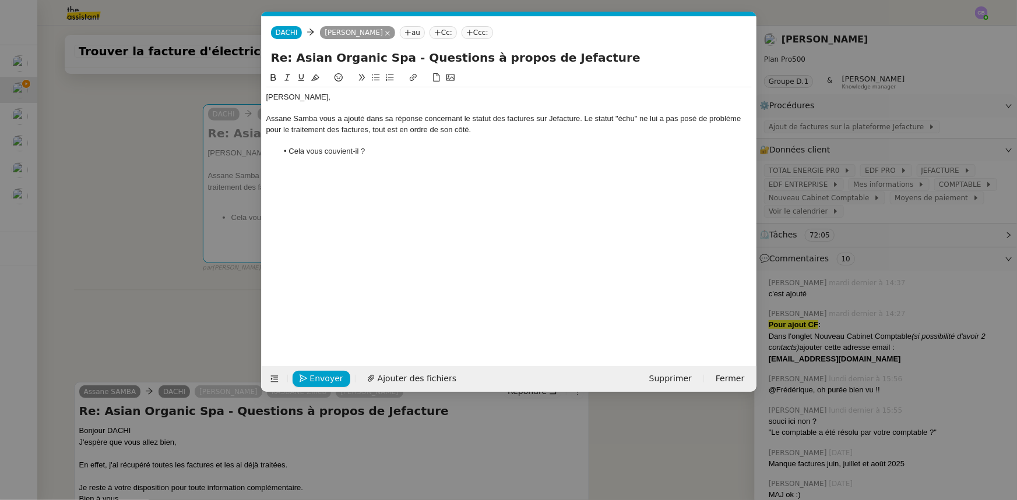
click at [338, 149] on li "Cela vous couvient-il ?" at bounding box center [514, 151] width 474 height 10
click at [374, 151] on li "Cela vous convient-il ?" at bounding box center [514, 151] width 474 height 10
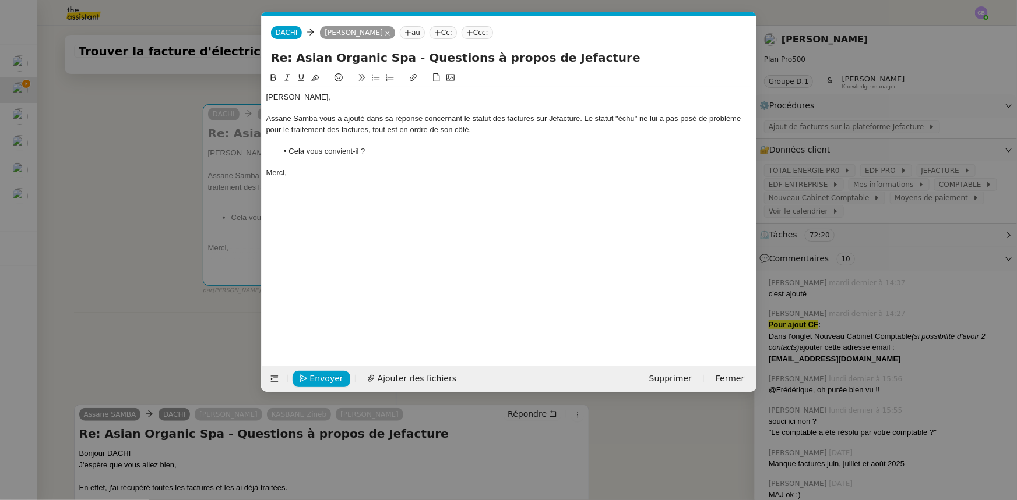
drag, startPoint x: 584, startPoint y: 118, endPoint x: 587, endPoint y: 128, distance: 9.8
click at [584, 118] on div "Assane Samba vous a ajouté dans sa réponse concernant le statut des factures su…" at bounding box center [508, 125] width 485 height 22
click at [153, 210] on nz-modal-container "Service TA - VOYAGE - PROPOSITION GLOBALE A utiliser dans le cadre de propositi…" at bounding box center [508, 250] width 1017 height 500
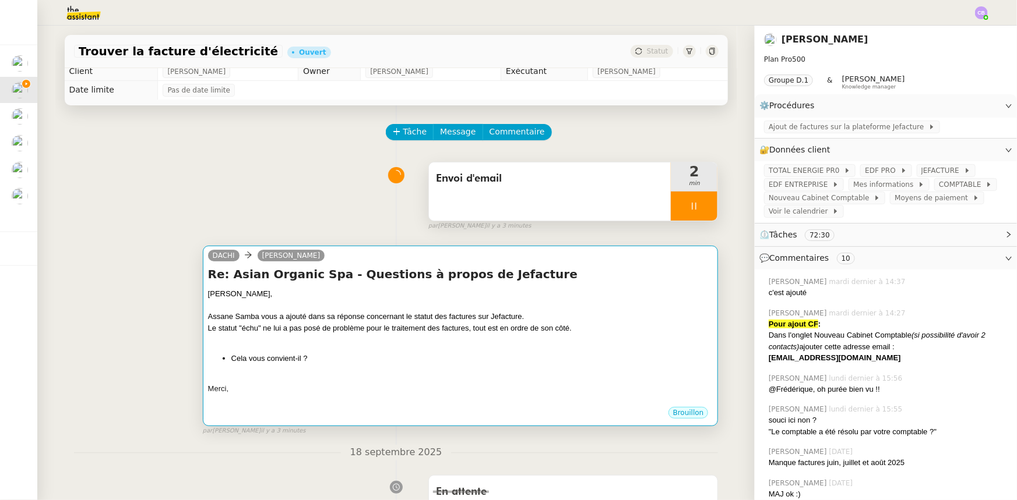
scroll to position [0, 0]
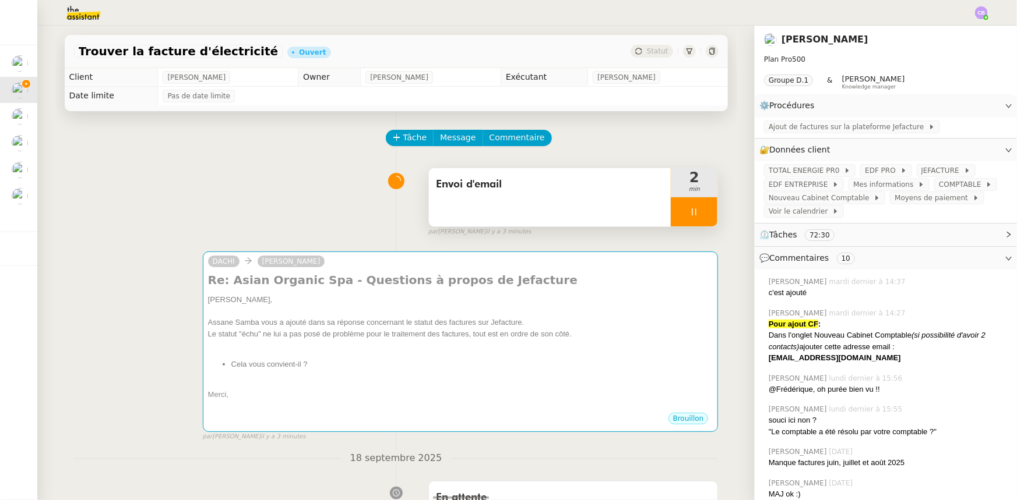
click at [671, 207] on div at bounding box center [694, 211] width 47 height 29
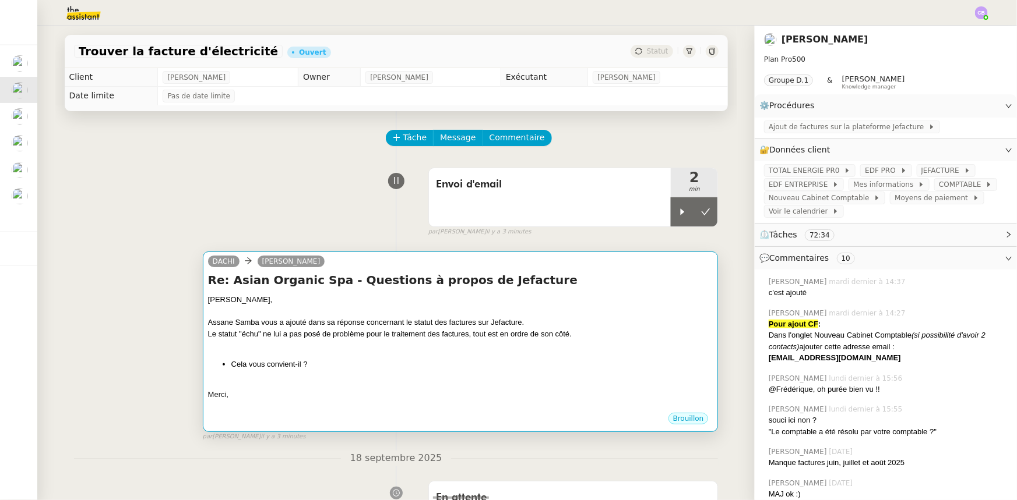
click at [411, 345] on div at bounding box center [460, 346] width 505 height 12
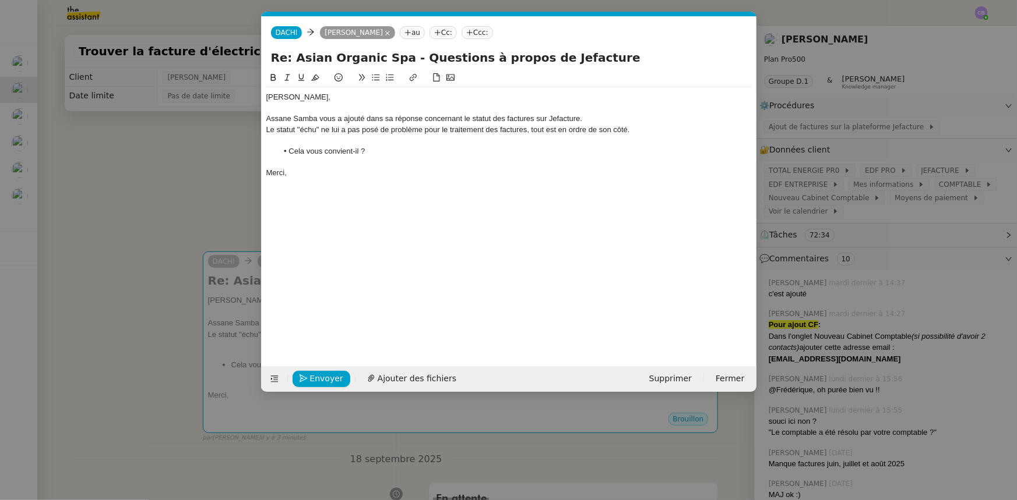
scroll to position [0, 24]
click at [328, 376] on span "Envoyer" at bounding box center [326, 378] width 33 height 13
click at [379, 154] on li "Cela vous convient-il ?" at bounding box center [514, 151] width 474 height 10
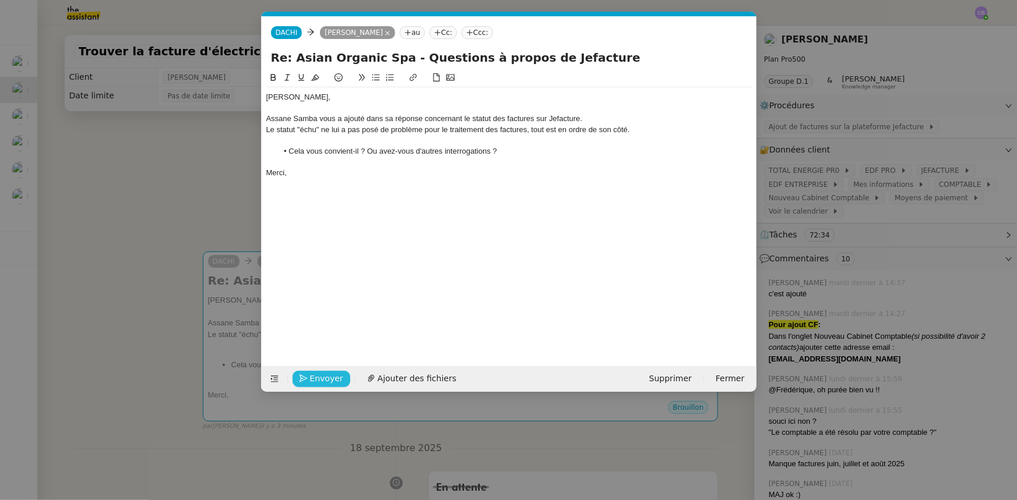
click at [226, 160] on nz-modal-container "Service TA - VOYAGE - PROPOSITION GLOBALE A utiliser dans le cadre de propositi…" at bounding box center [508, 250] width 1017 height 500
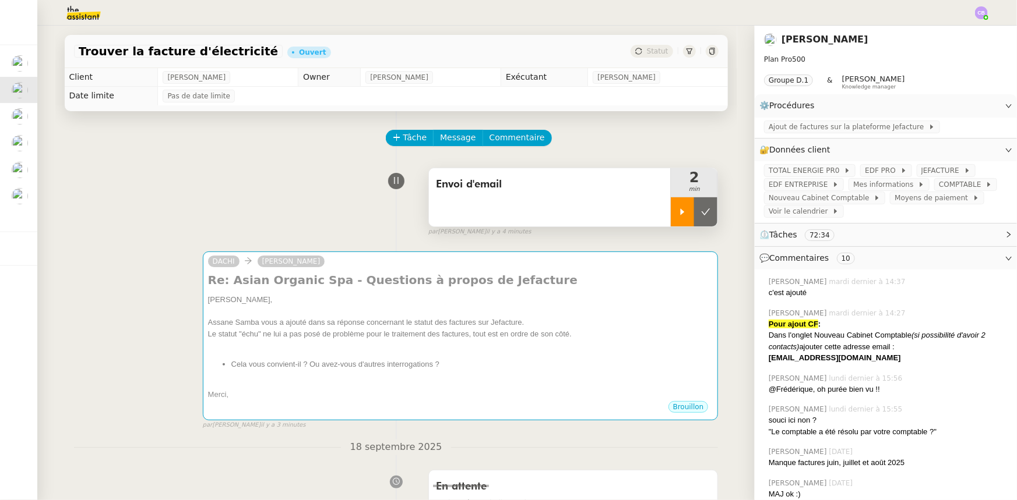
click at [678, 211] on icon at bounding box center [682, 211] width 9 height 9
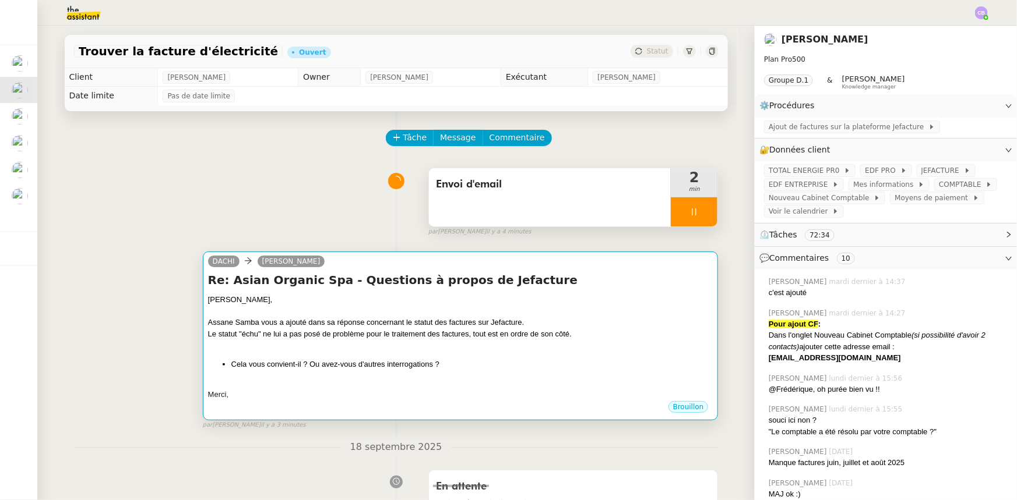
click at [591, 350] on div at bounding box center [460, 346] width 505 height 12
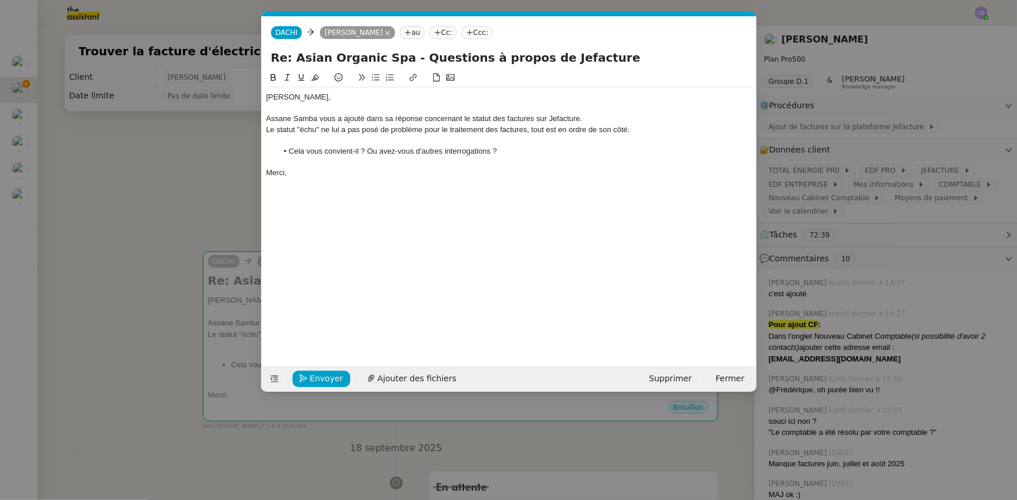
click at [525, 157] on div at bounding box center [508, 162] width 485 height 10
click at [374, 150] on li "Cela vous convient-il ? Ou avez-vous d'autres interrogations ?" at bounding box center [514, 151] width 474 height 10
click at [0, 0] on lt-em "Où" at bounding box center [0, 0] width 0 height 0
click at [521, 151] on li "Cela vous convient-il ? Où avez-vous d'autres interrogations ?" at bounding box center [514, 151] width 474 height 10
click at [332, 377] on span "Envoyer" at bounding box center [326, 378] width 33 height 13
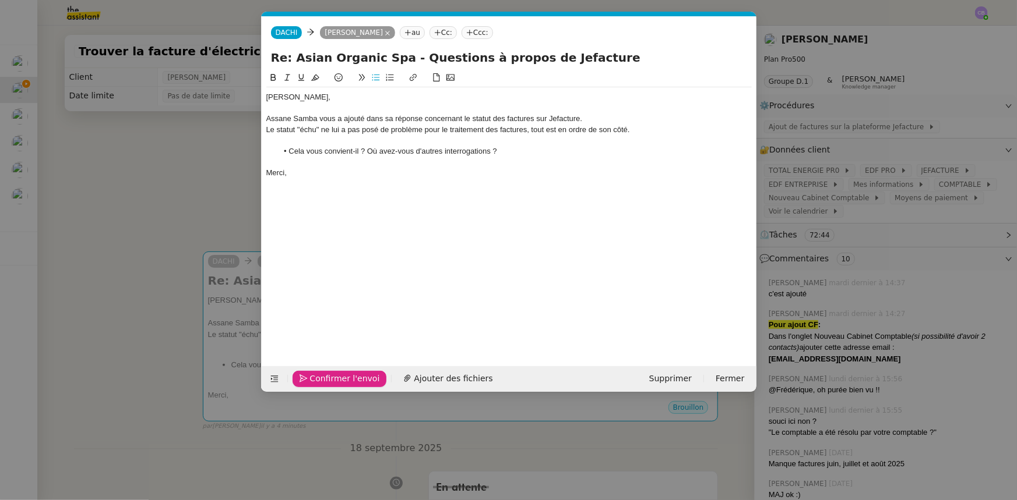
click at [332, 377] on span "Confirmer l'envoi" at bounding box center [345, 378] width 70 height 13
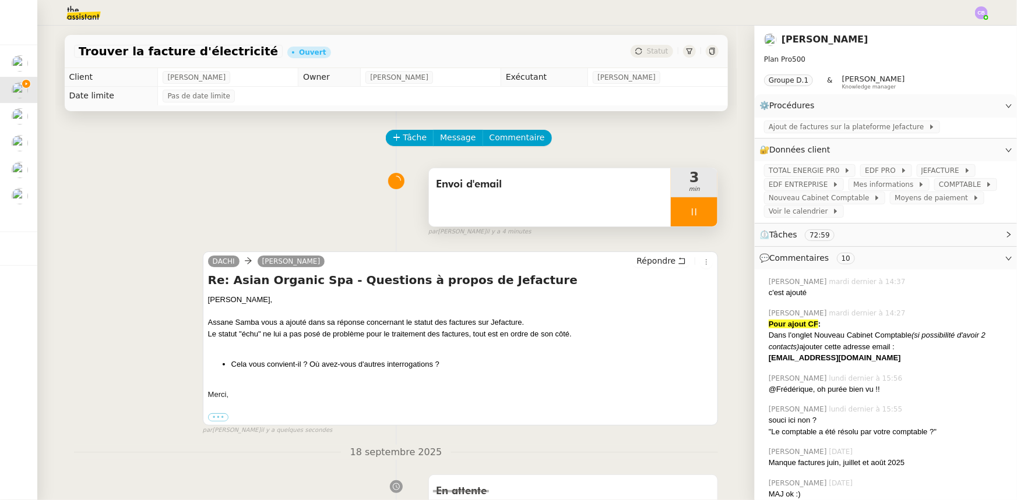
click at [671, 206] on div at bounding box center [694, 211] width 47 height 29
click at [701, 214] on icon at bounding box center [705, 212] width 9 height 6
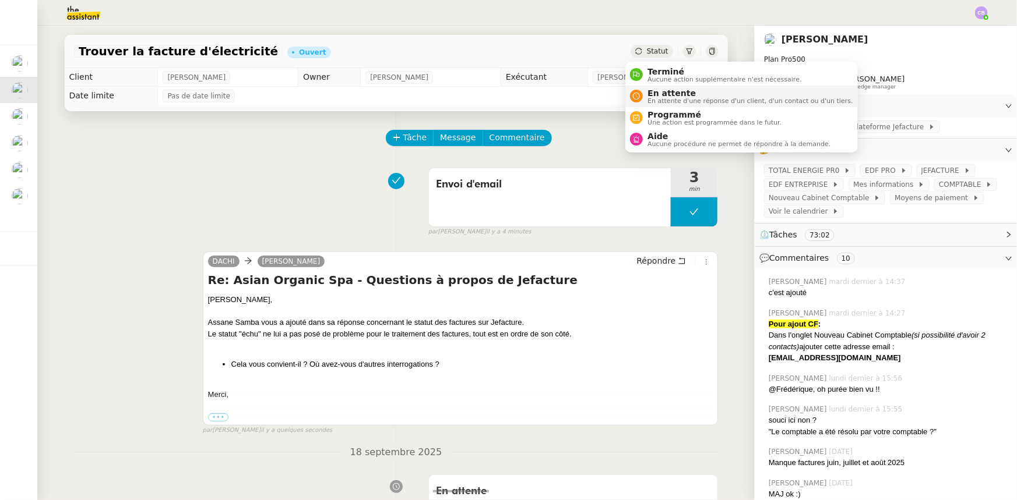
click at [659, 98] on span "En attente d'une réponse d'un client, d'un contact ou d'un tiers." at bounding box center [749, 101] width 205 height 6
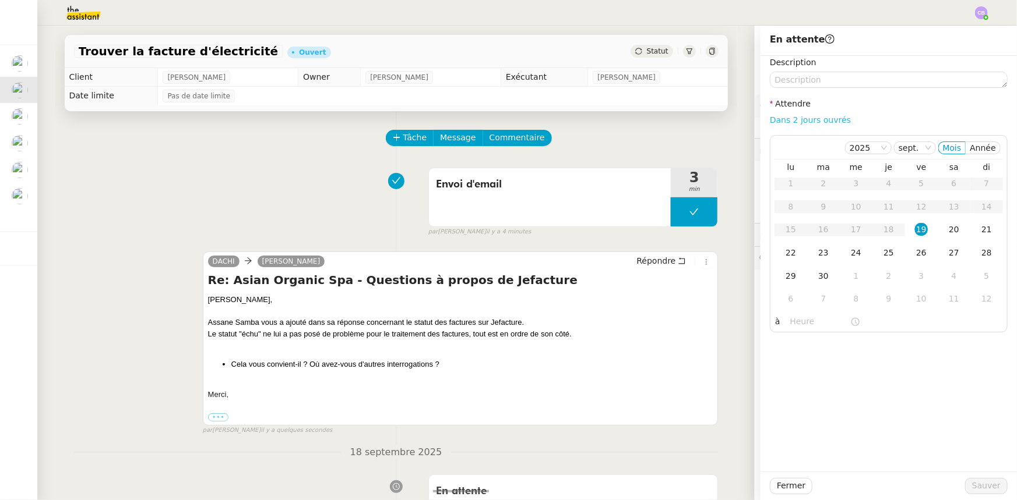
click at [770, 121] on link "Dans 2 jours ouvrés" at bounding box center [810, 119] width 81 height 9
type input "07:00"
click at [975, 488] on span "Sauver" at bounding box center [986, 485] width 29 height 13
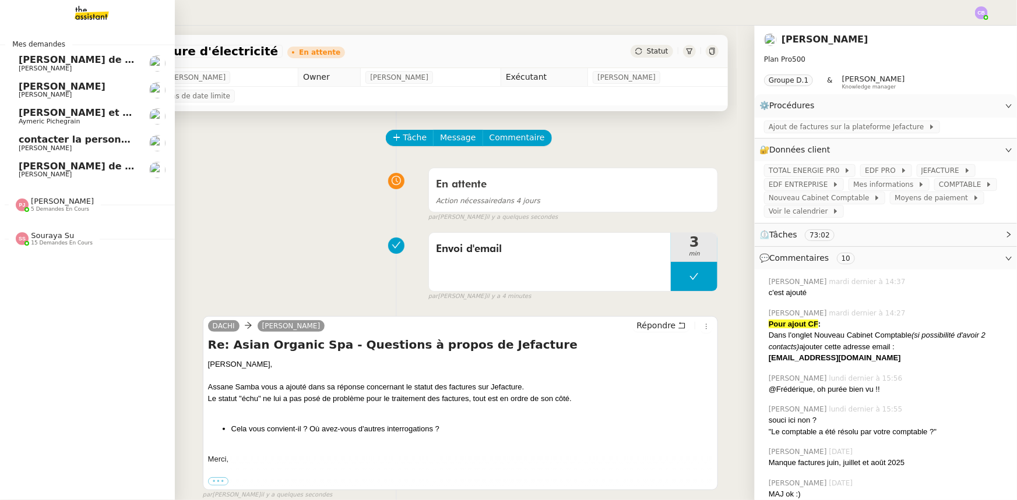
click at [31, 169] on span "[PERSON_NAME] de suivi [PERSON_NAME] DECORATION" at bounding box center [165, 166] width 292 height 11
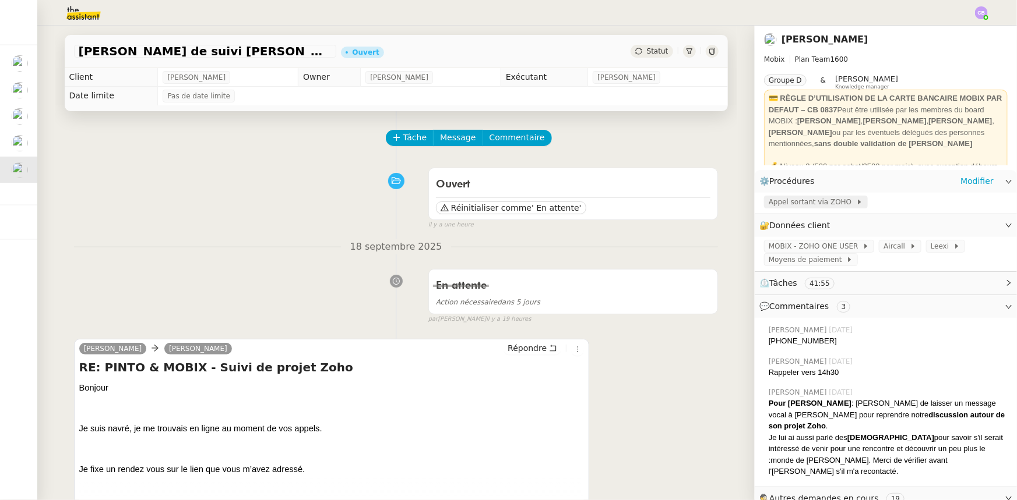
click at [782, 204] on span "Appel sortant via ZOHO" at bounding box center [811, 202] width 87 height 12
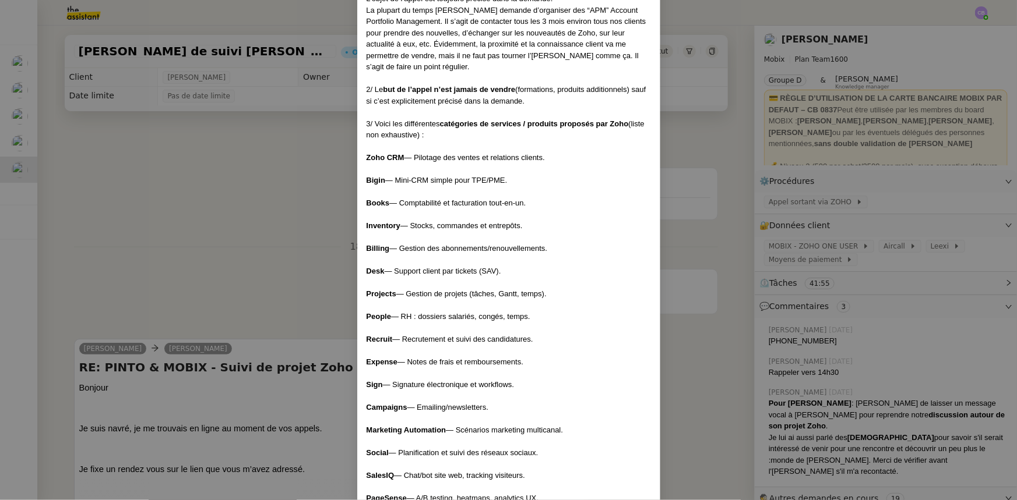
scroll to position [2436, 0]
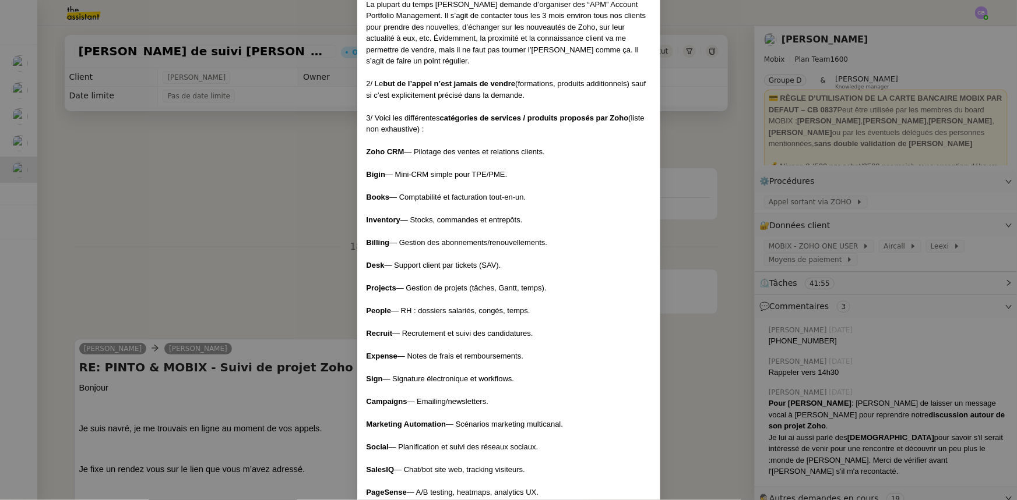
click at [278, 295] on nz-modal-container "Créé le [DATE] MAJ le [DATE] Contexte : Cette procédure s’applique lors du trai…" at bounding box center [508, 250] width 1017 height 500
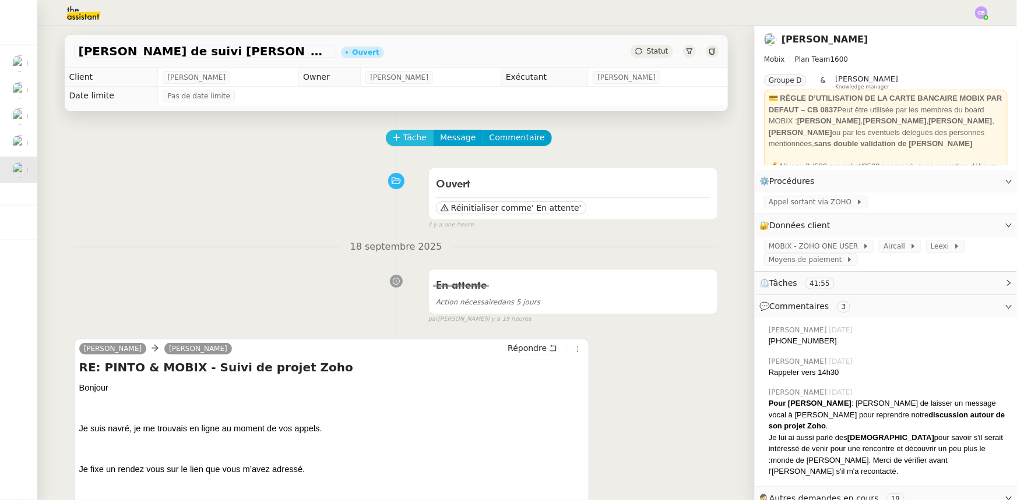
click at [403, 140] on span "Tâche" at bounding box center [415, 137] width 24 height 13
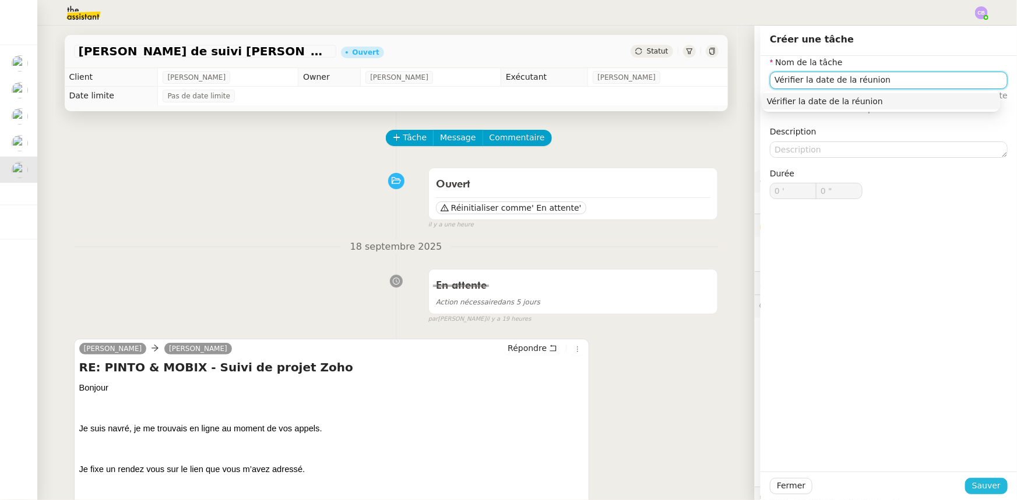
type input "Vérifier la date de la réunion"
click at [972, 482] on span "Sauver" at bounding box center [986, 485] width 29 height 13
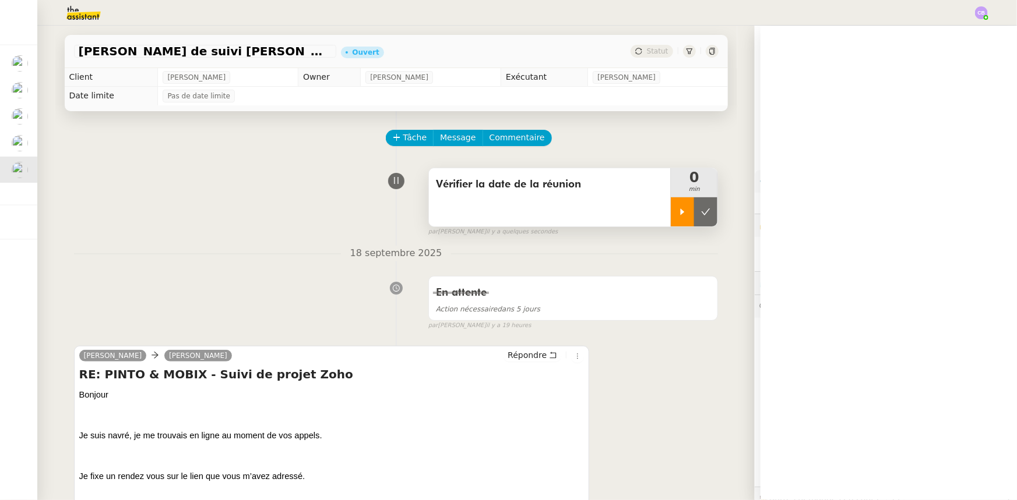
click at [671, 219] on div at bounding box center [682, 211] width 23 height 29
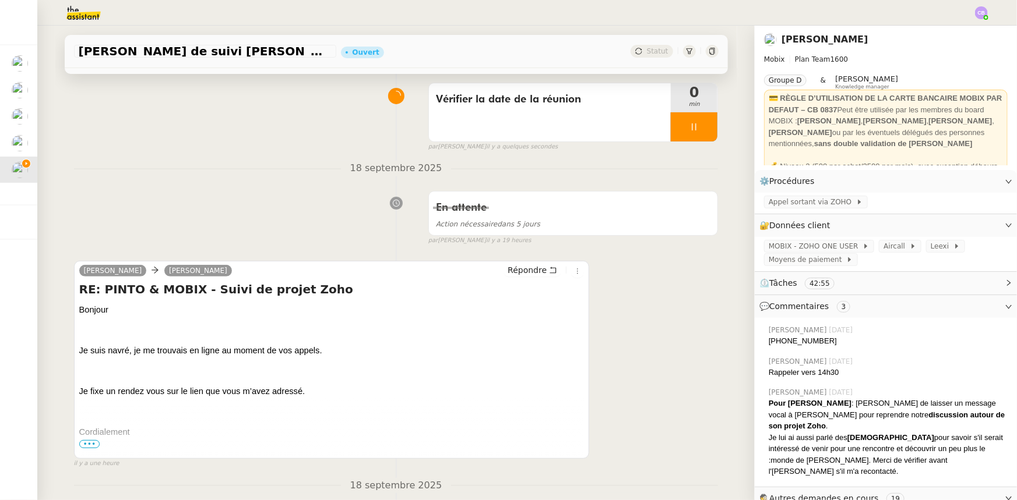
scroll to position [105, 0]
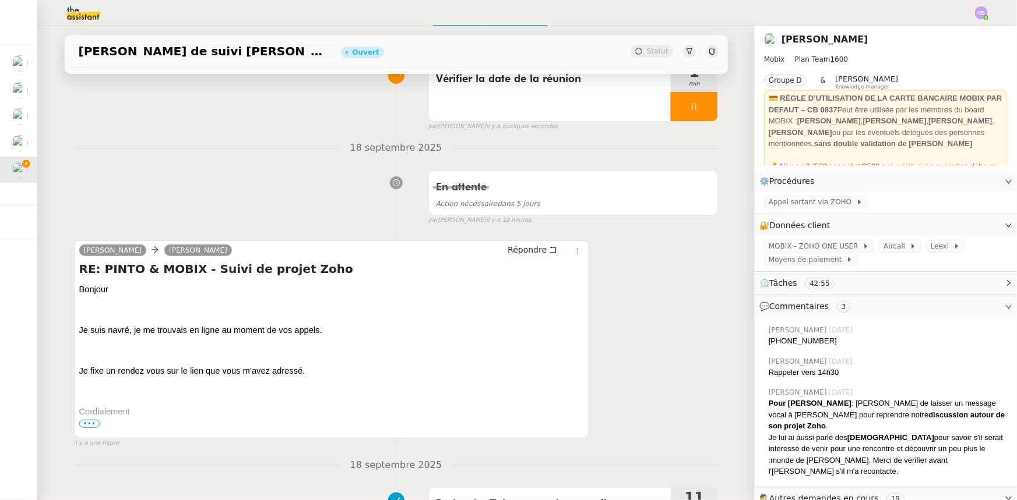
click at [91, 425] on span "•••" at bounding box center [89, 424] width 21 height 8
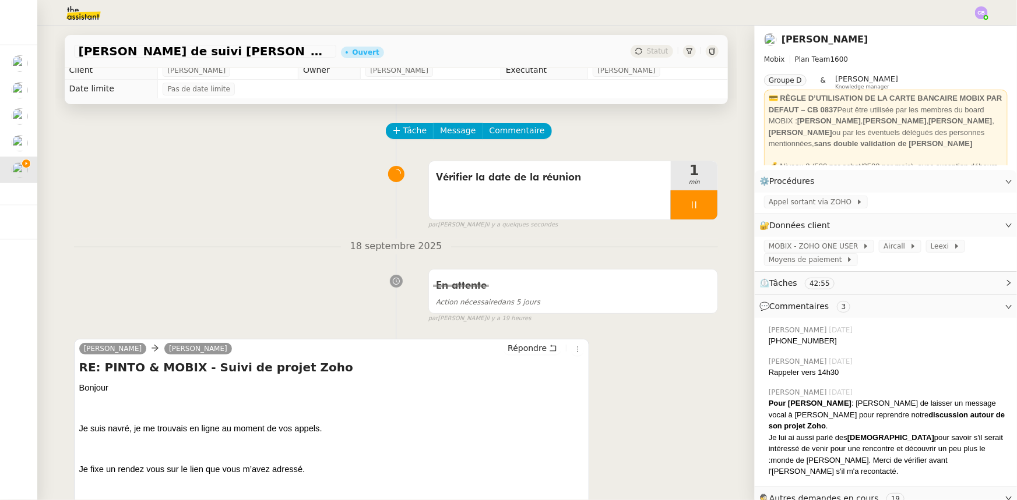
scroll to position [0, 0]
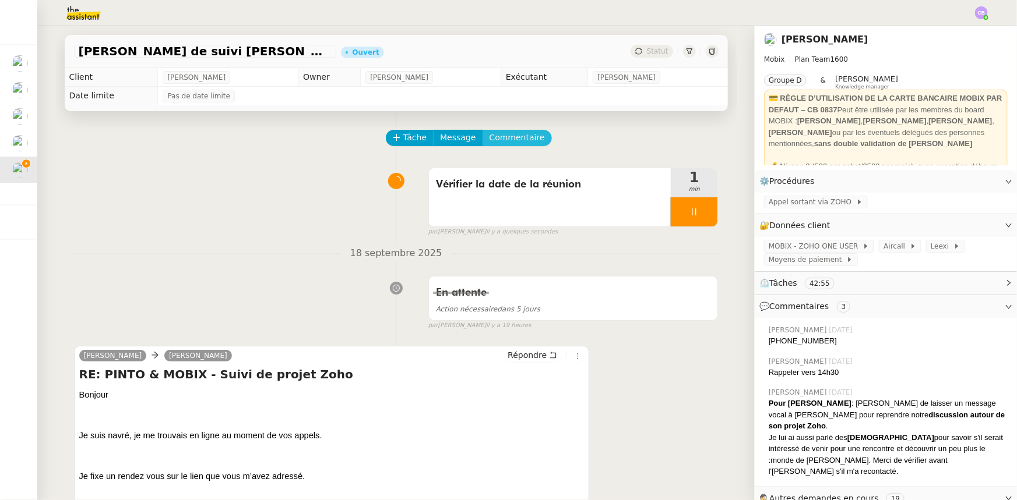
click at [511, 137] on span "Commentaire" at bounding box center [516, 137] width 55 height 13
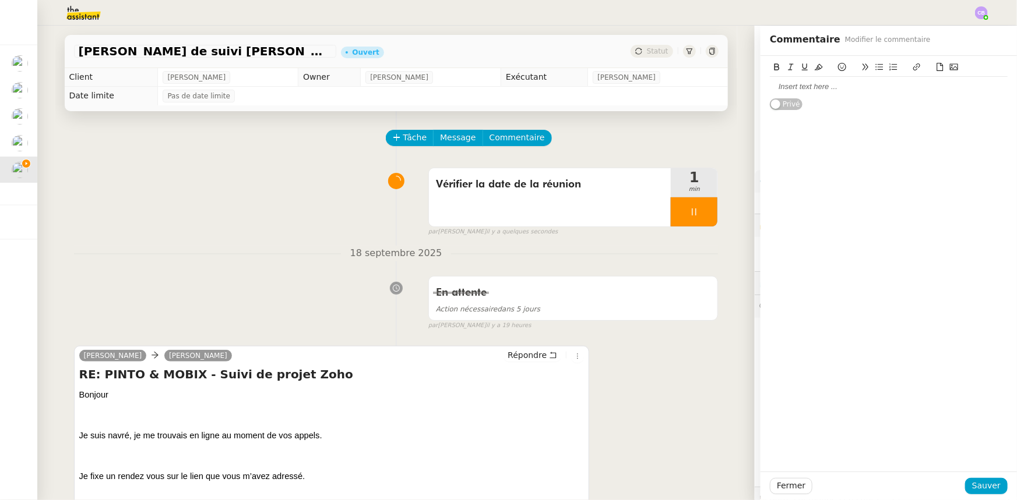
click at [817, 87] on div at bounding box center [889, 87] width 238 height 10
click at [870, 86] on div "[PERSON_NAME] avec [PERSON_NAME] 29/09 à10:40" at bounding box center [889, 87] width 238 height 10
click at [979, 489] on span "Sauver" at bounding box center [986, 485] width 29 height 13
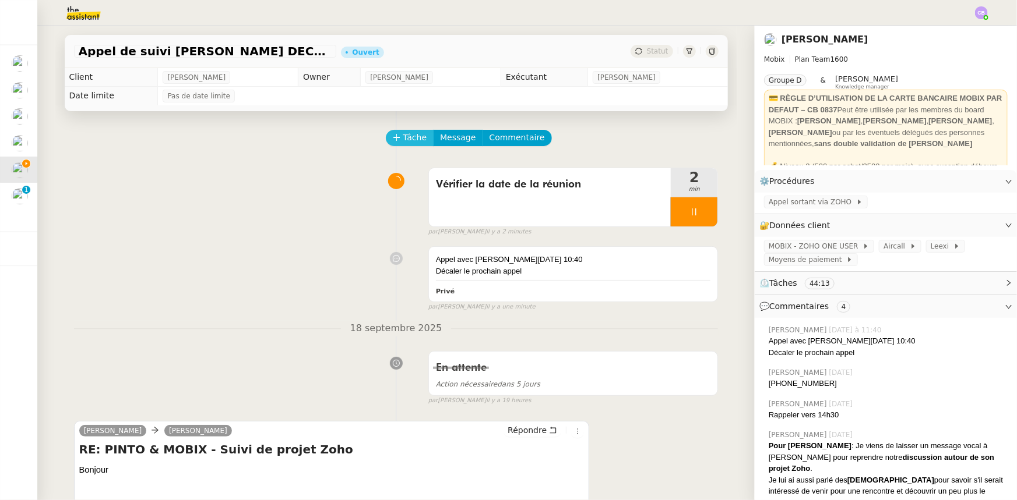
click at [404, 141] on span "Tâche" at bounding box center [415, 137] width 24 height 13
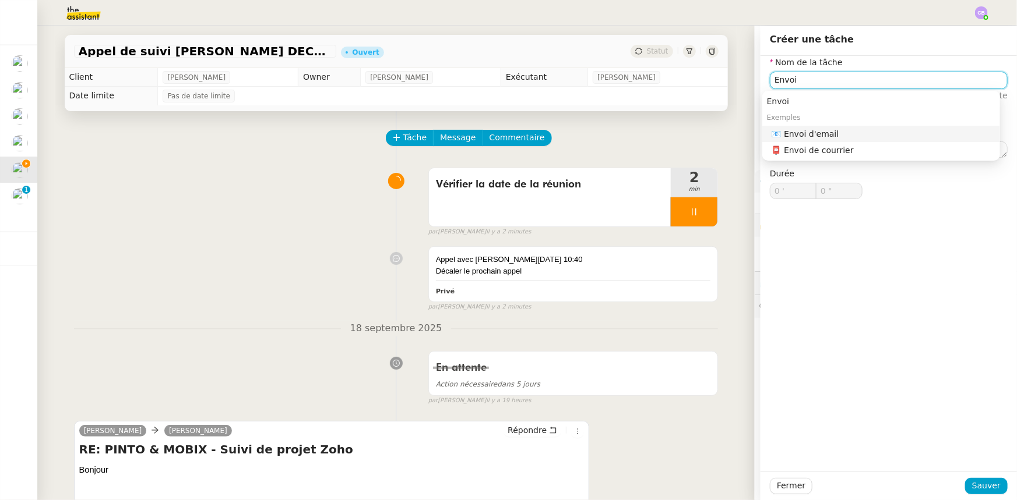
click at [817, 135] on div "📧 Envoi d'email" at bounding box center [883, 134] width 224 height 10
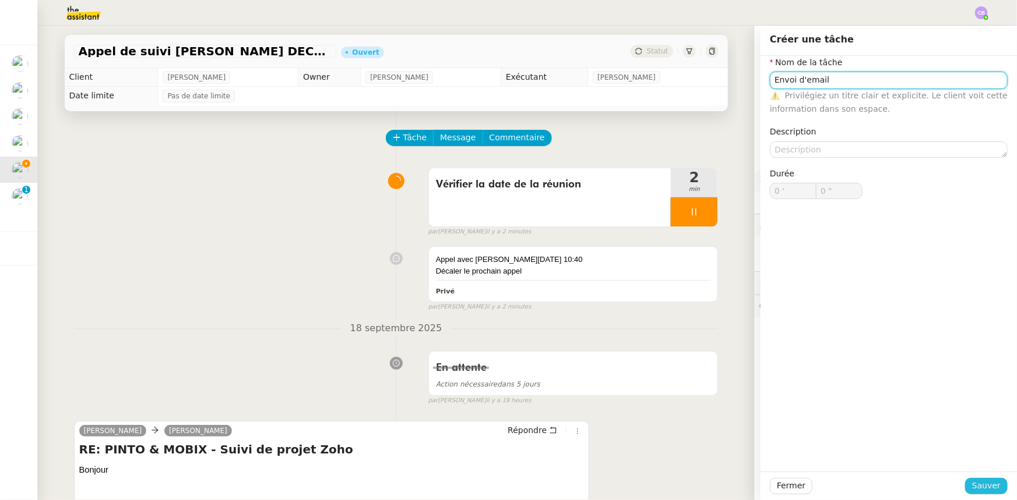
type input "Envoi d'email"
click at [987, 485] on span "Sauver" at bounding box center [986, 485] width 29 height 13
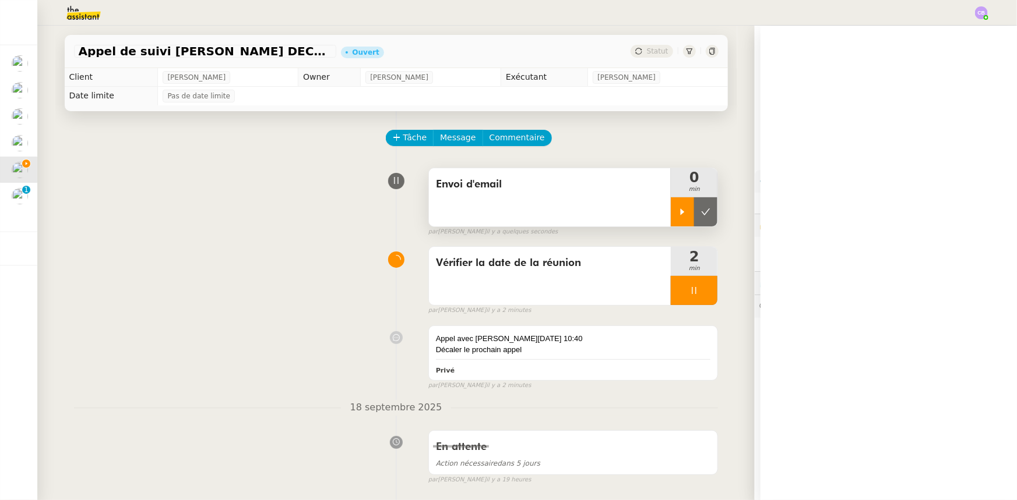
click at [671, 218] on div at bounding box center [682, 211] width 23 height 29
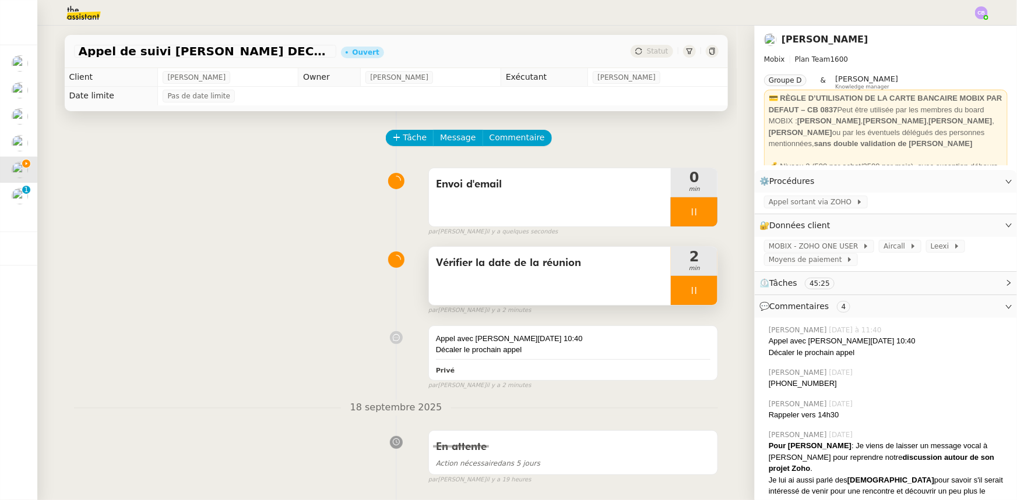
click at [671, 295] on div at bounding box center [694, 290] width 47 height 29
click at [701, 295] on icon at bounding box center [705, 290] width 9 height 9
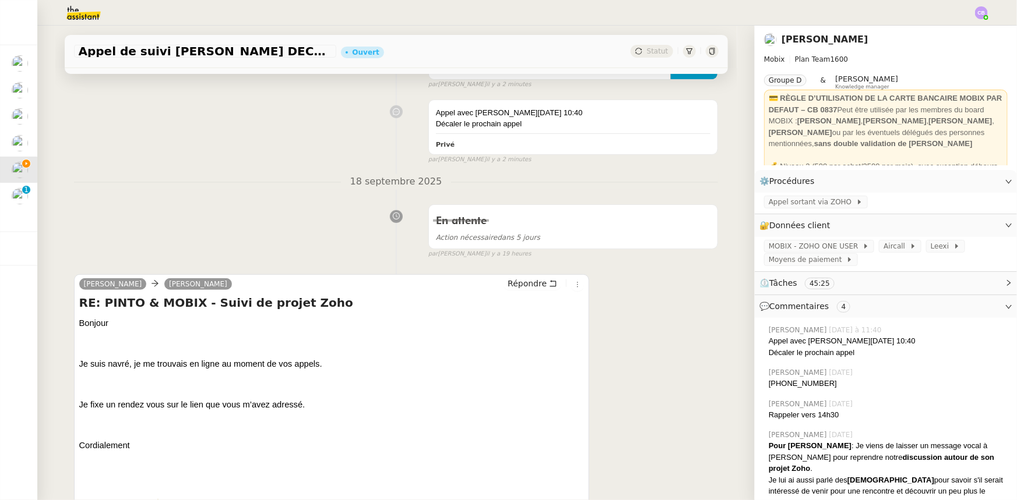
scroll to position [264, 0]
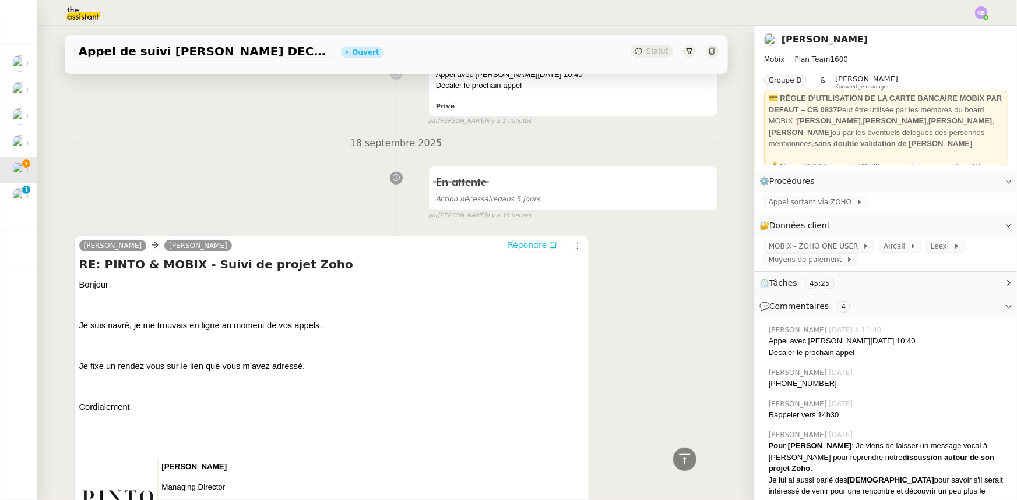
click at [515, 248] on span "Répondre" at bounding box center [526, 245] width 39 height 12
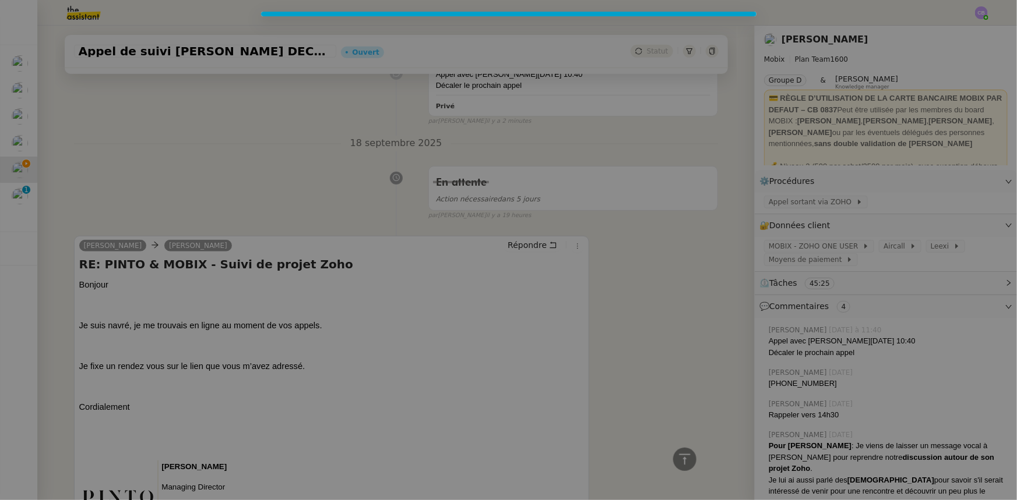
scroll to position [354, 0]
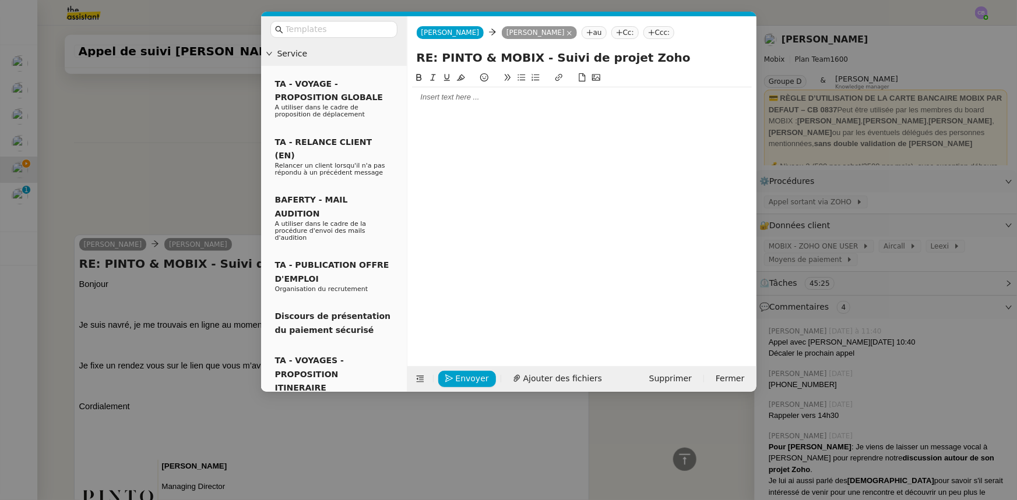
click at [471, 100] on div at bounding box center [582, 97] width 340 height 10
drag, startPoint x: 471, startPoint y: 121, endPoint x: 412, endPoint y: 118, distance: 59.5
click at [412, 118] on div "Aucun problème" at bounding box center [582, 119] width 340 height 10
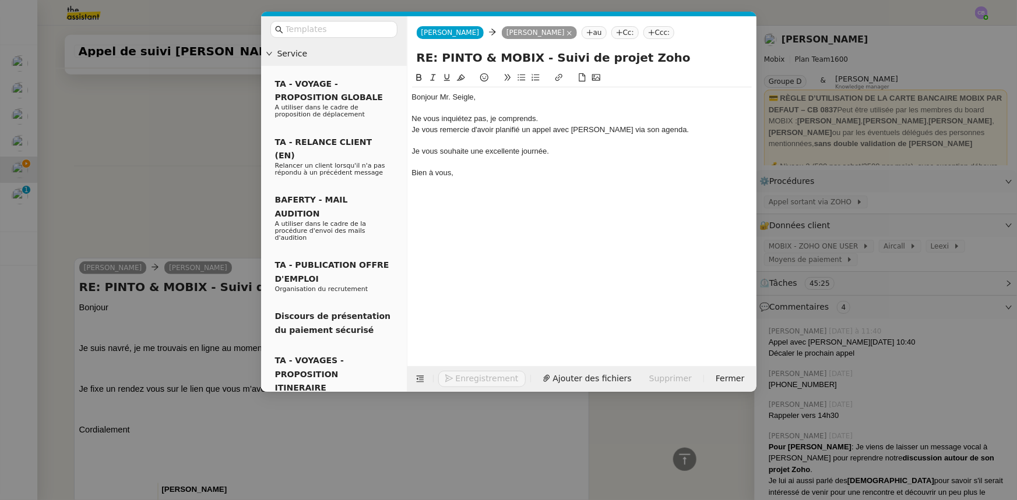
scroll to position [444, 0]
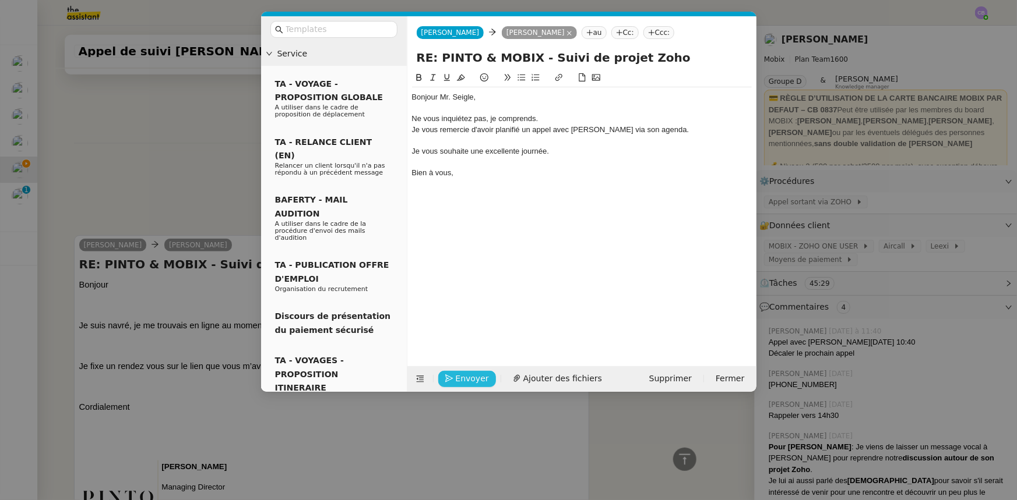
click at [471, 380] on span "Envoyer" at bounding box center [472, 378] width 33 height 13
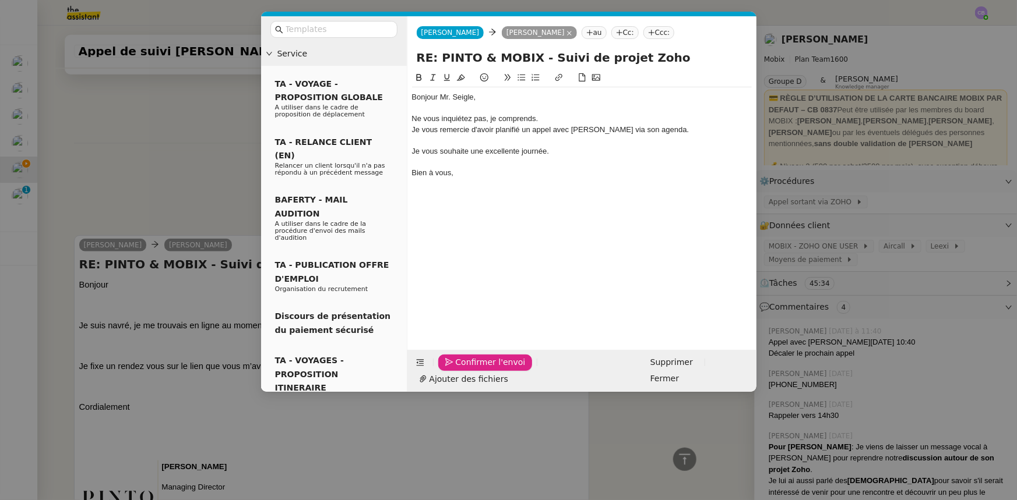
click at [471, 369] on span "Confirmer l'envoi" at bounding box center [491, 362] width 70 height 13
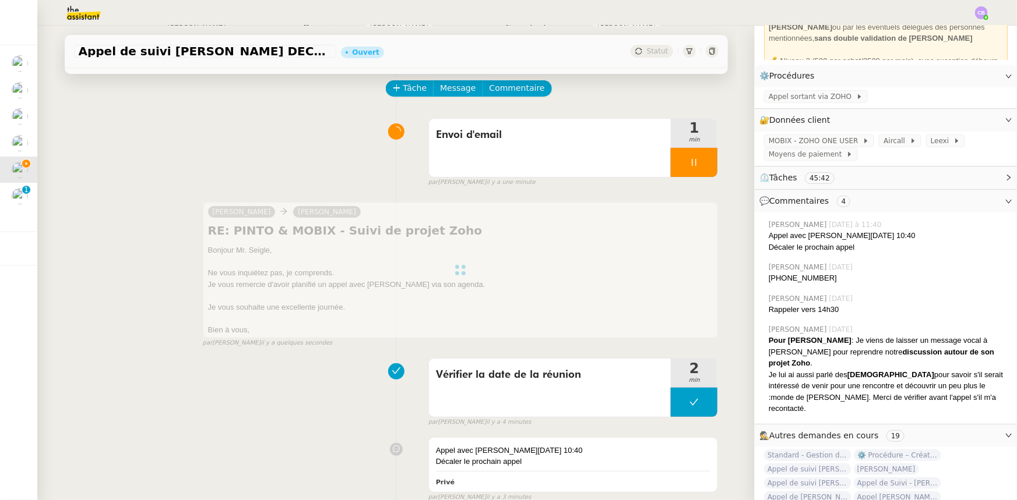
scroll to position [0, 0]
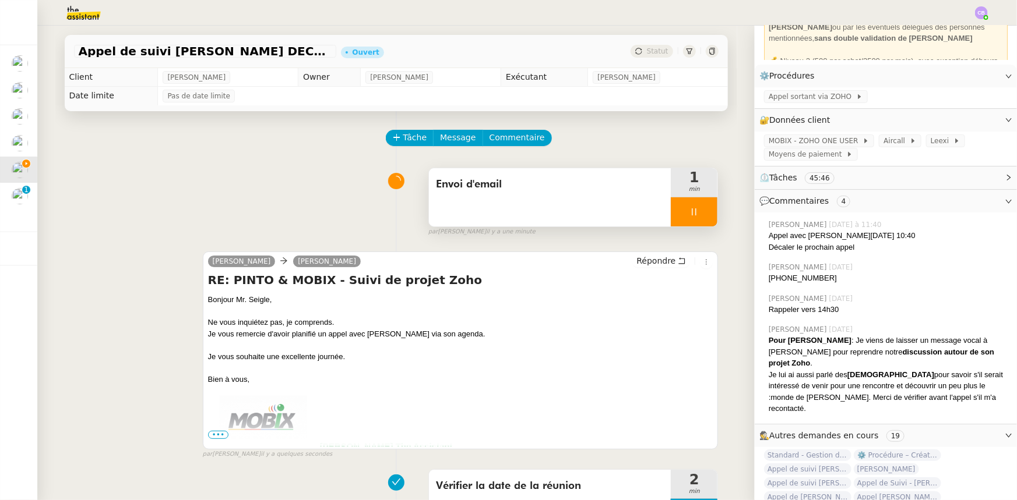
click at [671, 215] on div at bounding box center [694, 211] width 47 height 29
click at [701, 217] on icon at bounding box center [705, 211] width 9 height 9
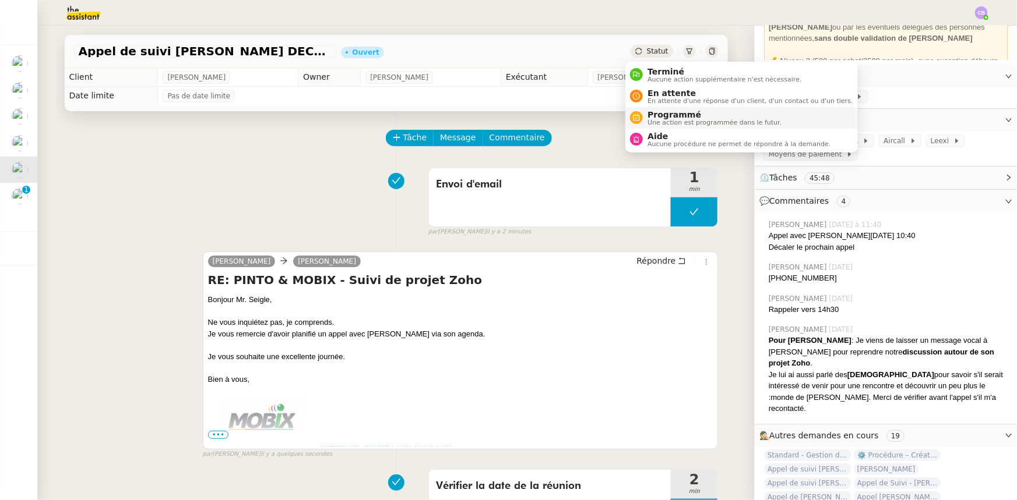
click at [662, 115] on span "Programmé" at bounding box center [714, 114] width 134 height 9
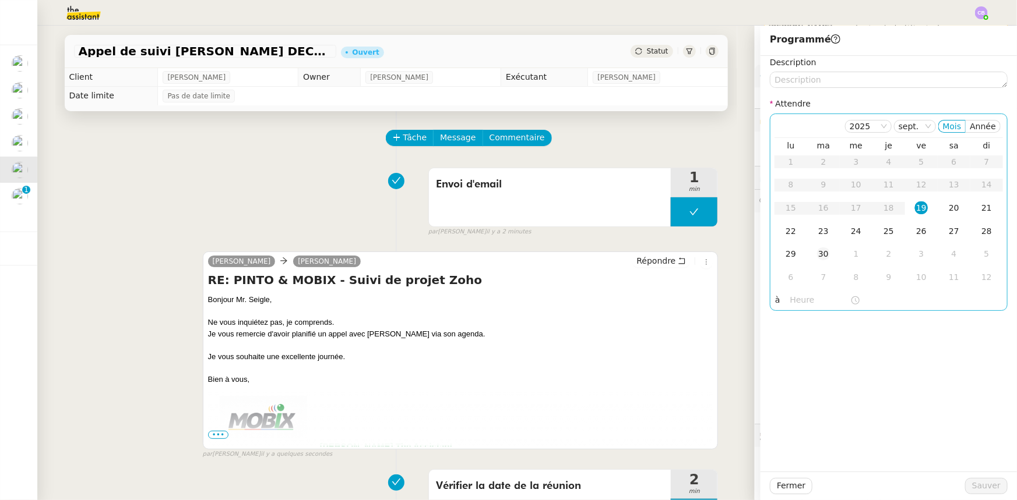
click at [817, 256] on div "30" at bounding box center [823, 254] width 13 height 13
click at [802, 301] on input "text" at bounding box center [820, 300] width 60 height 13
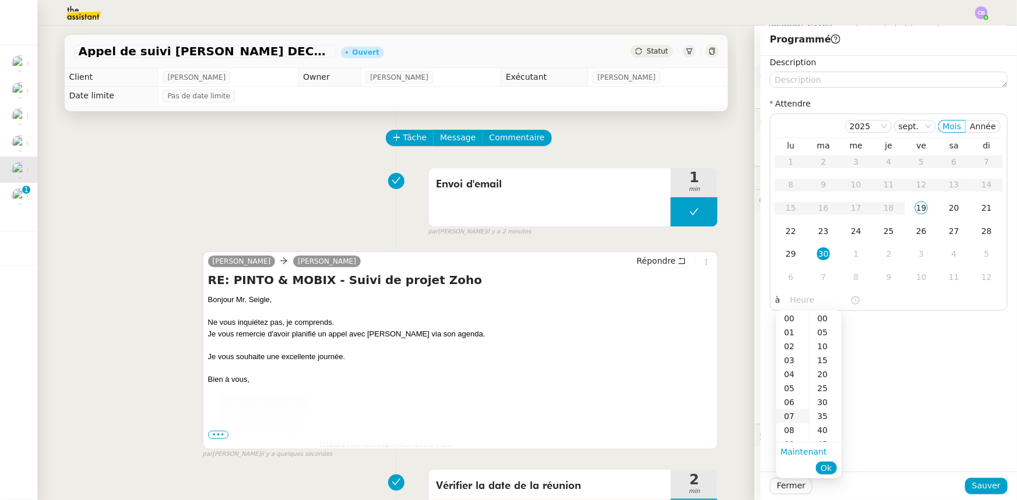
click at [788, 418] on div "07" at bounding box center [792, 417] width 33 height 14
click at [818, 319] on div "00" at bounding box center [825, 319] width 32 height 14
type input "07:00"
click at [823, 471] on span "Ok" at bounding box center [825, 469] width 11 height 12
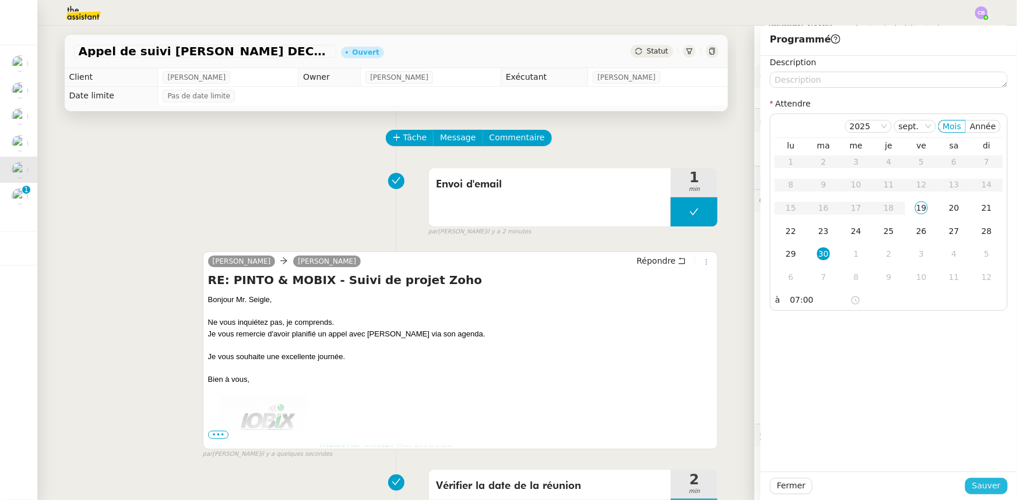
click at [977, 485] on span "Sauver" at bounding box center [986, 485] width 29 height 13
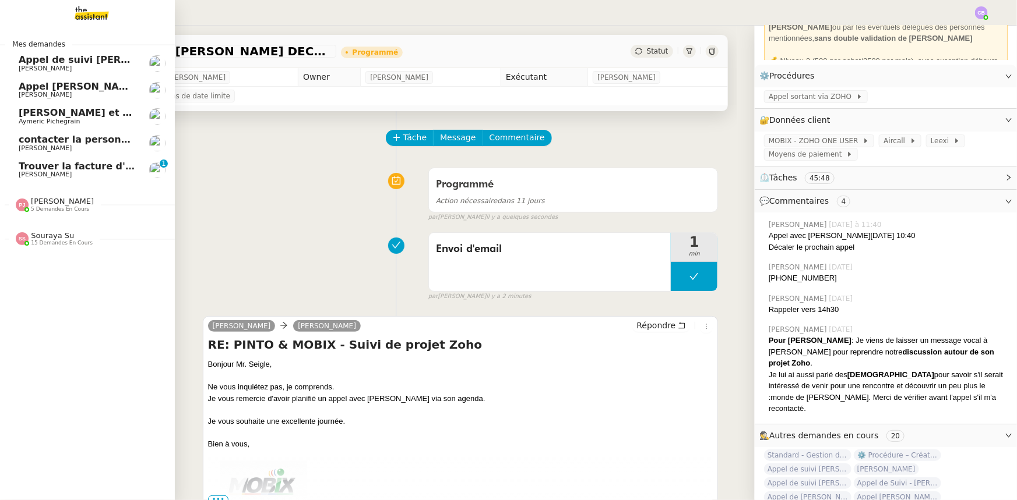
click at [34, 165] on span "Trouver la facture d'électricité" at bounding box center [99, 166] width 160 height 11
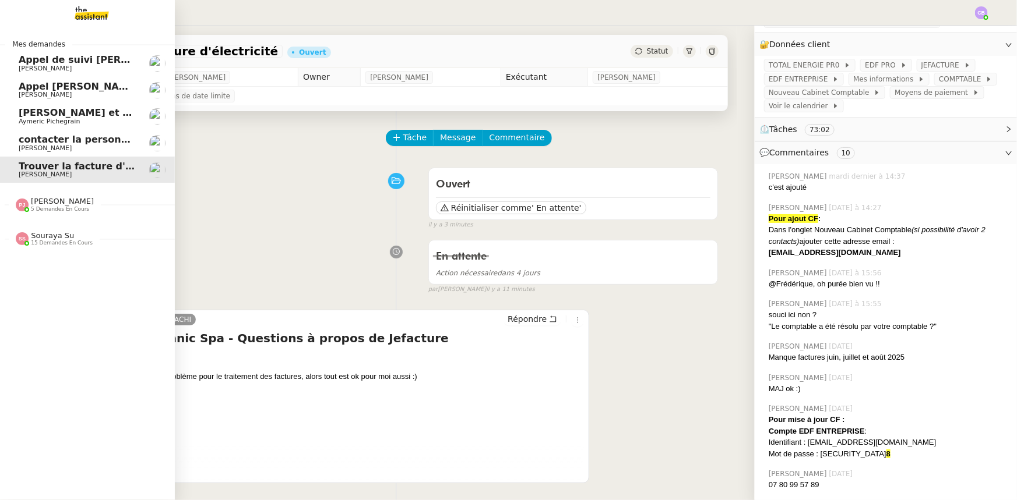
click at [40, 203] on span "[PERSON_NAME]" at bounding box center [62, 201] width 63 height 9
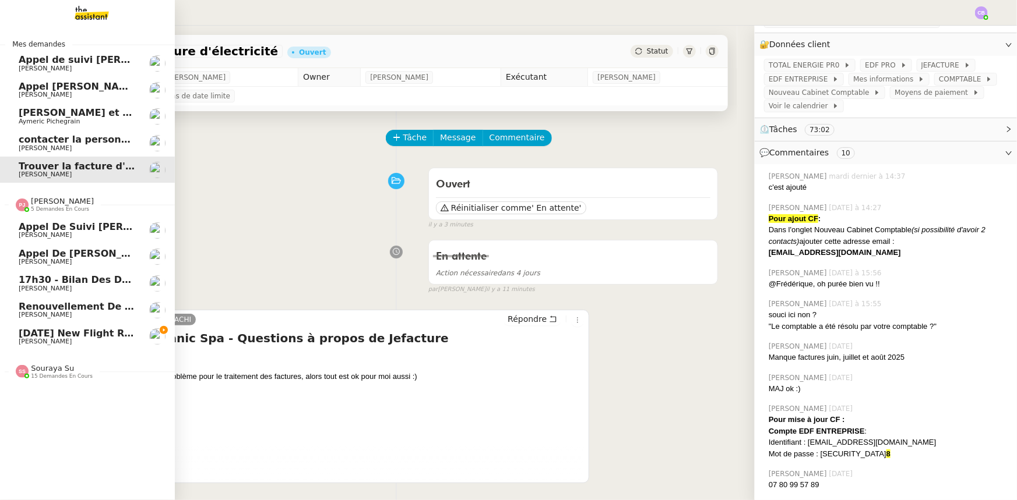
click at [40, 203] on span "[PERSON_NAME]" at bounding box center [62, 201] width 63 height 9
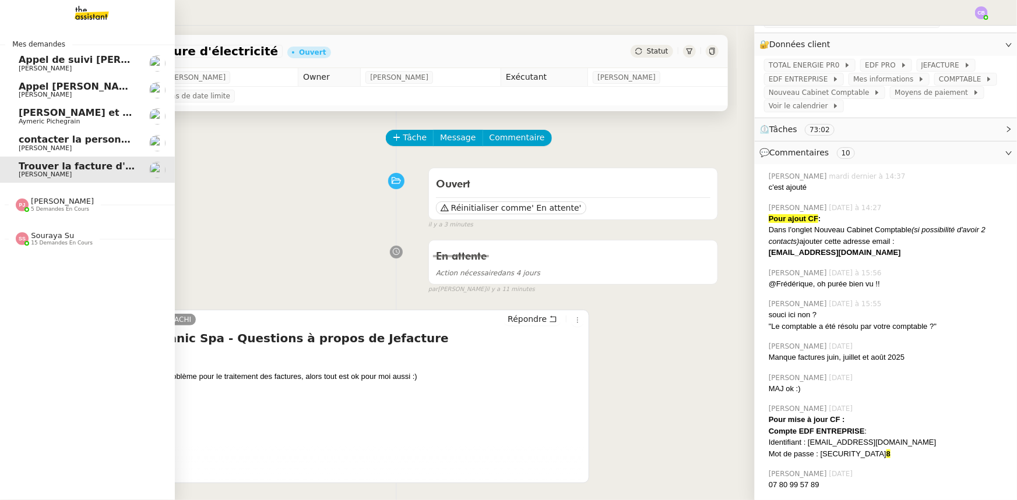
click at [40, 242] on span "15 demandes en cours" at bounding box center [62, 243] width 62 height 6
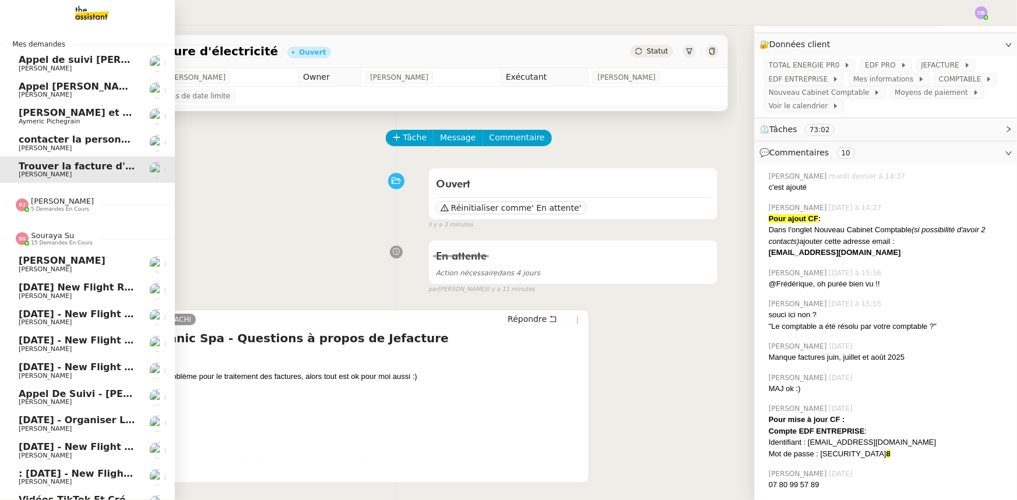
click at [41, 235] on span "Souraya Su" at bounding box center [52, 235] width 43 height 9
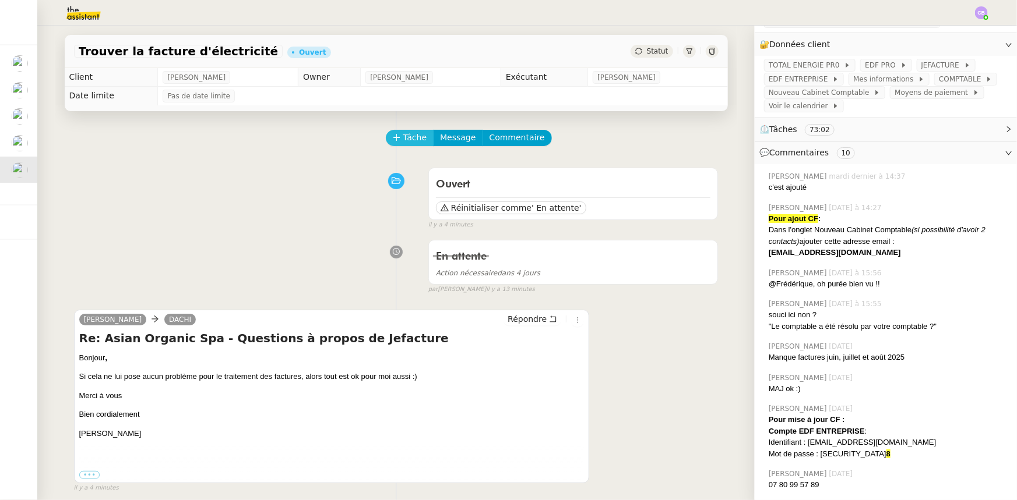
click at [403, 142] on span "Tâche" at bounding box center [415, 137] width 24 height 13
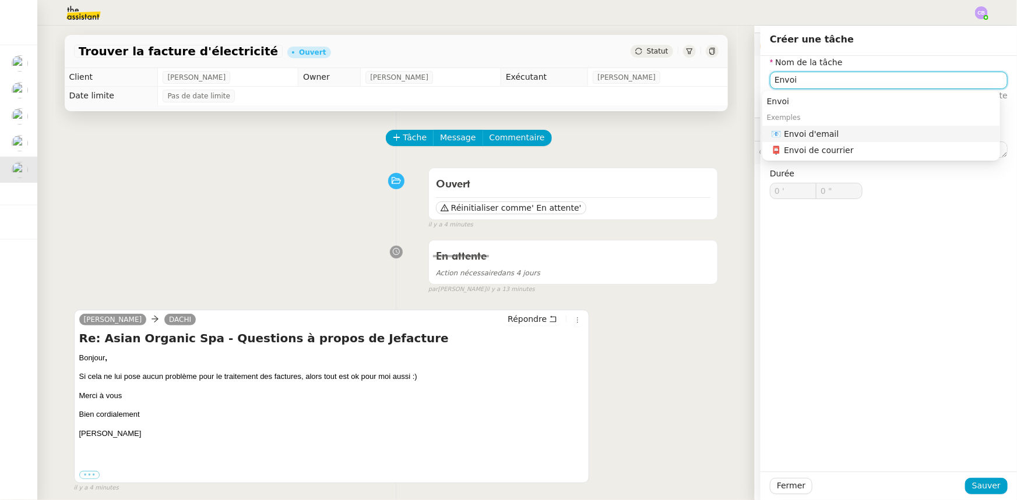
click at [828, 133] on div "📧 Envoi d'email" at bounding box center [883, 134] width 224 height 10
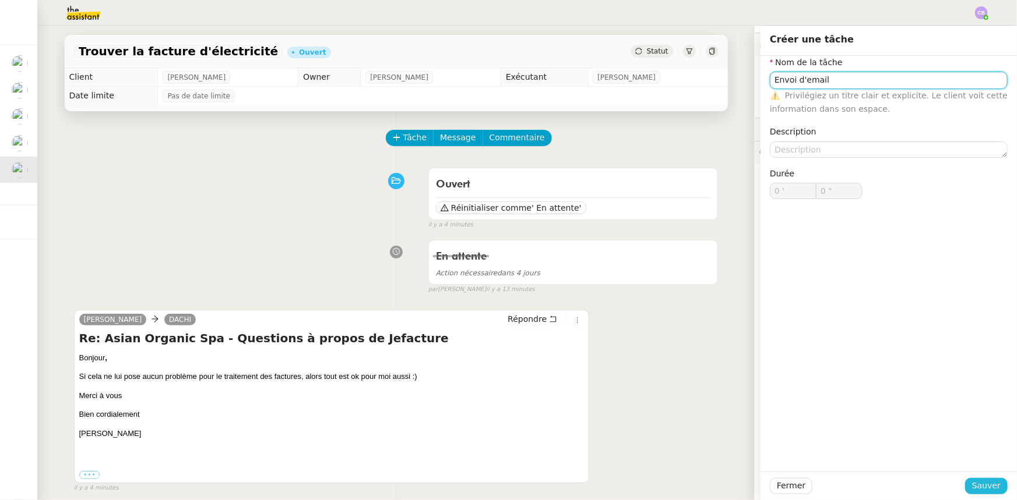
type input "Envoi d'email"
click at [973, 491] on span "Sauver" at bounding box center [986, 485] width 29 height 13
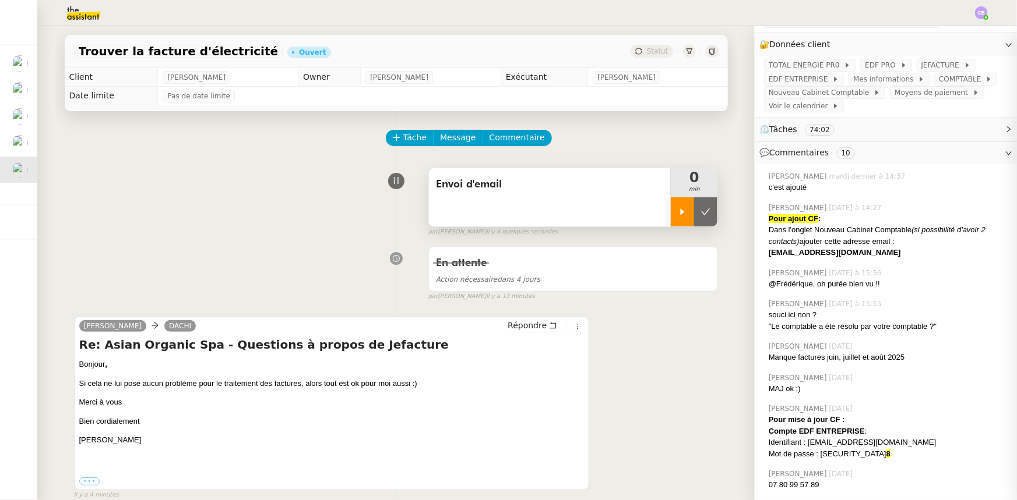
click at [678, 217] on icon at bounding box center [682, 211] width 9 height 9
click at [524, 326] on span "Répondre" at bounding box center [526, 326] width 39 height 12
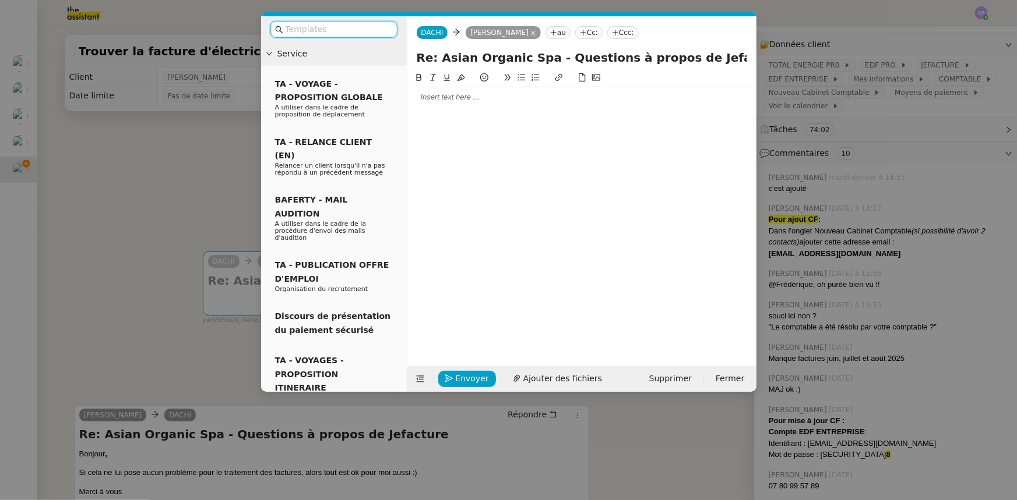
click at [320, 29] on input "text" at bounding box center [337, 29] width 105 height 13
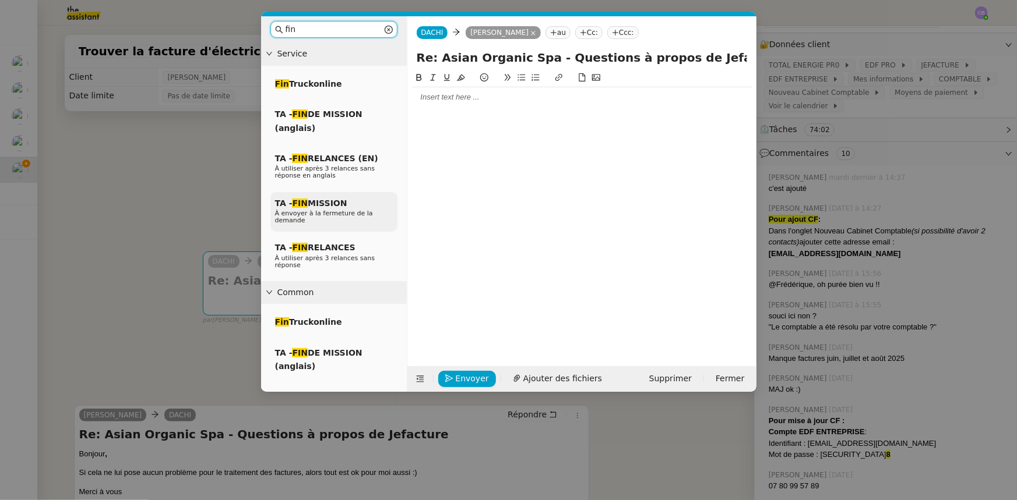
type input "fin"
click at [324, 210] on span "À envoyer à la fermeture de la demande" at bounding box center [324, 217] width 98 height 15
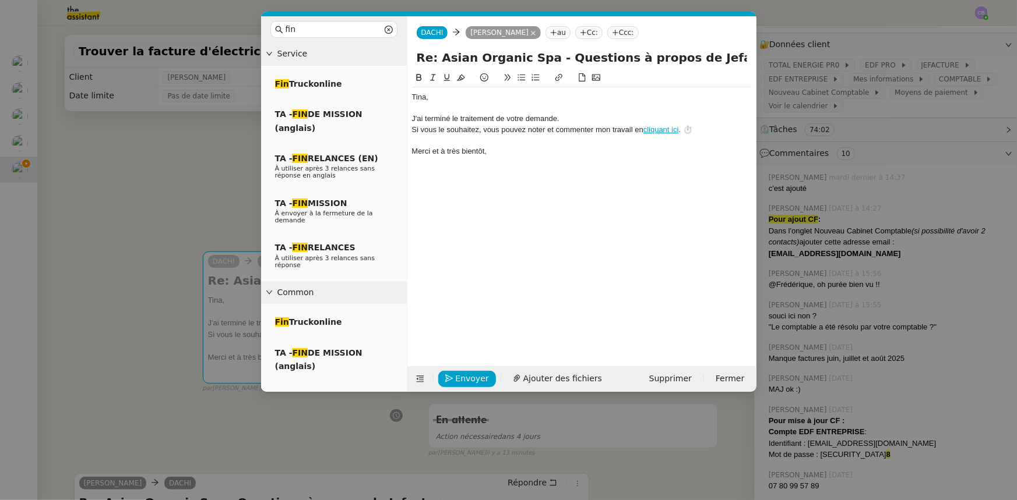
click at [440, 99] on div "﻿Tina﻿," at bounding box center [582, 97] width 340 height 10
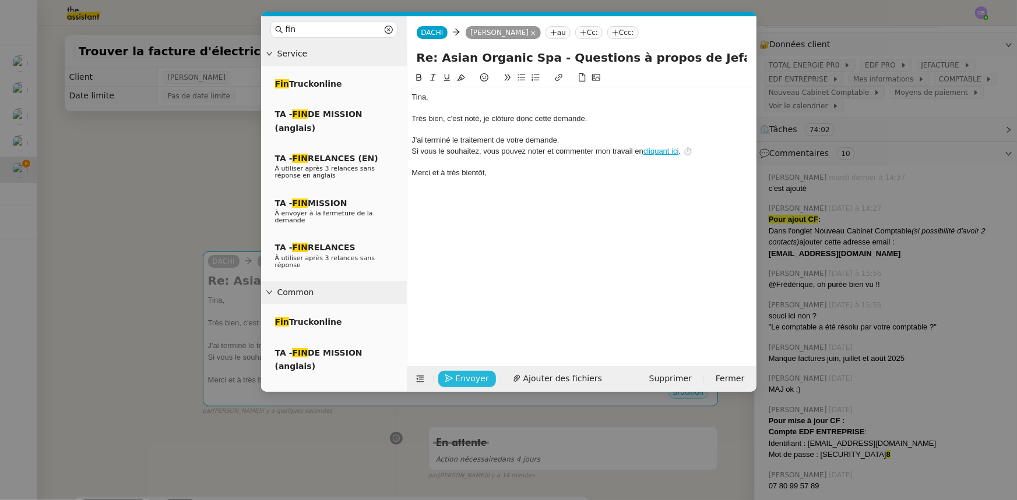
click at [479, 379] on span "Envoyer" at bounding box center [472, 378] width 33 height 13
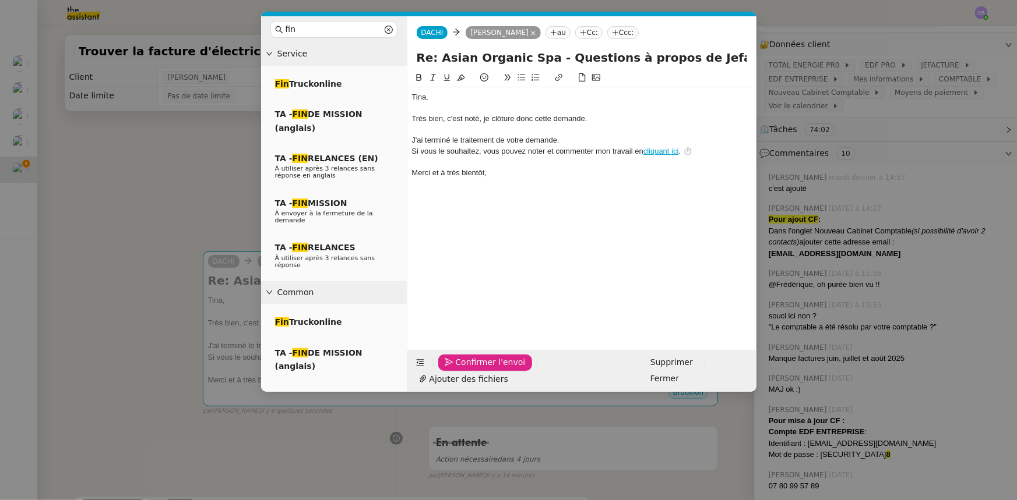
click at [479, 369] on span "Confirmer l'envoi" at bounding box center [491, 362] width 70 height 13
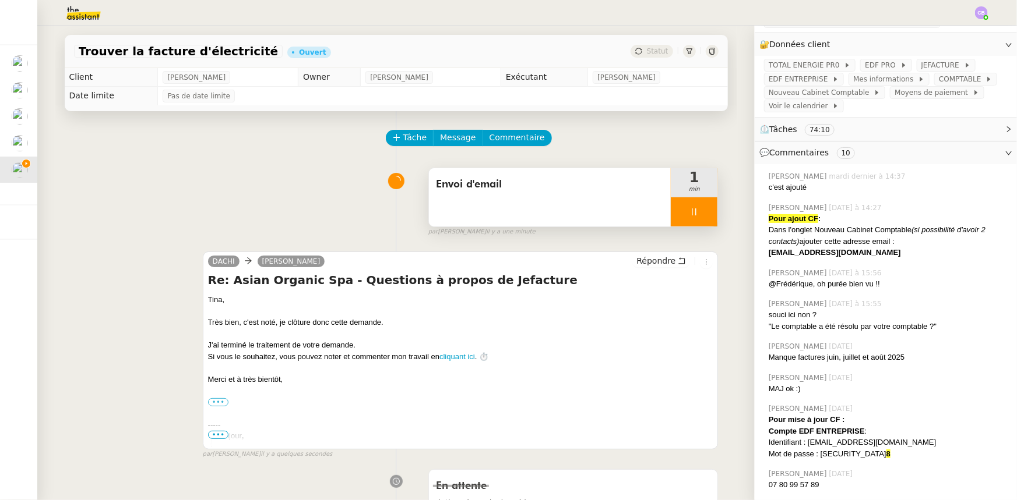
click at [671, 211] on div at bounding box center [694, 211] width 47 height 29
click at [698, 223] on button at bounding box center [705, 211] width 23 height 29
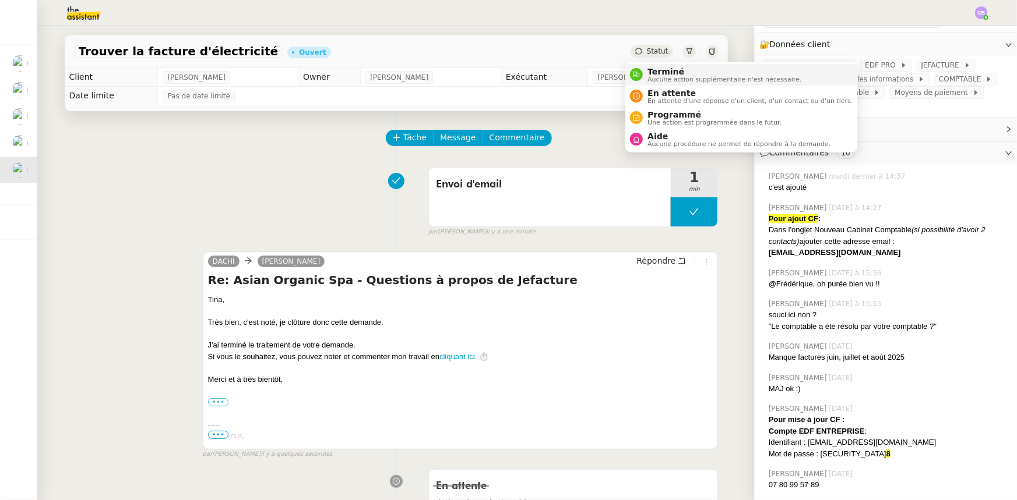
click at [658, 72] on span "Terminé" at bounding box center [724, 71] width 154 height 9
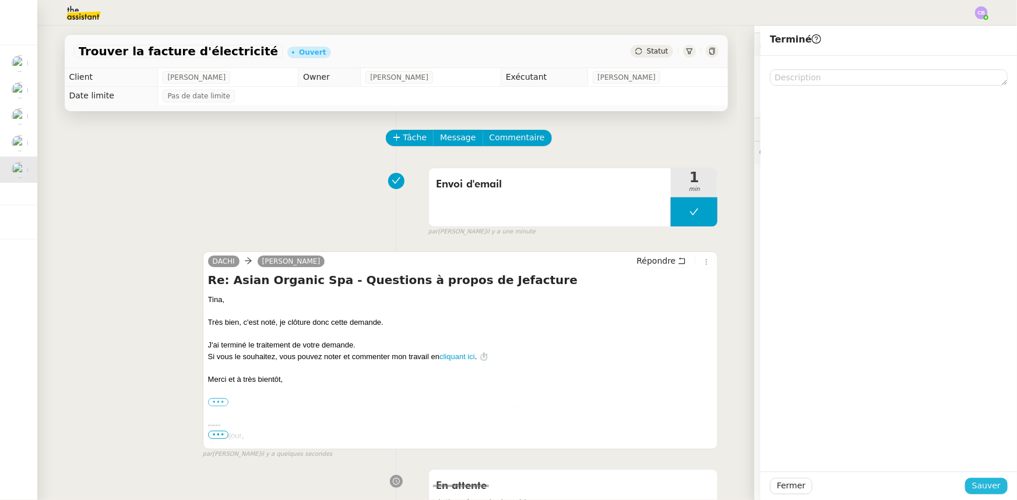
click at [975, 486] on span "Sauver" at bounding box center [986, 485] width 29 height 13
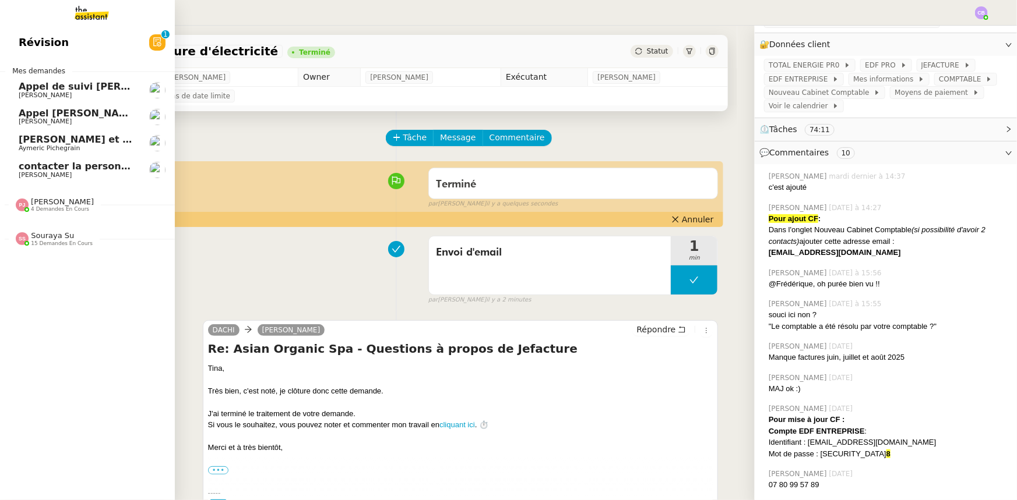
click at [74, 171] on span "contacter la personne en charge de la mutuelle d'entreprise" at bounding box center [177, 166] width 317 height 11
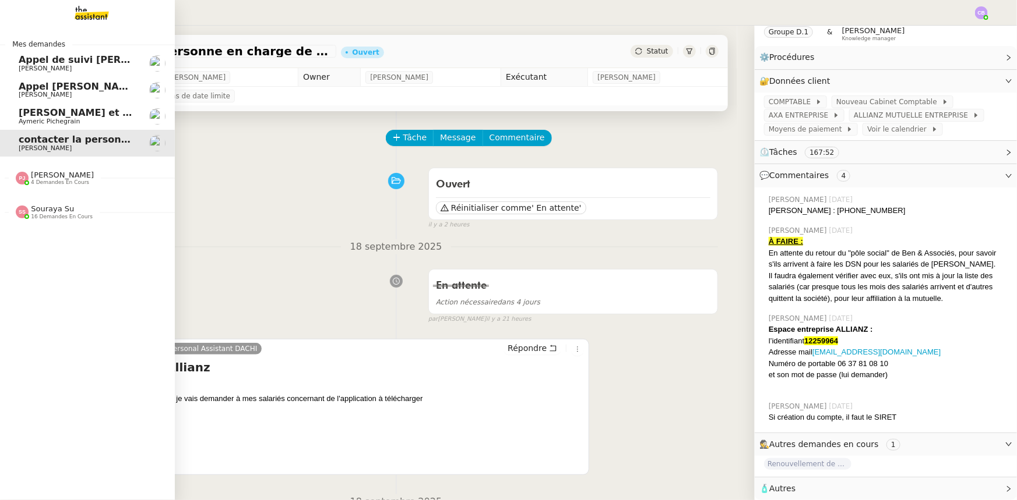
click at [68, 179] on span "4 demandes en cours" at bounding box center [60, 182] width 58 height 6
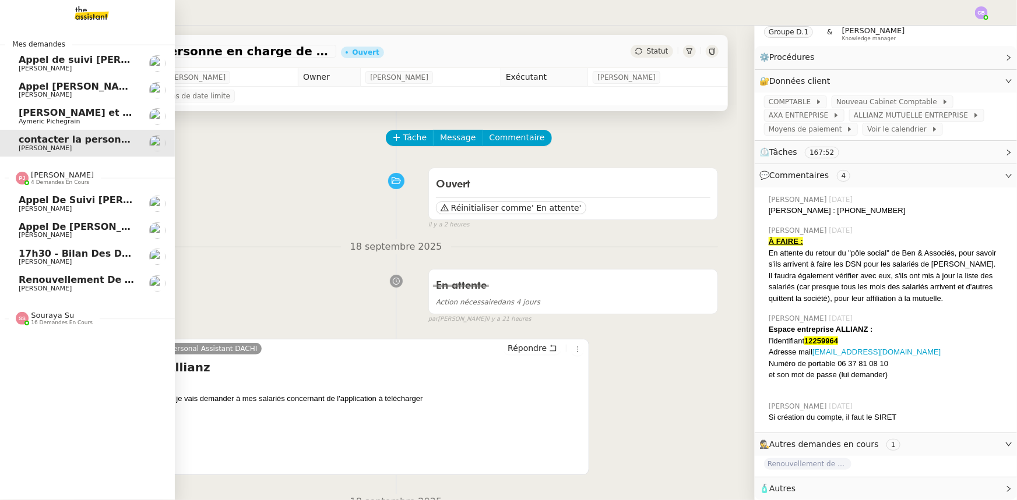
click at [68, 179] on span "4 demandes en cours" at bounding box center [60, 182] width 58 height 6
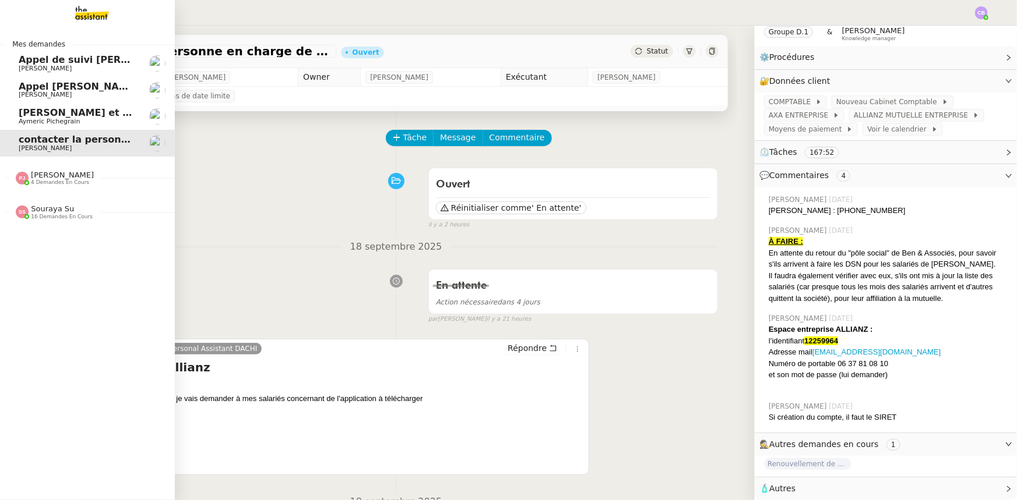
click at [46, 214] on span "16 demandes en cours" at bounding box center [62, 217] width 62 height 6
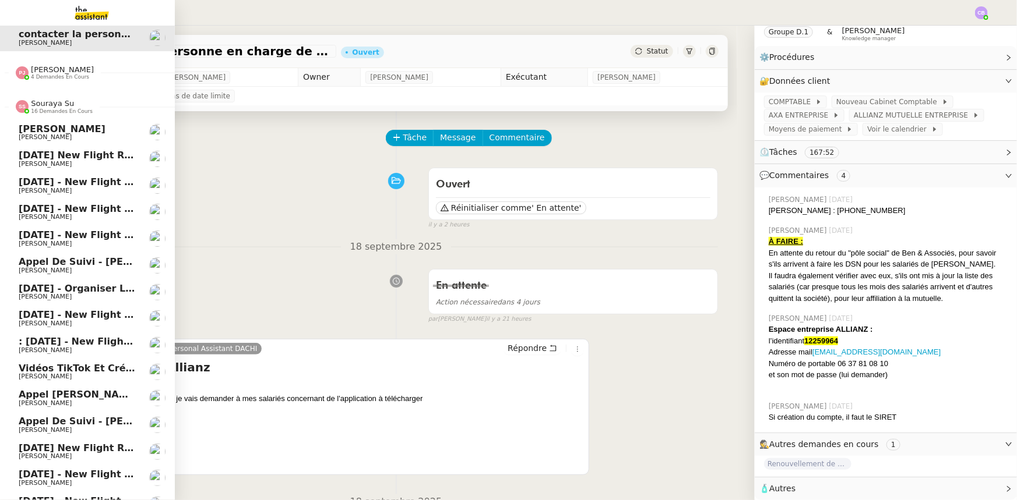
scroll to position [155, 0]
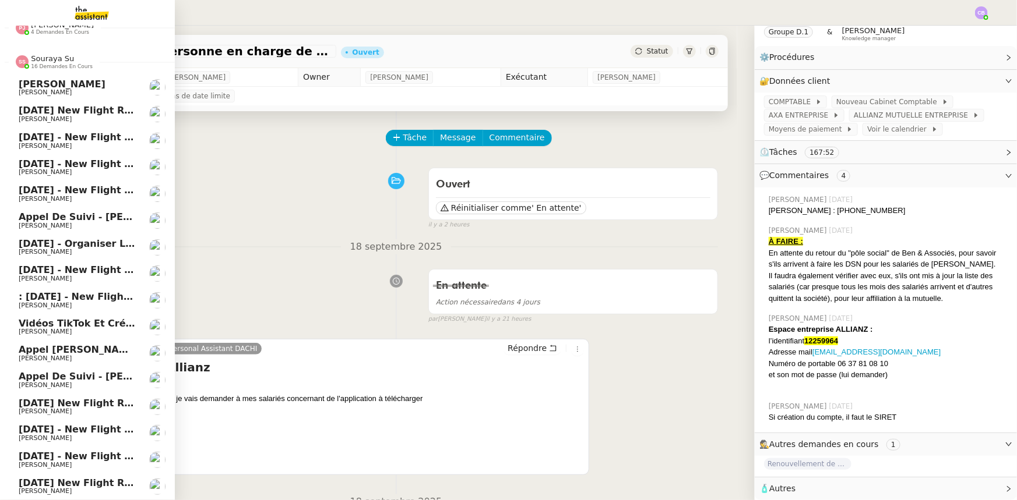
click at [78, 428] on span "[DATE] - New flight request - [PERSON_NAME]" at bounding box center [142, 429] width 246 height 11
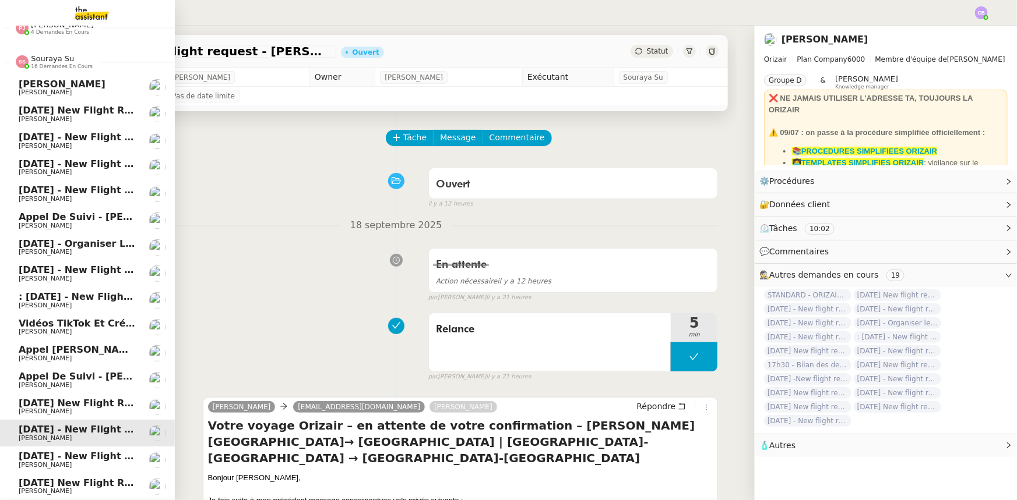
click at [79, 478] on span "9th February 2026 New flight request - Claudiu Axinte" at bounding box center [138, 483] width 239 height 11
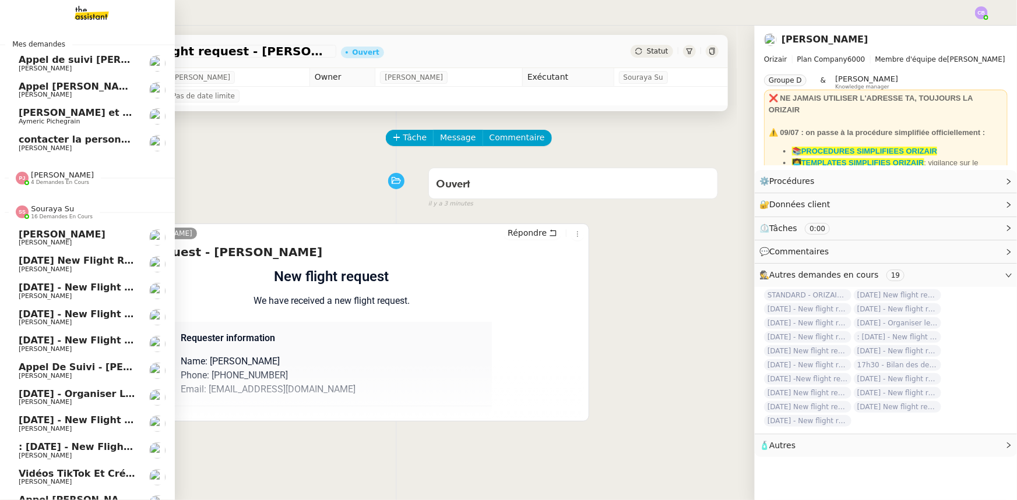
click at [42, 211] on span "Souraya Su" at bounding box center [52, 208] width 43 height 9
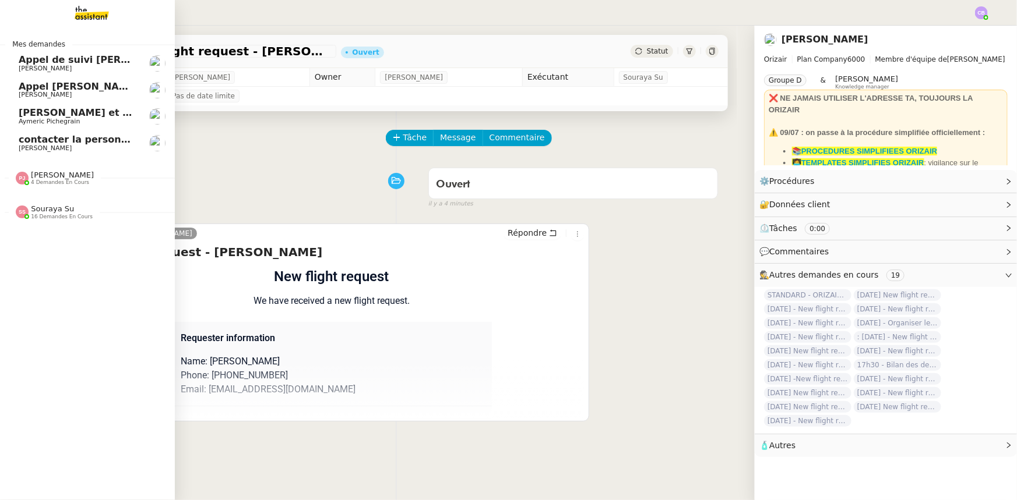
click at [47, 179] on span "[PERSON_NAME]" at bounding box center [62, 175] width 63 height 9
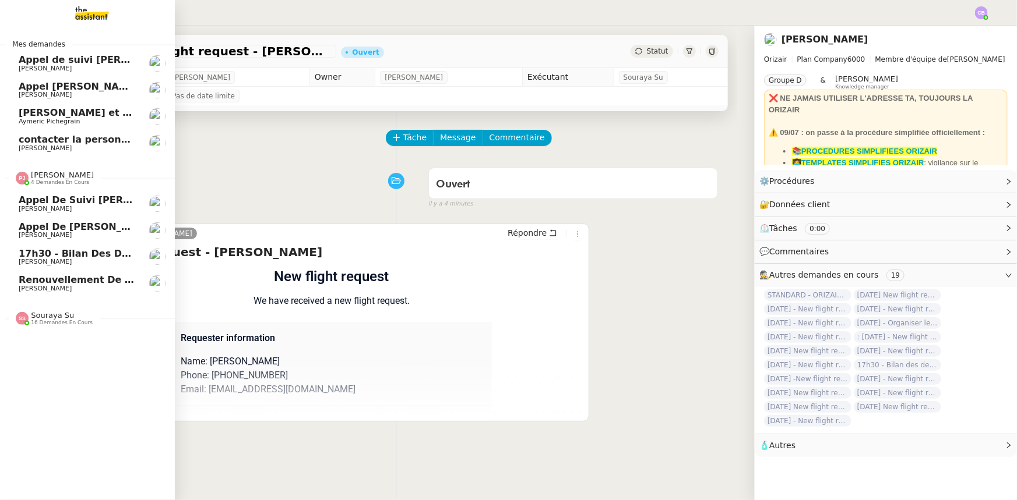
click at [47, 179] on span "[PERSON_NAME]" at bounding box center [62, 175] width 63 height 9
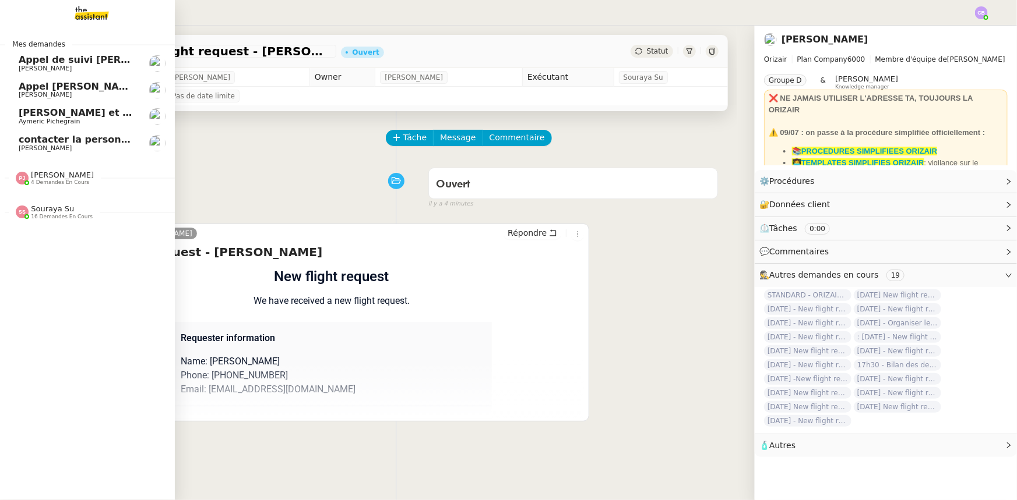
click at [70, 141] on span "contacter la personne en charge de la mutuelle d'entreprise" at bounding box center [177, 139] width 317 height 11
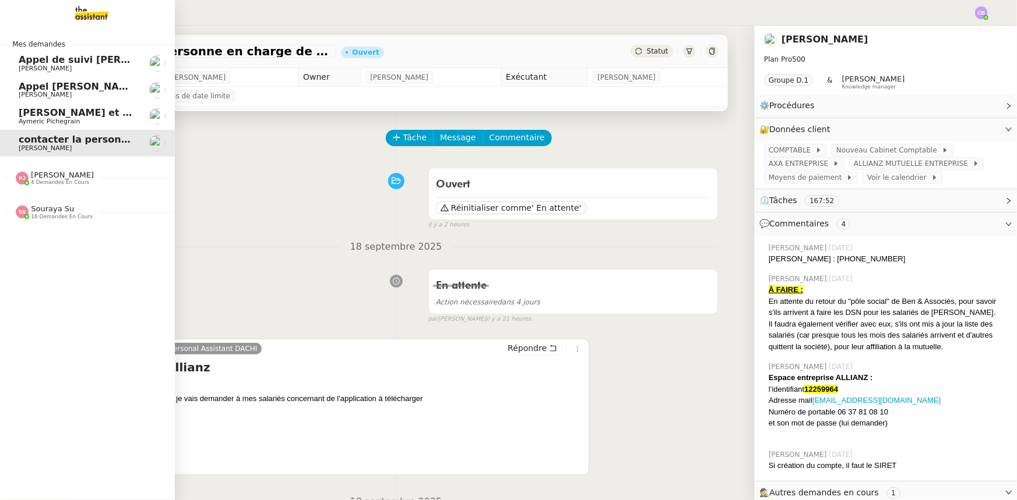
click at [52, 180] on span "4 demandes en cours" at bounding box center [60, 182] width 58 height 6
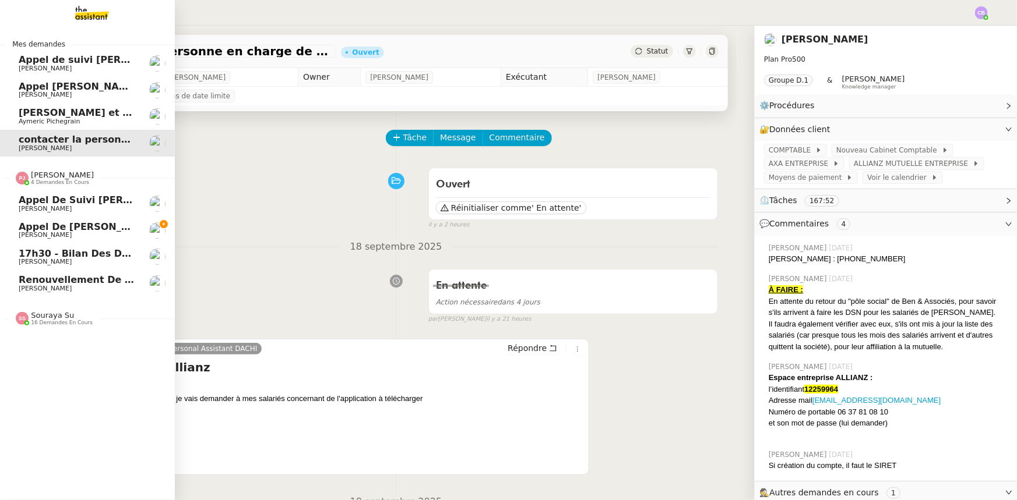
click at [52, 180] on span "4 demandes en cours" at bounding box center [60, 182] width 58 height 6
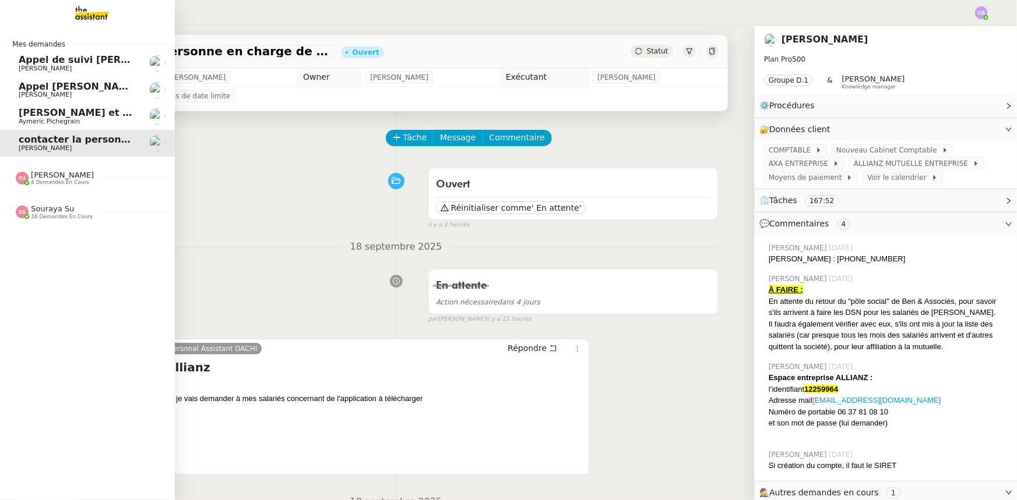
click at [43, 210] on span "Souraya Su" at bounding box center [52, 208] width 43 height 9
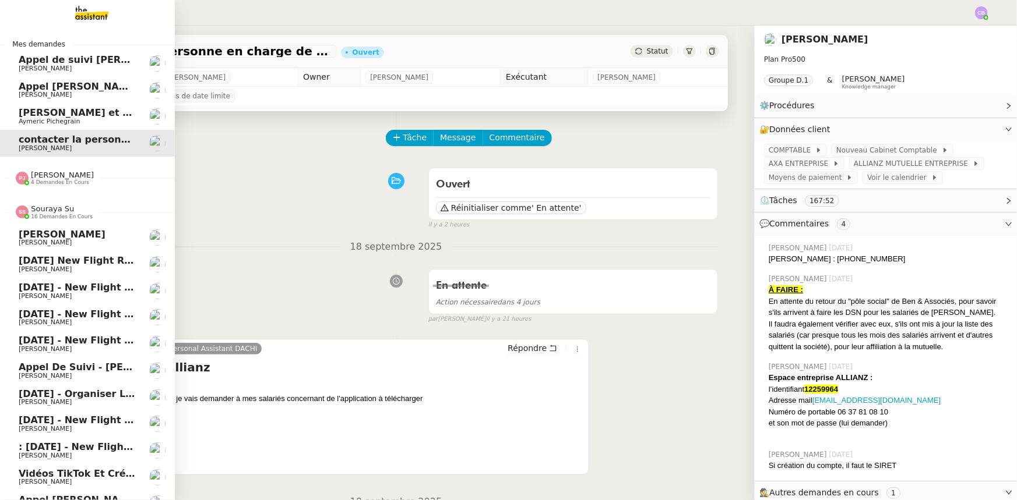
click at [42, 213] on span "Souraya Su" at bounding box center [52, 208] width 43 height 9
